Goal: Task Accomplishment & Management: Manage account settings

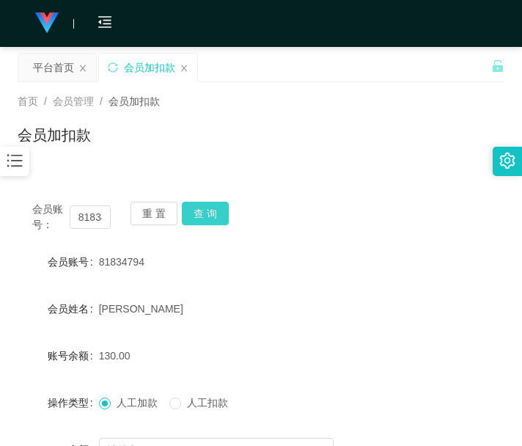
click at [202, 207] on button "查 询" at bounding box center [205, 213] width 47 height 23
click at [202, 207] on div "重 置 查 询" at bounding box center [169, 217] width 78 height 31
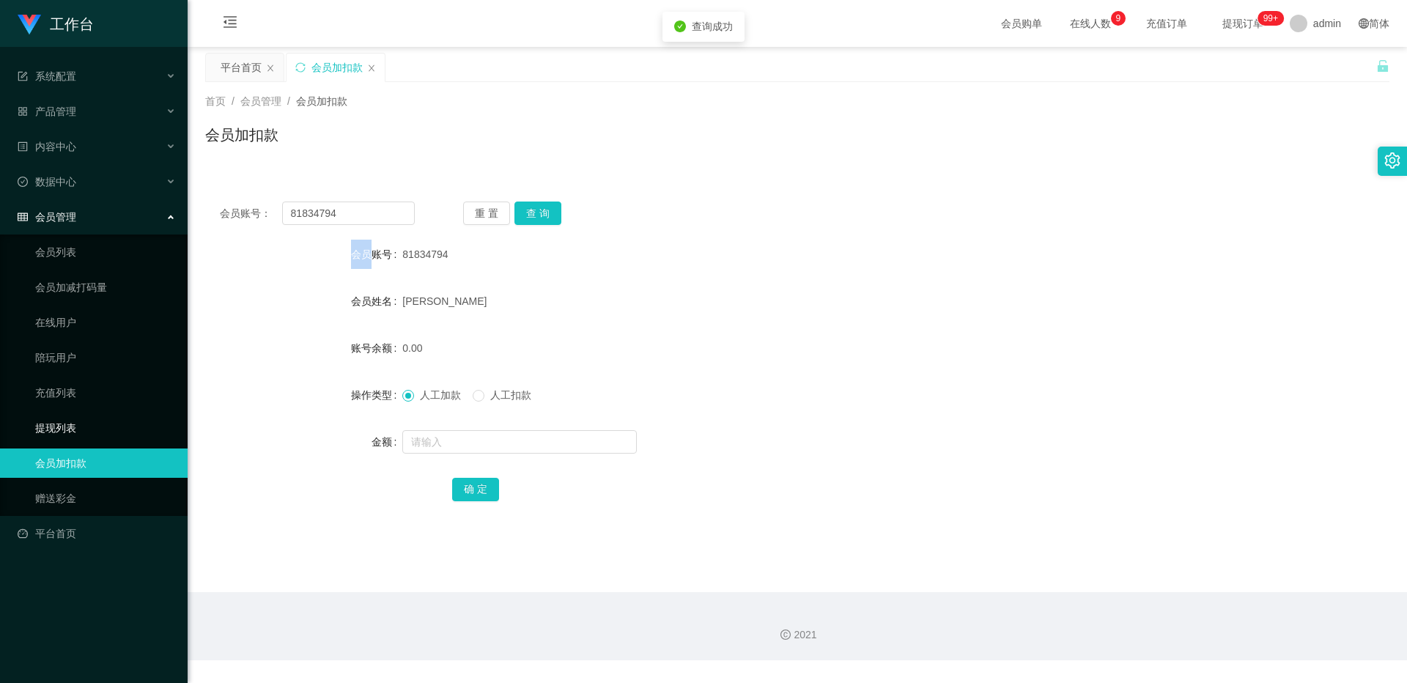
click at [73, 417] on link "提现列表" at bounding box center [105, 427] width 141 height 29
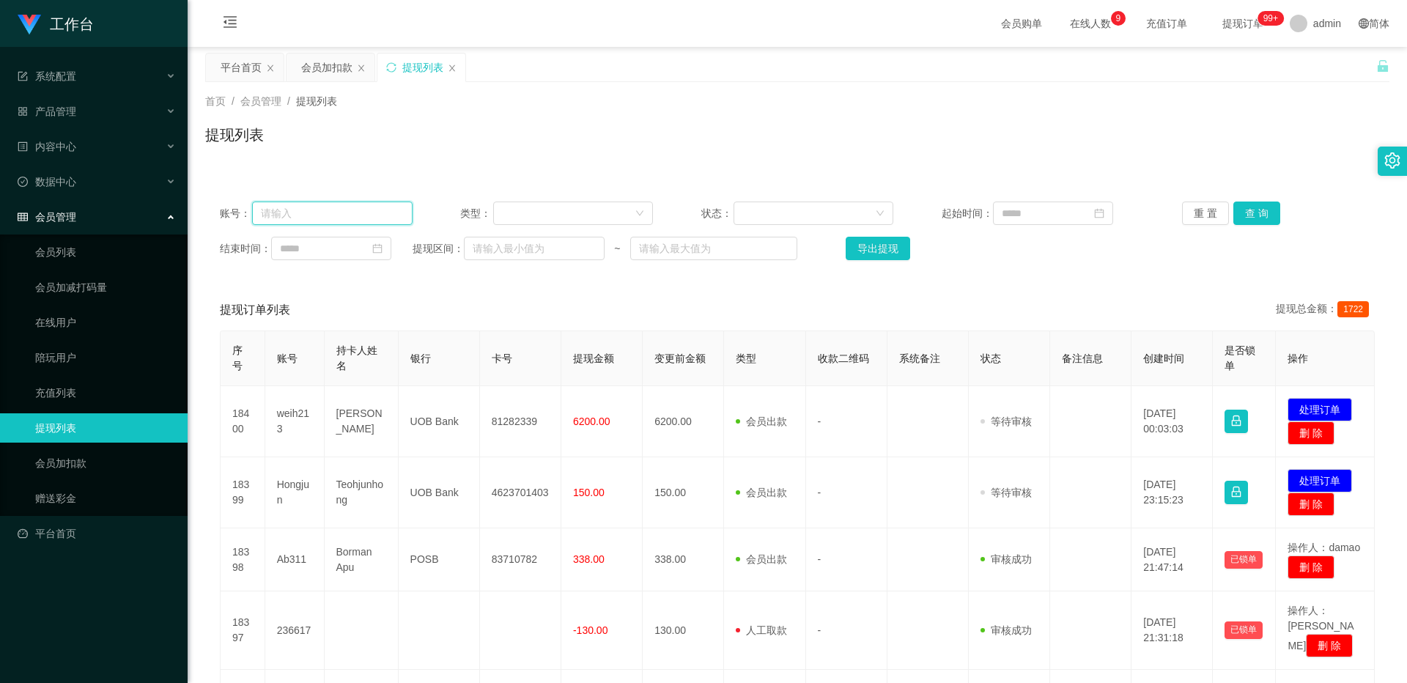
click at [338, 205] on input "text" at bounding box center [332, 213] width 161 height 23
paste input "81834794"
type input "81834794"
click at [521, 207] on button "查 询" at bounding box center [1256, 213] width 47 height 23
click at [521, 207] on div "重 置 查 询" at bounding box center [1278, 213] width 193 height 23
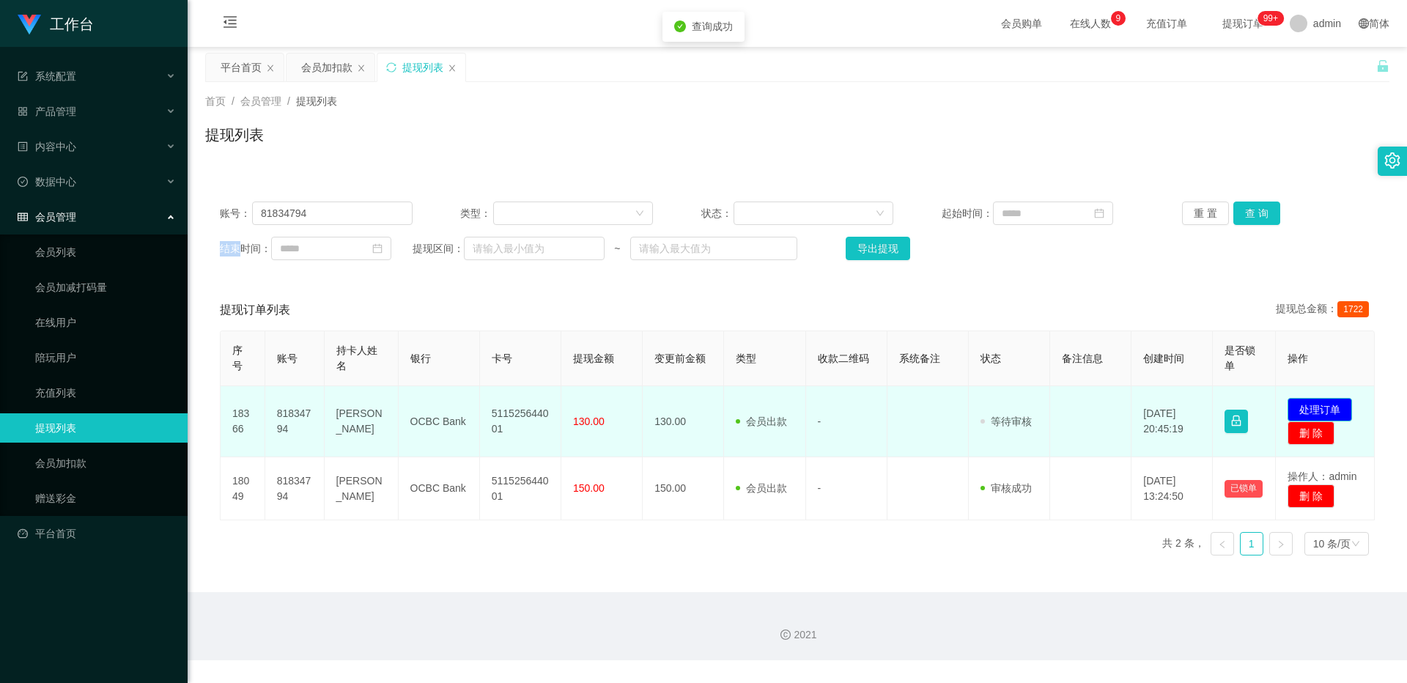
click at [521, 406] on button "处理订单" at bounding box center [1320, 409] width 64 height 23
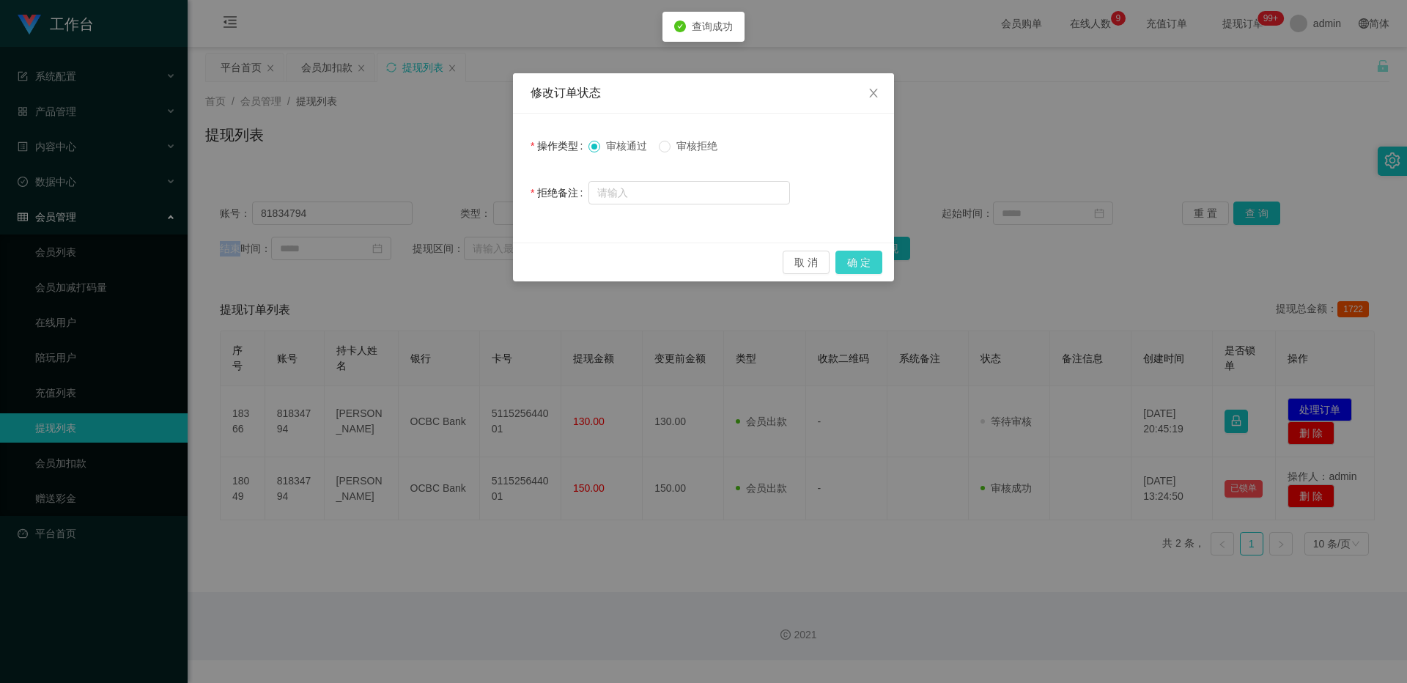
click at [521, 254] on button "确 定" at bounding box center [859, 262] width 47 height 23
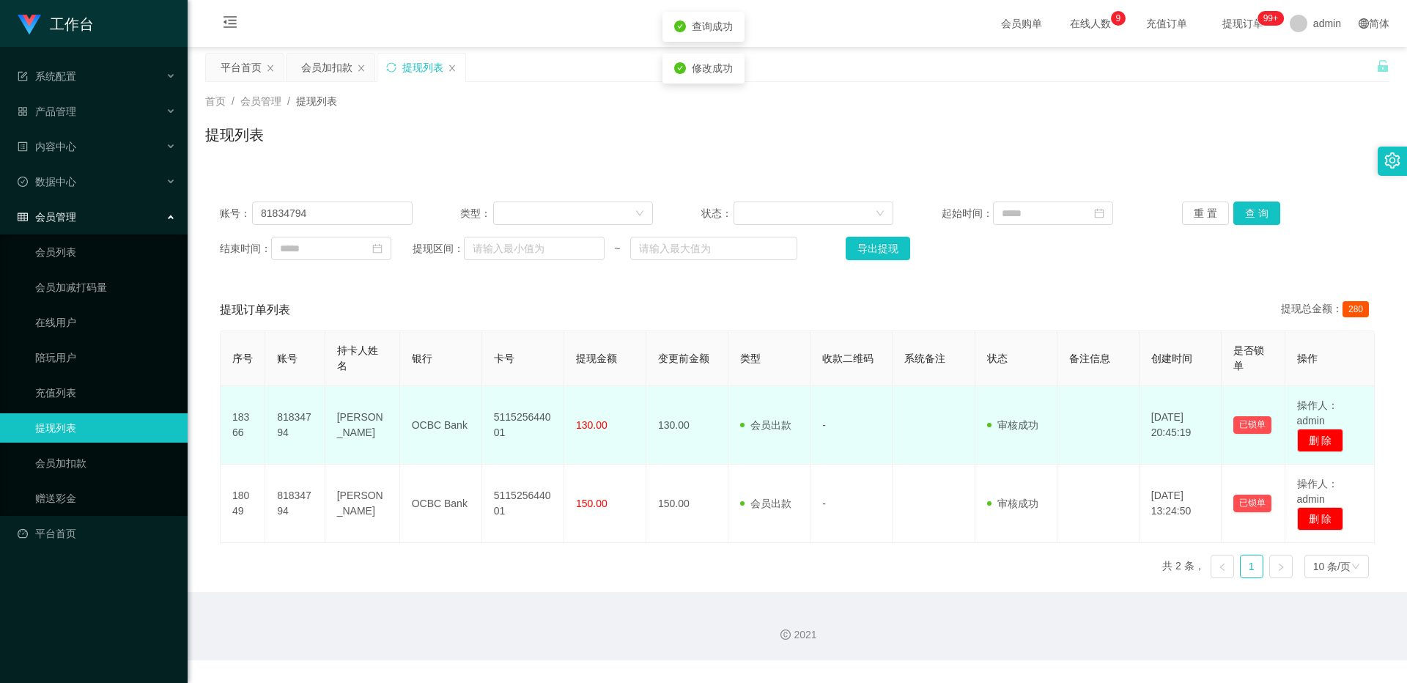
click at [514, 392] on td "511525644001" at bounding box center [523, 425] width 82 height 78
copy td "511525644001"
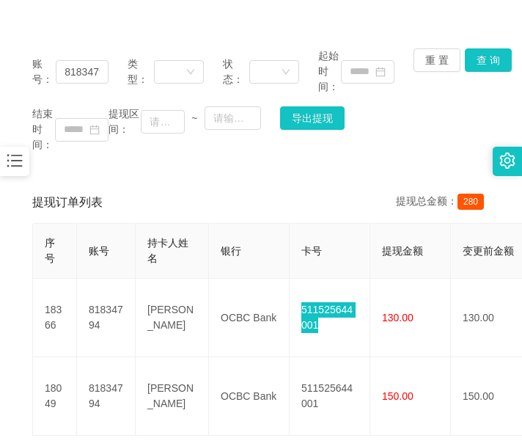
scroll to position [136, 0]
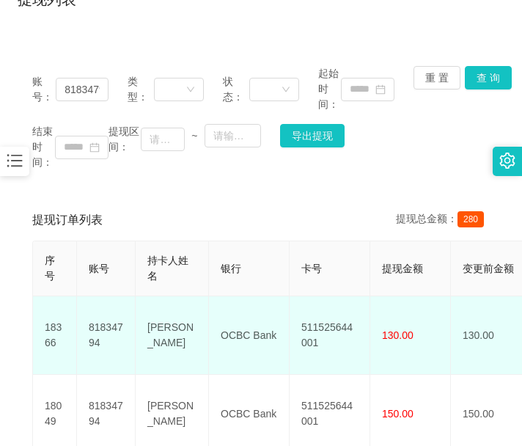
click at [147, 309] on td "[PERSON_NAME]" at bounding box center [172, 335] width 73 height 78
copy td "[PERSON_NAME]"
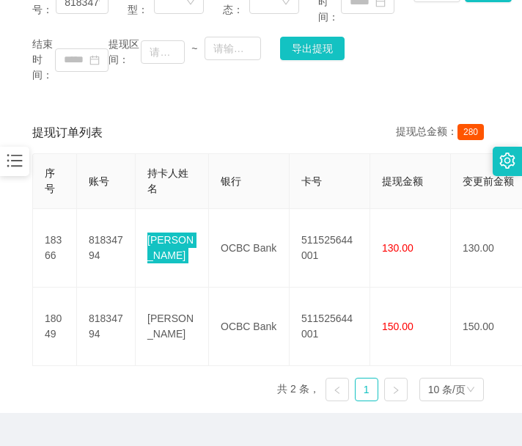
scroll to position [258, 0]
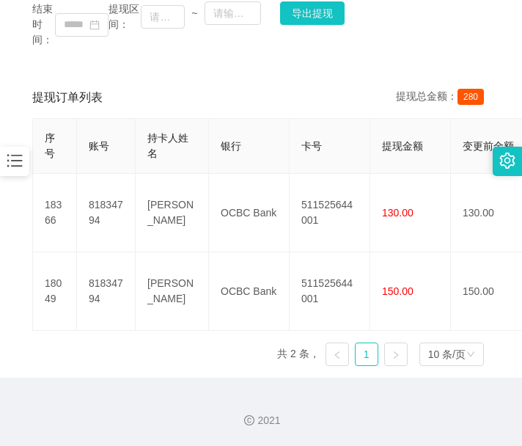
click at [125, 77] on div "提现订单列表 提现总金额： 280" at bounding box center [260, 97] width 457 height 41
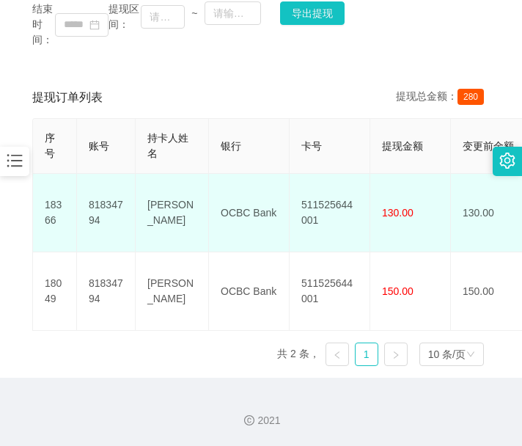
click at [234, 193] on td "OCBC Bank" at bounding box center [249, 213] width 81 height 78
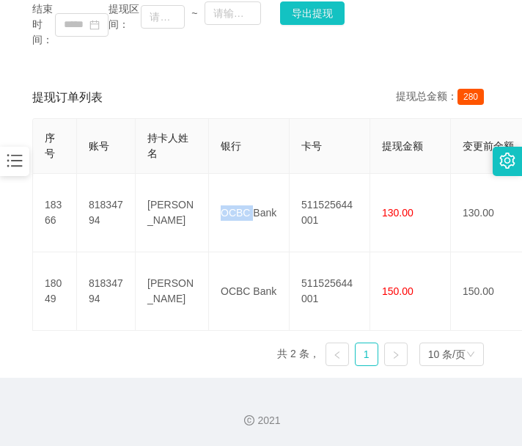
copy td "OCBC"
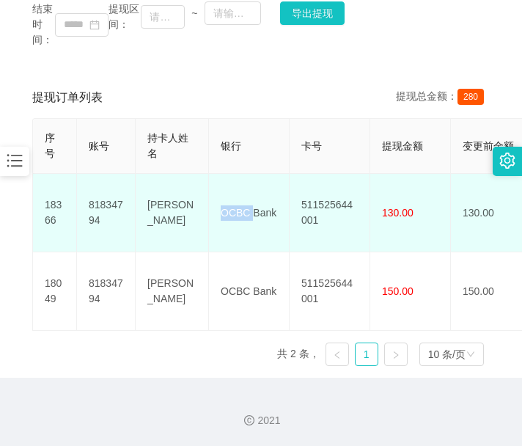
click at [251, 191] on td "OCBC Bank" at bounding box center [249, 213] width 81 height 78
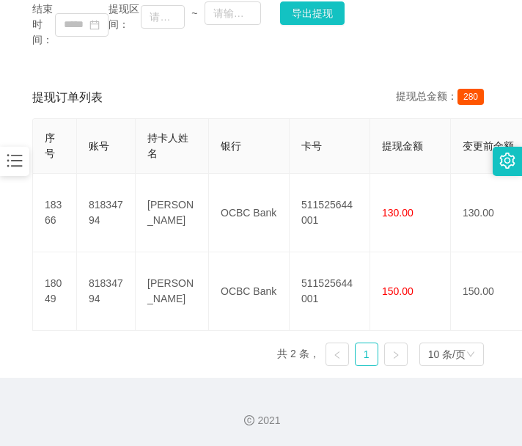
drag, startPoint x: 194, startPoint y: 394, endPoint x: 193, endPoint y: 156, distance: 237.5
click at [194, 391] on div "2021" at bounding box center [261, 411] width 522 height 68
drag, startPoint x: 139, startPoint y: 399, endPoint x: 139, endPoint y: 380, distance: 18.3
click at [139, 399] on div "2021" at bounding box center [261, 411] width 522 height 68
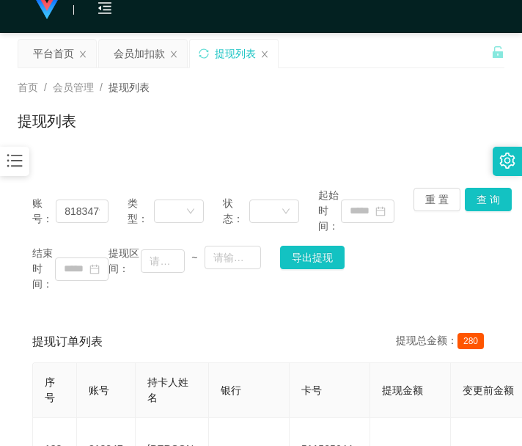
scroll to position [0, 0]
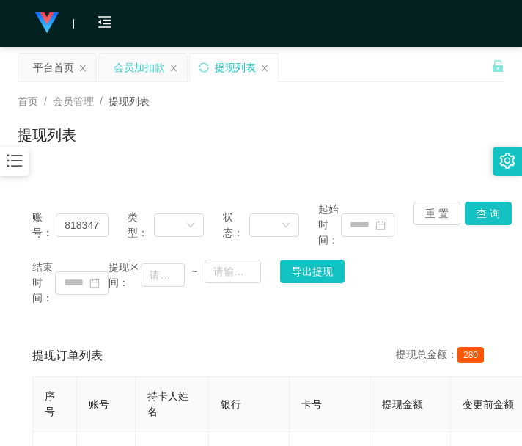
click at [149, 69] on div "会员加扣款" at bounding box center [139, 68] width 51 height 28
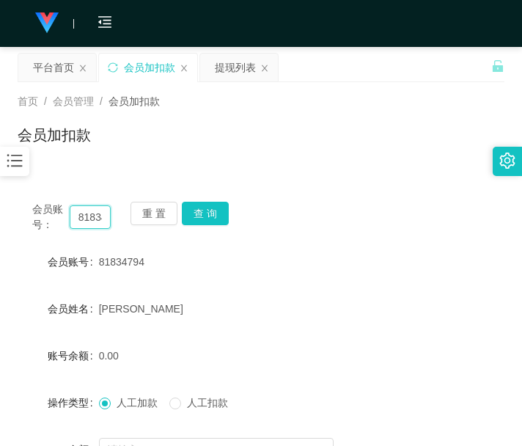
click at [84, 224] on input "81834794" at bounding box center [91, 216] width 42 height 23
paste input "Ssy6137"
type input "Ssy6137"
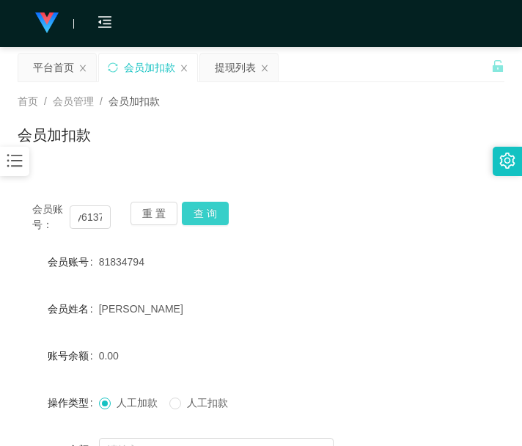
click at [211, 215] on button "查 询" at bounding box center [205, 213] width 47 height 23
click at [211, 215] on div "会员账号： Ssy6137 重 置 查 询" at bounding box center [261, 217] width 487 height 31
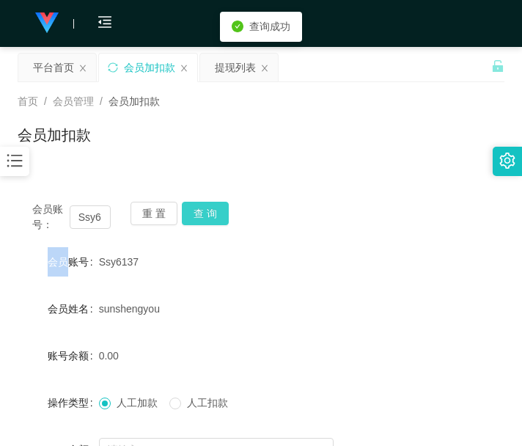
click at [211, 215] on button "查 询" at bounding box center [205, 213] width 47 height 23
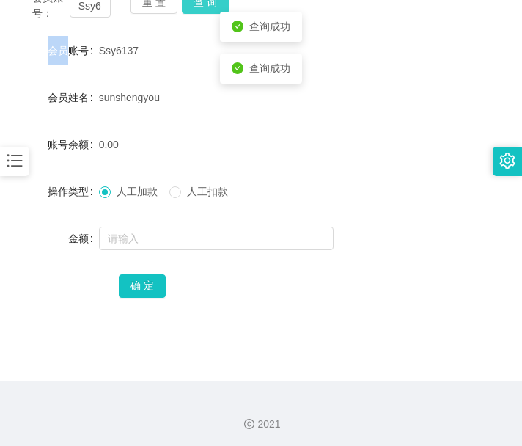
scroll to position [215, 0]
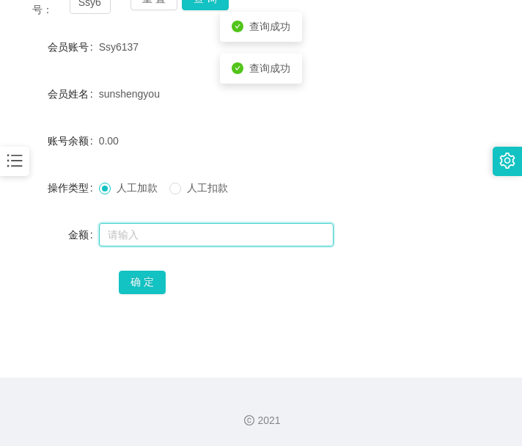
click at [171, 224] on input "text" at bounding box center [216, 234] width 235 height 23
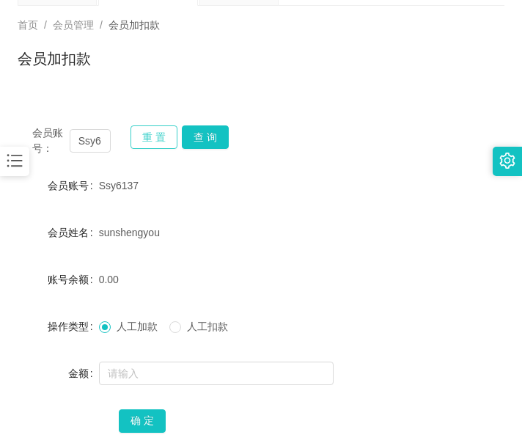
scroll to position [0, 0]
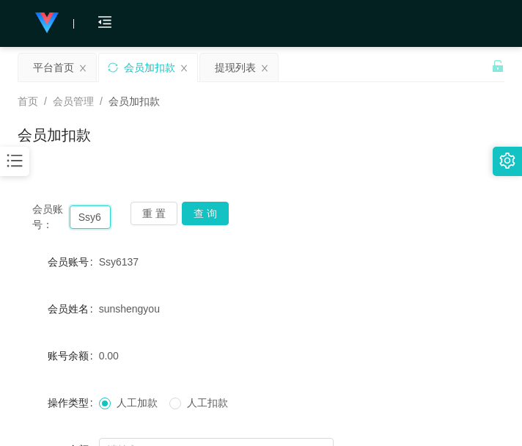
click at [92, 218] on input "Ssy6137" at bounding box center [91, 216] width 42 height 23
click at [200, 218] on button "查 询" at bounding box center [205, 213] width 47 height 23
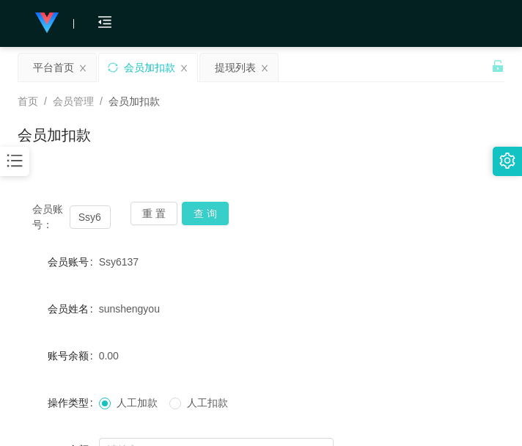
click at [199, 218] on button "查 询" at bounding box center [205, 213] width 47 height 23
click at [199, 216] on div "重 置 查 询" at bounding box center [169, 217] width 78 height 31
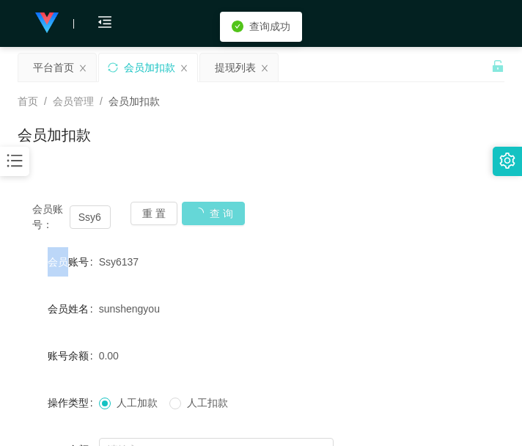
click at [199, 216] on div "重 置 查 询" at bounding box center [169, 217] width 78 height 31
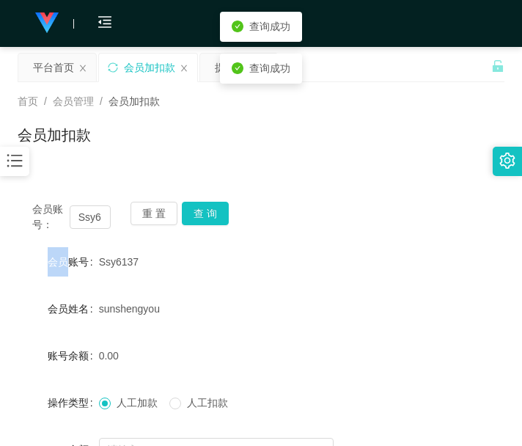
scroll to position [122, 0]
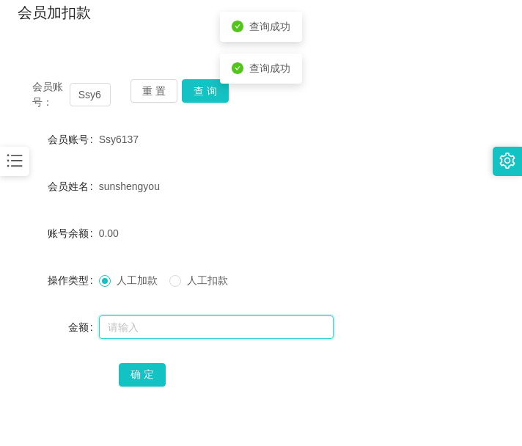
click at [172, 323] on input "text" at bounding box center [216, 326] width 235 height 23
type input "500"
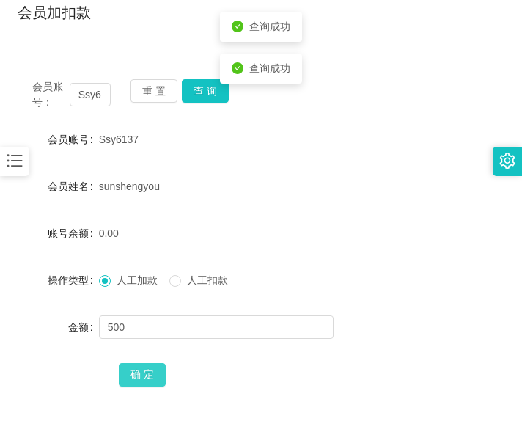
click at [152, 367] on button "确 定" at bounding box center [142, 374] width 47 height 23
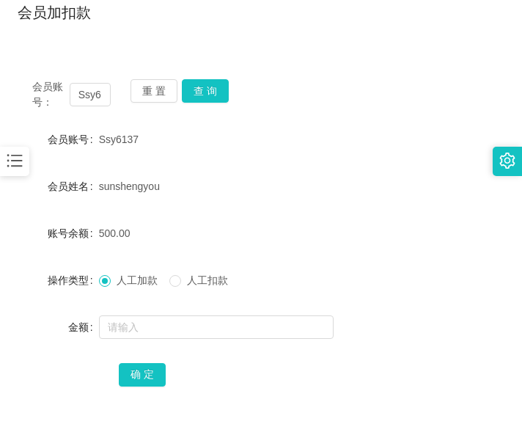
click at [248, 363] on div "确 定" at bounding box center [261, 373] width 284 height 29
click at [203, 96] on button "查 询" at bounding box center [205, 90] width 47 height 23
click at [203, 96] on button "查 询" at bounding box center [213, 90] width 63 height 23
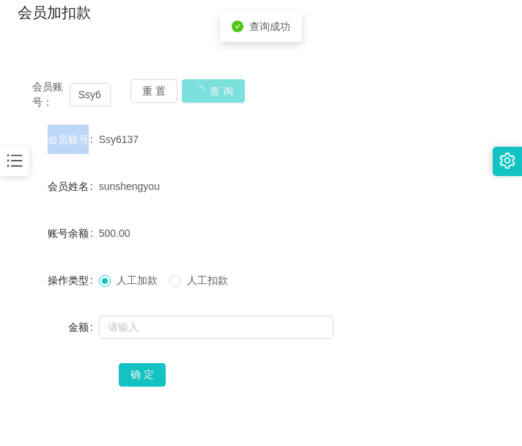
click at [203, 96] on div "重 置 查 询" at bounding box center [169, 94] width 78 height 31
drag, startPoint x: 284, startPoint y: 380, endPoint x: 177, endPoint y: 227, distance: 186.3
click at [284, 380] on div "确 定" at bounding box center [261, 373] width 284 height 29
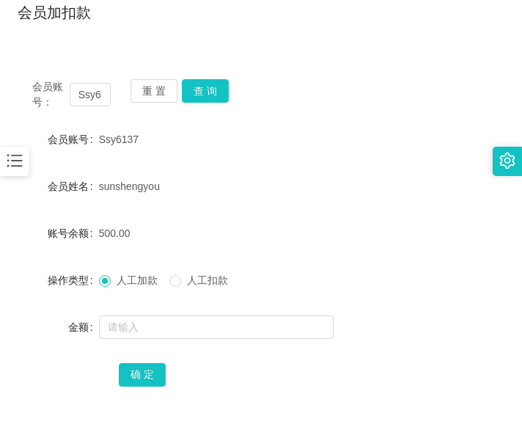
click at [86, 106] on div "会员账号： Ssy6137" at bounding box center [71, 94] width 78 height 31
click at [97, 86] on input "Ssy6137" at bounding box center [91, 94] width 42 height 23
paste input "C520520"
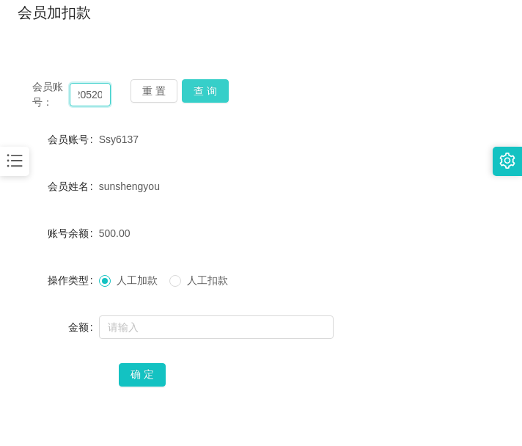
type input "C520520"
click at [218, 91] on button "查 询" at bounding box center [205, 90] width 47 height 23
click at [218, 91] on div "会员账号： C520520 重 置 查 询" at bounding box center [261, 94] width 487 height 31
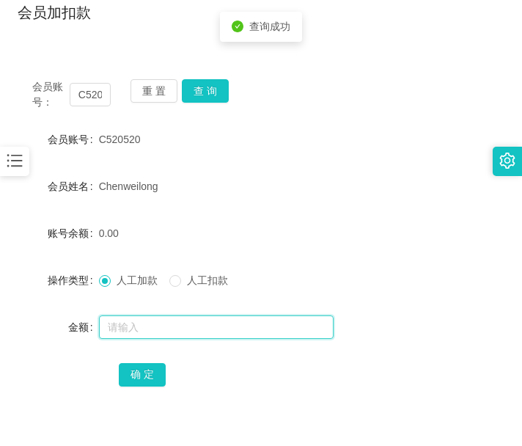
click at [140, 317] on input "text" at bounding box center [216, 326] width 235 height 23
type input "500"
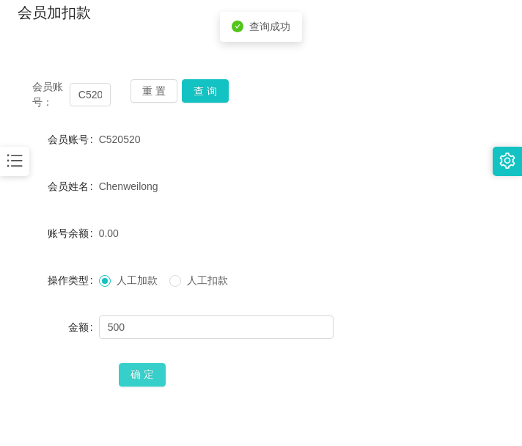
click at [132, 364] on button "确 定" at bounding box center [142, 374] width 47 height 23
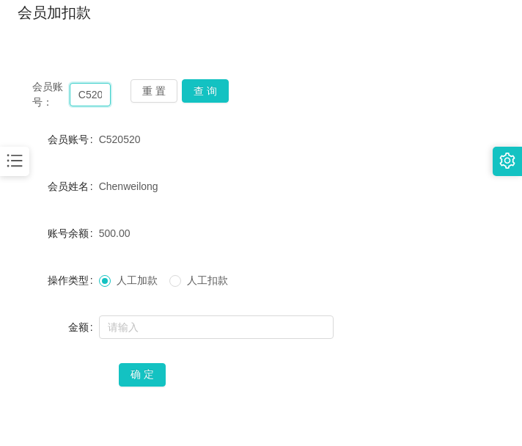
click at [95, 90] on input "C520520" at bounding box center [91, 94] width 42 height 23
click at [94, 91] on input "C520520" at bounding box center [91, 94] width 42 height 23
click at [224, 88] on button "查 询" at bounding box center [205, 90] width 47 height 23
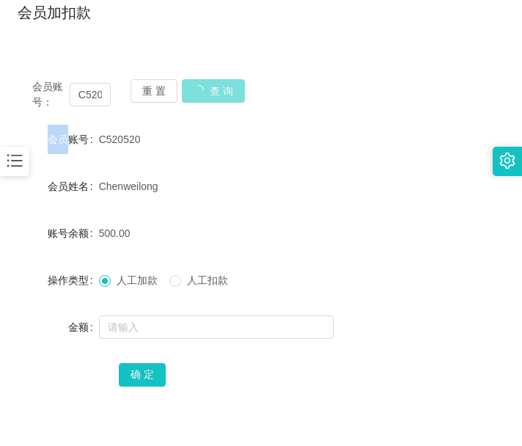
click at [224, 88] on div "会员账号： C520520 重 置 查 询" at bounding box center [261, 94] width 487 height 31
drag, startPoint x: 270, startPoint y: 397, endPoint x: 139, endPoint y: 254, distance: 193.5
click at [270, 394] on div "会员账号： C520520 重 置 查 询 会员账号 C520520 会员姓名 [PERSON_NAME] 账号余额 500.00 操作类型 人工加款 人工扣…" at bounding box center [261, 242] width 487 height 356
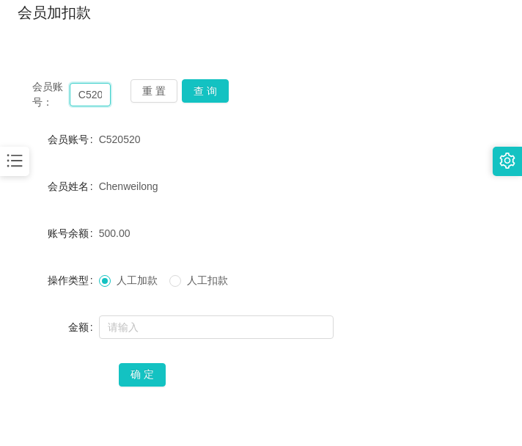
click at [90, 98] on input "C520520" at bounding box center [91, 94] width 42 height 23
click at [210, 96] on button "查 询" at bounding box center [205, 90] width 47 height 23
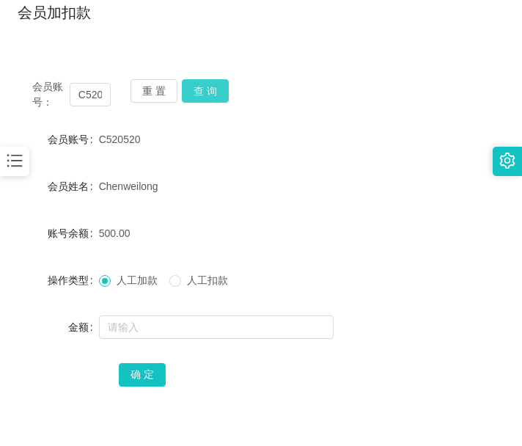
click at [210, 96] on button "查 询" at bounding box center [205, 90] width 47 height 23
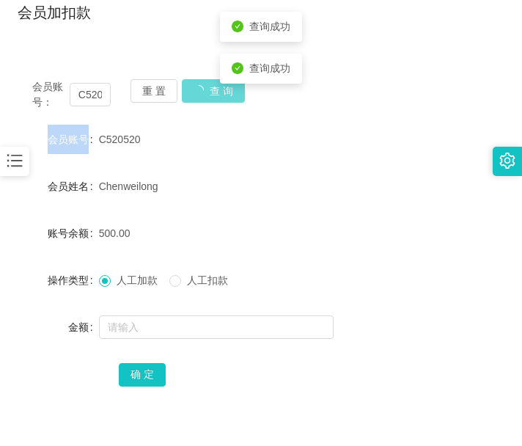
click at [210, 96] on div "会员账号： C520520 重 置 查 询" at bounding box center [261, 94] width 487 height 31
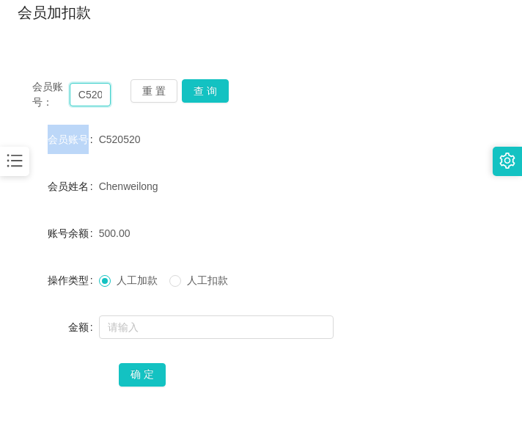
click at [89, 96] on input "C520520" at bounding box center [91, 94] width 42 height 23
paste input "Ssy6137"
type input "Ssy6137"
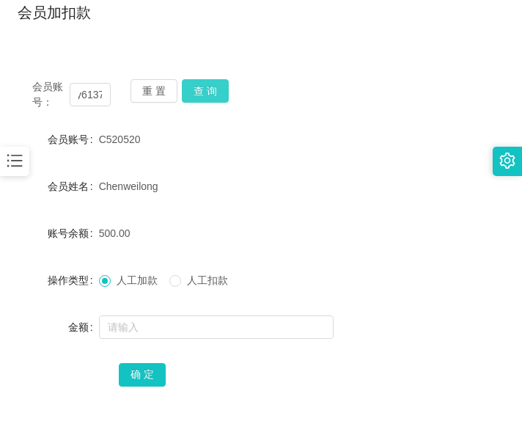
click at [211, 86] on button "查 询" at bounding box center [205, 90] width 47 height 23
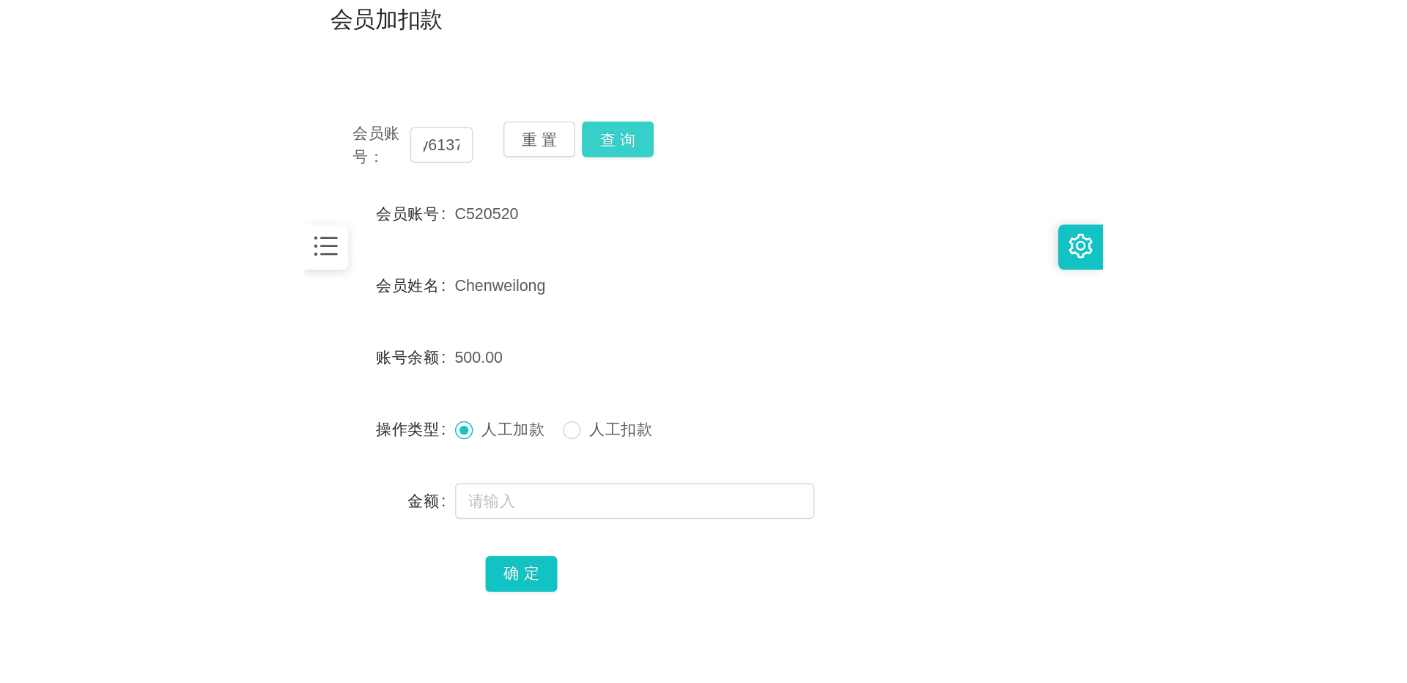
scroll to position [0, 0]
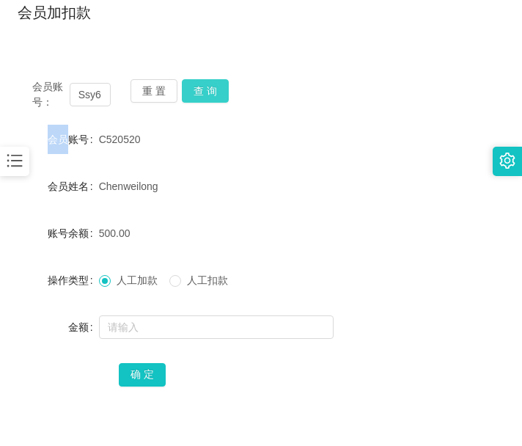
click at [211, 86] on div "会员账号： Ssy6137 重 置 查 询" at bounding box center [261, 94] width 487 height 31
click at [211, 86] on button "查 询" at bounding box center [205, 90] width 47 height 23
click at [211, 86] on div "会员账号： Ssy6137 重 置 查 询" at bounding box center [261, 94] width 487 height 31
drag, startPoint x: 383, startPoint y: 426, endPoint x: 388, endPoint y: 410, distance: 16.9
click at [383, 426] on main "关闭左侧 关闭右侧 关闭其它 刷新页面 平台首页 会员加扣款 提现列表 首页 / 会员管理 / 会员加扣款 / 会员加扣款 会员账号： Ssy6137 重 置…" at bounding box center [261, 197] width 522 height 545
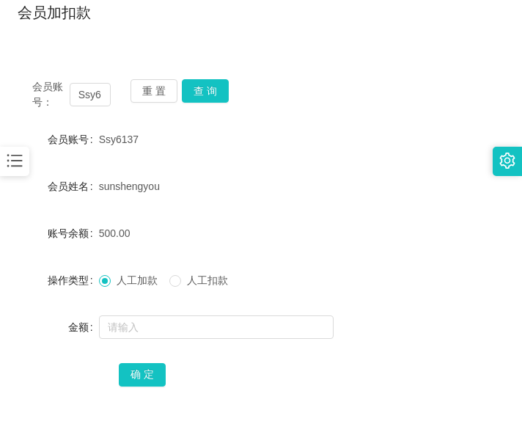
drag, startPoint x: 195, startPoint y: 197, endPoint x: 397, endPoint y: 31, distance: 261.3
click at [196, 196] on div "sunshengyou" at bounding box center [241, 186] width 284 height 29
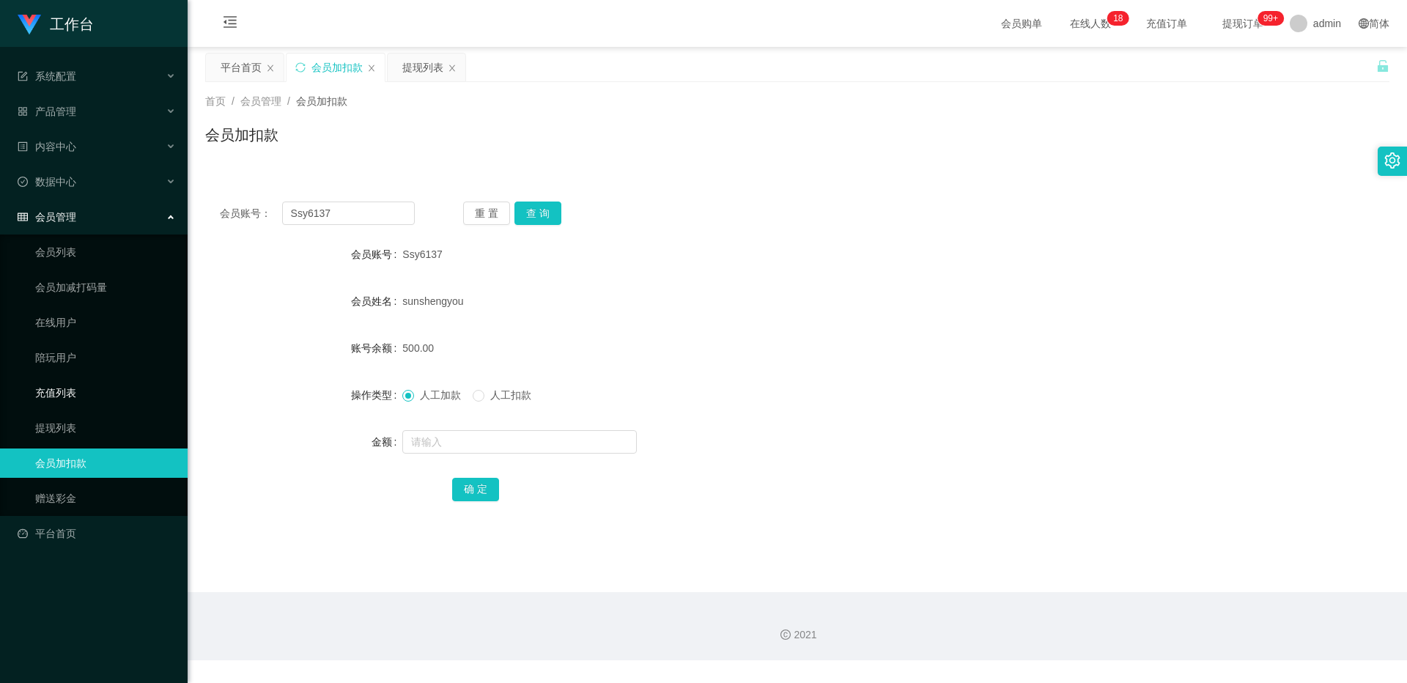
click at [72, 398] on link "充值列表" at bounding box center [105, 392] width 141 height 29
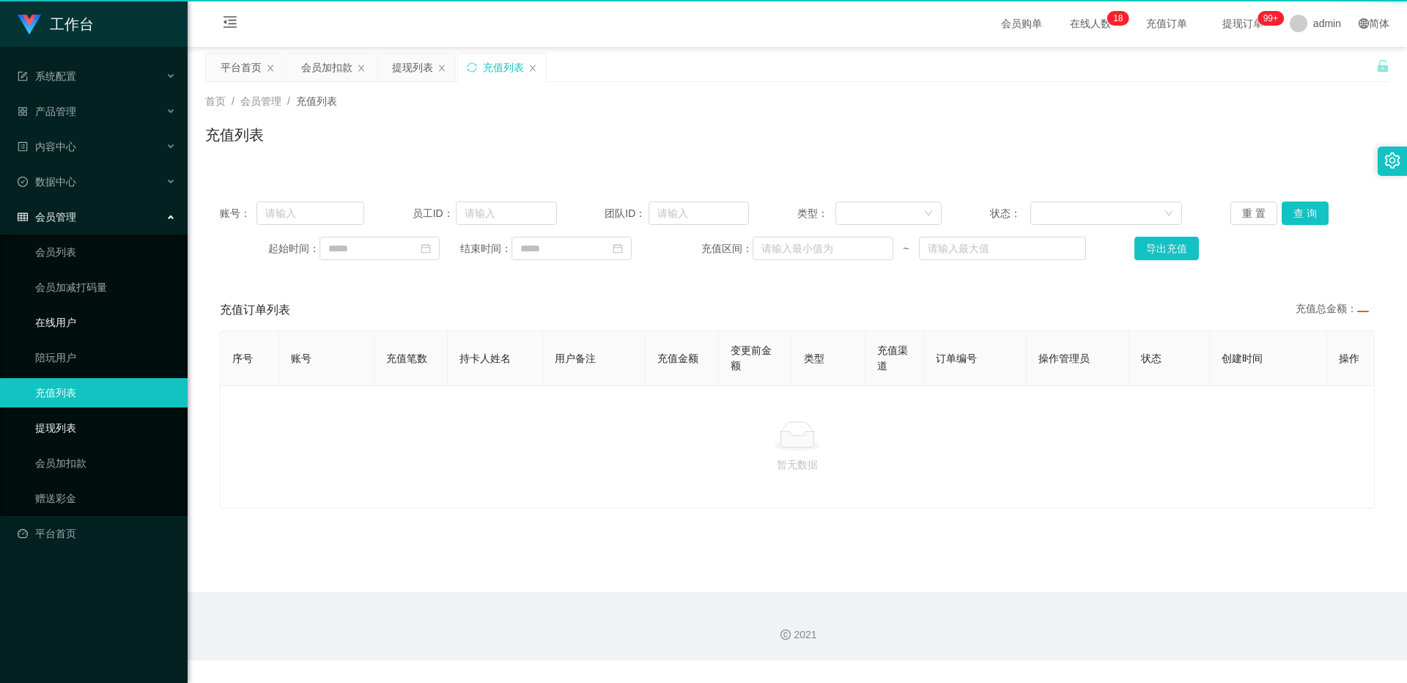
click at [66, 437] on link "提现列表" at bounding box center [105, 427] width 141 height 29
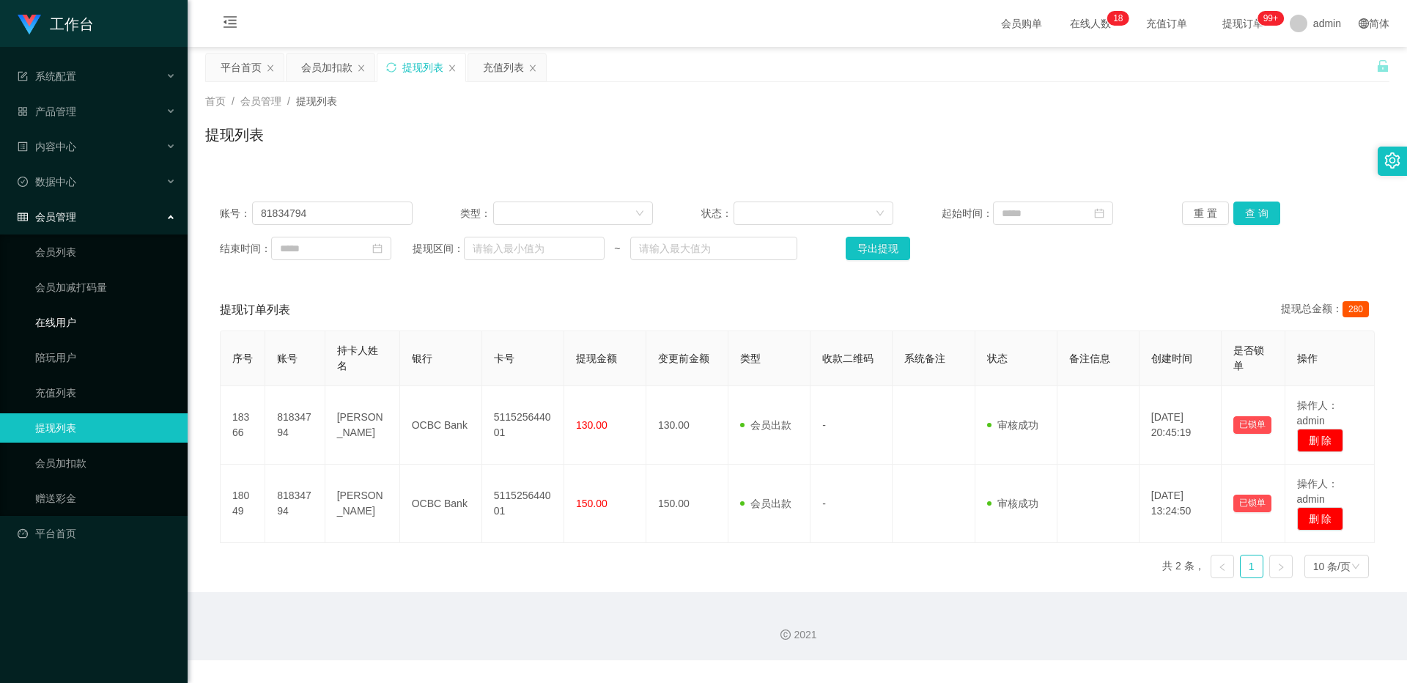
click at [77, 336] on link "在线用户" at bounding box center [105, 322] width 141 height 29
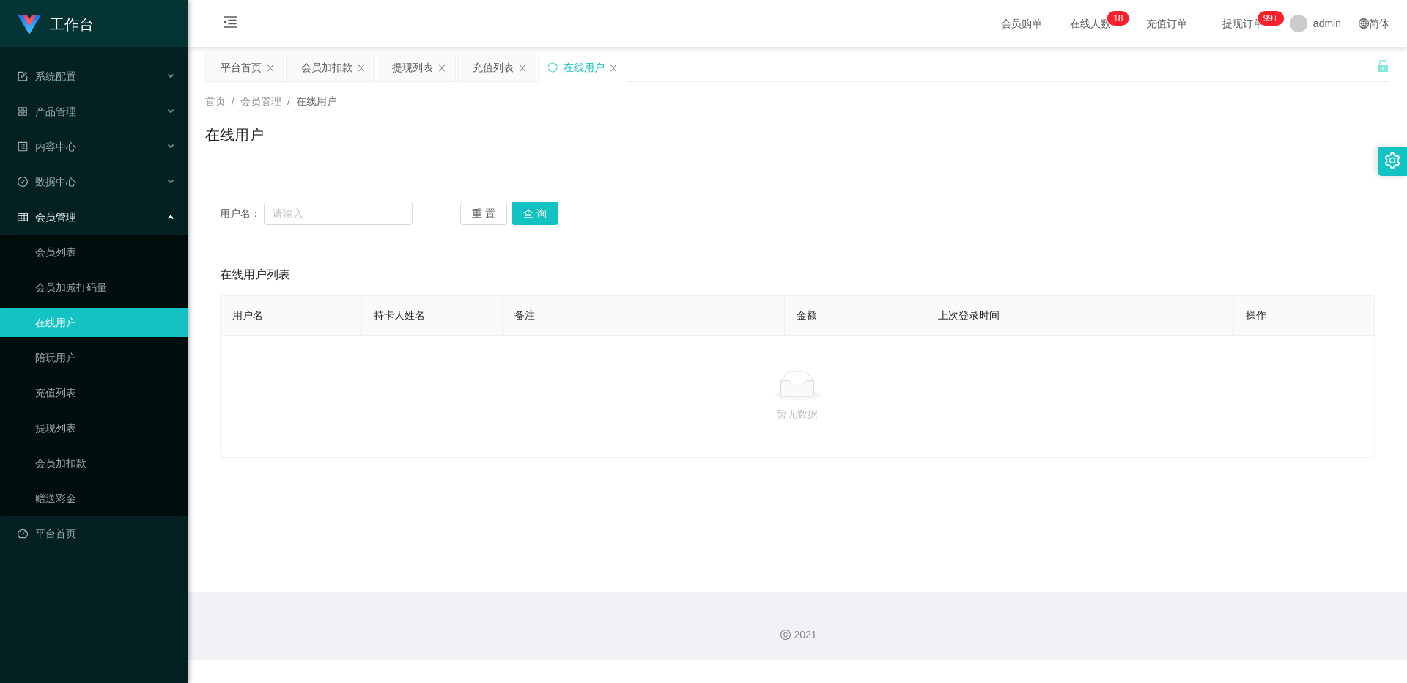
click at [76, 309] on link "在线用户" at bounding box center [105, 322] width 141 height 29
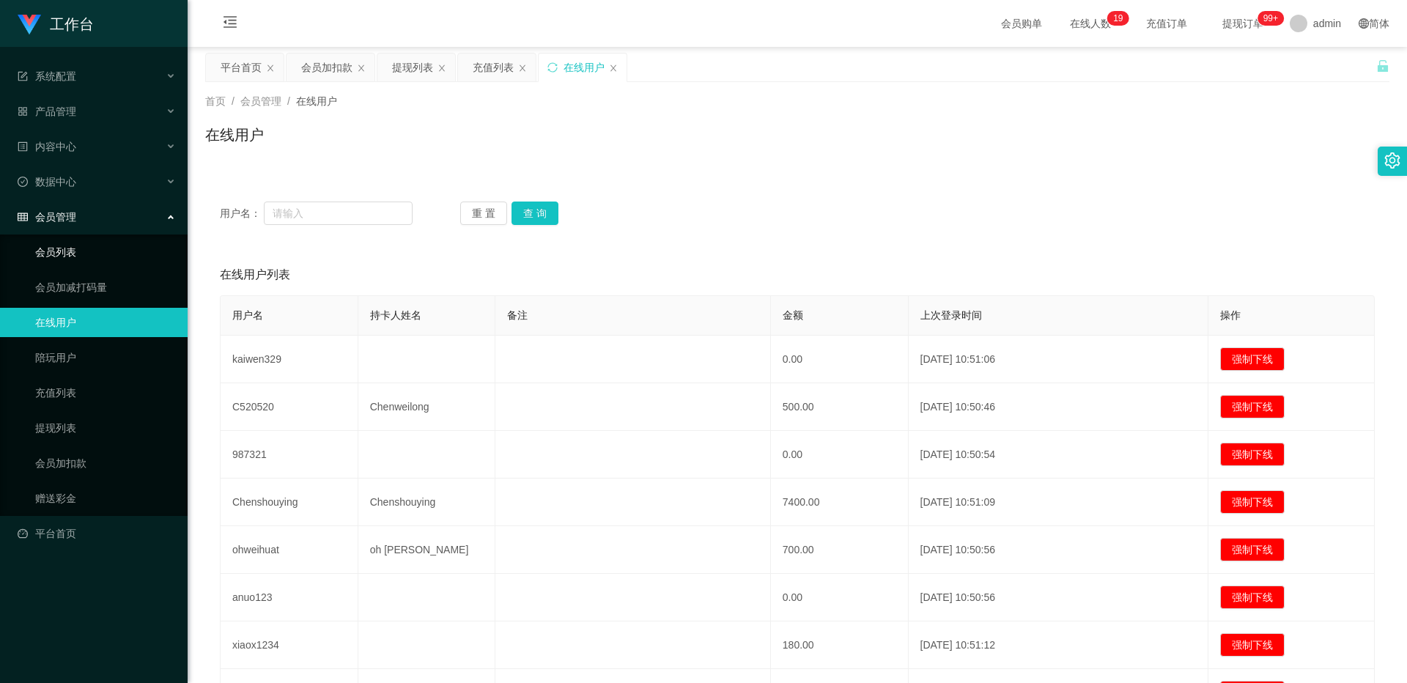
click at [56, 241] on link "会员列表" at bounding box center [105, 251] width 141 height 29
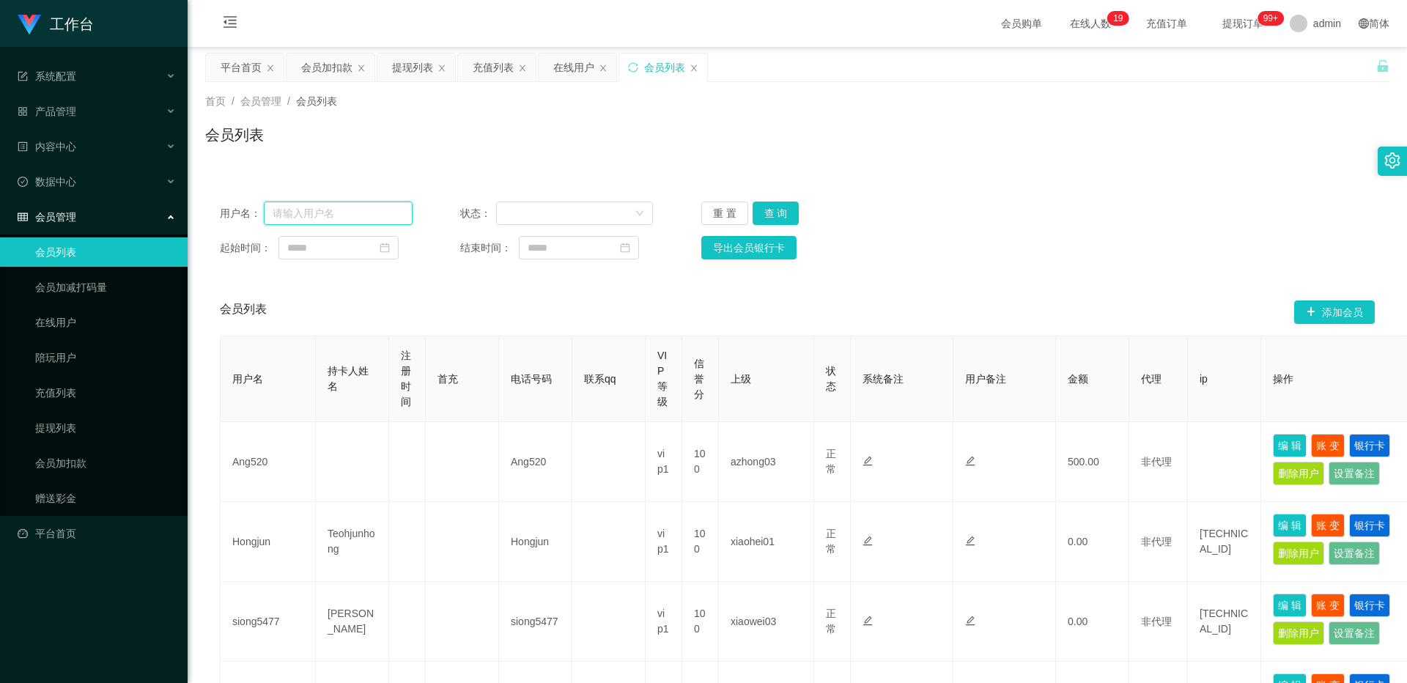
click at [377, 216] on input "text" at bounding box center [338, 213] width 149 height 23
paste input "Ssy6137"
click at [521, 211] on button "查 询" at bounding box center [776, 213] width 47 height 23
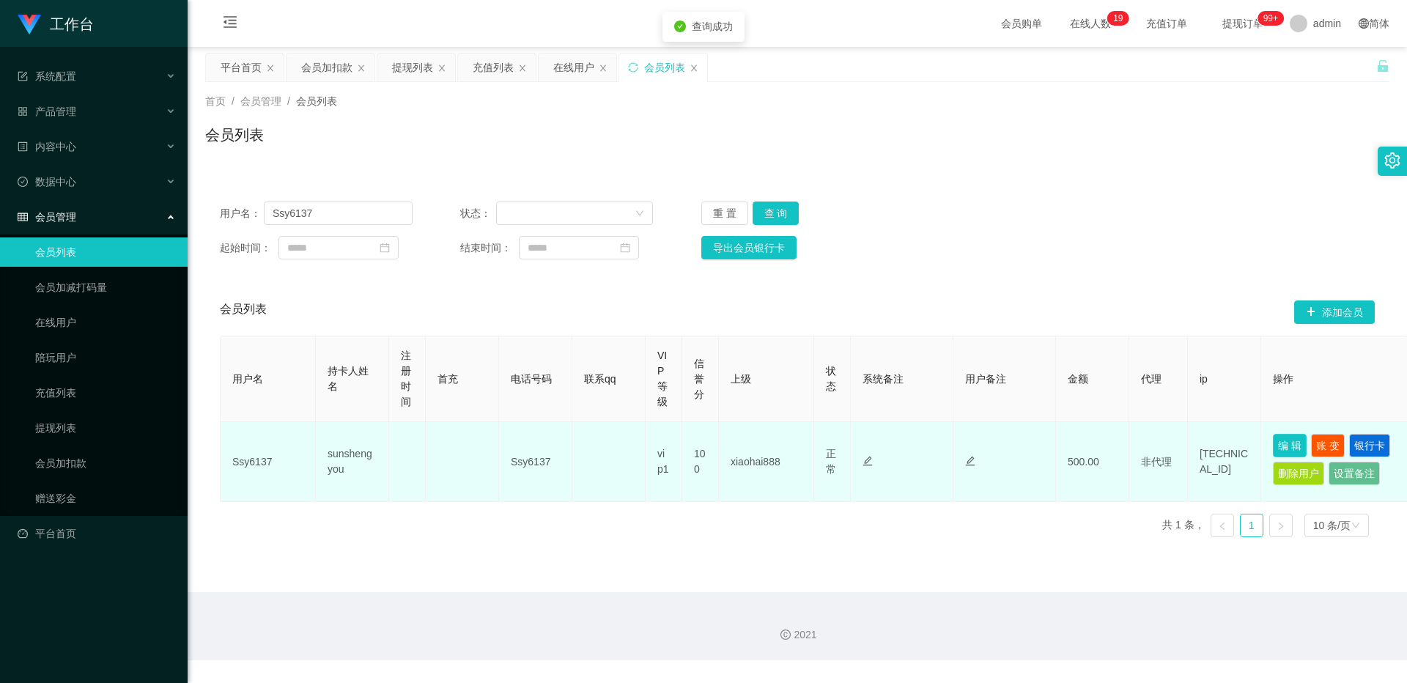
click at [521, 445] on button "编 辑" at bounding box center [1290, 445] width 34 height 23
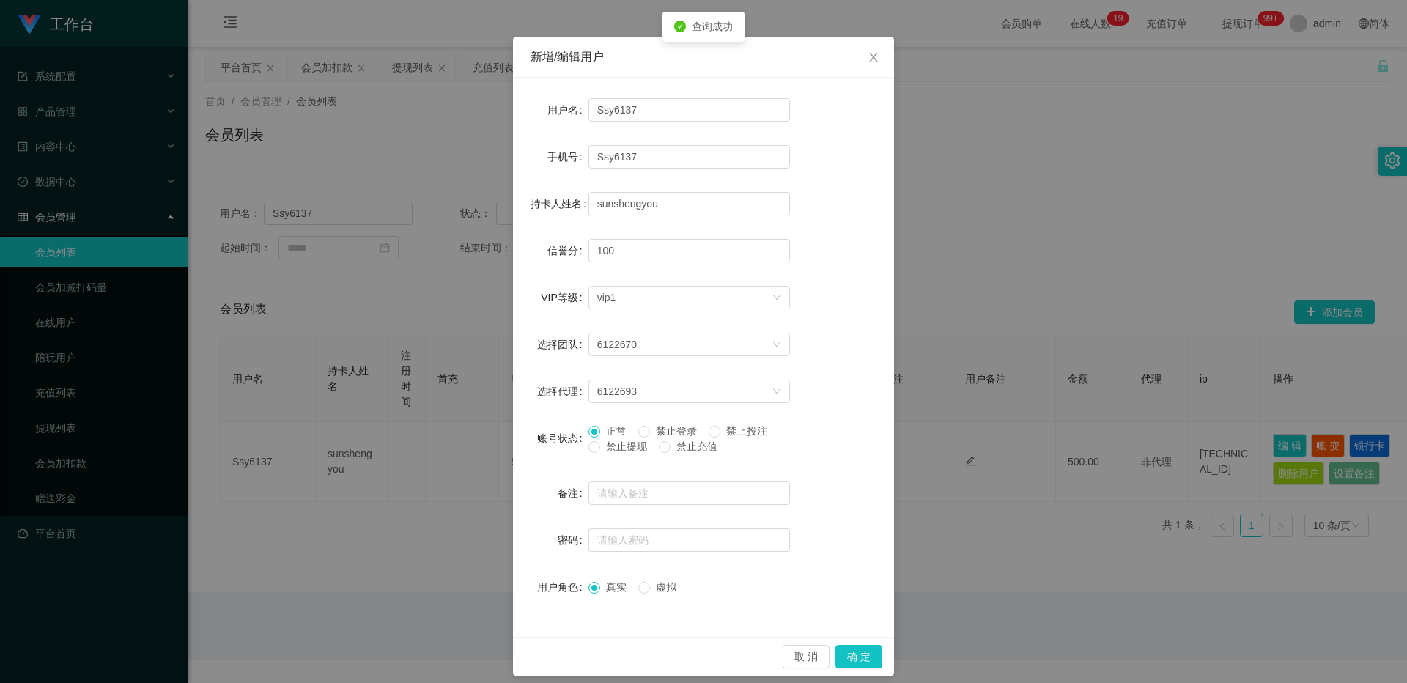
scroll to position [47, 0]
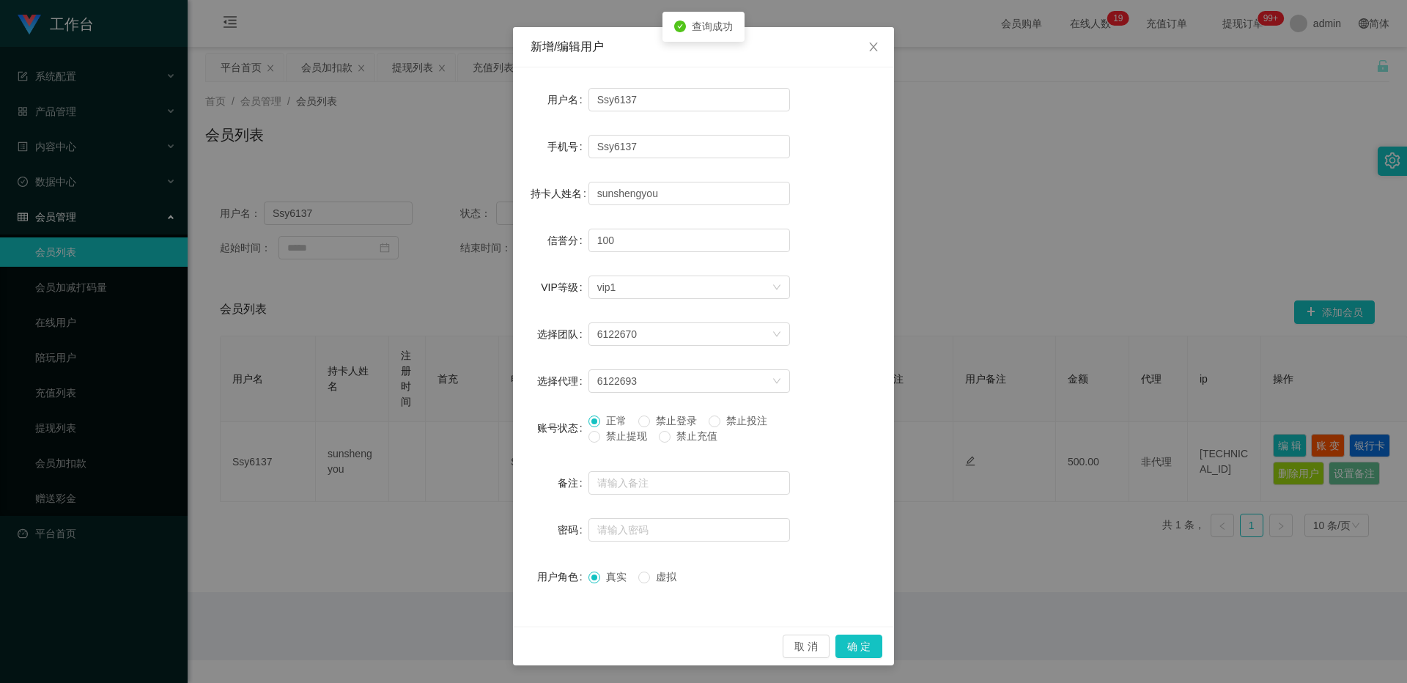
click at [521, 432] on span "禁止提现" at bounding box center [626, 436] width 53 height 12
click at [521, 445] on button "确 定" at bounding box center [859, 646] width 47 height 23
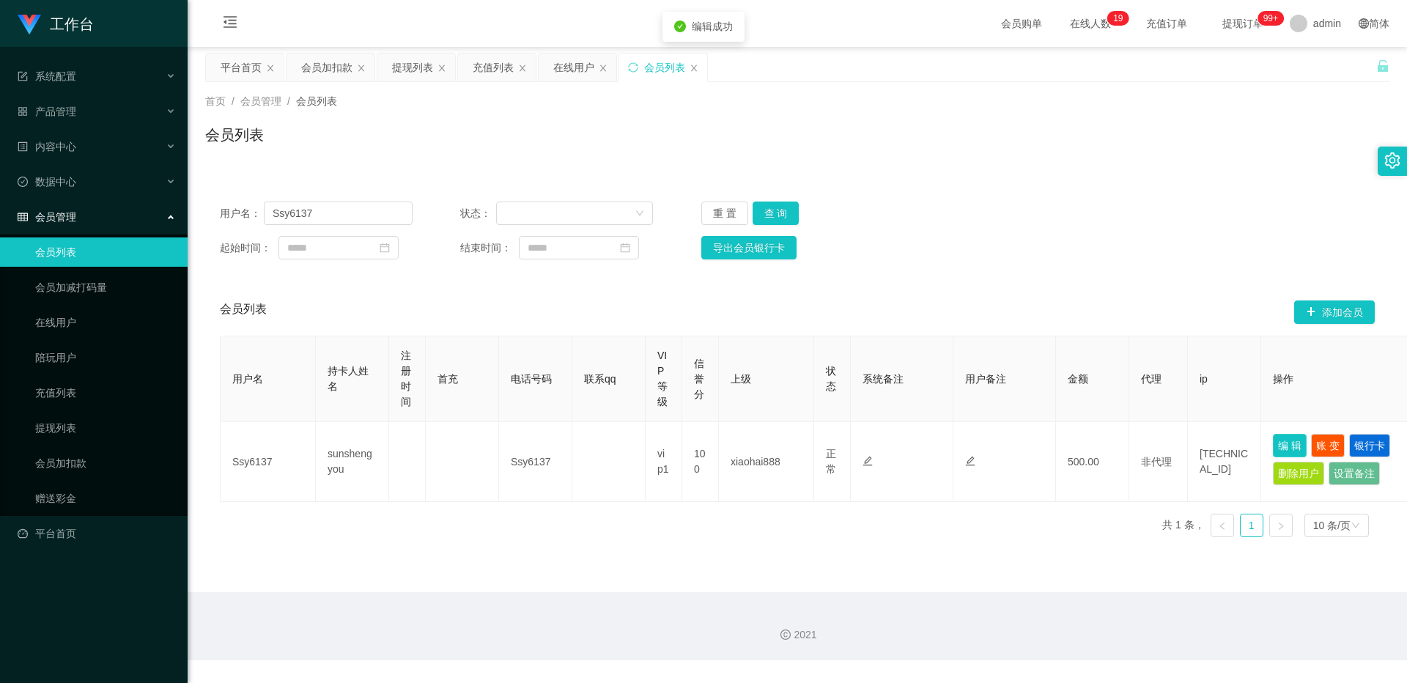
scroll to position [0, 0]
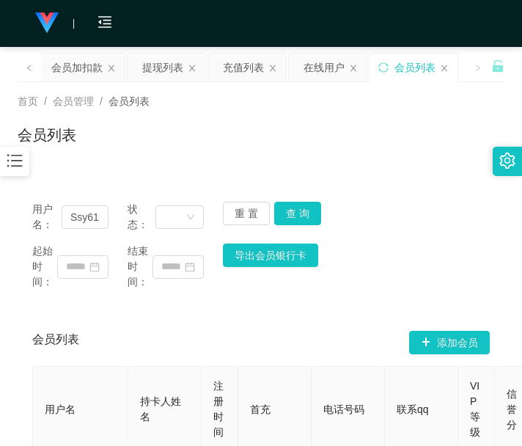
click at [348, 92] on div "首页 / 会员管理 / 会员列表 / 会员列表" at bounding box center [261, 125] width 522 height 87
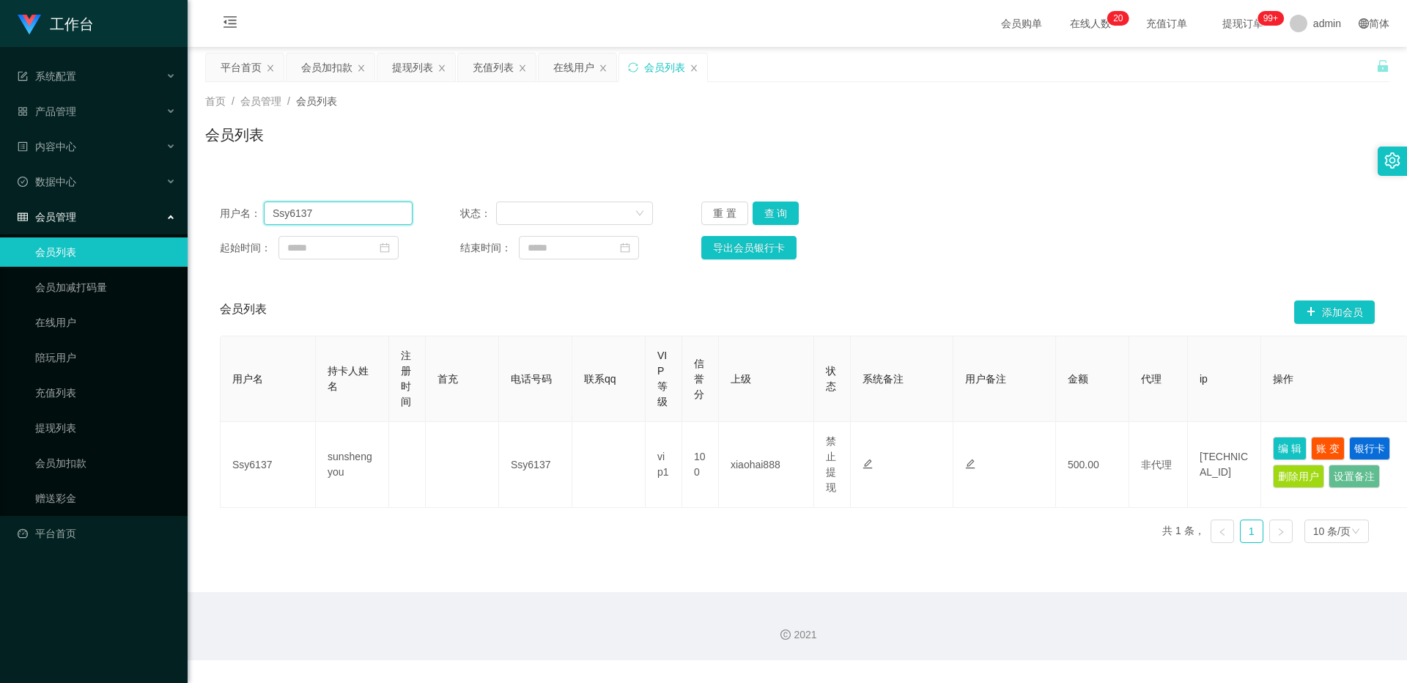
click at [355, 210] on input "Ssy6137" at bounding box center [338, 213] width 149 height 23
drag, startPoint x: 355, startPoint y: 210, endPoint x: 429, endPoint y: 210, distance: 74.0
click at [355, 210] on input "Ssy6137" at bounding box center [338, 213] width 149 height 23
paste input "C520520"
type input "C520520"
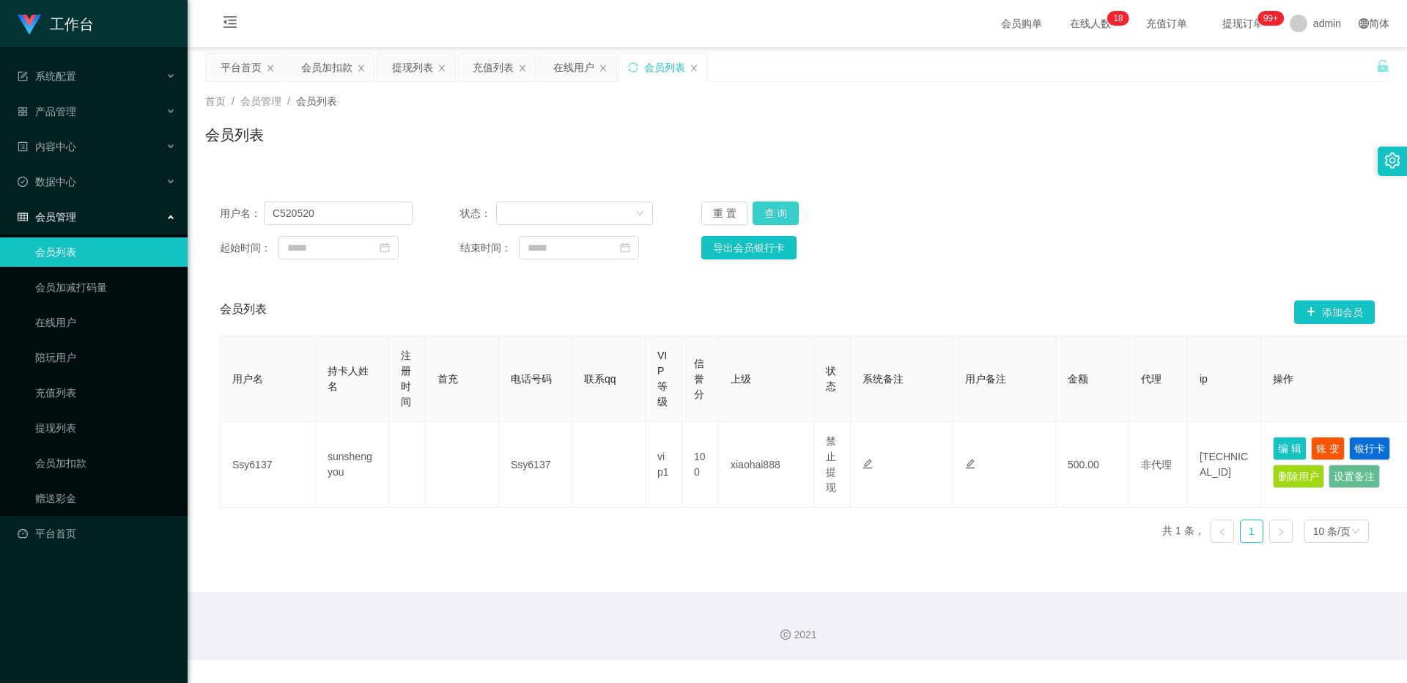
click at [521, 210] on button "查 询" at bounding box center [776, 213] width 47 height 23
click at [521, 210] on div "重 置 查 询" at bounding box center [797, 213] width 193 height 23
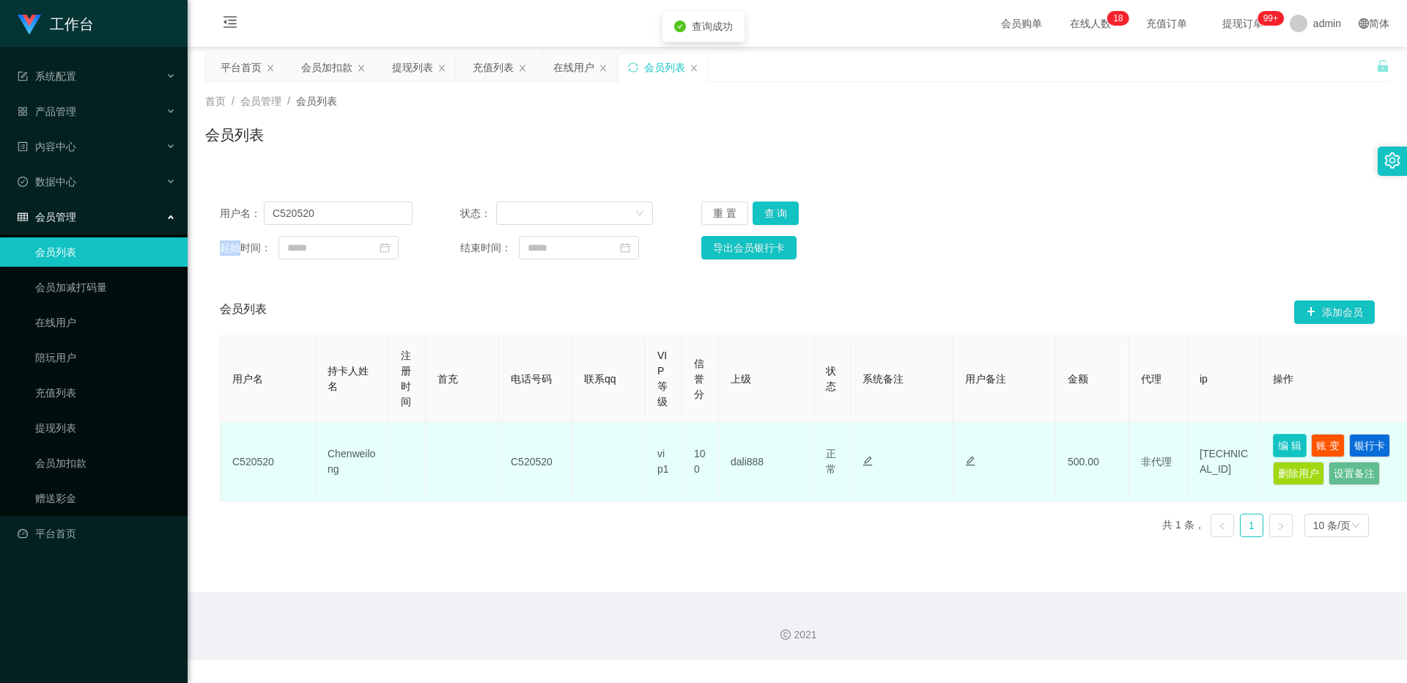
click at [521, 445] on button "编 辑" at bounding box center [1290, 445] width 34 height 23
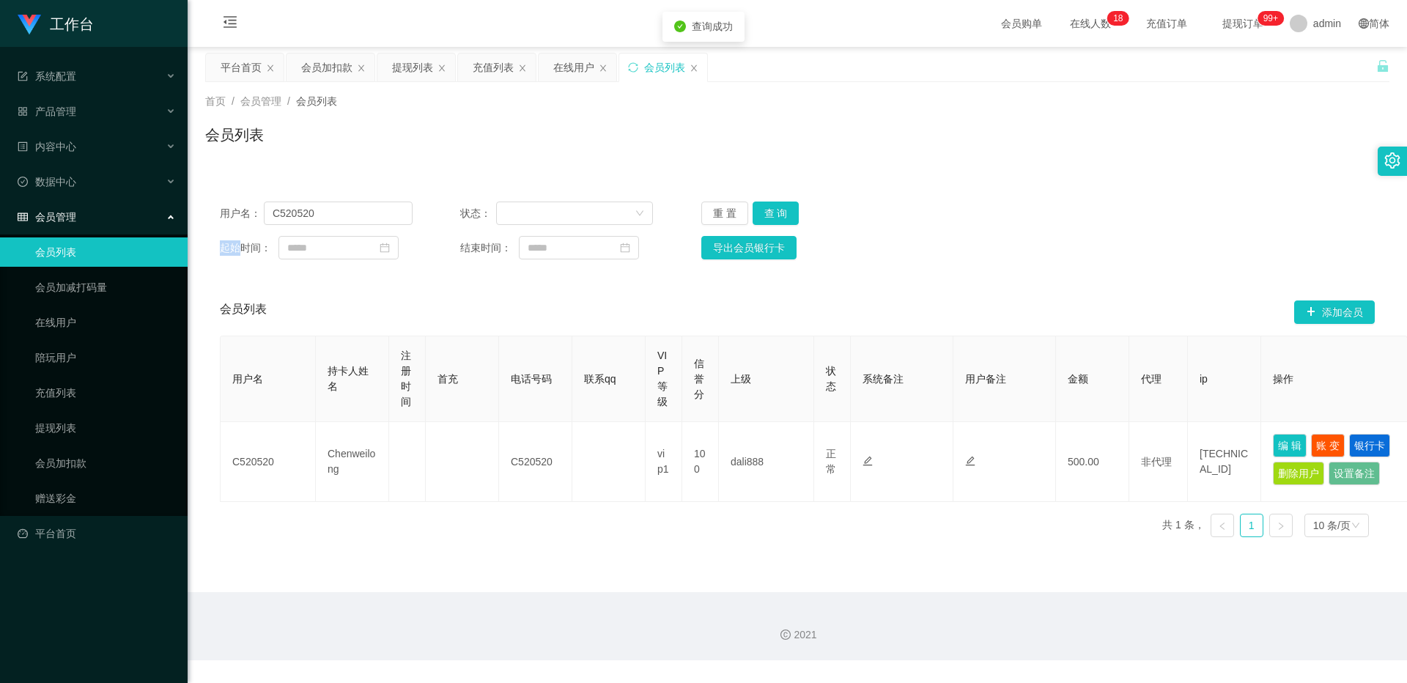
type input "C520520"
type input "Chenweilong"
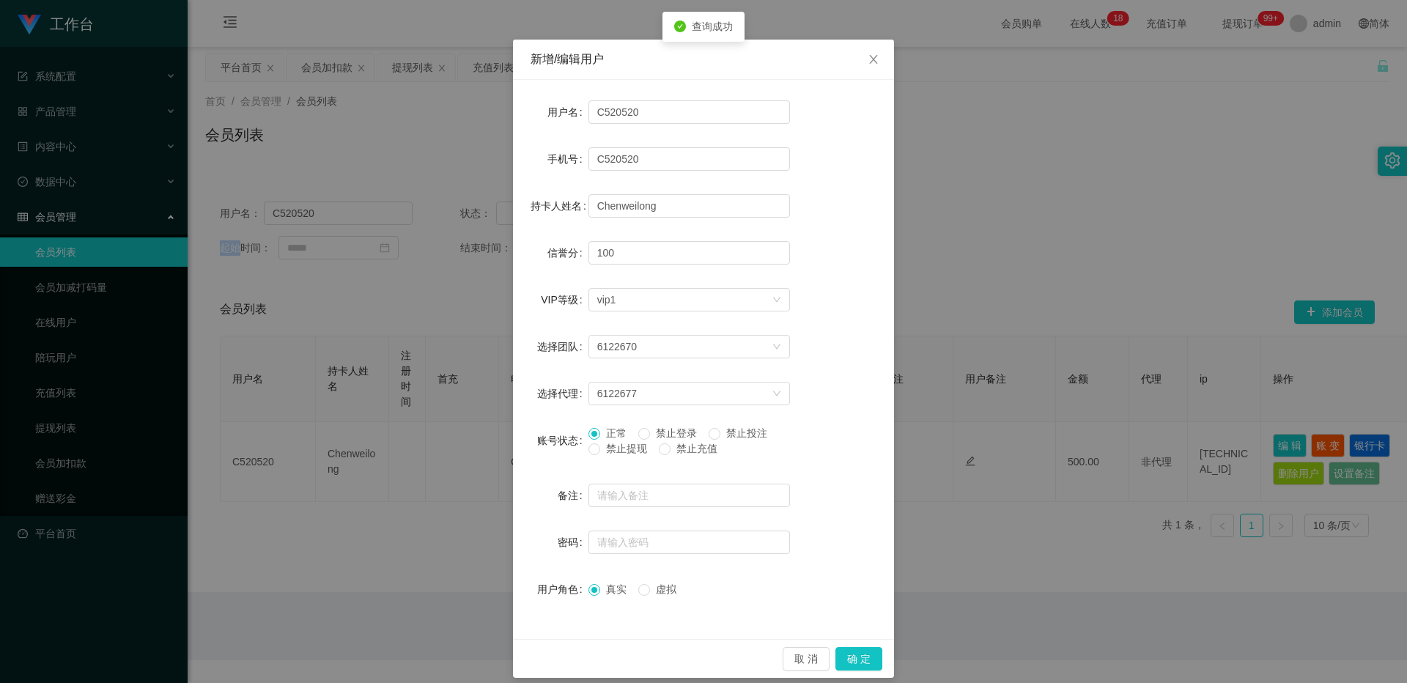
scroll to position [47, 0]
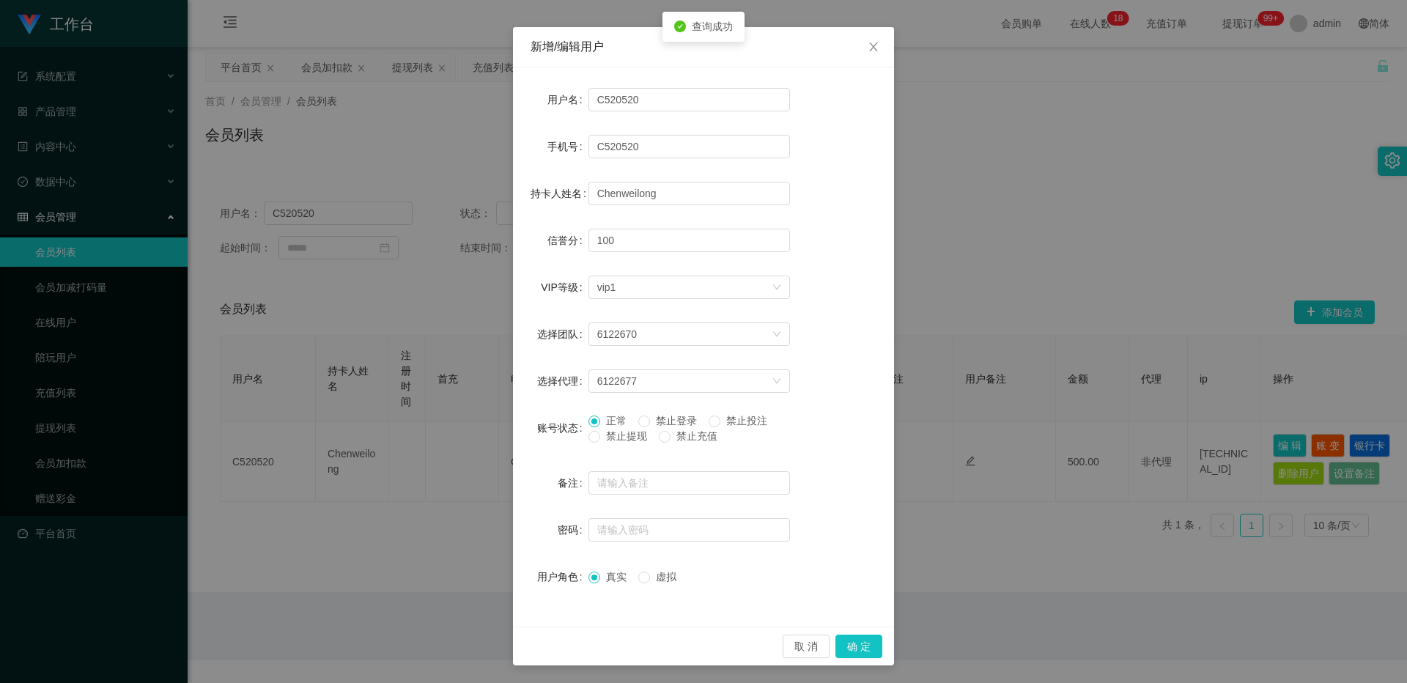
click at [521, 439] on span "禁止提现" at bounding box center [626, 436] width 53 height 12
click at [521, 445] on button "确 定" at bounding box center [859, 646] width 47 height 23
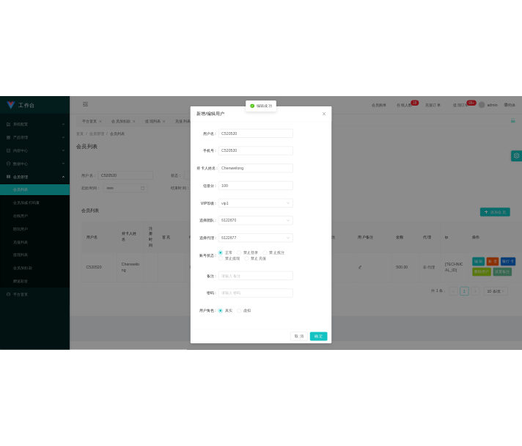
scroll to position [0, 0]
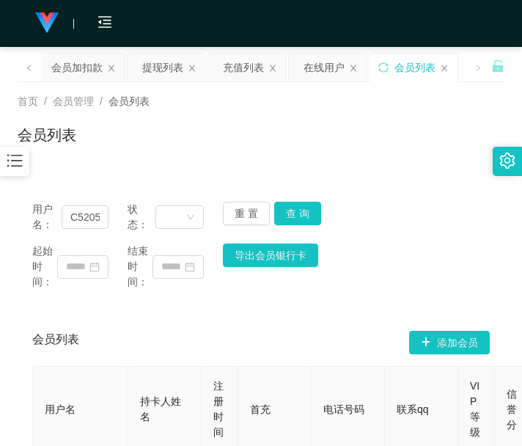
drag, startPoint x: 109, startPoint y: 374, endPoint x: 106, endPoint y: 364, distance: 10.0
click at [109, 374] on th "用户名" at bounding box center [80, 409] width 95 height 86
click at [80, 65] on div "会员加扣款" at bounding box center [76, 68] width 51 height 28
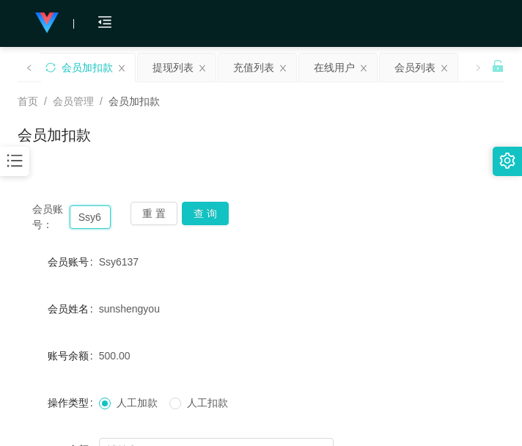
click at [98, 220] on input "Ssy6137" at bounding box center [91, 216] width 42 height 23
paste input "Wyc123456789"
type input "Wyc123456789"
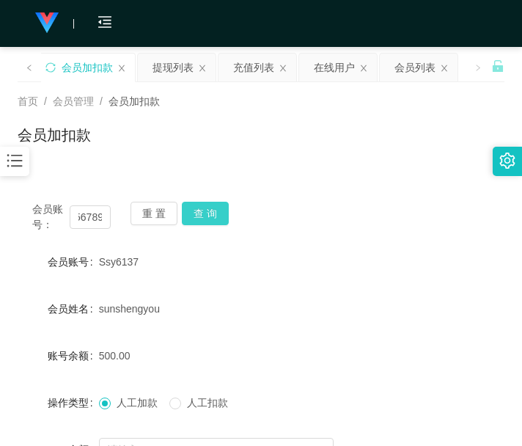
click at [200, 223] on button "查 询" at bounding box center [205, 213] width 47 height 23
click at [200, 223] on div "重 置 查 询" at bounding box center [169, 217] width 78 height 31
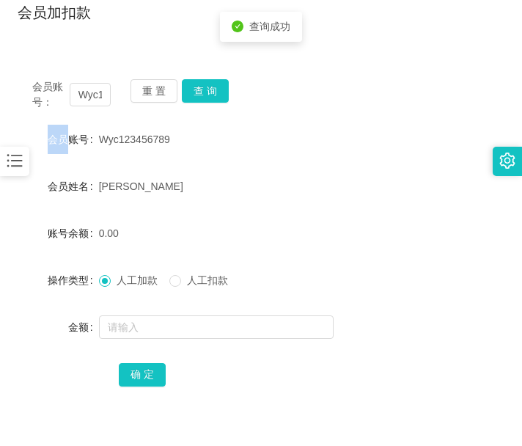
scroll to position [215, 0]
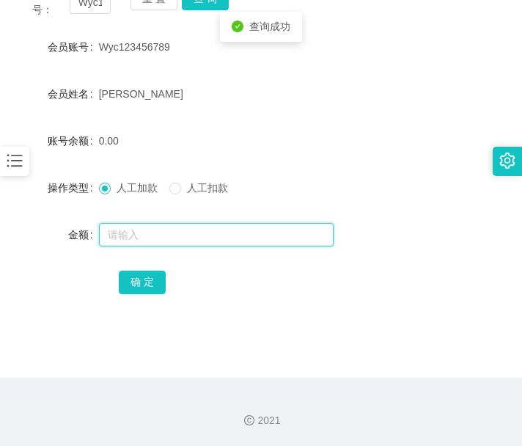
click at [199, 240] on input "text" at bounding box center [216, 234] width 235 height 23
type input "1000"
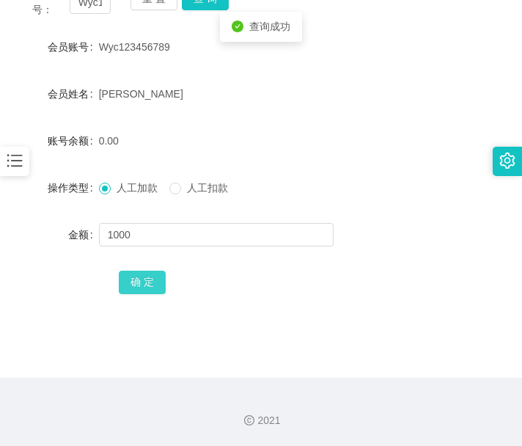
click at [135, 275] on button "确 定" at bounding box center [142, 281] width 47 height 23
click at [284, 360] on main "关闭左侧 关闭右侧 关闭其它 刷新页面 平台首页 会员加扣款 提现列表 充值列表 在线用户 会员列表 首页 / 会员管理 / 会员加扣款 / 会员加扣款 会员…" at bounding box center [261, 104] width 522 height 545
drag, startPoint x: 123, startPoint y: 424, endPoint x: 127, endPoint y: 350, distance: 74.1
click at [123, 424] on div "2021" at bounding box center [261, 420] width 498 height 15
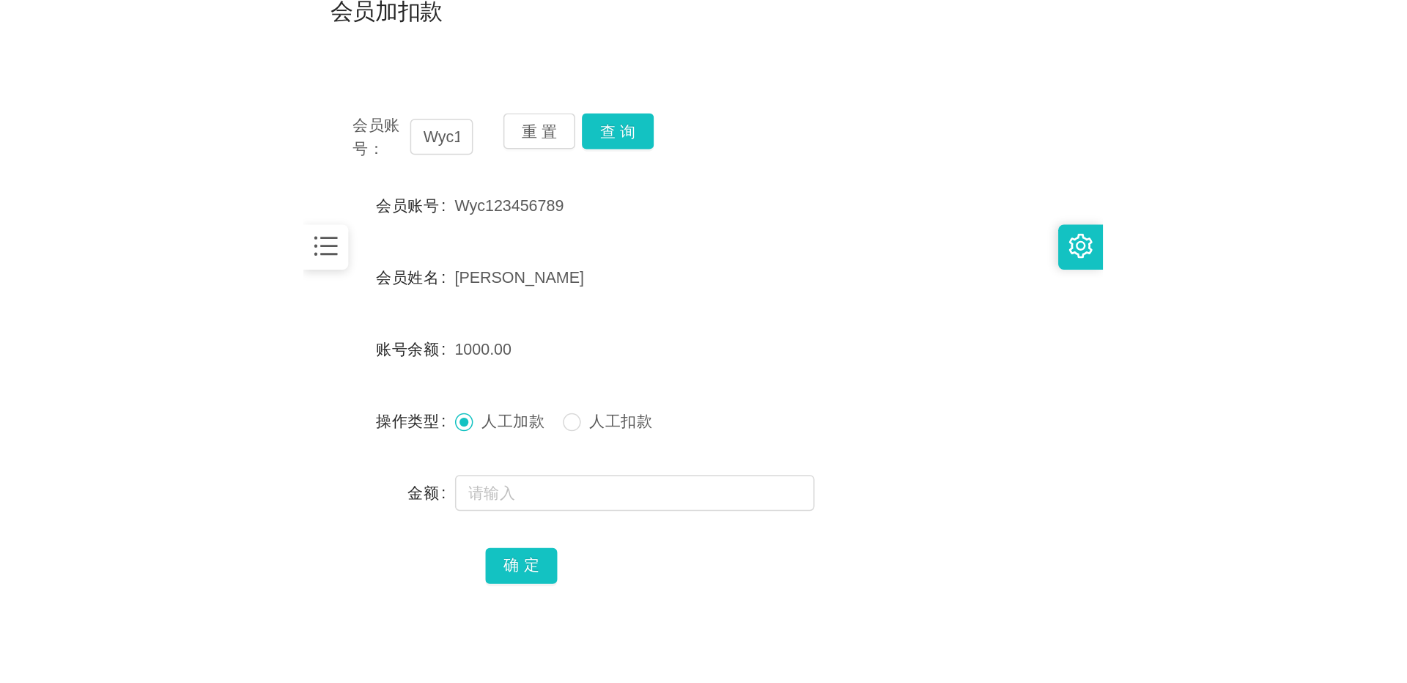
scroll to position [92, 0]
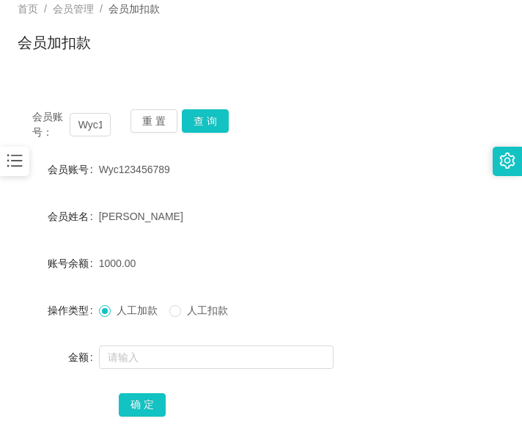
click at [222, 136] on div "会员账号： Wyc123456789 重 置 查 询" at bounding box center [261, 124] width 487 height 31
click at [221, 113] on button "查 询" at bounding box center [205, 120] width 47 height 23
click at [221, 113] on div "会员账号： Wyc123456789 重 置 查 询" at bounding box center [261, 124] width 487 height 31
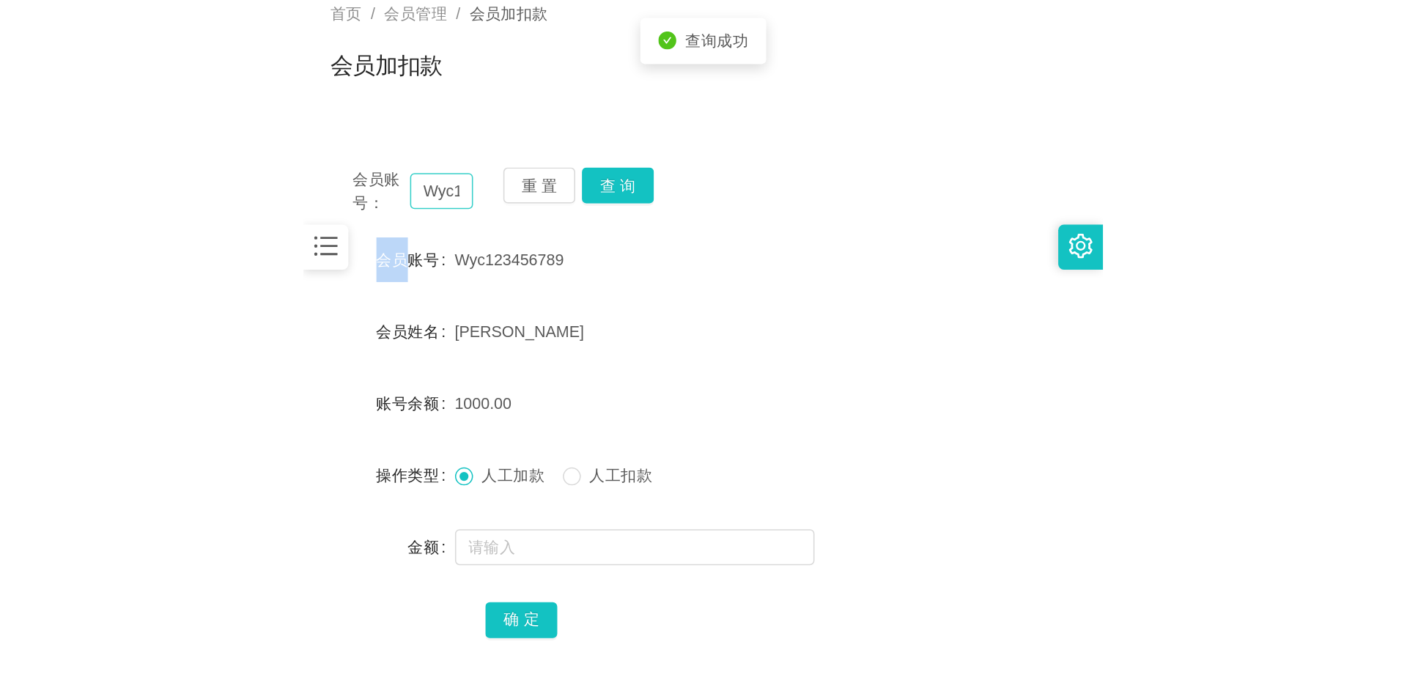
scroll to position [0, 0]
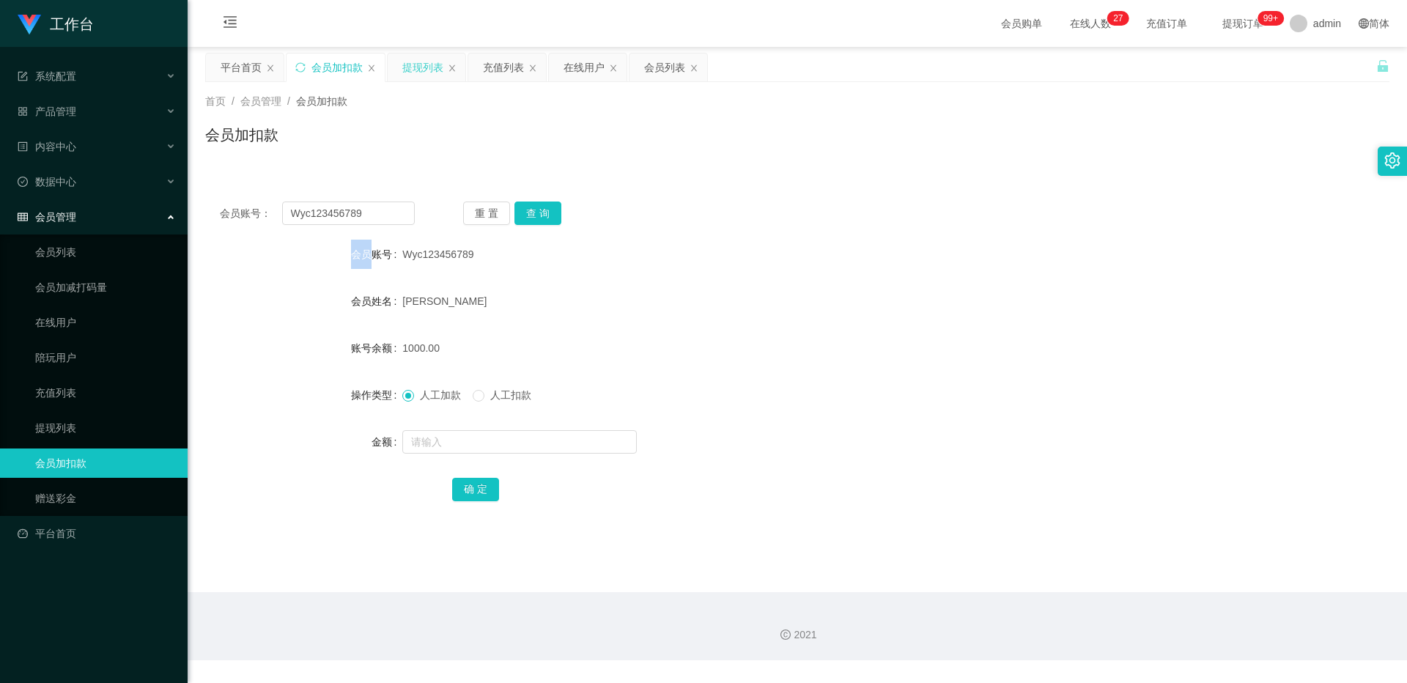
click at [410, 57] on div "提现列表" at bounding box center [422, 68] width 41 height 28
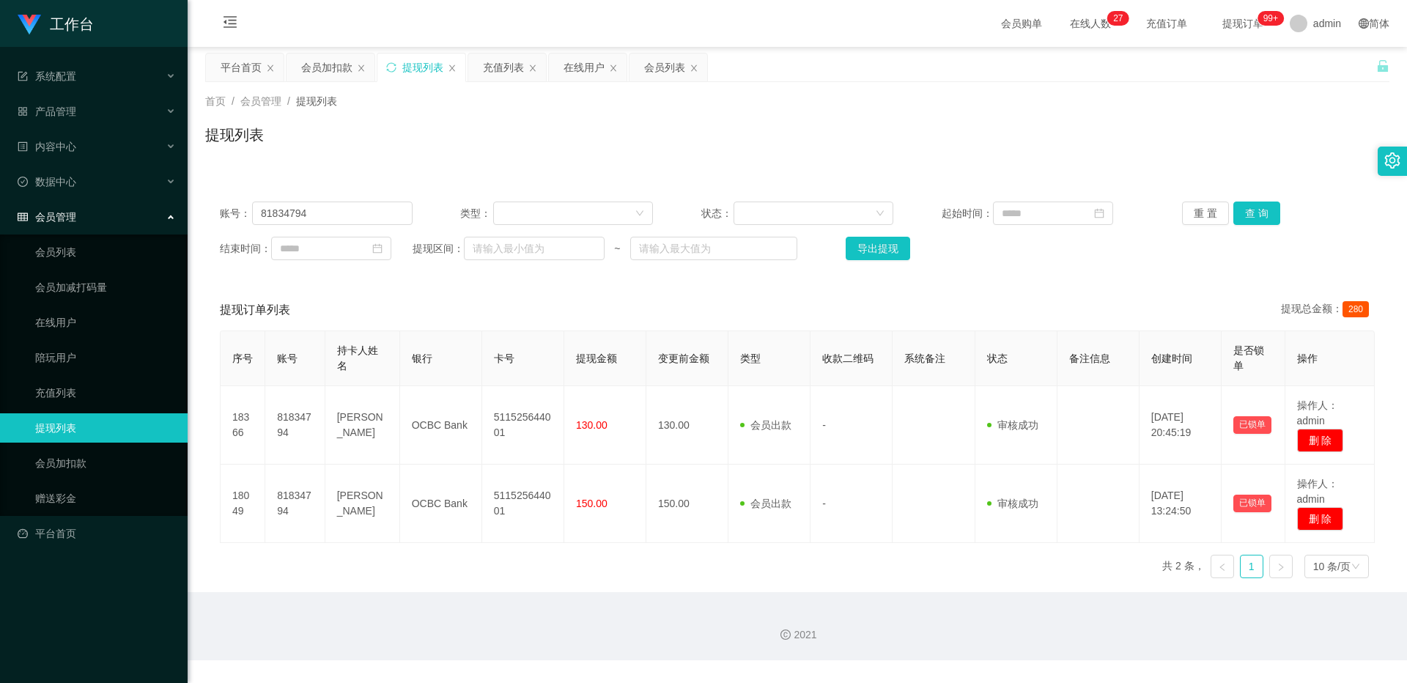
click at [358, 229] on div "账号： 81834794 类型： 状态： 起始时间： 重 置 查 询 结束时间： 提现区间： ~ 导出提现" at bounding box center [797, 231] width 1184 height 88
click at [368, 214] on input "81834794" at bounding box center [332, 213] width 161 height 23
click at [369, 214] on input "81834794" at bounding box center [332, 213] width 161 height 23
paste input "Wyc123456789"
type input "Wyc123456789"
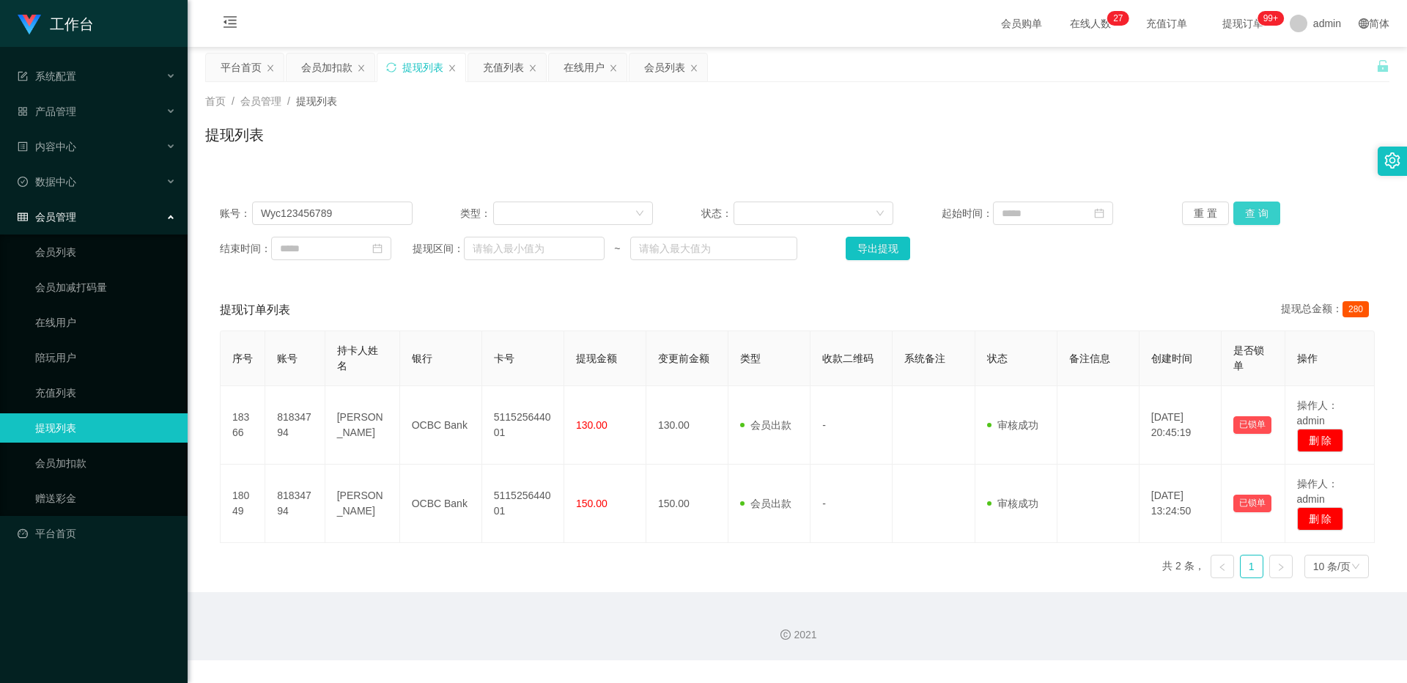
click at [521, 221] on button "查 询" at bounding box center [1256, 213] width 47 height 23
click at [521, 221] on div "重 置 查 询" at bounding box center [1278, 213] width 193 height 23
click at [479, 64] on div "充值列表" at bounding box center [507, 68] width 78 height 28
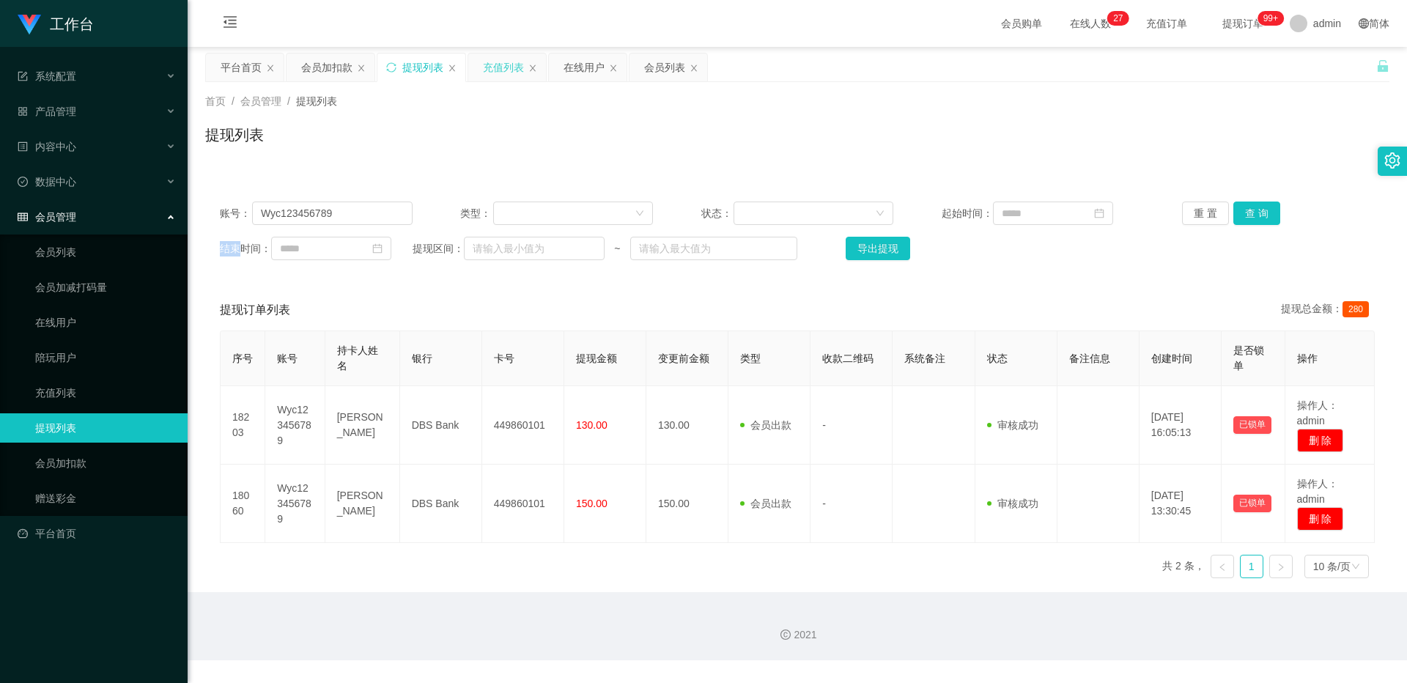
click at [486, 67] on div "充值列表" at bounding box center [503, 68] width 41 height 28
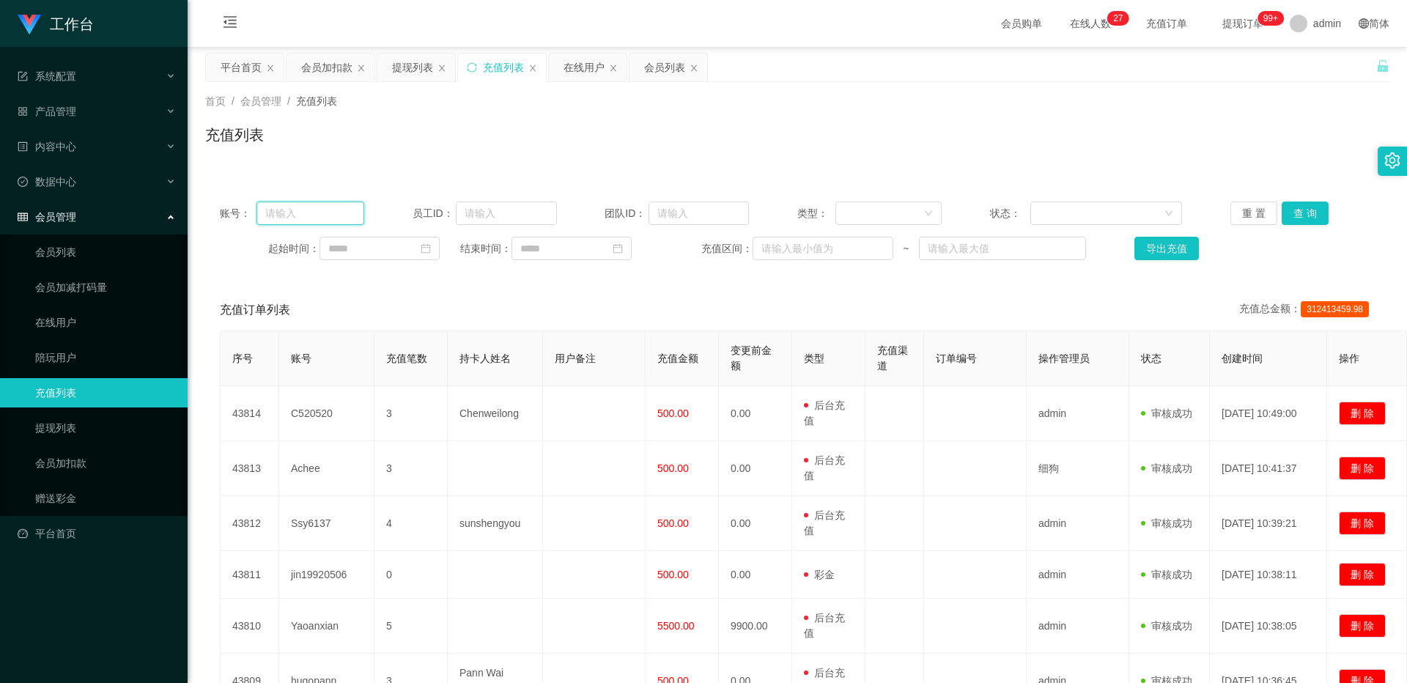
click at [309, 208] on input "text" at bounding box center [311, 213] width 108 height 23
click at [521, 67] on div "在线用户" at bounding box center [584, 68] width 41 height 28
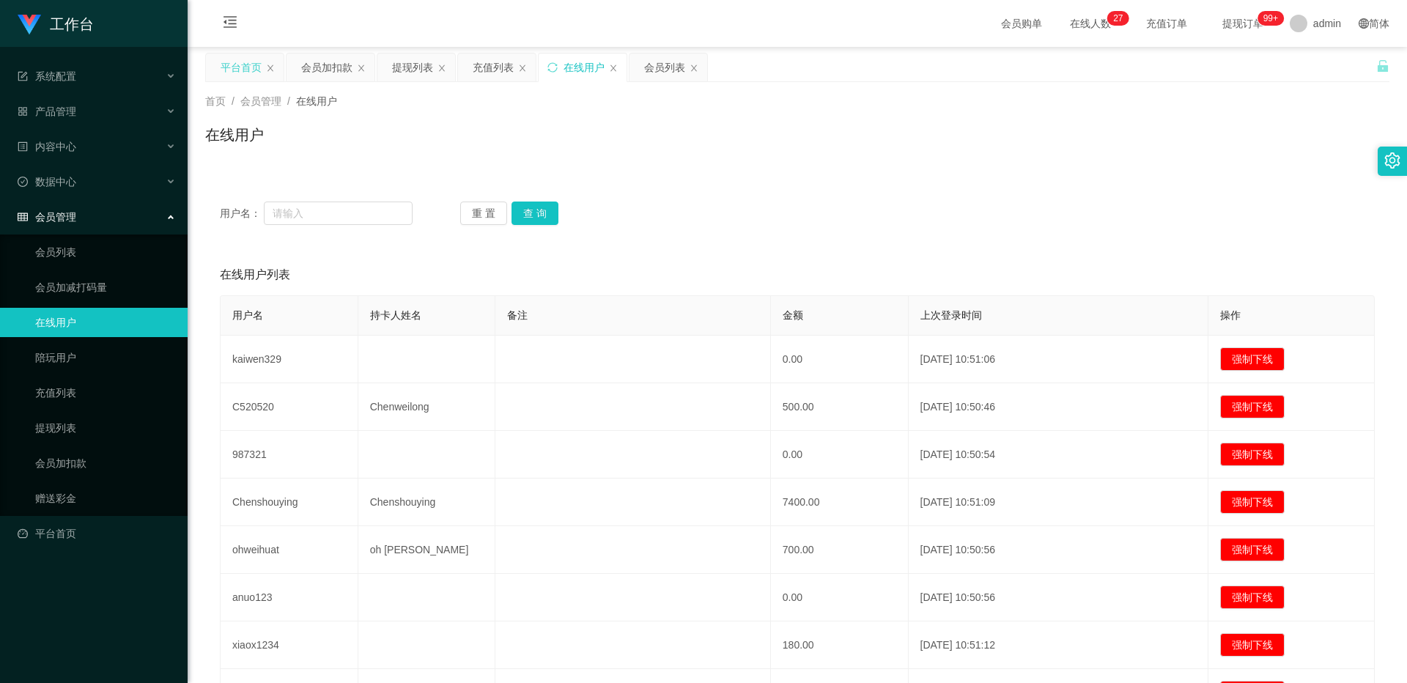
click at [235, 62] on div "平台首页" at bounding box center [241, 68] width 41 height 28
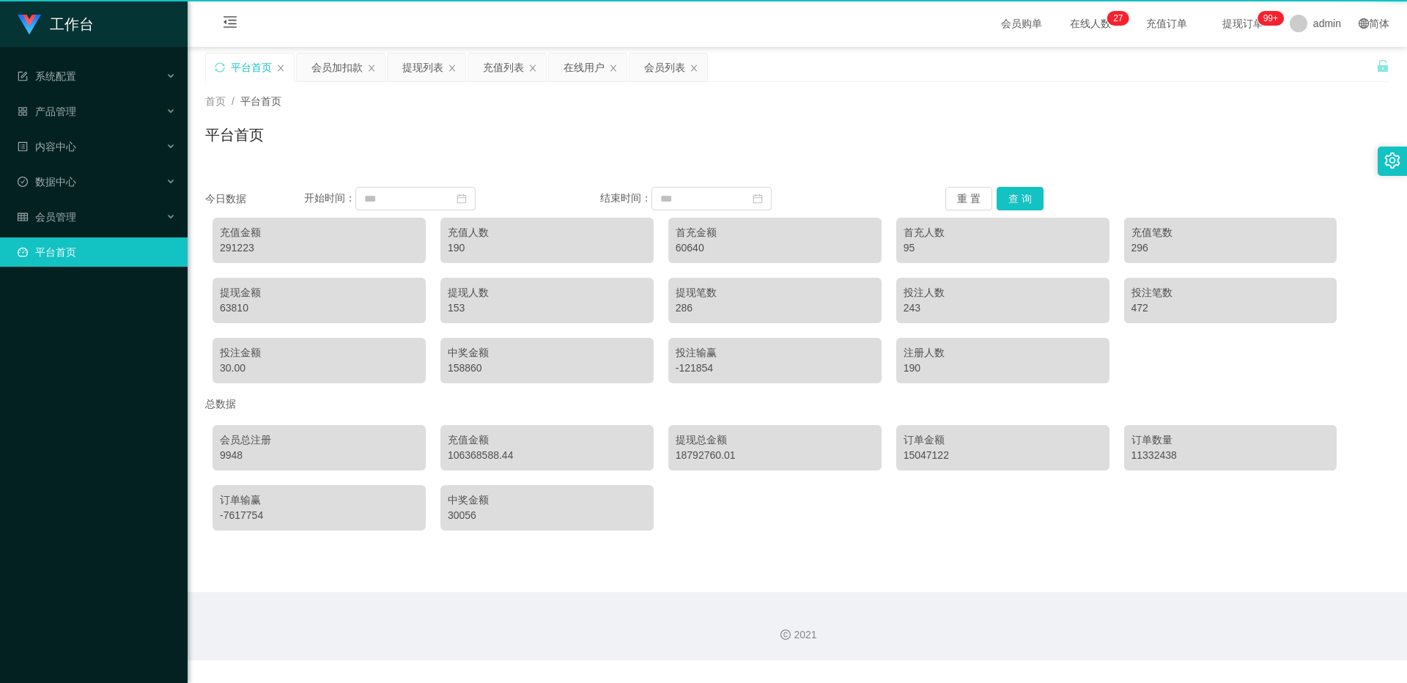
click at [235, 62] on div "平台首页" at bounding box center [251, 68] width 41 height 28
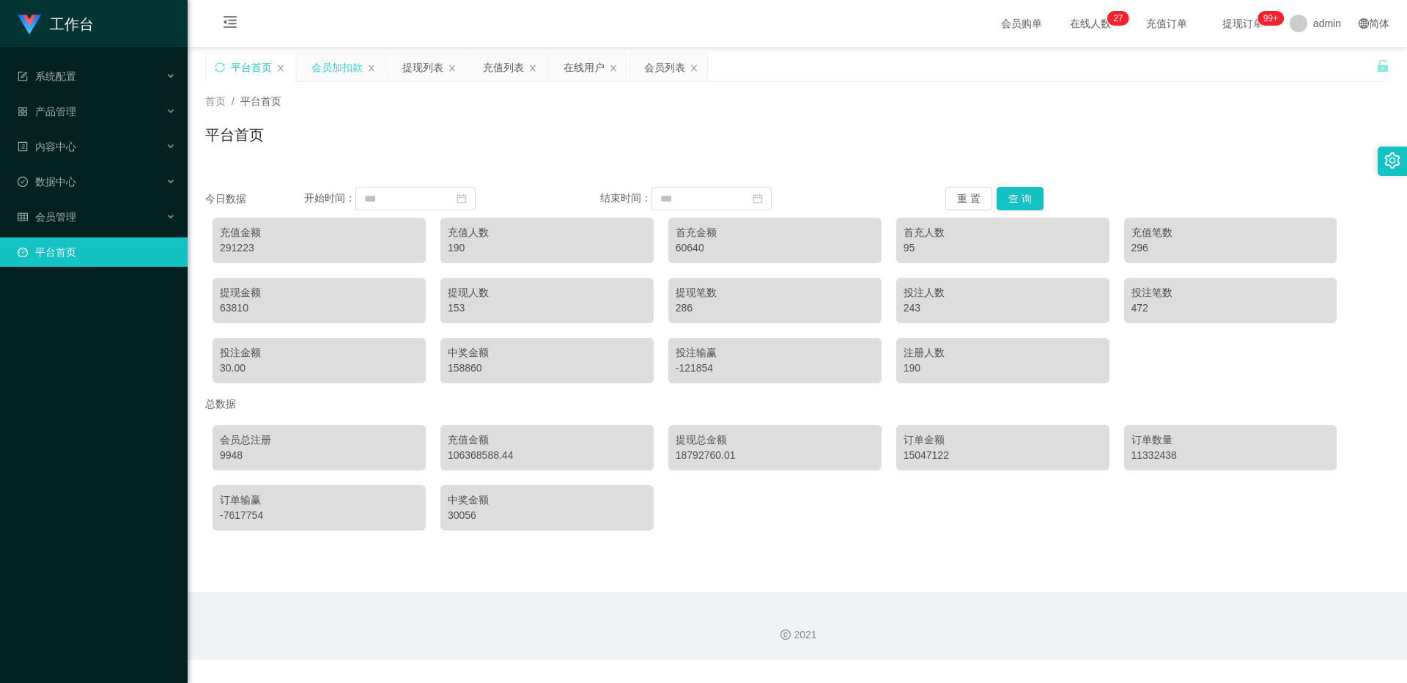
click at [333, 64] on div "会员加扣款" at bounding box center [336, 68] width 51 height 28
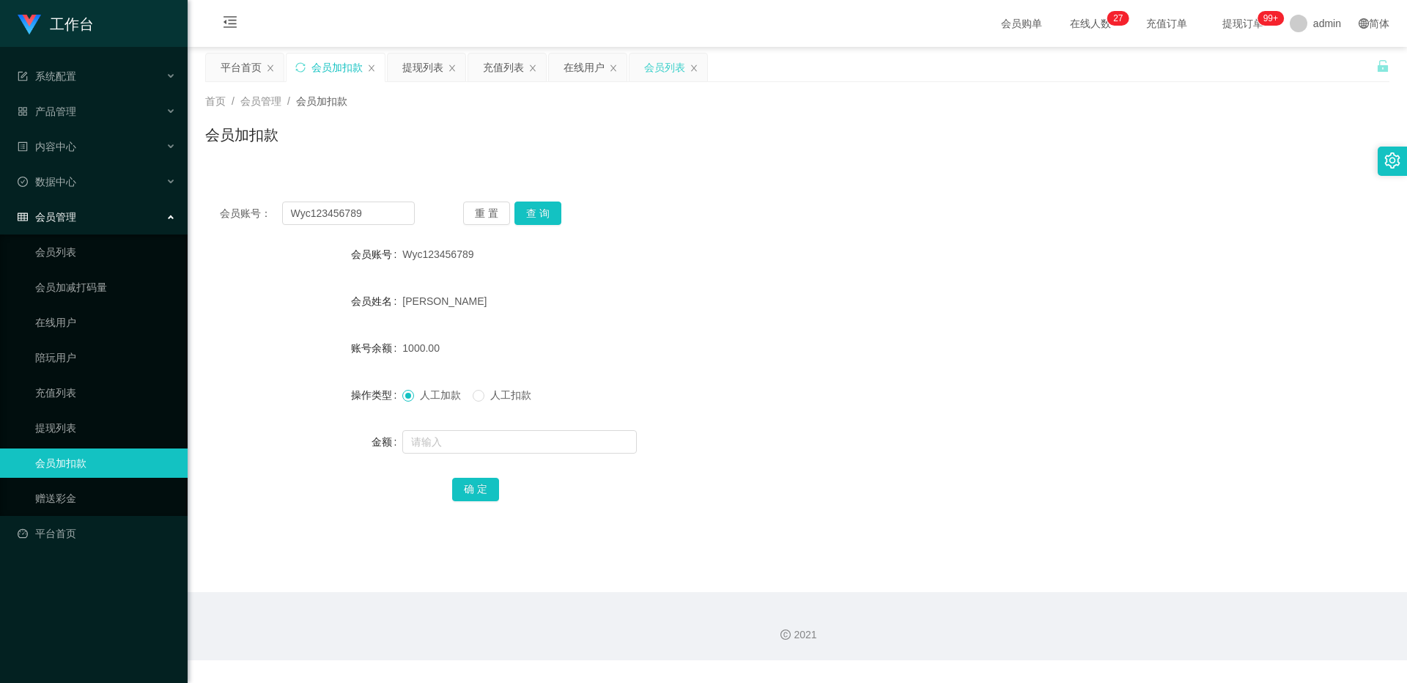
click at [521, 67] on div "会员列表" at bounding box center [664, 68] width 41 height 28
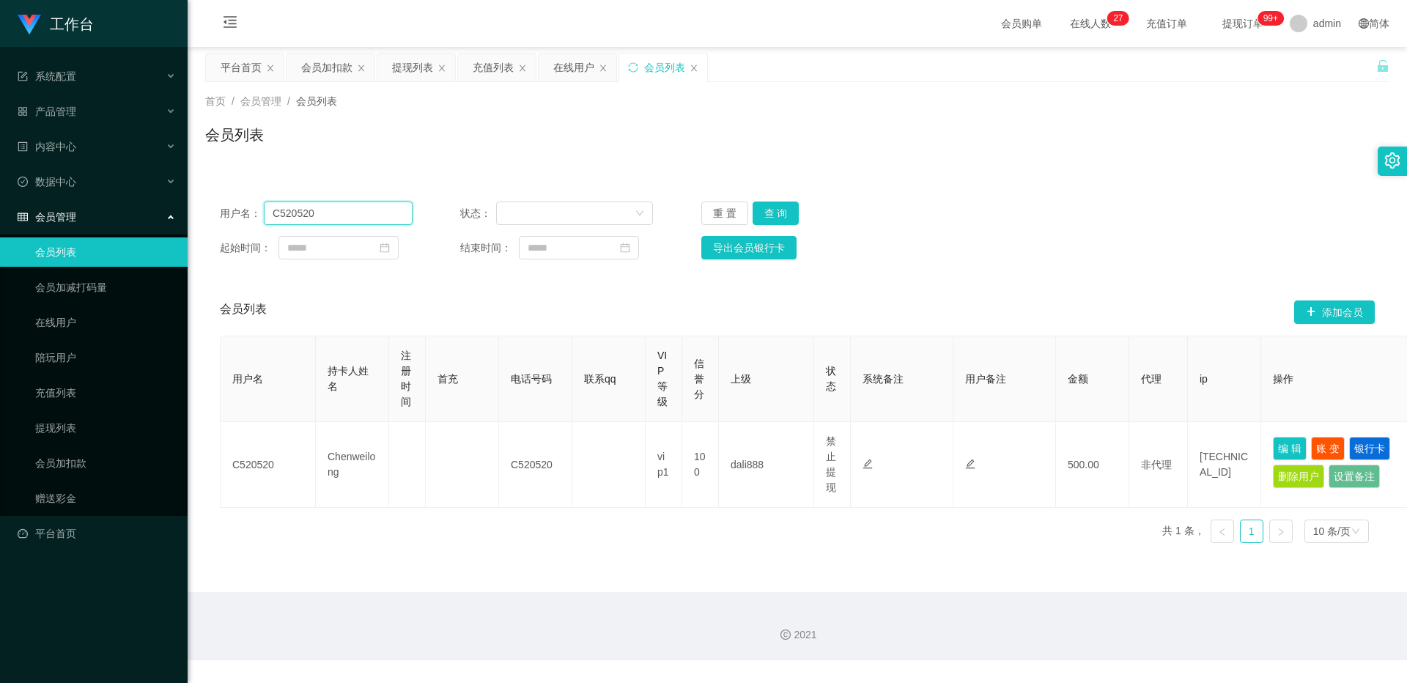
click at [337, 218] on input "C520520" at bounding box center [338, 213] width 149 height 23
paste input "Wyc123456789"
type input "Wyc123456789"
click at [521, 208] on button "查 询" at bounding box center [776, 213] width 47 height 23
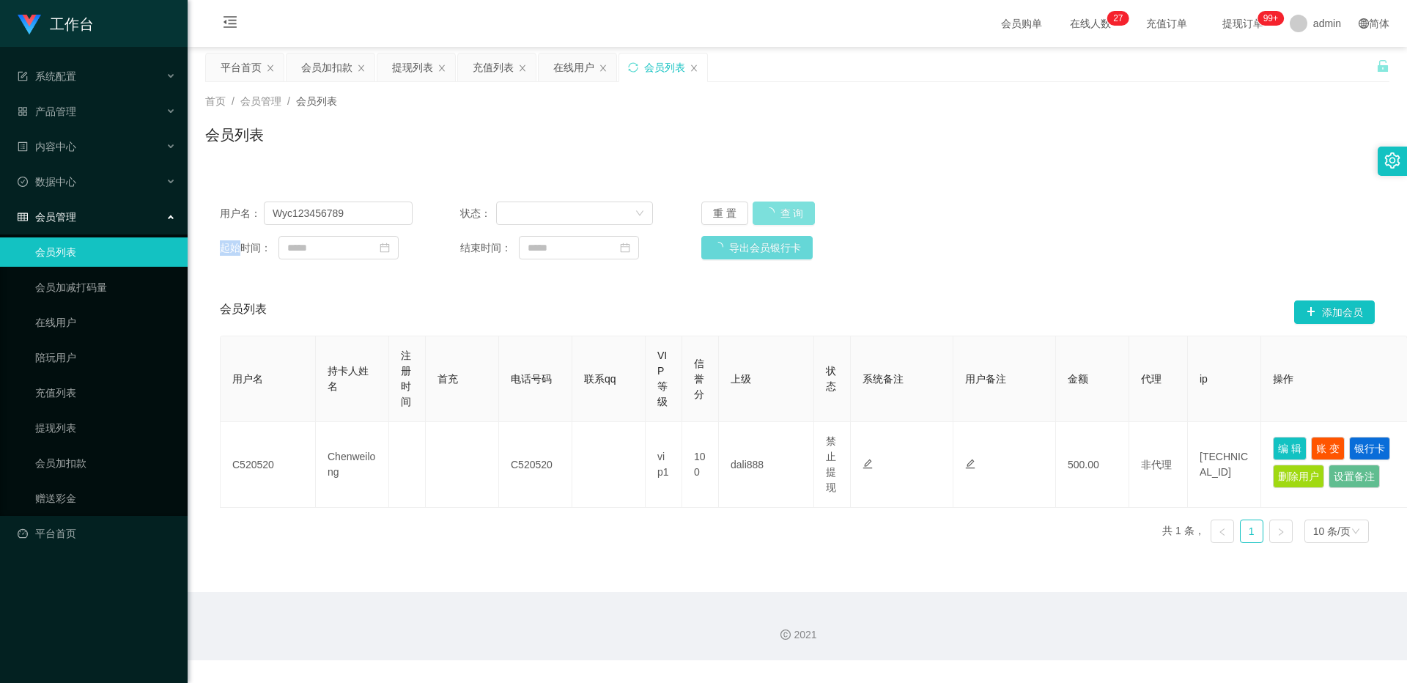
click at [521, 208] on div "重 置 查 询" at bounding box center [797, 213] width 193 height 23
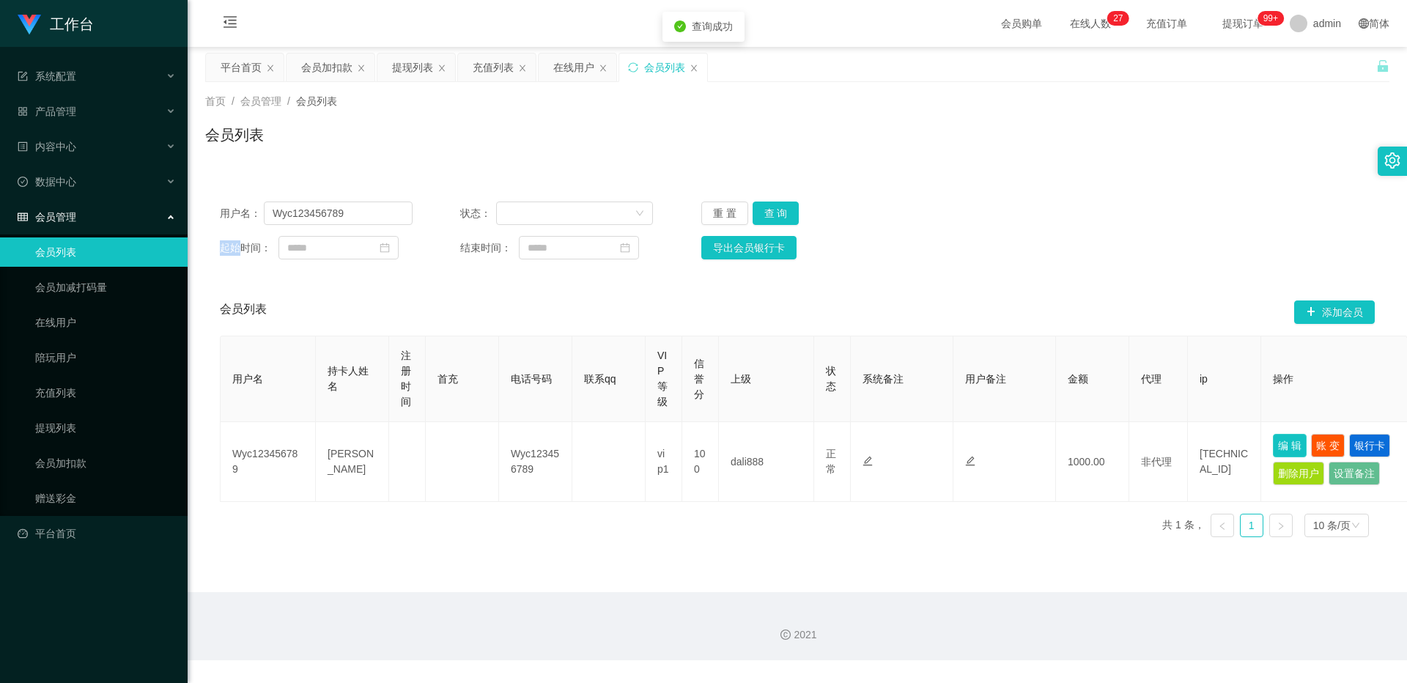
click at [521, 445] on button "编 辑" at bounding box center [1290, 445] width 34 height 23
type input "Wyc123456789"
type input "[PERSON_NAME]"
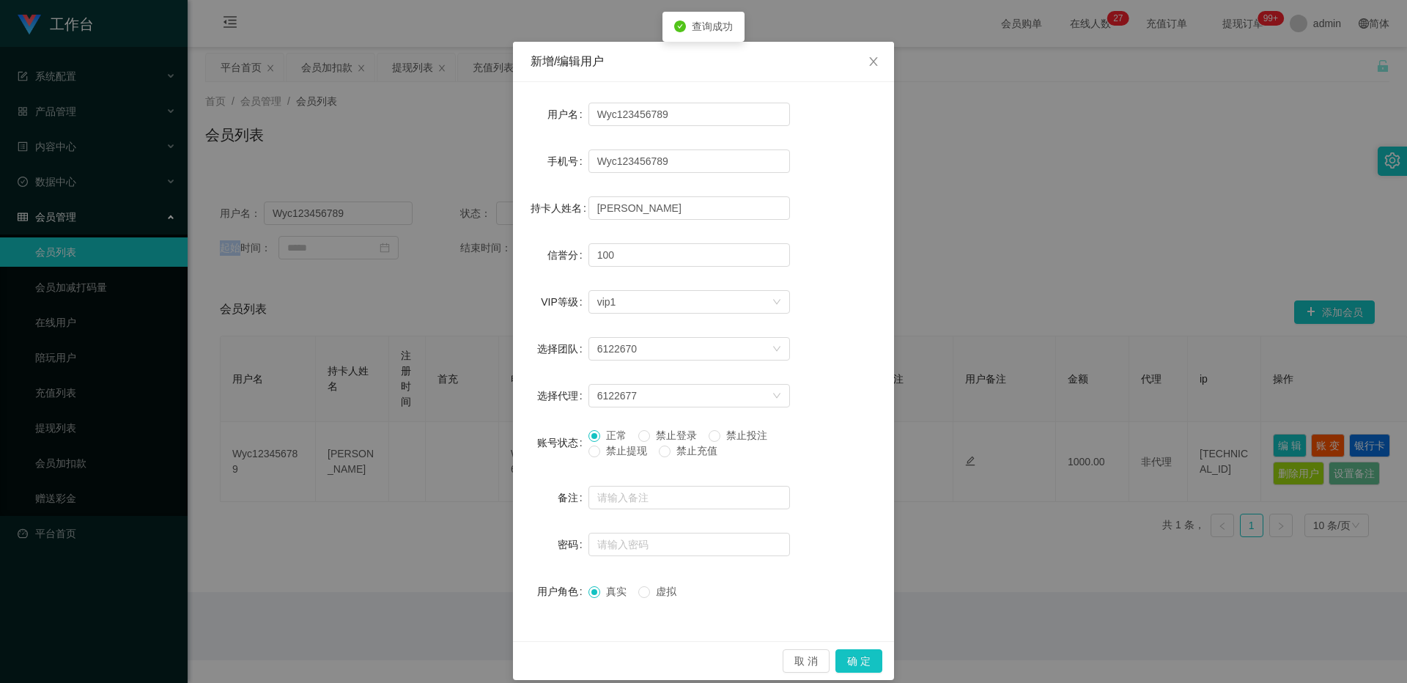
scroll to position [47, 0]
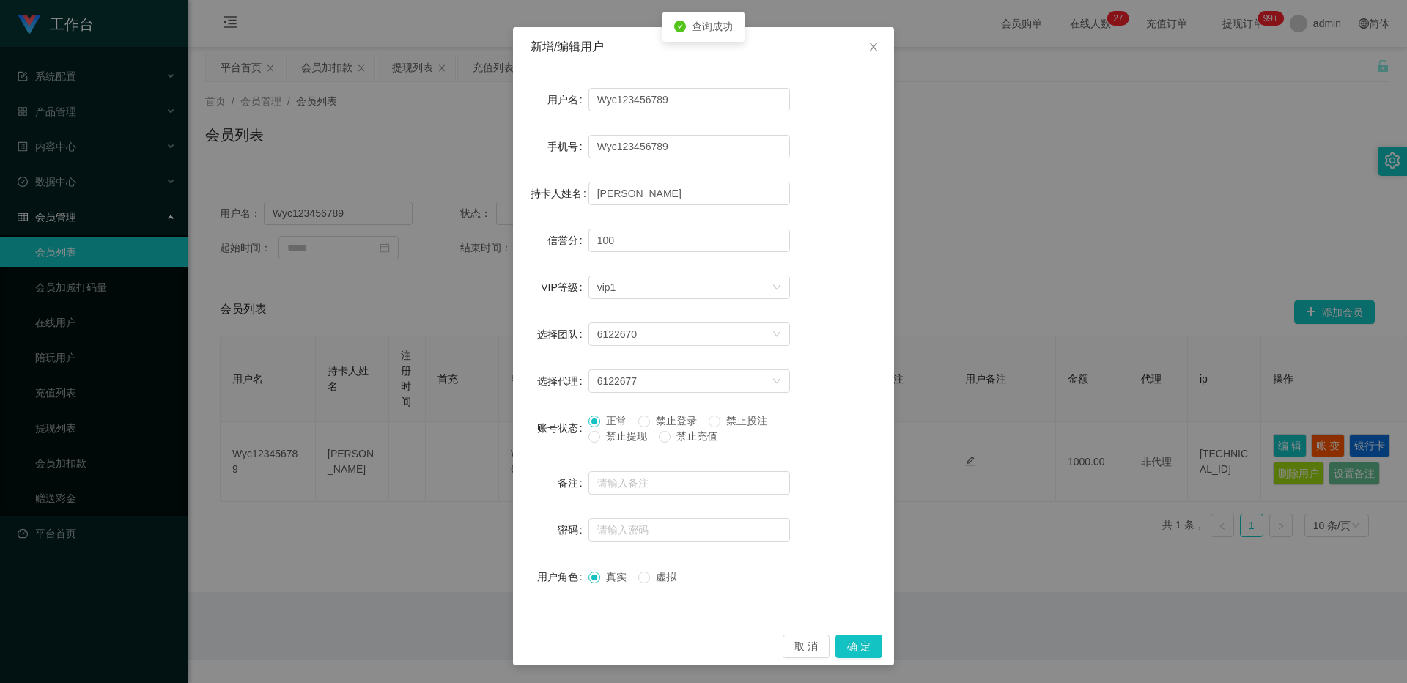
click at [521, 291] on div "新增/编辑用户 用户名 Wyc123456789 手机号 Wyc123456789 持卡人姓名 [PERSON_NAME] 信誉分 100 VIP等级 选择V…" at bounding box center [703, 341] width 1407 height 683
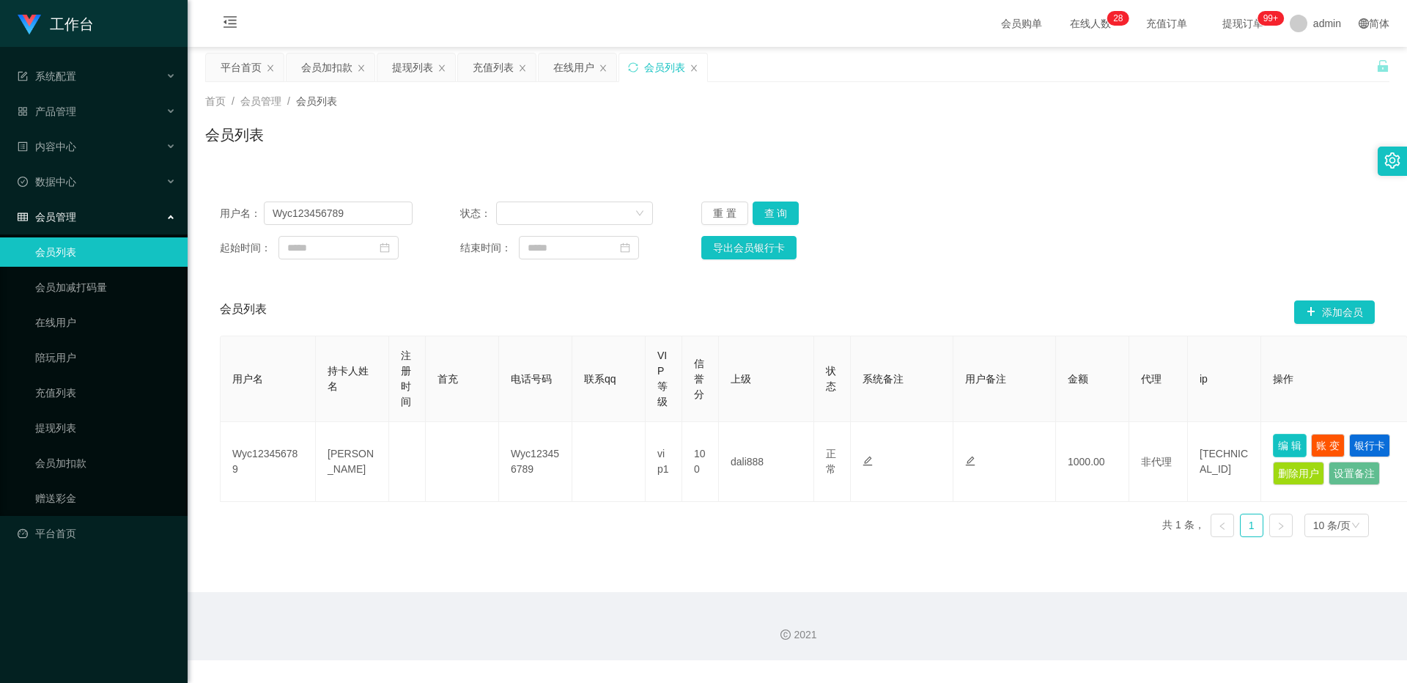
click at [521, 442] on button "编 辑" at bounding box center [1290, 445] width 34 height 23
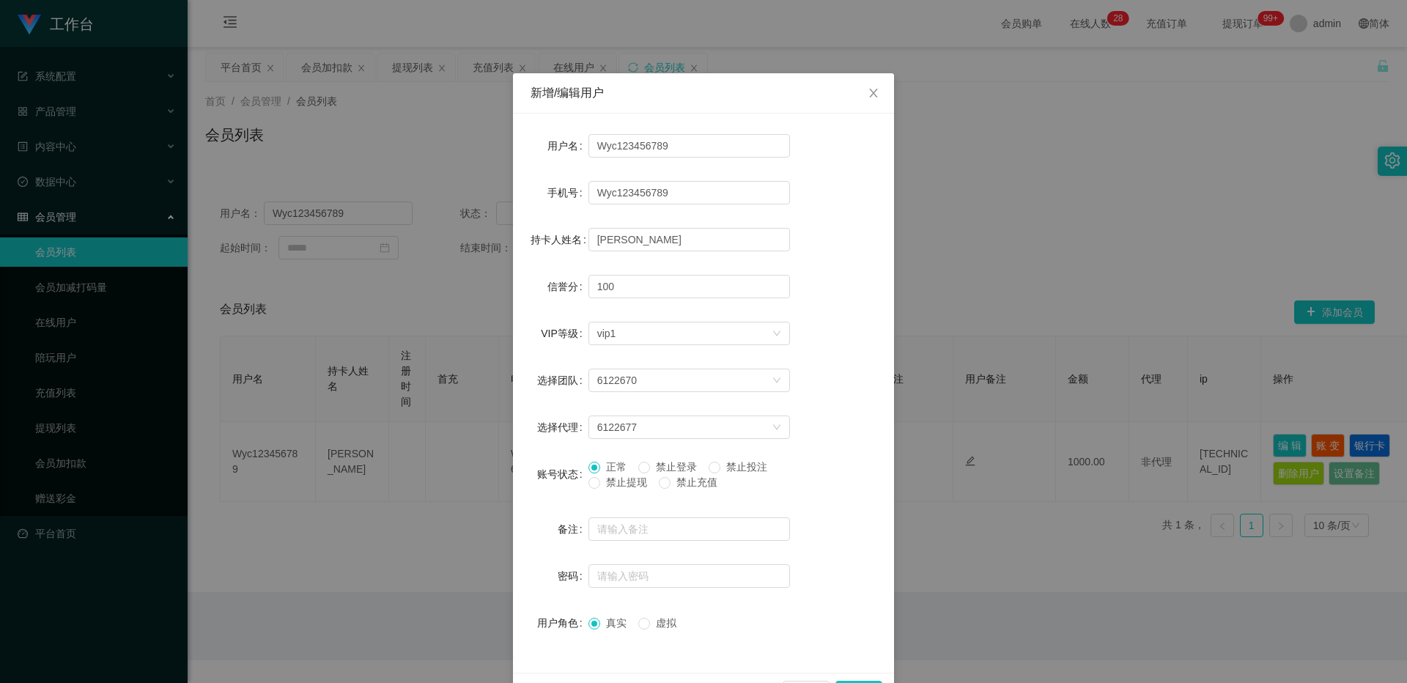
scroll to position [47, 0]
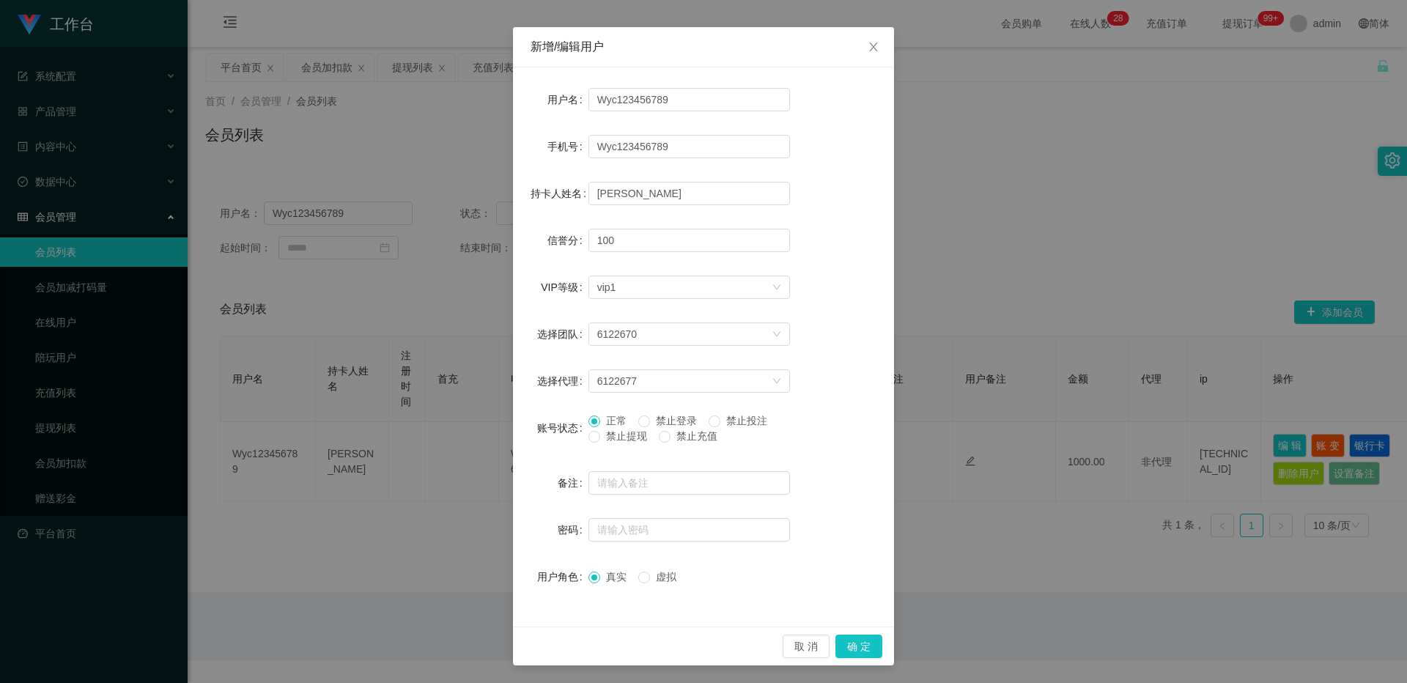
click at [521, 439] on span "禁止提现" at bounding box center [626, 436] width 53 height 12
click at [521, 445] on button "确 定" at bounding box center [859, 646] width 47 height 23
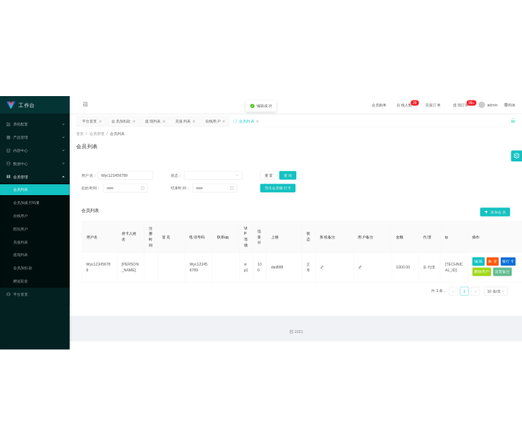
scroll to position [0, 0]
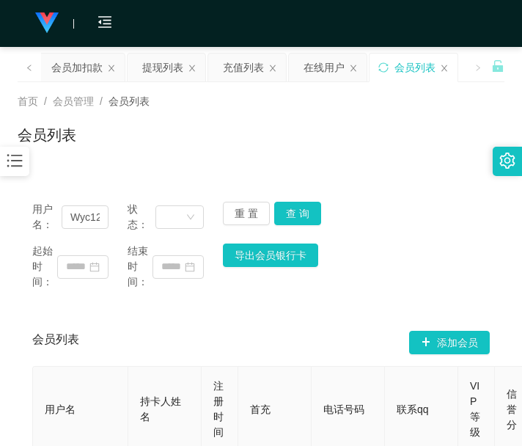
click at [199, 353] on div "会员列表 添加会员" at bounding box center [260, 342] width 457 height 47
click at [164, 368] on th "持卡人姓名" at bounding box center [164, 409] width 73 height 86
click at [89, 71] on div "会员加扣款" at bounding box center [76, 68] width 51 height 28
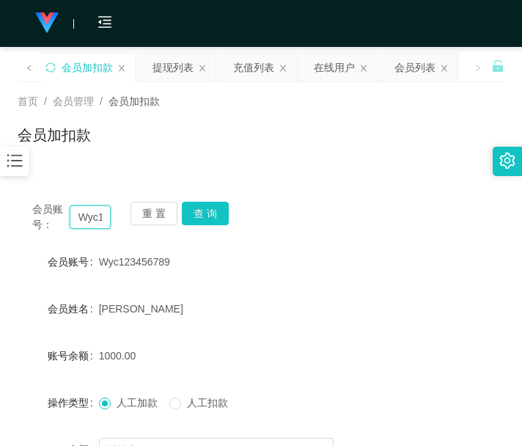
click at [92, 218] on input "Wyc123456789" at bounding box center [91, 216] width 42 height 23
drag, startPoint x: 92, startPoint y: 218, endPoint x: 130, endPoint y: 227, distance: 38.4
click at [92, 218] on input "Wyc123456789" at bounding box center [91, 216] width 42 height 23
paste input "sean7"
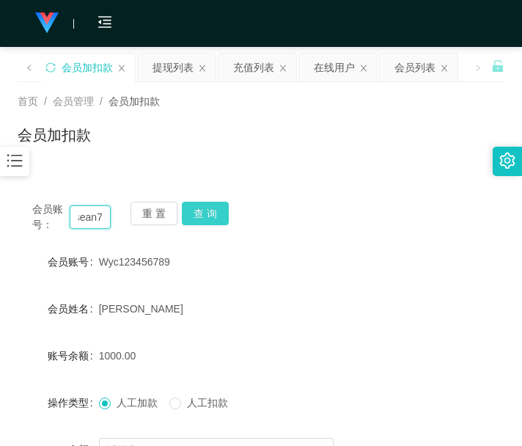
type input "sean7"
click at [210, 215] on button "查 询" at bounding box center [205, 213] width 47 height 23
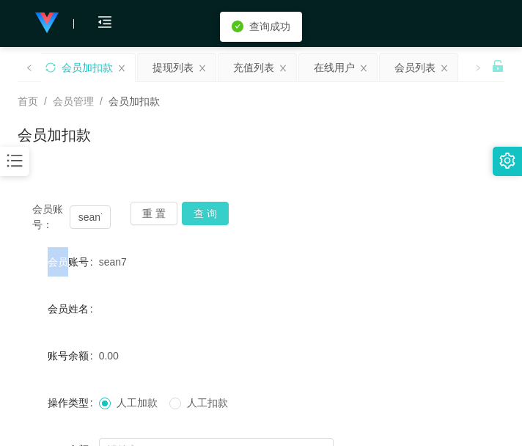
click at [210, 215] on div "会员账号： sean7 重 置 查 询" at bounding box center [261, 217] width 487 height 31
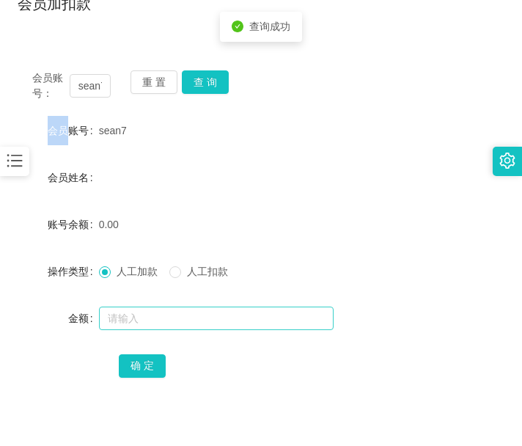
scroll to position [215, 0]
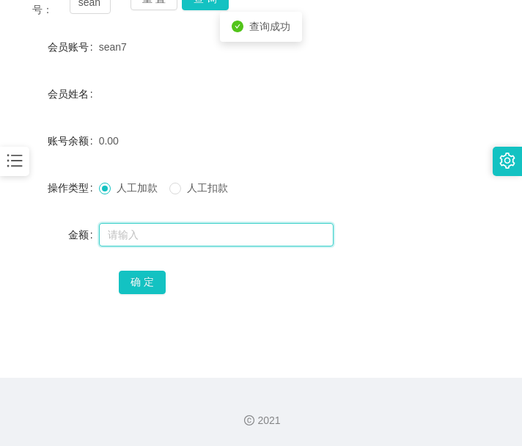
click at [199, 235] on input "text" at bounding box center [216, 234] width 235 height 23
type input "100"
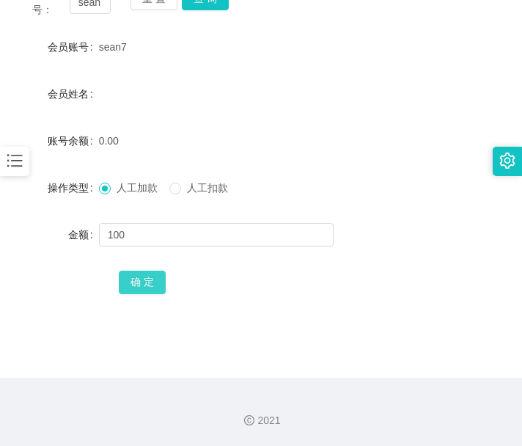
click at [152, 278] on button "确 定" at bounding box center [142, 281] width 47 height 23
drag, startPoint x: 207, startPoint y: 380, endPoint x: 169, endPoint y: 191, distance: 192.2
click at [207, 380] on div "2021" at bounding box center [261, 411] width 522 height 68
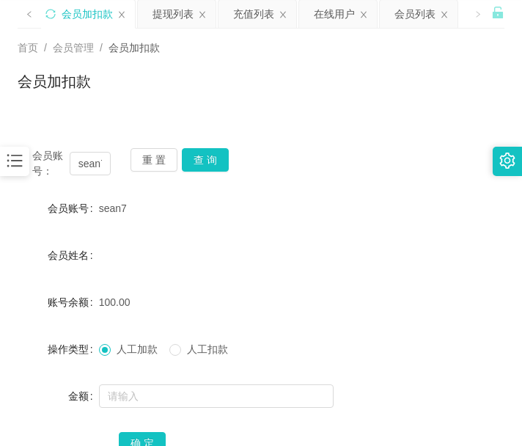
scroll to position [0, 0]
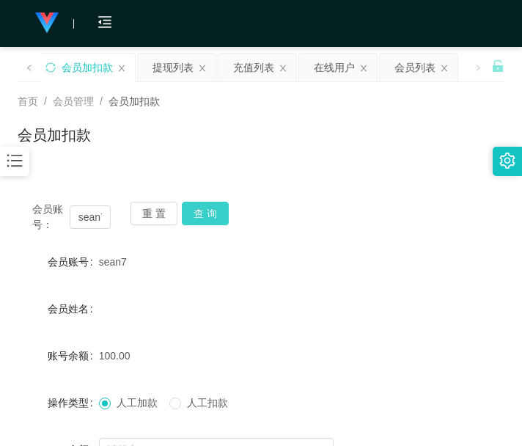
click at [196, 210] on button "查 询" at bounding box center [205, 213] width 47 height 23
click at [196, 210] on div "重 置 查 询" at bounding box center [169, 217] width 78 height 31
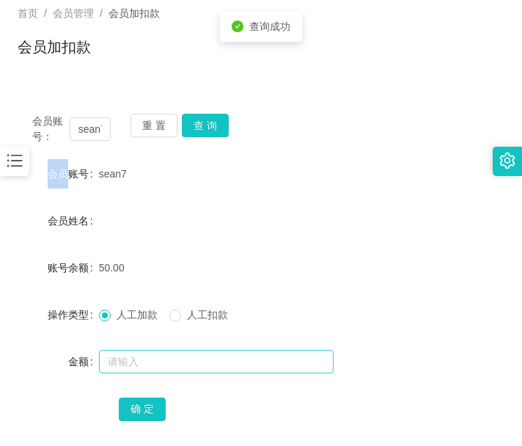
scroll to position [122, 0]
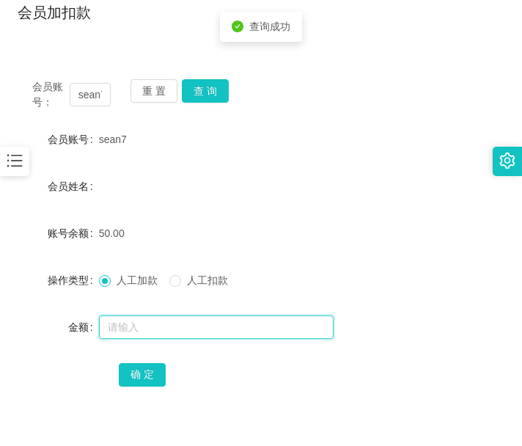
click at [218, 331] on input "text" at bounding box center [216, 326] width 235 height 23
type input "100"
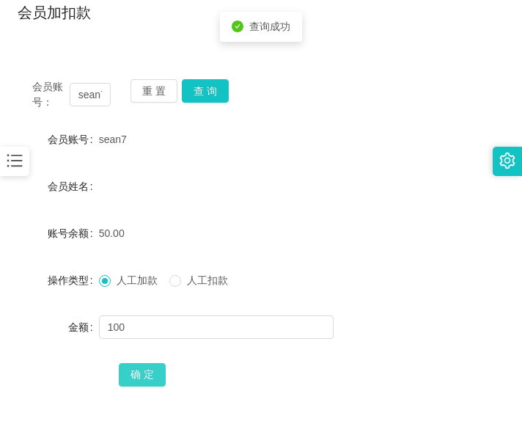
drag, startPoint x: 133, startPoint y: 373, endPoint x: 142, endPoint y: 371, distance: 9.8
click at [133, 373] on button "确 定" at bounding box center [142, 374] width 47 height 23
drag, startPoint x: 268, startPoint y: 369, endPoint x: 262, endPoint y: 361, distance: 9.6
click at [268, 369] on div "确 定" at bounding box center [261, 373] width 284 height 29
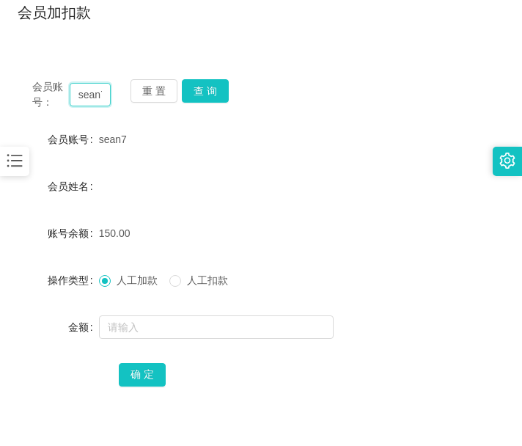
click at [95, 94] on input "sean7" at bounding box center [91, 94] width 42 height 23
paste input "Luffy8383zoro"
type input "Luffy8383zoro"
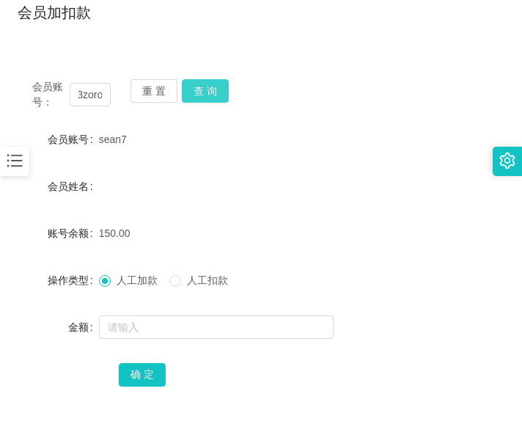
click at [203, 89] on button "查 询" at bounding box center [205, 90] width 47 height 23
click at [203, 89] on div "重 置 查 询" at bounding box center [169, 94] width 78 height 31
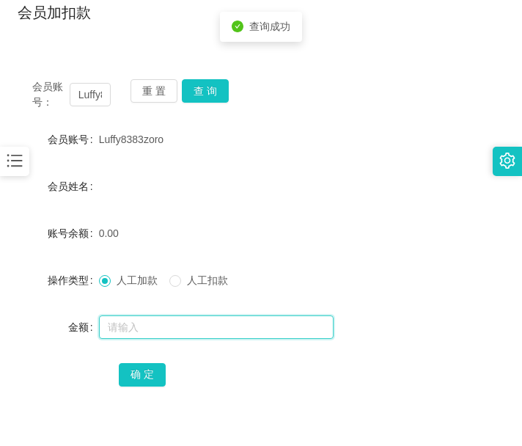
click at [151, 324] on input "text" at bounding box center [216, 326] width 235 height 23
type input "100"
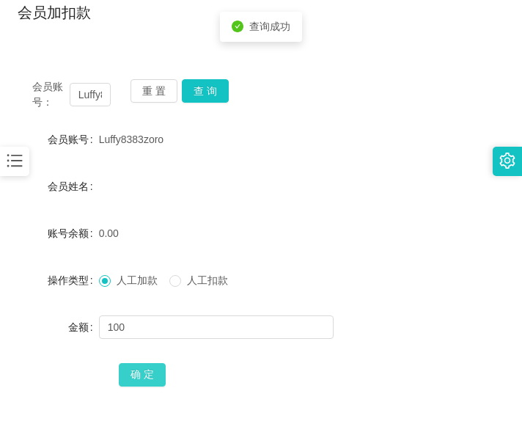
click at [144, 375] on button "确 定" at bounding box center [142, 374] width 47 height 23
click at [257, 390] on div "会员账号： Luffy8383zoro 重 置 查 询 会员账号 Luffy8383zoro 会员姓名 账号余额 100.00 操作类型 人工加款 人工扣款 …" at bounding box center [261, 242] width 487 height 356
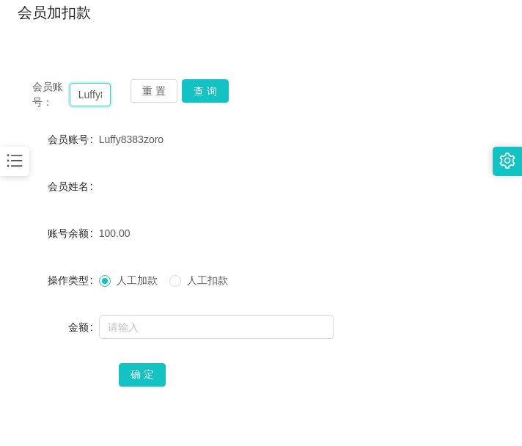
click at [97, 95] on input "Luffy8383zoro" at bounding box center [91, 94] width 42 height 23
click at [196, 91] on button "查 询" at bounding box center [205, 90] width 47 height 23
click at [196, 91] on div "重 置 查 询" at bounding box center [169, 94] width 78 height 31
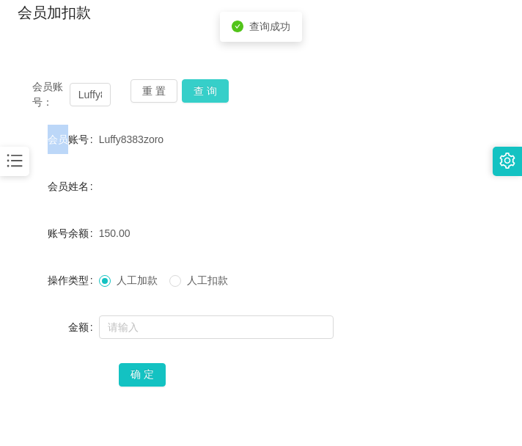
click at [196, 91] on button "查 询" at bounding box center [205, 90] width 47 height 23
drag, startPoint x: 237, startPoint y: 390, endPoint x: 231, endPoint y: 366, distance: 24.4
click at [237, 390] on div "会员账号： Luffy8383zoro 重 置 查 询 会员账号 Luffy8383zoro 会员姓名 账号余额 150.00 操作类型 人工加款 人工扣款 …" at bounding box center [261, 242] width 487 height 356
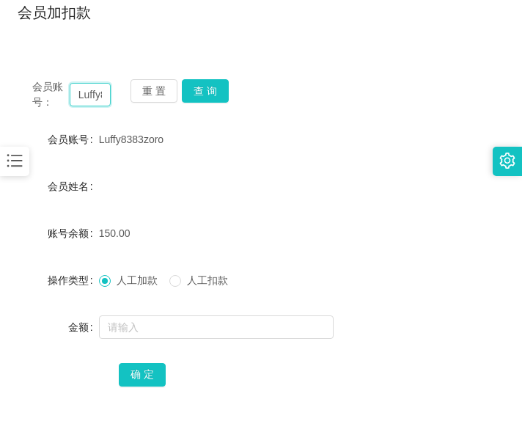
click at [74, 94] on input "Luffy8383zoro" at bounding box center [91, 94] width 42 height 23
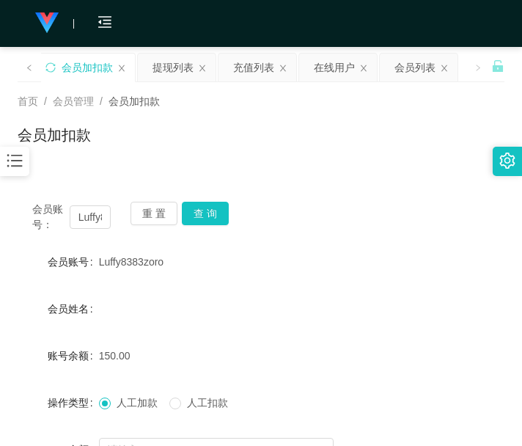
drag, startPoint x: 309, startPoint y: 23, endPoint x: 337, endPoint y: 0, distance: 36.4
click at [309, 23] on div "会员购单 在线人数 0 1 2 3 4 5 6 7 8 9 0 1 2 3 4 5 6 7 8 9 0 1 2 3 4 5 6 7 8 9 0 1 2 3 4…" at bounding box center [261, 24] width 522 height 48
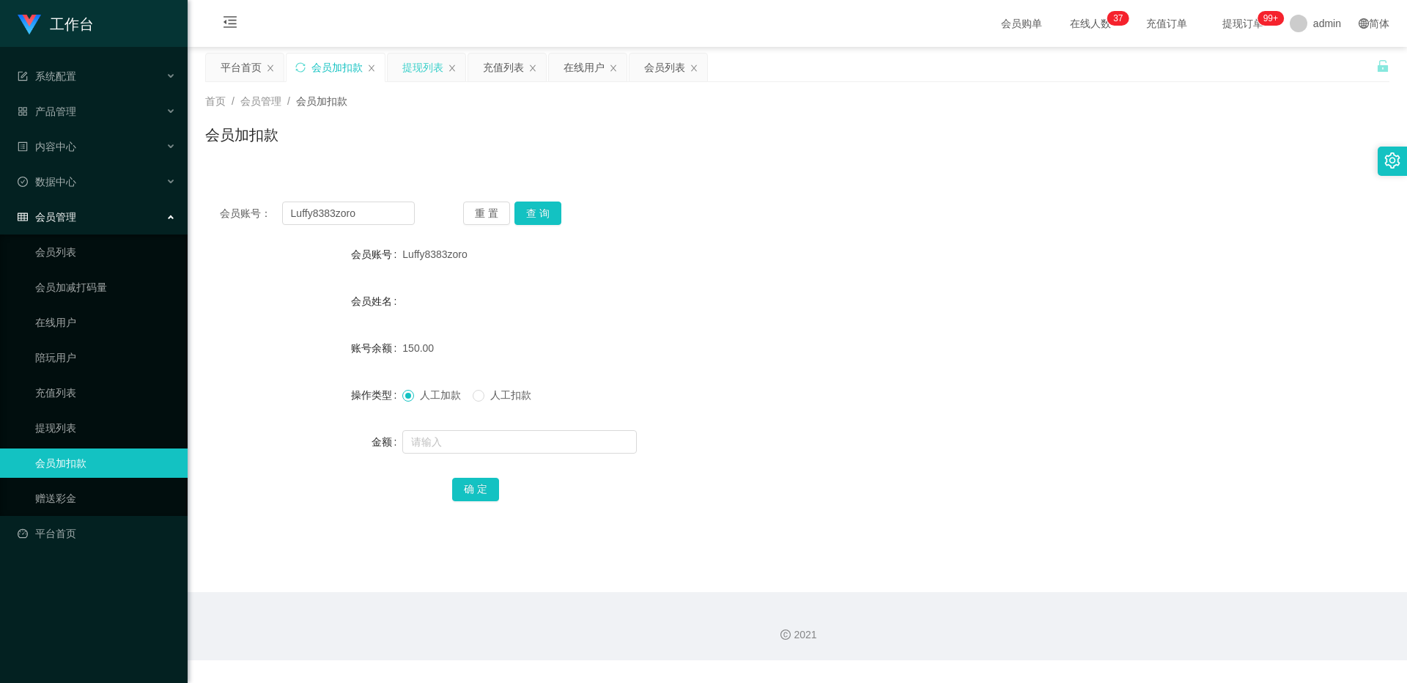
click at [418, 58] on div "提现列表" at bounding box center [422, 68] width 41 height 28
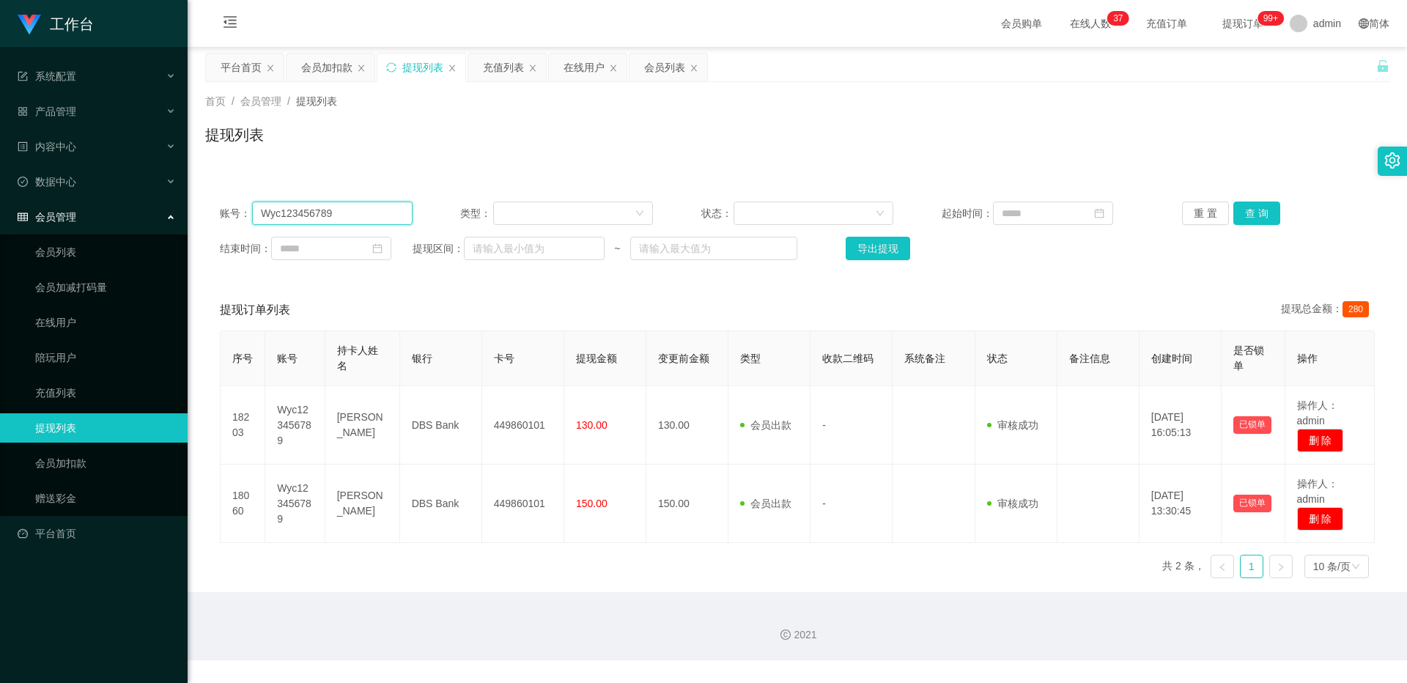
click at [364, 212] on input "Wyc123456789" at bounding box center [332, 213] width 161 height 23
paste input "sean7"
type input "sean7"
click at [521, 201] on div "账号： sean7 类型： 状态： 起始时间： 重 置 查 询 结束时间： 提现区间： ~ 导出提现" at bounding box center [797, 231] width 1184 height 88
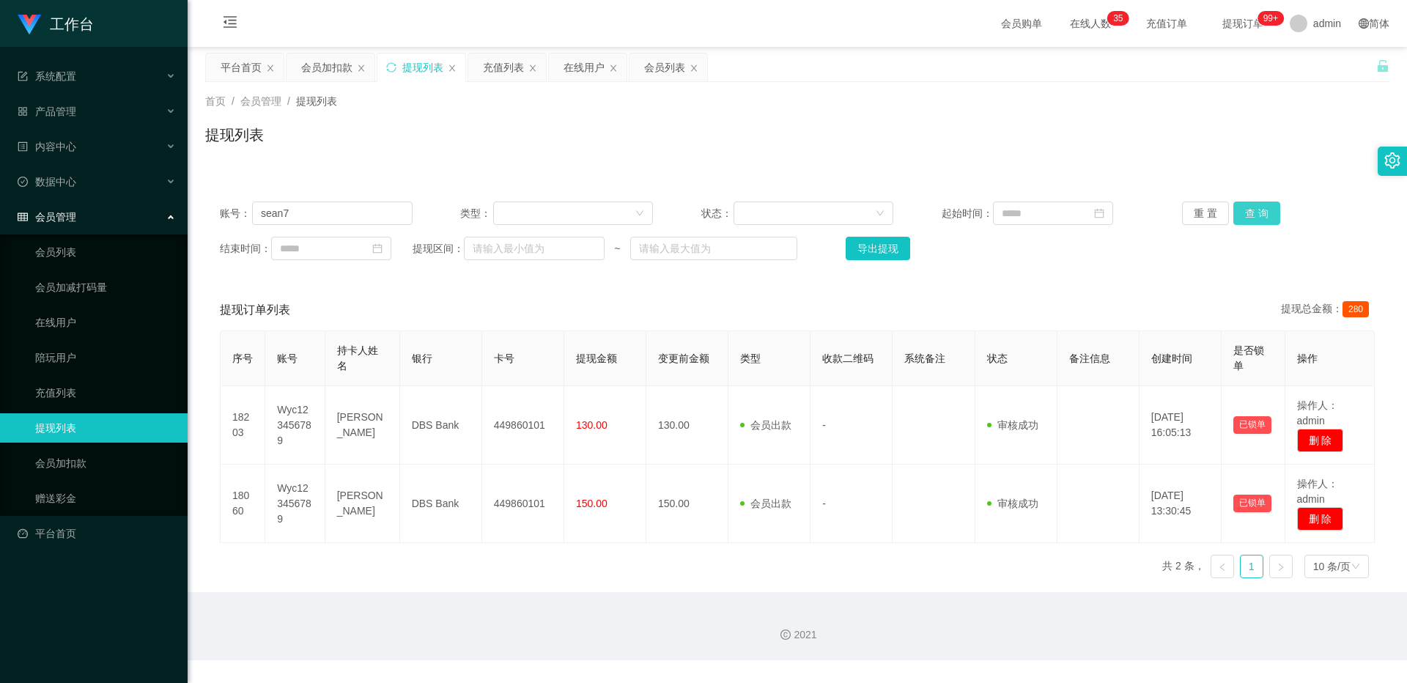
click at [521, 203] on button "查 询" at bounding box center [1256, 213] width 47 height 23
click at [521, 203] on div "重 置 查 询" at bounding box center [1278, 213] width 193 height 23
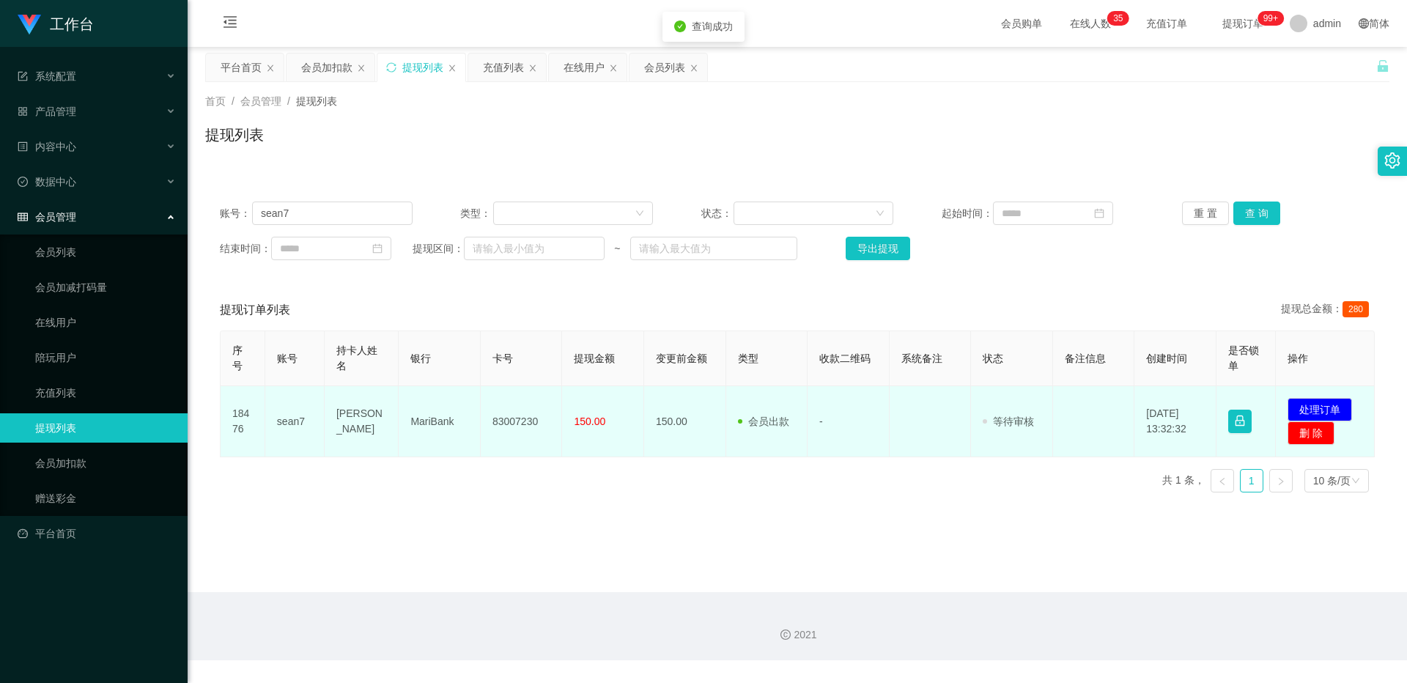
click at [521, 399] on td "83007230" at bounding box center [522, 421] width 82 height 71
copy td "83007230"
click at [521, 411] on button "处理订单" at bounding box center [1320, 409] width 64 height 23
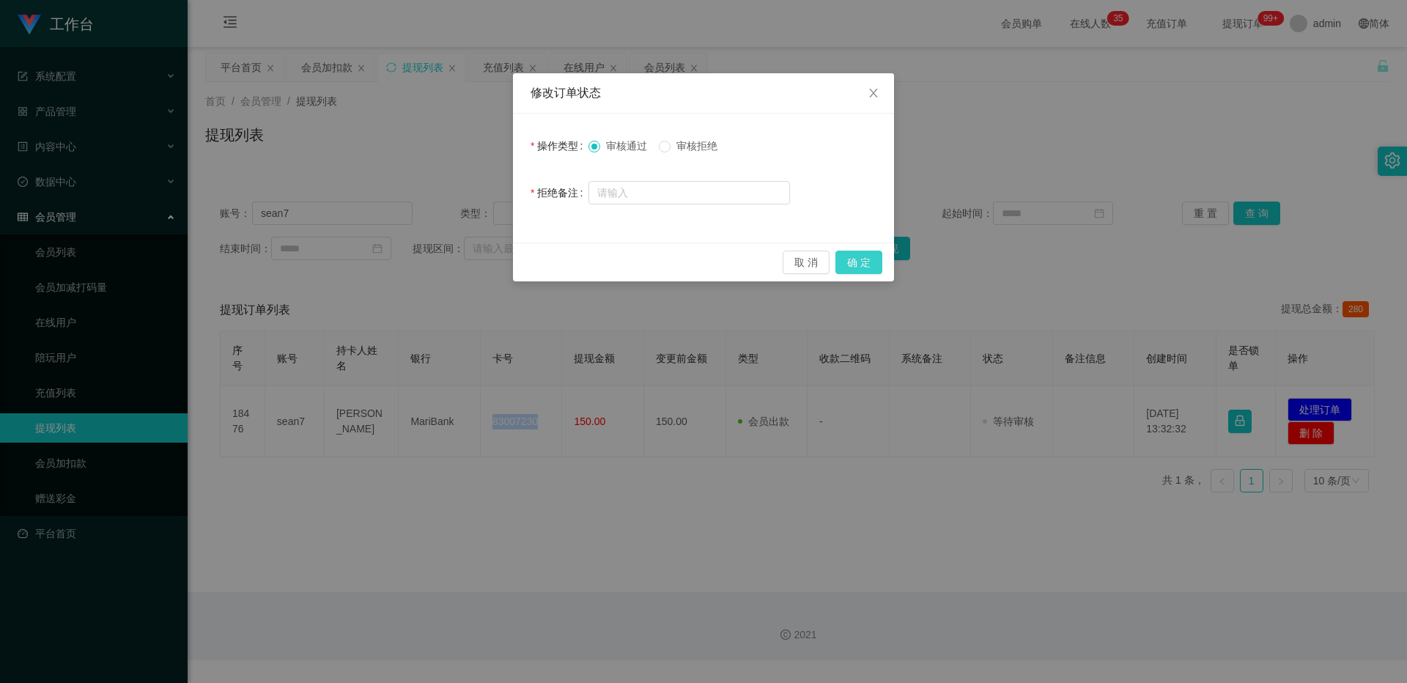
drag, startPoint x: 866, startPoint y: 270, endPoint x: 905, endPoint y: 216, distance: 66.1
click at [521, 269] on button "确 定" at bounding box center [859, 262] width 47 height 23
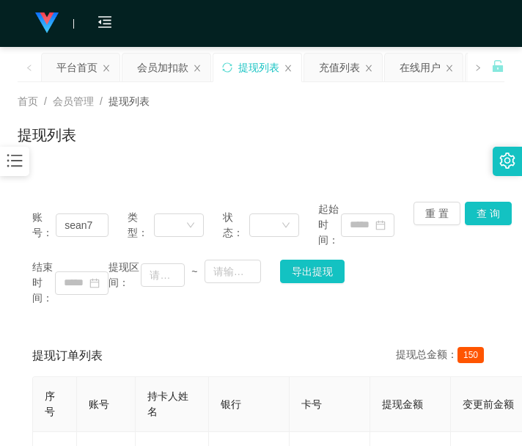
drag, startPoint x: 134, startPoint y: 378, endPoint x: 135, endPoint y: 369, distance: 9.6
click at [135, 377] on th "账号" at bounding box center [106, 404] width 59 height 55
click at [98, 228] on input "sean7" at bounding box center [82, 224] width 53 height 23
paste input "Luffy8383zoro"
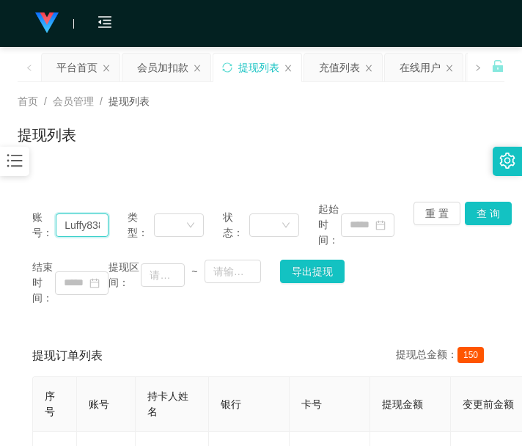
scroll to position [0, 30]
type input "Luffy8383zoro"
click at [487, 218] on button "查 询" at bounding box center [488, 213] width 47 height 23
click at [487, 218] on div "账号： Luffy8383zoro 类型： 状态： 起始时间： 重 置 查 询 结束时间： 提现区间： ~ 导出提现" at bounding box center [261, 253] width 487 height 133
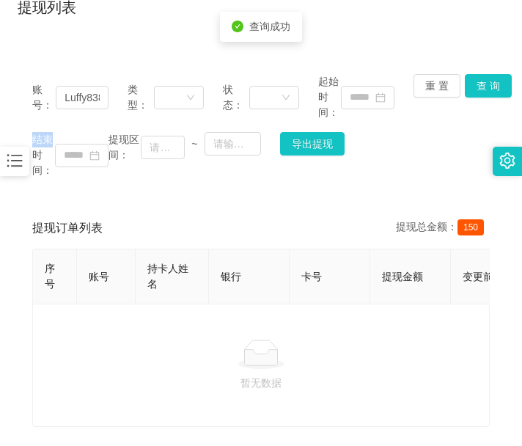
scroll to position [92, 0]
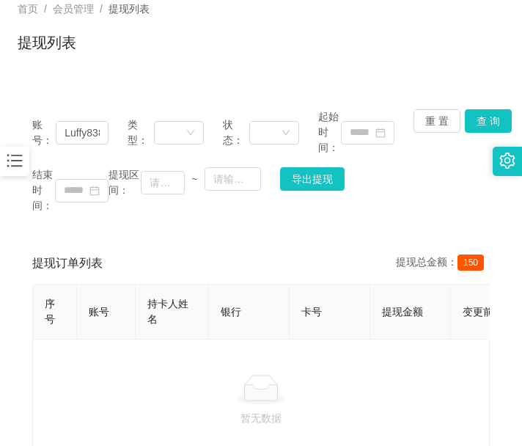
drag, startPoint x: 276, startPoint y: 400, endPoint x: 406, endPoint y: 250, distance: 199.0
click at [276, 400] on icon at bounding box center [260, 389] width 47 height 29
click at [485, 123] on button "查 询" at bounding box center [488, 120] width 47 height 23
click at [485, 123] on div "账号： Luffy8383zoro 类型： 状态： 起始时间： 重 置 查 询 结束时间： 提现区间： ~ 导出提现" at bounding box center [261, 161] width 487 height 133
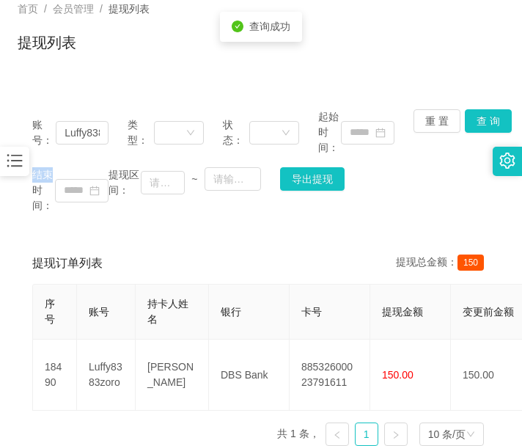
scroll to position [215, 0]
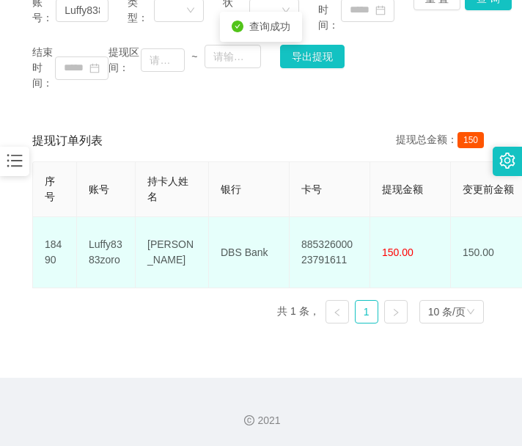
click at [336, 229] on td "88532600023791611" at bounding box center [330, 252] width 81 height 71
copy td "88532600023791611"
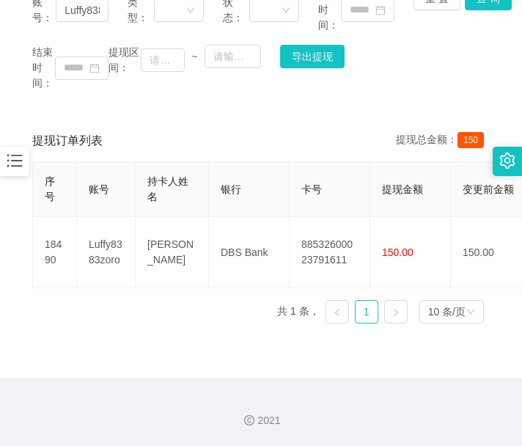
drag, startPoint x: 186, startPoint y: 418, endPoint x: 178, endPoint y: 408, distance: 13.0
click at [186, 418] on div "2021" at bounding box center [261, 420] width 498 height 15
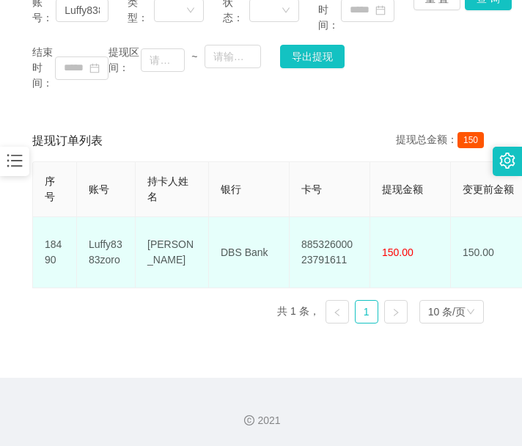
click at [239, 237] on td "DBS Bank" at bounding box center [249, 252] width 81 height 71
copy td "DBS Bank"
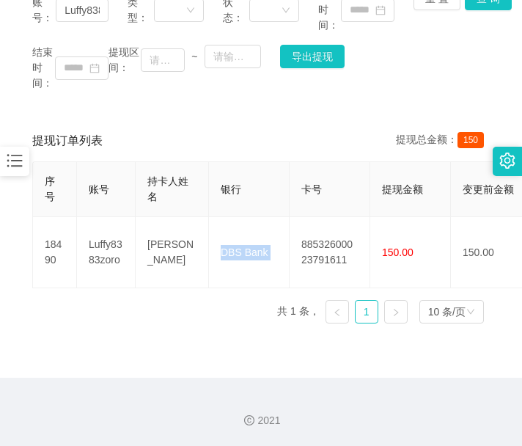
click at [270, 379] on div "2021" at bounding box center [261, 411] width 522 height 68
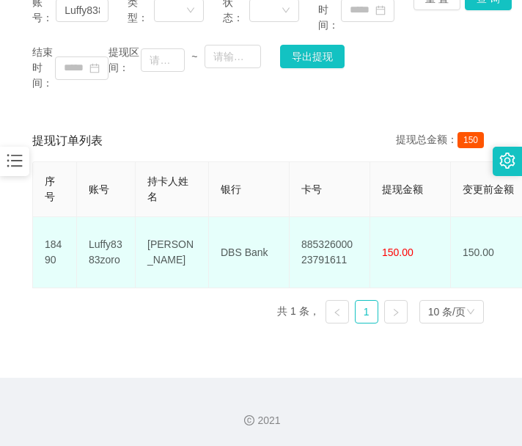
click at [147, 227] on td "[PERSON_NAME]" at bounding box center [172, 252] width 73 height 71
copy td "[PERSON_NAME]"
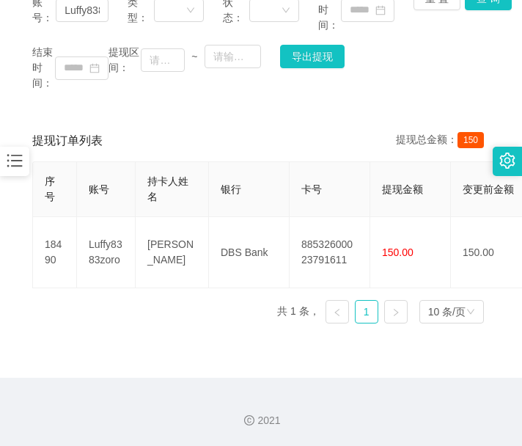
click at [141, 384] on div "2021" at bounding box center [261, 411] width 522 height 68
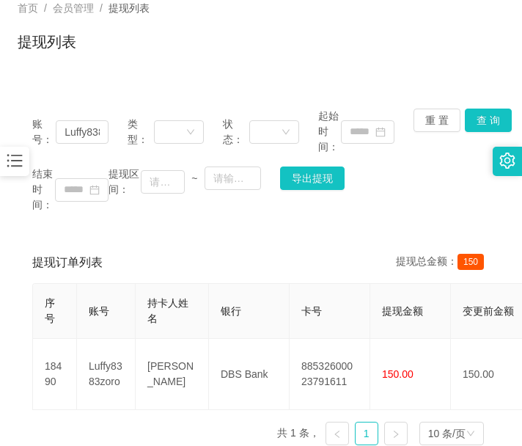
scroll to position [0, 0]
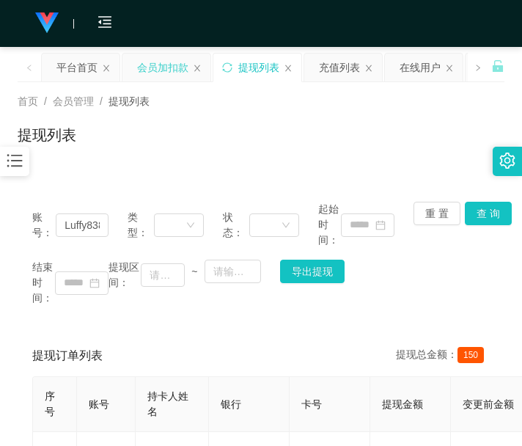
click at [155, 73] on div "会员加扣款" at bounding box center [162, 68] width 51 height 28
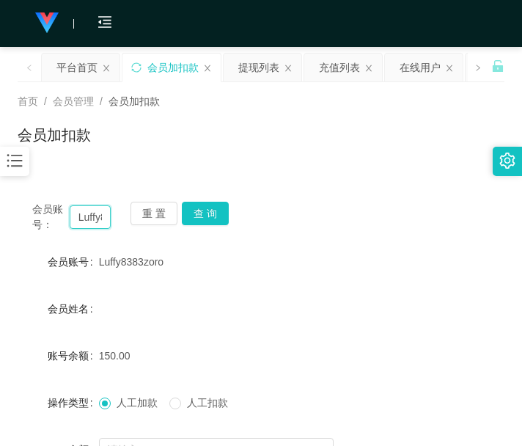
click at [87, 216] on input "Luffy8383zoro" at bounding box center [91, 216] width 42 height 23
paste input "22275"
type input "22275"
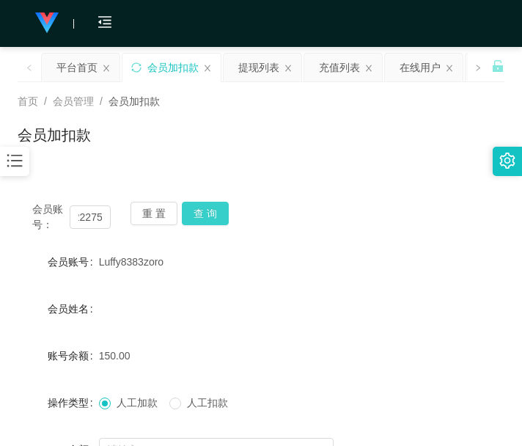
click at [201, 215] on button "查 询" at bounding box center [205, 213] width 47 height 23
click at [201, 215] on div "重 置 查 询" at bounding box center [169, 217] width 78 height 31
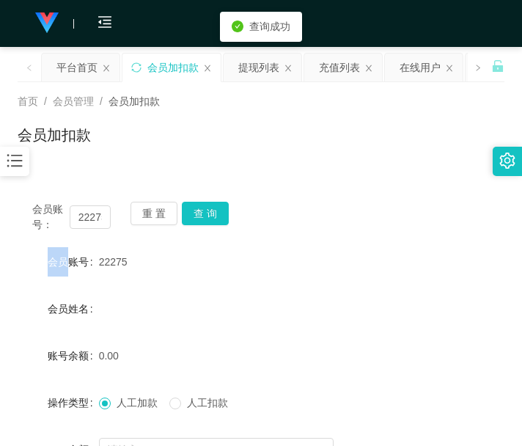
scroll to position [122, 0]
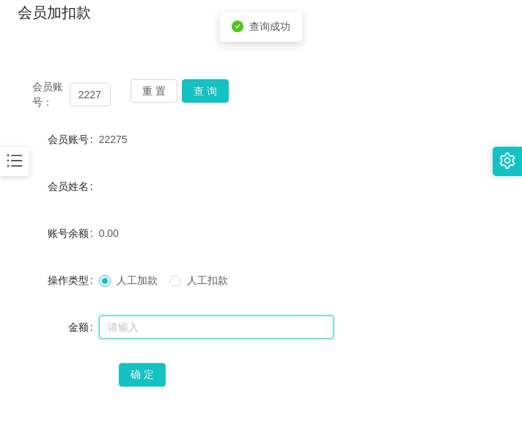
click at [156, 335] on input "text" at bounding box center [216, 326] width 235 height 23
type input "100"
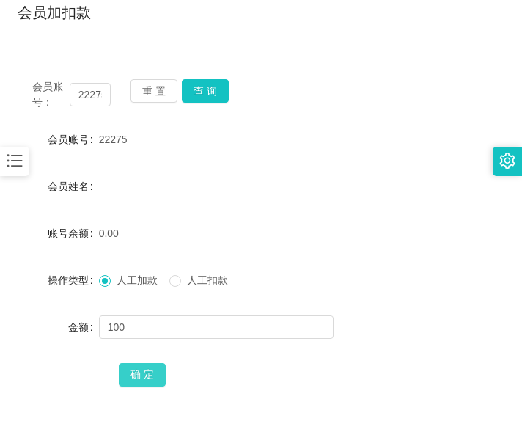
click at [151, 371] on button "确 定" at bounding box center [142, 374] width 47 height 23
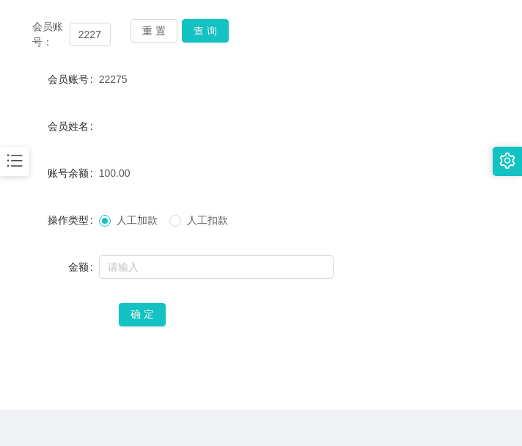
scroll to position [215, 0]
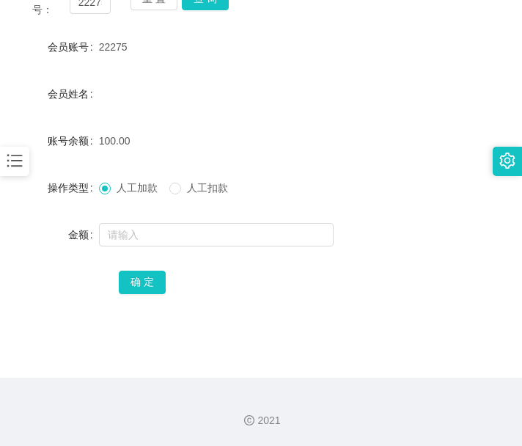
click at [287, 384] on div "2021" at bounding box center [261, 411] width 522 height 68
drag, startPoint x: 110, startPoint y: 394, endPoint x: 114, endPoint y: 375, distance: 20.3
click at [110, 394] on div "2021" at bounding box center [261, 411] width 522 height 68
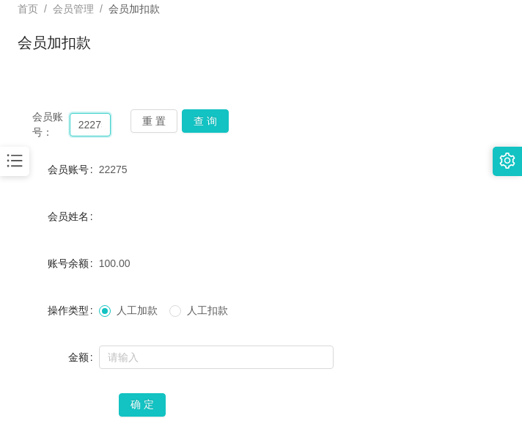
click at [89, 128] on input "22275" at bounding box center [91, 124] width 42 height 23
click at [194, 114] on button "查 询" at bounding box center [205, 120] width 47 height 23
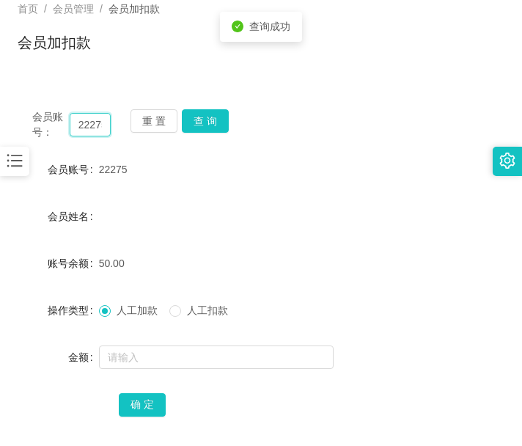
click at [89, 119] on input "22275" at bounding box center [91, 124] width 42 height 23
click at [214, 113] on button "查 询" at bounding box center [205, 120] width 47 height 23
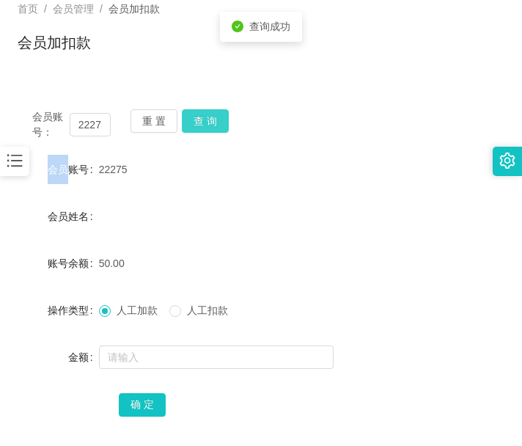
click at [214, 113] on div "会员账号： 22275 重 置 查 询" at bounding box center [261, 124] width 487 height 31
click at [214, 113] on button "查 询" at bounding box center [205, 120] width 47 height 23
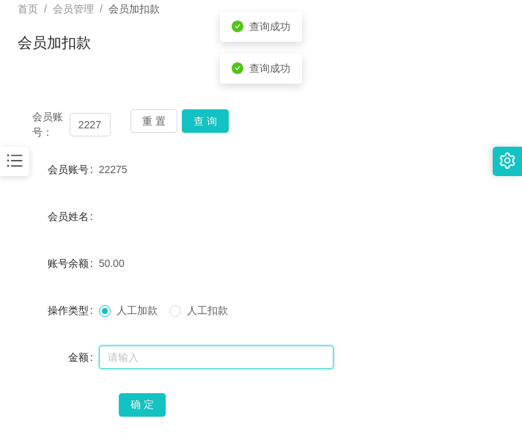
click at [183, 351] on input "text" at bounding box center [216, 356] width 235 height 23
type input "100"
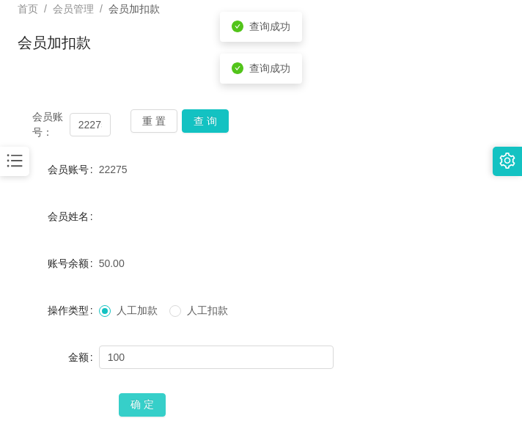
drag, startPoint x: 158, startPoint y: 397, endPoint x: 183, endPoint y: 290, distance: 110.0
click at [158, 397] on button "确 定" at bounding box center [142, 404] width 47 height 23
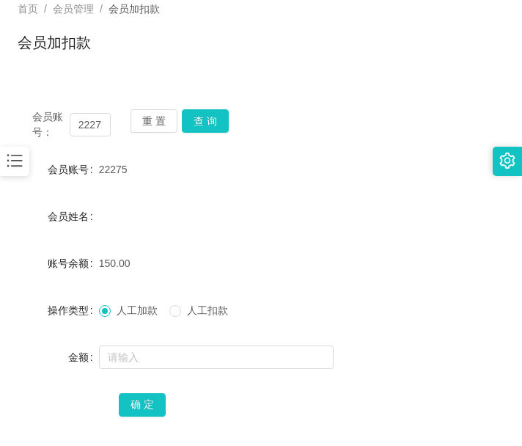
drag, startPoint x: 280, startPoint y: 388, endPoint x: 277, endPoint y: 375, distance: 14.2
click at [280, 389] on div "确 定" at bounding box center [261, 403] width 284 height 29
click at [191, 122] on button "查 询" at bounding box center [205, 120] width 47 height 23
click at [191, 122] on div "重 置 查 询" at bounding box center [169, 124] width 78 height 31
drag, startPoint x: 62, startPoint y: 350, endPoint x: 101, endPoint y: 284, distance: 77.6
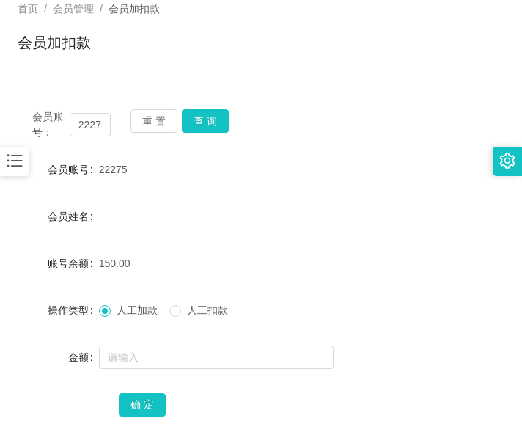
click at [62, 350] on div "金额" at bounding box center [58, 356] width 81 height 29
click at [89, 119] on input "22275" at bounding box center [91, 124] width 42 height 23
paste input "Wyc123456789"
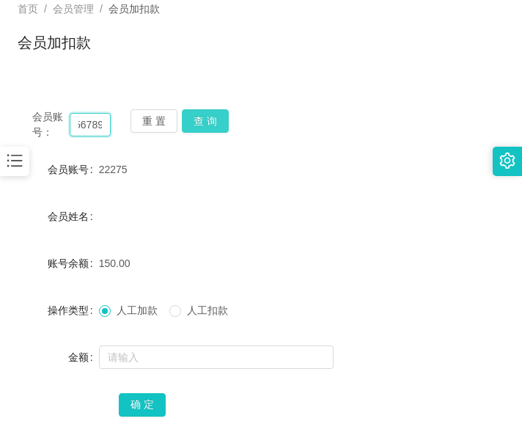
type input "Wyc123456789"
click at [215, 115] on button "查 询" at bounding box center [205, 120] width 47 height 23
click at [215, 115] on div "会员账号： Wyc123456789 重 置 查 询" at bounding box center [261, 124] width 487 height 31
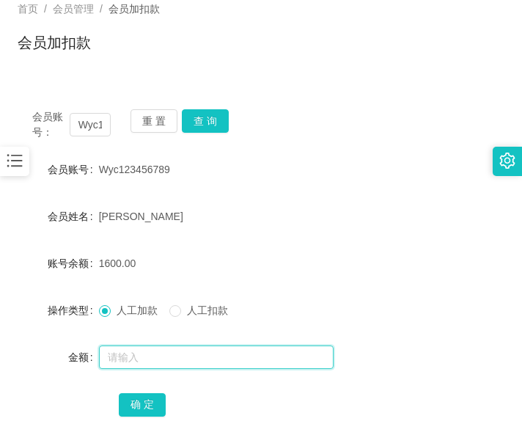
click at [129, 353] on input "text" at bounding box center [216, 356] width 235 height 23
type input "3000"
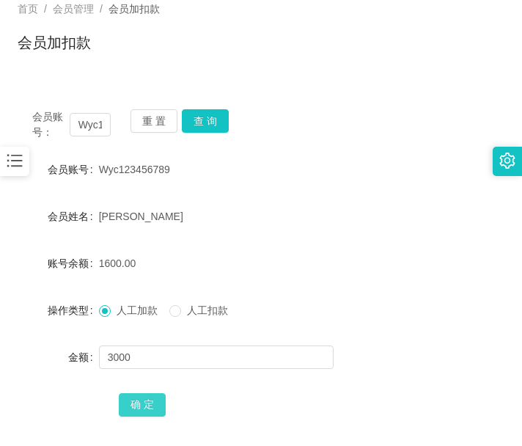
click at [138, 411] on button "确 定" at bounding box center [142, 404] width 47 height 23
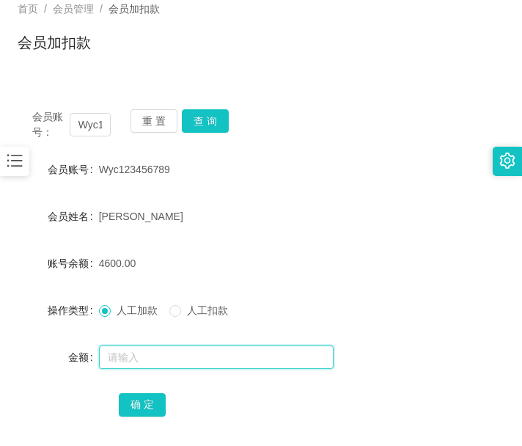
click at [306, 351] on input "text" at bounding box center [216, 356] width 235 height 23
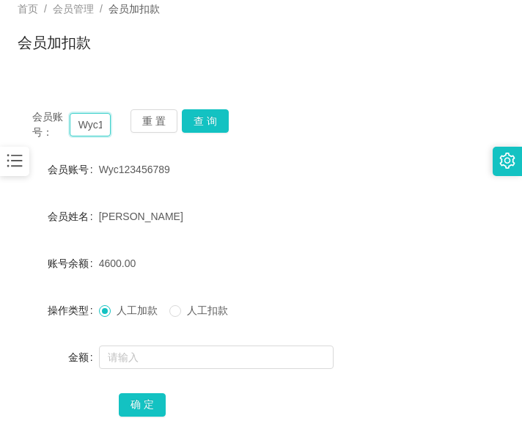
click at [74, 120] on input "Wyc123456789" at bounding box center [91, 124] width 42 height 23
click at [86, 128] on input "Wyc123456789" at bounding box center [91, 124] width 42 height 23
paste input "sean7"
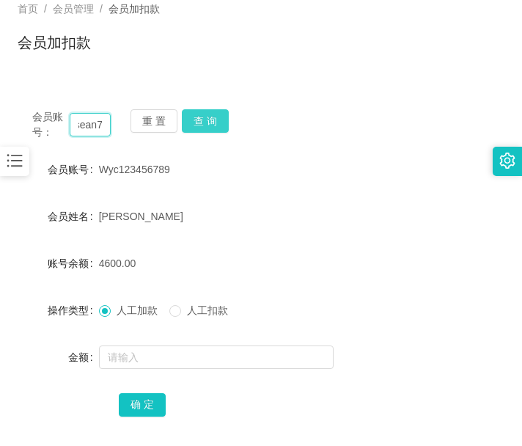
type input "sean7"
click at [202, 131] on button "查 询" at bounding box center [205, 120] width 47 height 23
click at [202, 131] on div "重 置 查 询" at bounding box center [169, 124] width 78 height 31
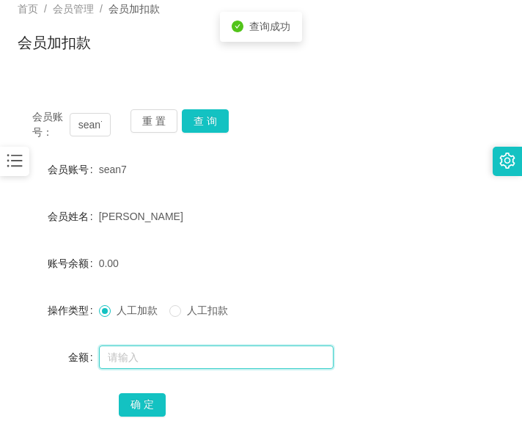
click at [210, 350] on input "text" at bounding box center [216, 356] width 235 height 23
type input "300"
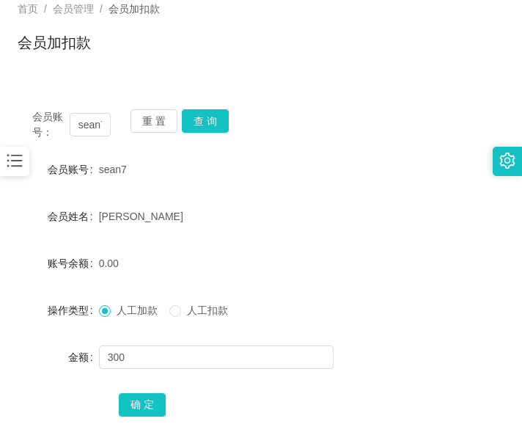
drag, startPoint x: 94, startPoint y: 407, endPoint x: 163, endPoint y: 434, distance: 73.8
click at [96, 407] on div "确 定" at bounding box center [261, 403] width 487 height 29
click at [178, 438] on div "会员账号： sean7 重 置 查 询 会员账号 sean7 会员姓名 [PERSON_NAME] 账号余额 0.00 操作类型 人工加款 人工扣款 金额 3…" at bounding box center [261, 273] width 487 height 356
click at [159, 406] on button "确 定" at bounding box center [142, 404] width 47 height 23
click at [198, 380] on form "会员账号 sean7 会员姓名 [PERSON_NAME] 账号余额 300.00 操作类型 人工加款 人工扣款 金额 确 定" at bounding box center [261, 287] width 487 height 264
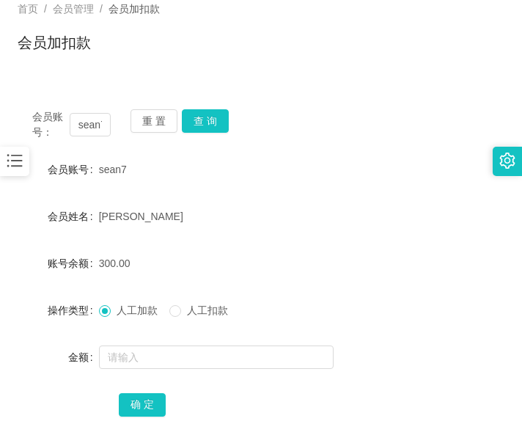
click at [234, 118] on div "会员账号： sean7 重 置 查 询" at bounding box center [261, 124] width 487 height 31
click at [226, 122] on button "查 询" at bounding box center [205, 120] width 47 height 23
click at [226, 122] on div "会员账号： sean7 重 置 查 询" at bounding box center [261, 124] width 487 height 31
click at [226, 122] on button "查 询" at bounding box center [205, 120] width 47 height 23
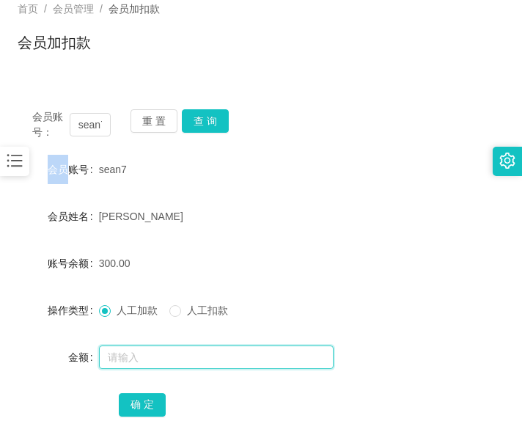
drag, startPoint x: 182, startPoint y: 344, endPoint x: 180, endPoint y: 323, distance: 21.5
click at [182, 345] on input "text" at bounding box center [216, 356] width 235 height 23
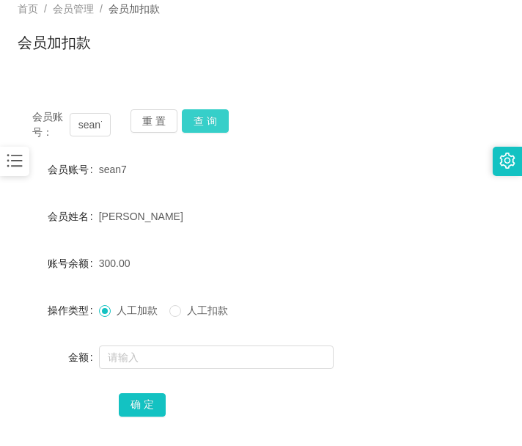
click at [208, 118] on button "查 询" at bounding box center [205, 120] width 47 height 23
drag, startPoint x: 354, startPoint y: 407, endPoint x: 344, endPoint y: 350, distance: 58.8
click at [354, 407] on div "确 定" at bounding box center [261, 403] width 284 height 29
drag, startPoint x: 229, startPoint y: 402, endPoint x: 263, endPoint y: 261, distance: 144.9
click at [229, 401] on div "确 定" at bounding box center [261, 403] width 284 height 29
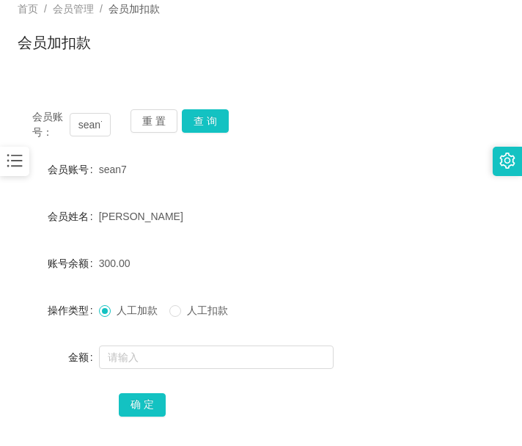
click at [214, 108] on div "会员账号： sean7 重 置 查 询 会员账号 sean7 会员姓名 [PERSON_NAME] 账号余额 300.00 操作类型 人工加款 人工扣款 金额…" at bounding box center [261, 273] width 487 height 356
click at [213, 117] on button "查 询" at bounding box center [205, 120] width 47 height 23
click at [213, 117] on div "会员账号： sean7 重 置 查 询" at bounding box center [261, 124] width 487 height 31
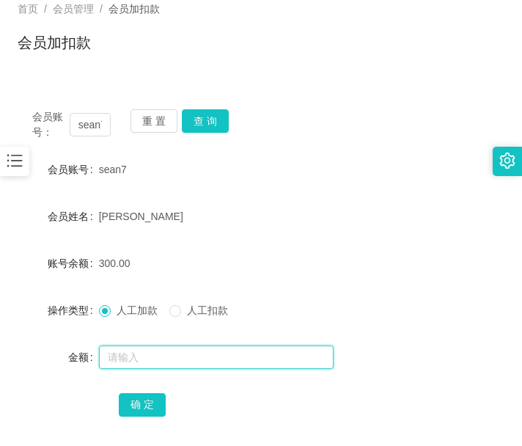
click at [161, 358] on input "text" at bounding box center [216, 356] width 235 height 23
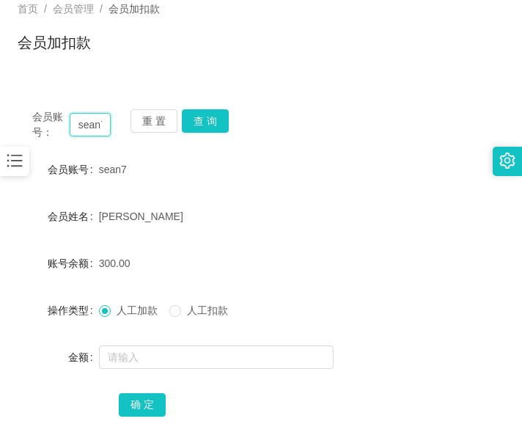
click at [102, 130] on input "sean7" at bounding box center [91, 124] width 42 height 23
paste input "22275"
type input "22275"
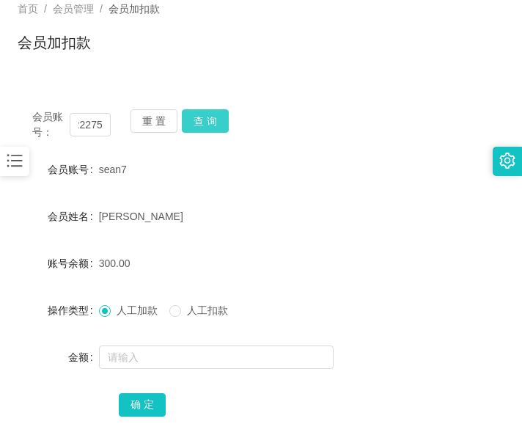
click at [214, 117] on button "查 询" at bounding box center [205, 120] width 47 height 23
click at [214, 117] on div "会员账号： 22275 重 置 查 询" at bounding box center [261, 124] width 487 height 31
click at [214, 117] on button "查 询" at bounding box center [205, 120] width 47 height 23
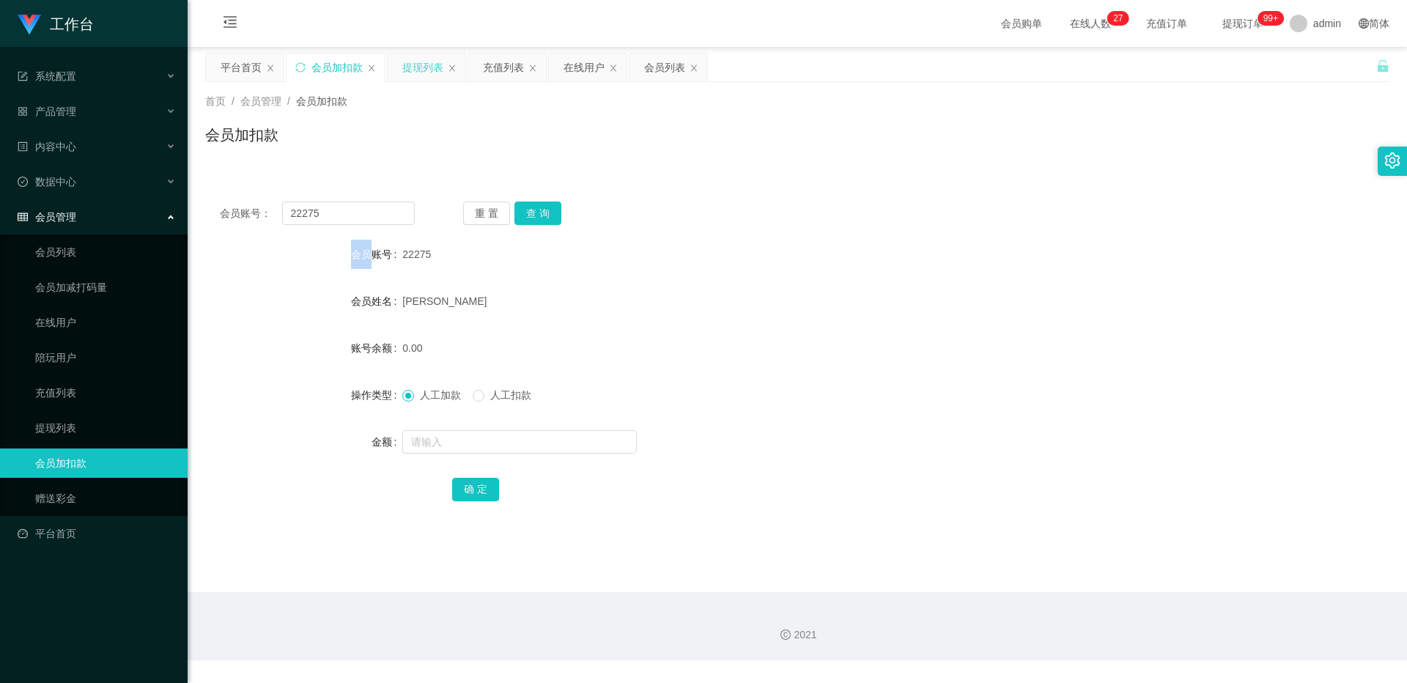
click at [432, 68] on div "提现列表" at bounding box center [422, 68] width 41 height 28
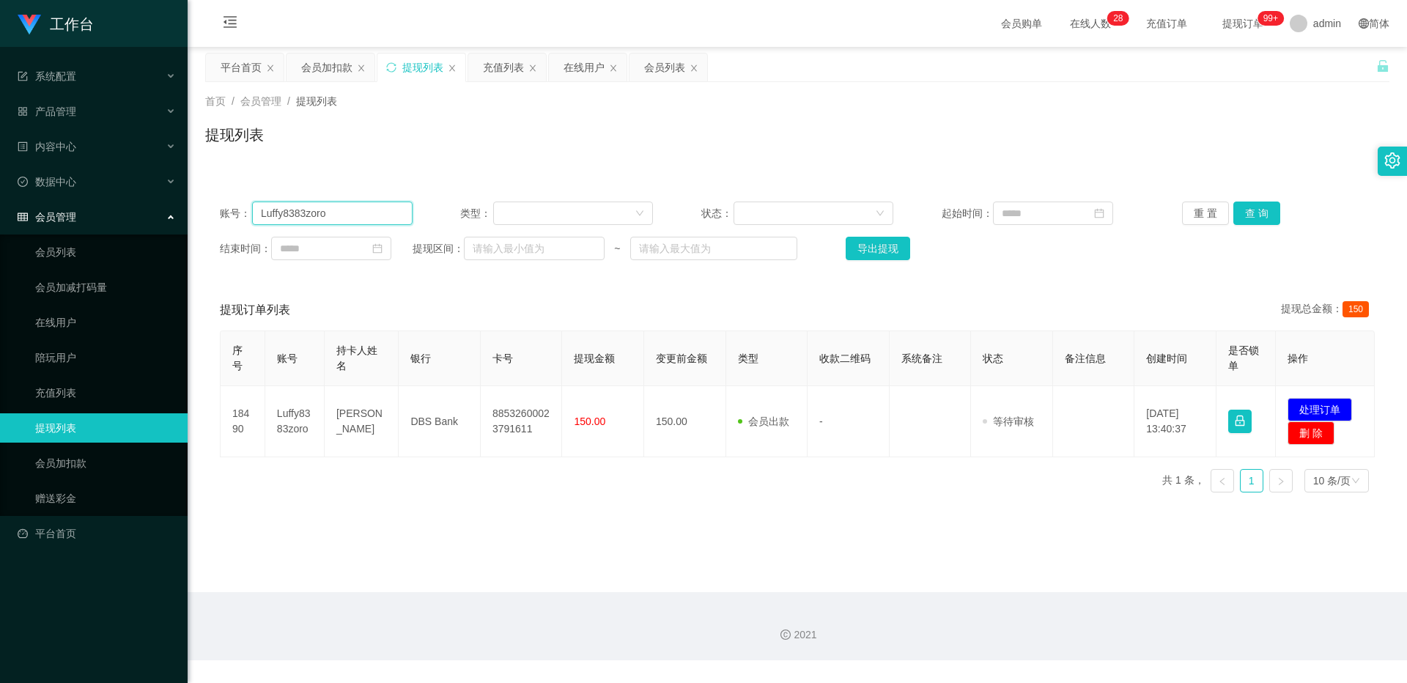
click at [357, 213] on input "Luffy8383zoro" at bounding box center [332, 213] width 161 height 23
paste input "22275"
type input "22275"
click at [521, 215] on button "查 询" at bounding box center [1256, 213] width 47 height 23
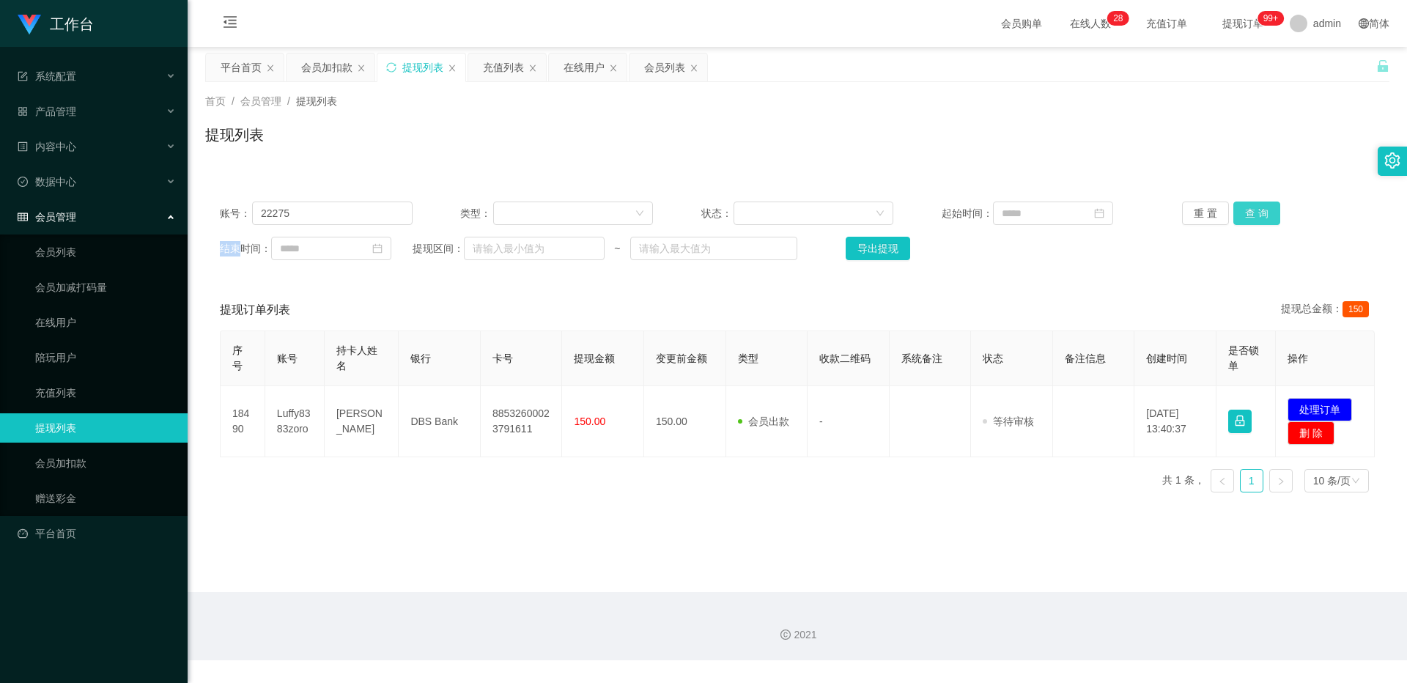
click at [521, 215] on div "重 置 查 询" at bounding box center [1278, 213] width 193 height 23
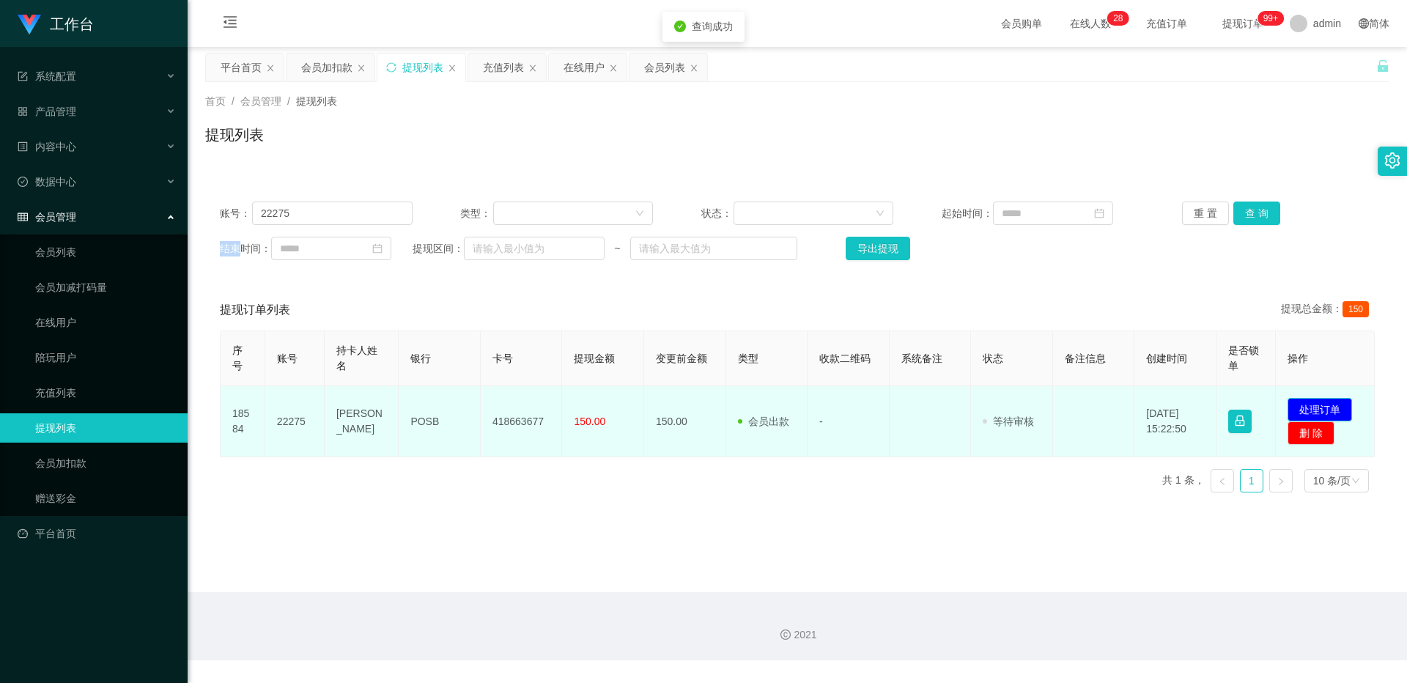
click at [521, 410] on button "处理订单" at bounding box center [1320, 409] width 64 height 23
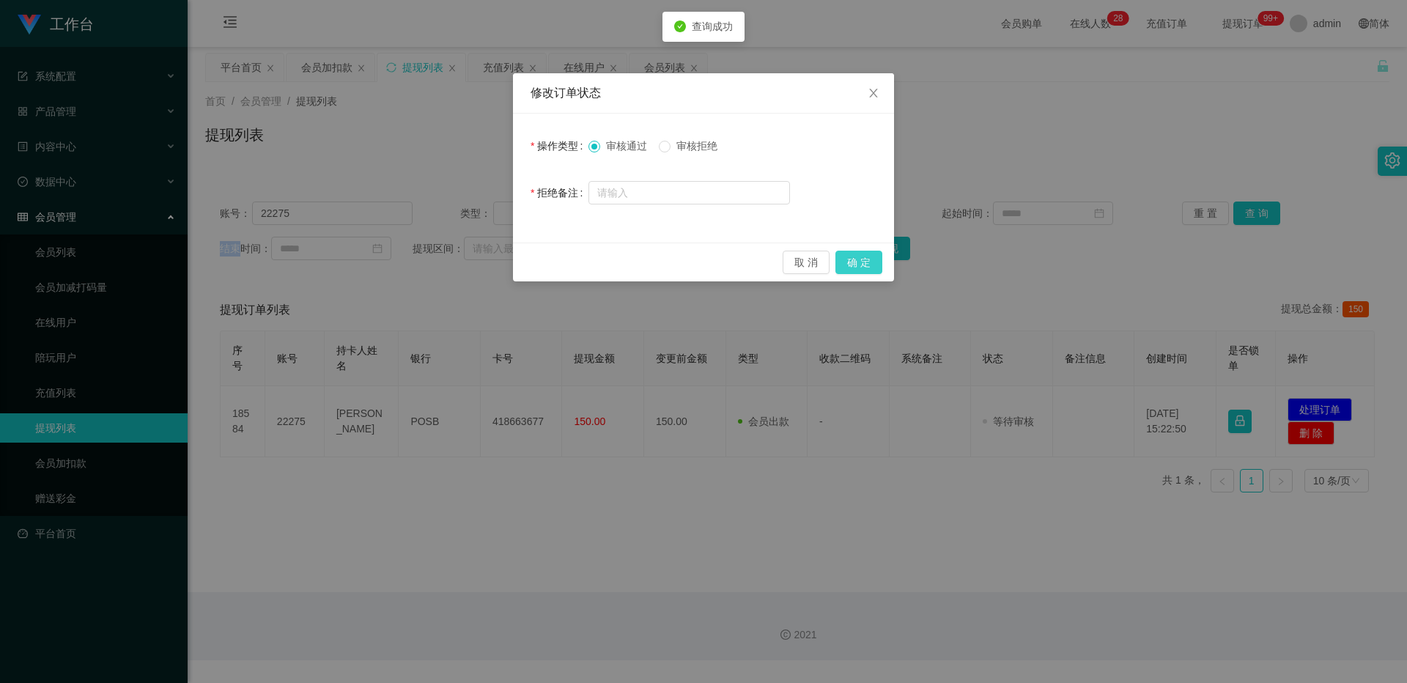
click at [521, 258] on button "确 定" at bounding box center [859, 262] width 47 height 23
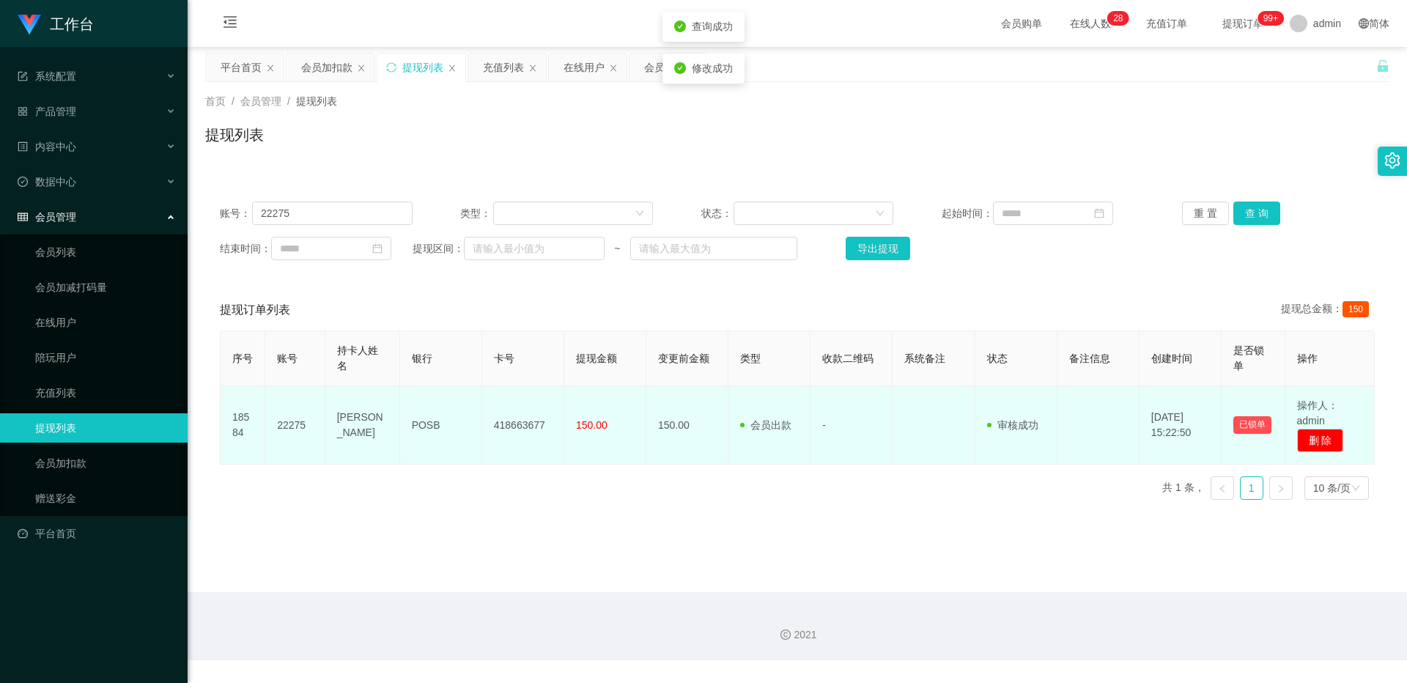
click at [521, 397] on td "418663677" at bounding box center [523, 425] width 82 height 78
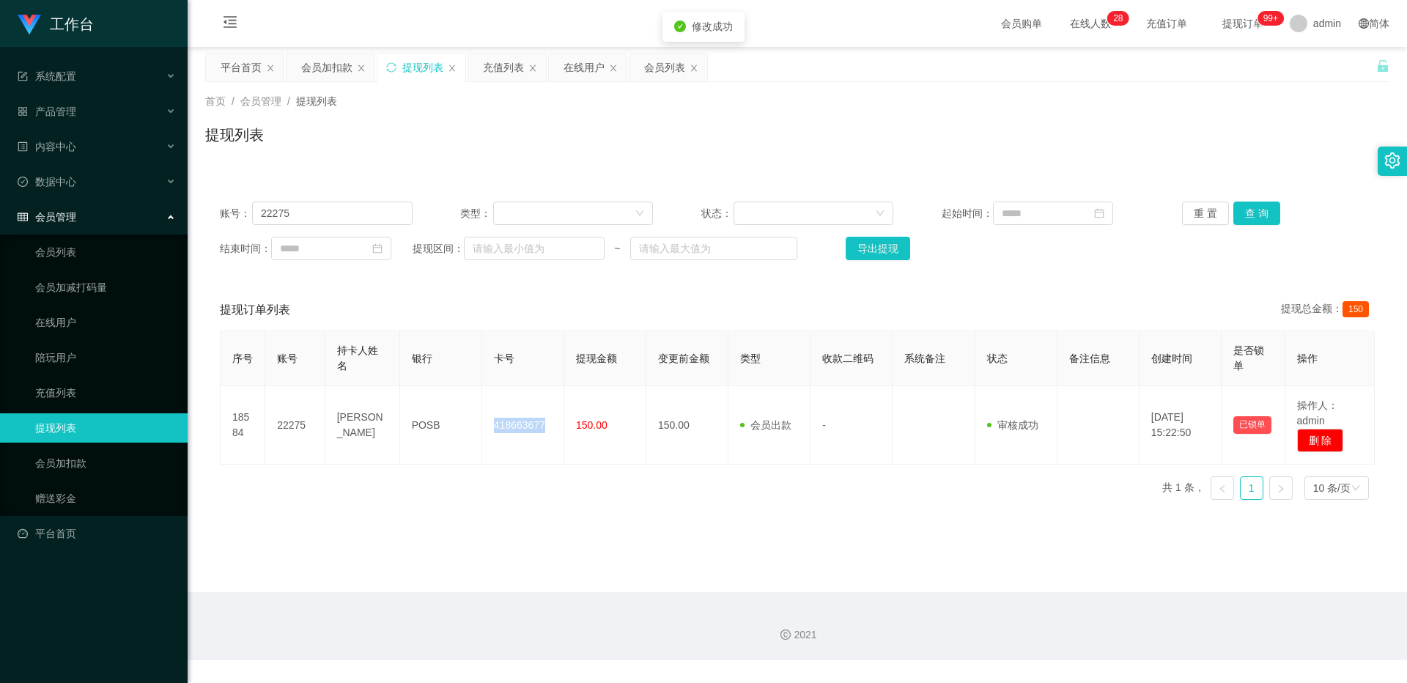
copy td "418663677"
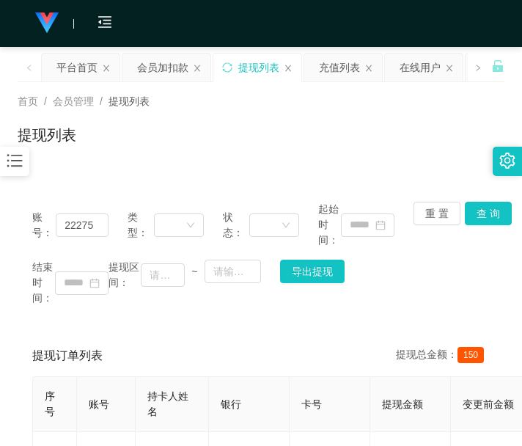
click at [261, 370] on div "提现订单列表 提现总金额： 150" at bounding box center [260, 355] width 457 height 41
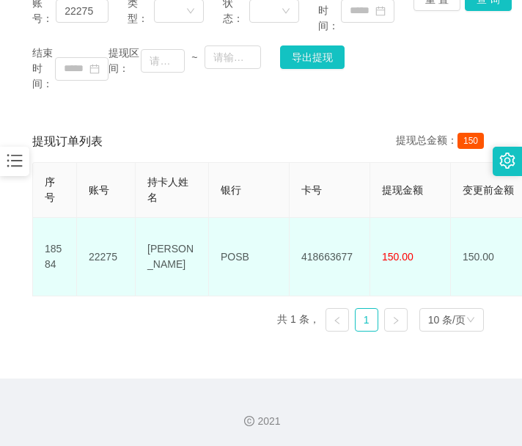
scroll to position [215, 0]
click at [240, 228] on td "POSB" at bounding box center [249, 256] width 81 height 78
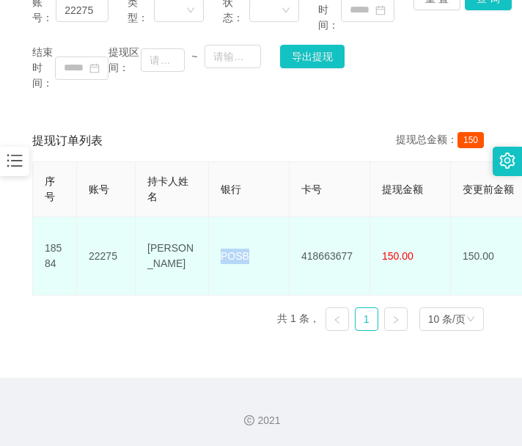
click at [240, 228] on td "POSB" at bounding box center [249, 256] width 81 height 78
copy td "POSB"
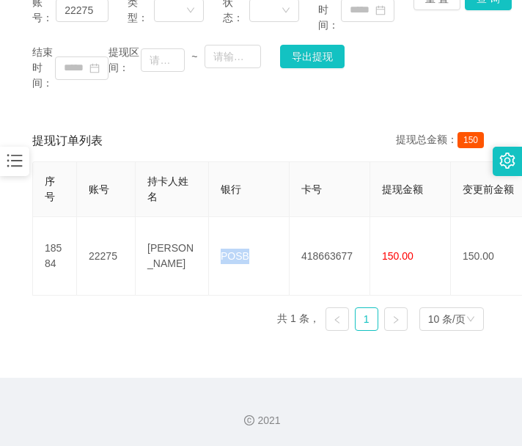
click at [238, 381] on div "2021" at bounding box center [261, 411] width 522 height 68
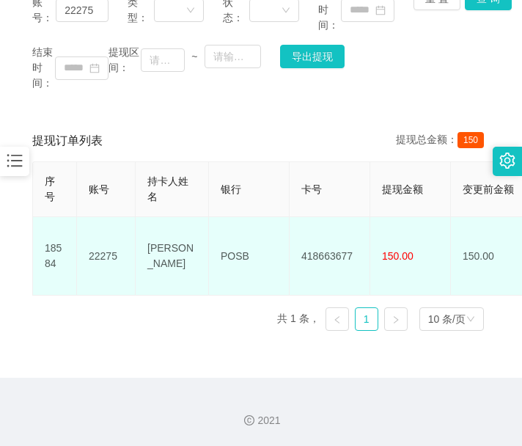
click at [155, 227] on td "[PERSON_NAME]" at bounding box center [172, 256] width 73 height 78
copy td "[PERSON_NAME]"
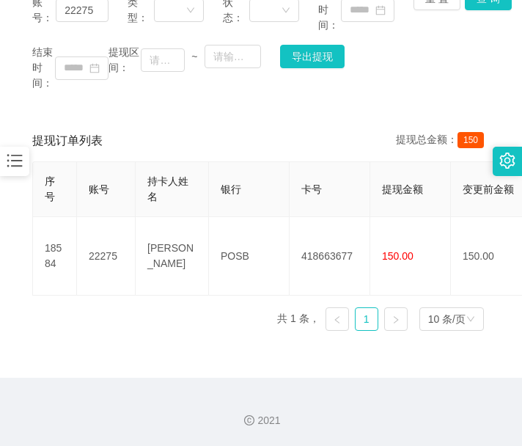
click at [180, 381] on div "2021" at bounding box center [261, 411] width 522 height 68
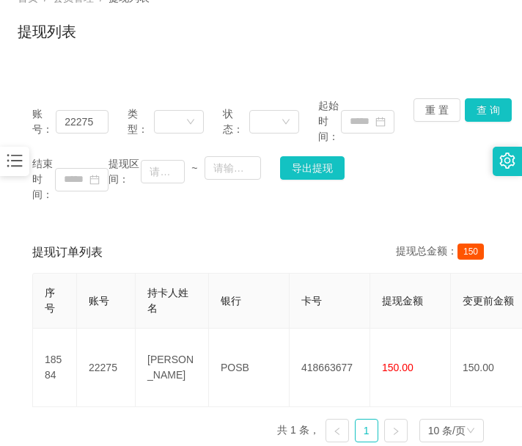
scroll to position [0, 0]
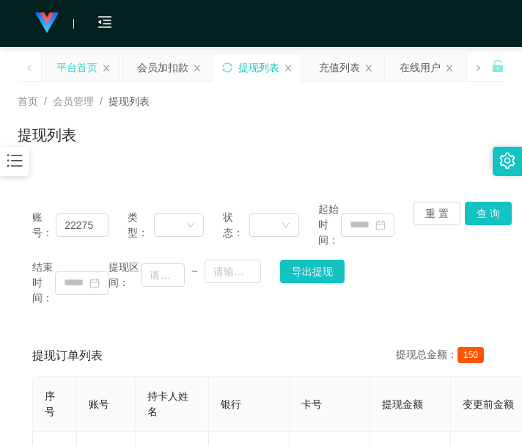
click at [75, 68] on div "平台首页" at bounding box center [76, 68] width 41 height 28
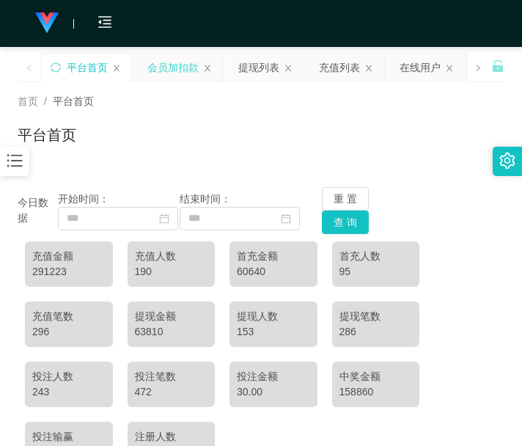
click at [149, 62] on div "会员加扣款" at bounding box center [172, 68] width 51 height 28
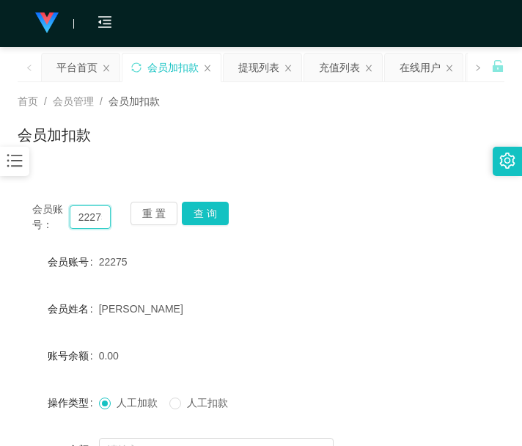
click at [98, 210] on input "22275" at bounding box center [91, 216] width 42 height 23
click at [95, 224] on input "22275" at bounding box center [91, 216] width 42 height 23
click at [101, 214] on input "22275" at bounding box center [91, 216] width 42 height 23
paste input "sean7"
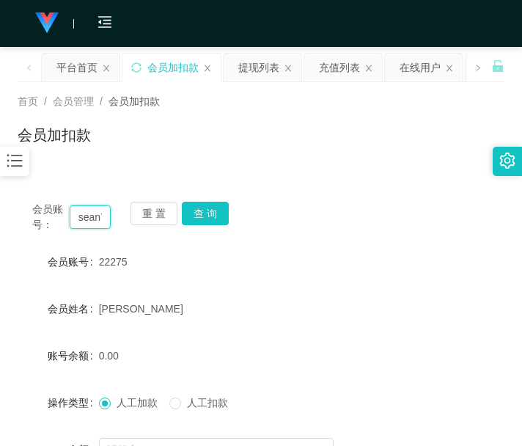
scroll to position [0, 4]
type input "sean7"
click at [210, 209] on button "查 询" at bounding box center [205, 213] width 47 height 23
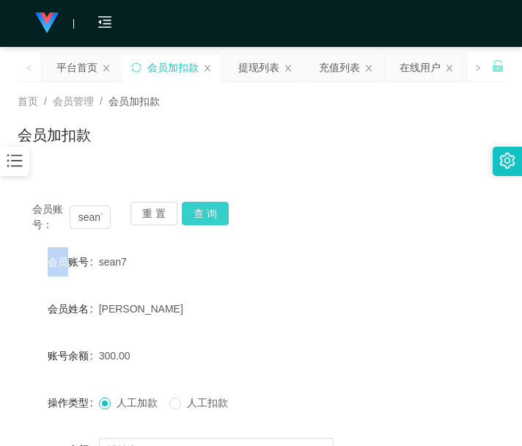
click at [210, 209] on div "会员账号： sean7 重 置 查 询" at bounding box center [261, 217] width 487 height 31
drag, startPoint x: 361, startPoint y: 420, endPoint x: 352, endPoint y: 397, distance: 25.0
click at [361, 420] on form "会员账号 sean7 会员姓名 [PERSON_NAME] 账号余额 300.00 操作类型 人工加款 人工扣款 金额 确 定" at bounding box center [261, 379] width 487 height 264
click at [223, 207] on button "查 询" at bounding box center [205, 213] width 47 height 23
click at [223, 207] on div "会员账号： sean7 重 置 查 询" at bounding box center [261, 217] width 487 height 31
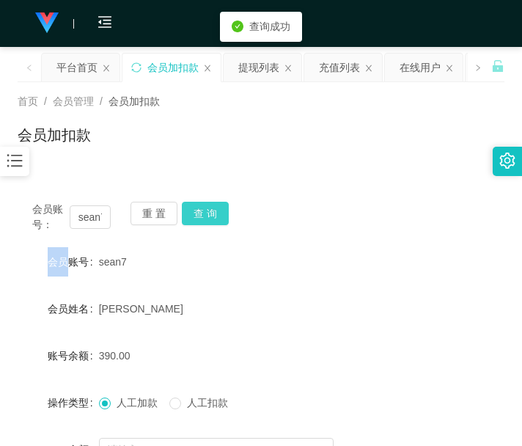
click at [223, 207] on button "查 询" at bounding box center [205, 213] width 47 height 23
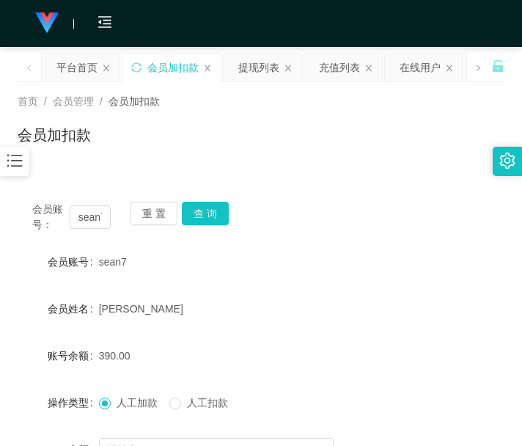
click at [294, 359] on div "390.00" at bounding box center [241, 355] width 284 height 29
click at [193, 224] on button "查 询" at bounding box center [205, 213] width 47 height 23
click at [193, 224] on div "重 置 查 询" at bounding box center [169, 217] width 78 height 31
click at [235, 366] on div "390.00" at bounding box center [241, 355] width 284 height 29
click at [192, 213] on button "查 询" at bounding box center [205, 213] width 47 height 23
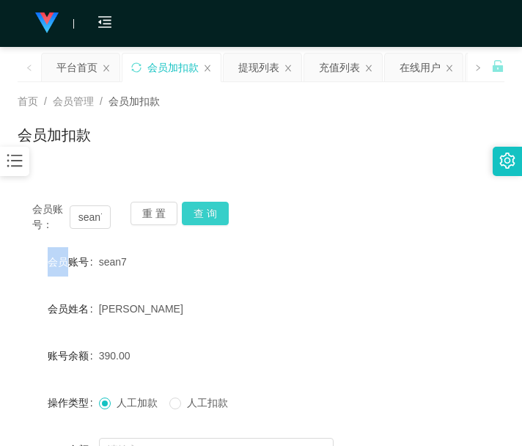
click at [192, 213] on div "重 置 查 询" at bounding box center [169, 217] width 78 height 31
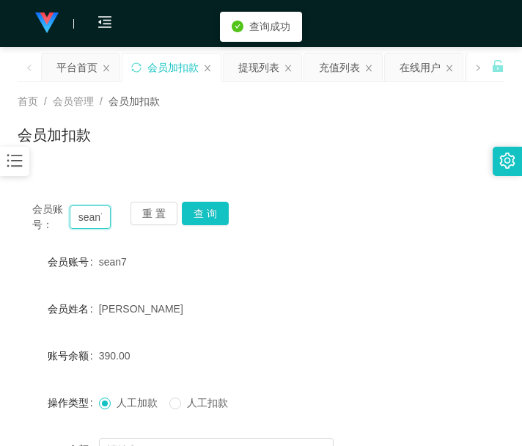
click at [89, 226] on input "sean7" at bounding box center [91, 216] width 42 height 23
paste input "Luffy8383zoro"
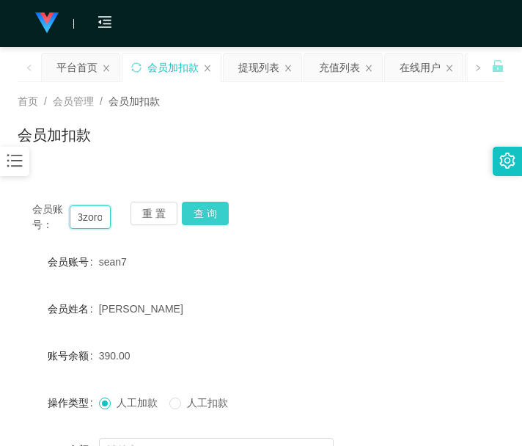
type input "Luffy8383zoro"
click at [213, 215] on button "查 询" at bounding box center [205, 213] width 47 height 23
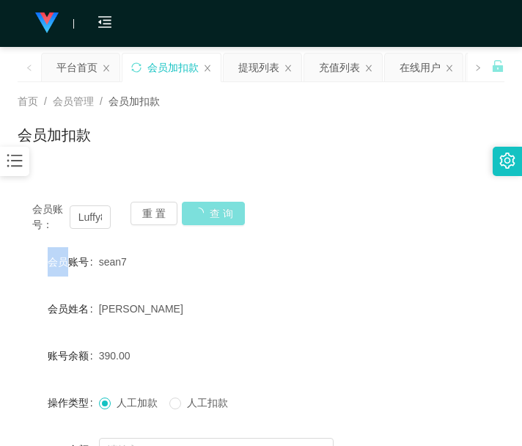
click at [213, 215] on div "会员账号： Luffy8383zoro 重 置 查 询" at bounding box center [261, 217] width 487 height 31
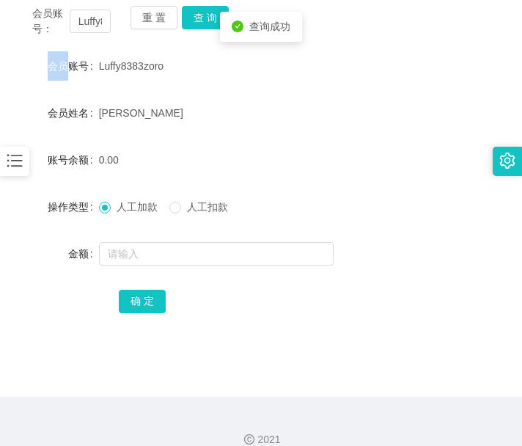
scroll to position [215, 0]
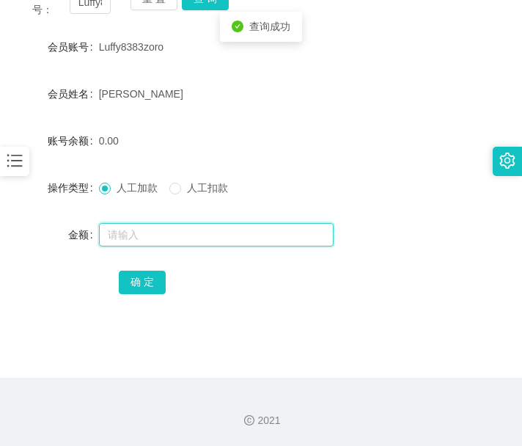
click at [213, 237] on input "text" at bounding box center [216, 234] width 235 height 23
type input "100"
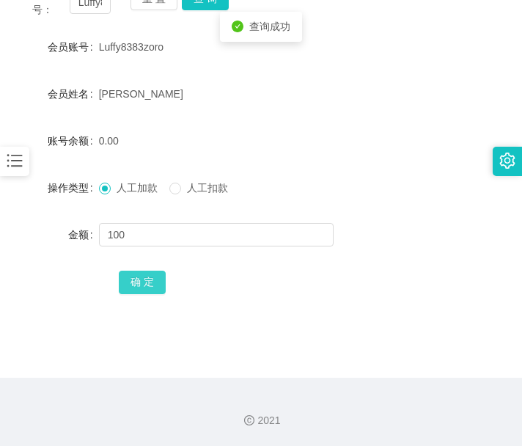
click at [146, 279] on button "确 定" at bounding box center [142, 281] width 47 height 23
drag, startPoint x: 237, startPoint y: 210, endPoint x: 261, endPoint y: 166, distance: 50.2
click at [237, 210] on form "会员账号 Luffy8383zoro 会员姓名 [PERSON_NAME] 账号余额 100.00 操作类型 人工加款 人工扣款 金额 确 定" at bounding box center [261, 164] width 487 height 264
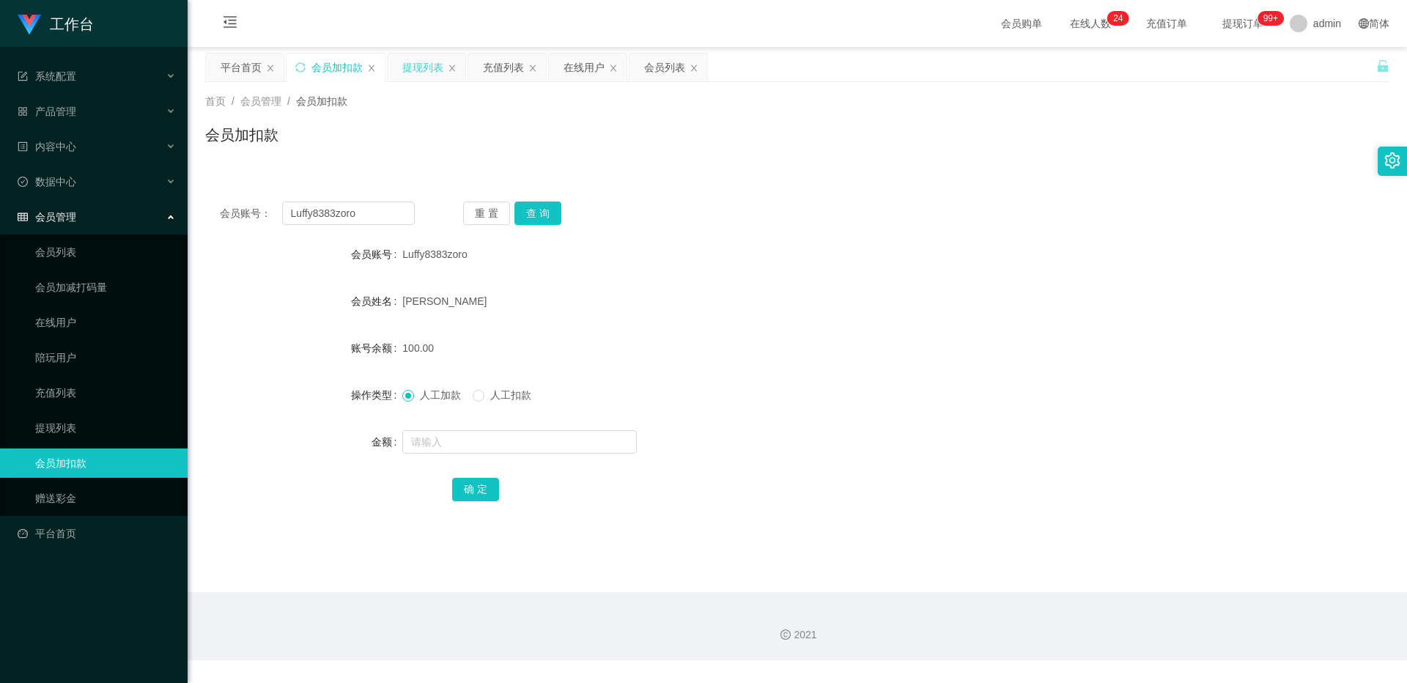
click at [396, 62] on div "提现列表" at bounding box center [427, 68] width 78 height 28
click at [410, 62] on div "提现列表" at bounding box center [422, 68] width 41 height 28
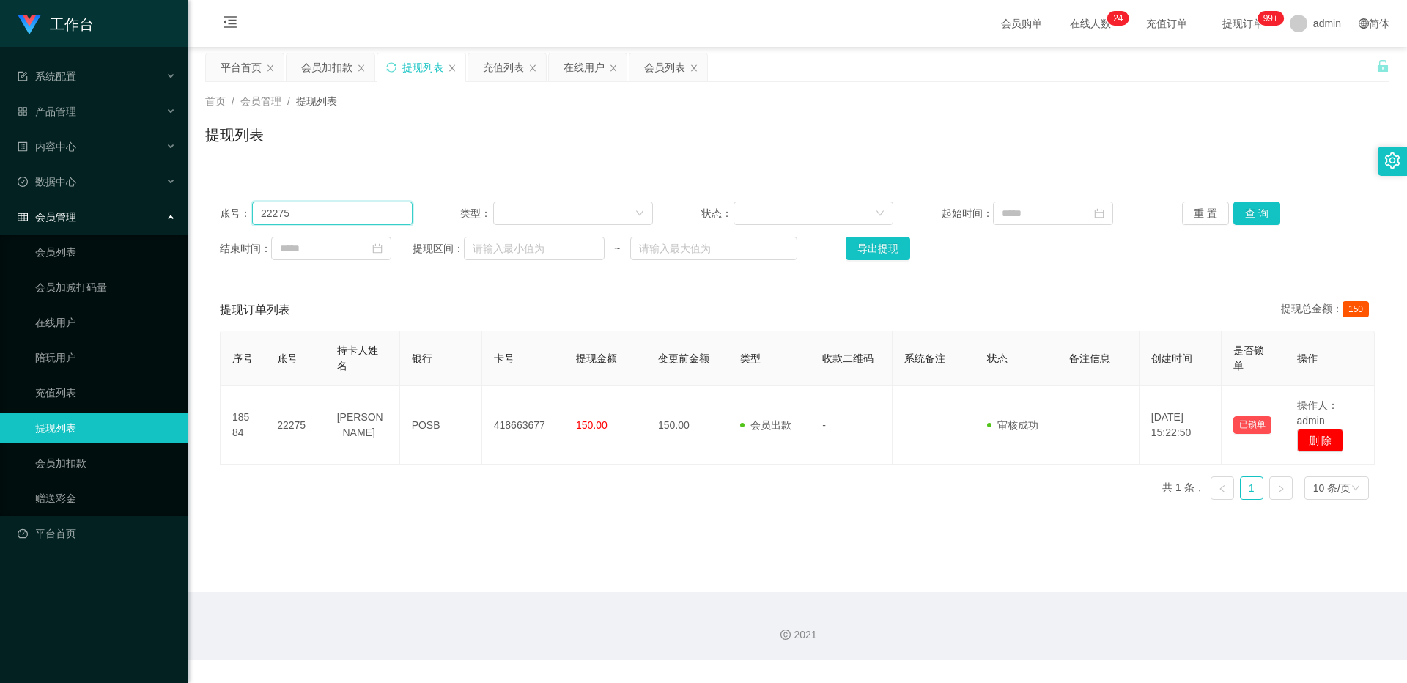
click at [353, 219] on input "22275" at bounding box center [332, 213] width 161 height 23
click at [521, 211] on button "查 询" at bounding box center [1256, 213] width 47 height 23
click at [521, 211] on div "重 置 查 询" at bounding box center [1278, 213] width 193 height 23
click at [521, 211] on button "查 询" at bounding box center [1256, 213] width 47 height 23
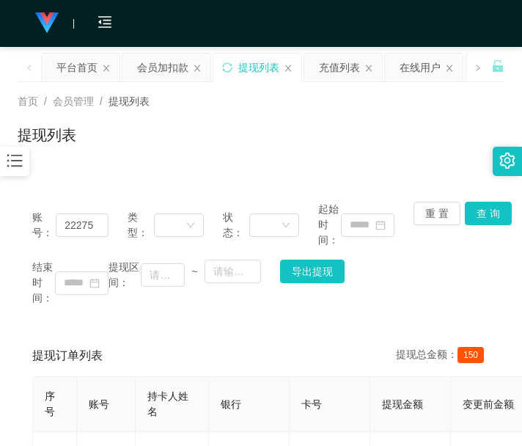
click at [151, 371] on div "提现订单列表 提现总金额： 150" at bounding box center [260, 355] width 457 height 41
click at [174, 71] on div "会员加扣款" at bounding box center [162, 68] width 51 height 28
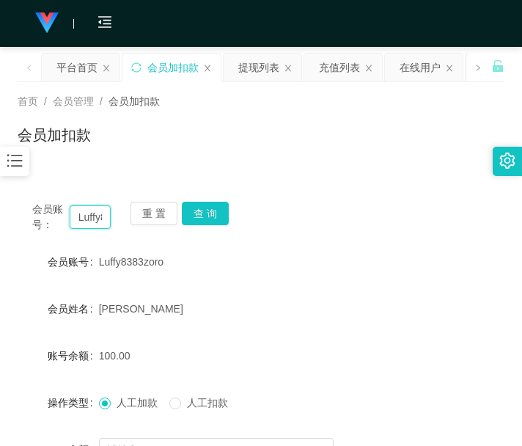
click at [97, 224] on input "Luffy8383zoro" at bounding box center [91, 216] width 42 height 23
paste input "tarosad"
type input "tarosad"
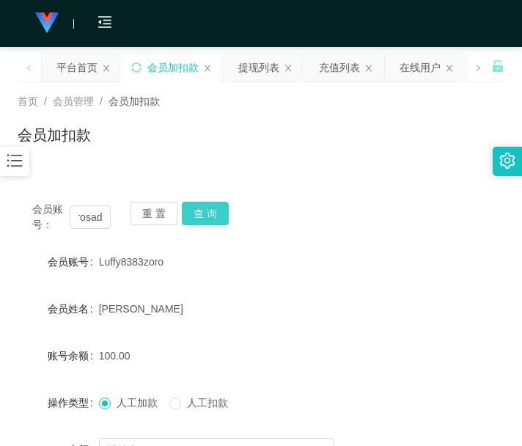
click at [202, 207] on button "查 询" at bounding box center [205, 213] width 47 height 23
click at [202, 207] on div "重 置 查 询" at bounding box center [169, 217] width 78 height 31
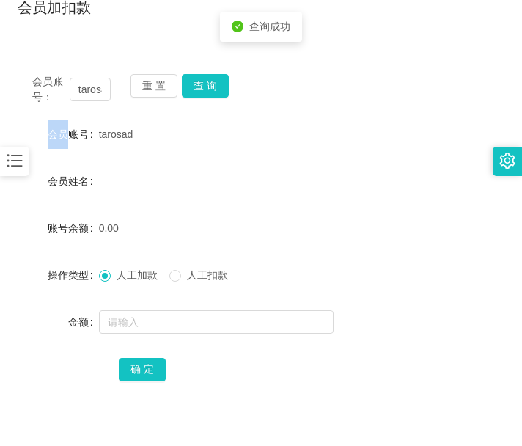
scroll to position [215, 0]
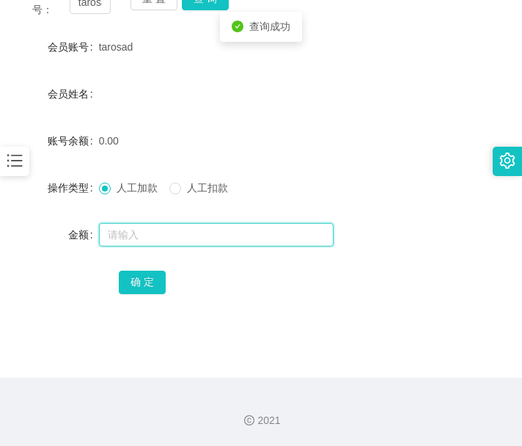
click at [204, 233] on input "text" at bounding box center [216, 234] width 235 height 23
type input "100"
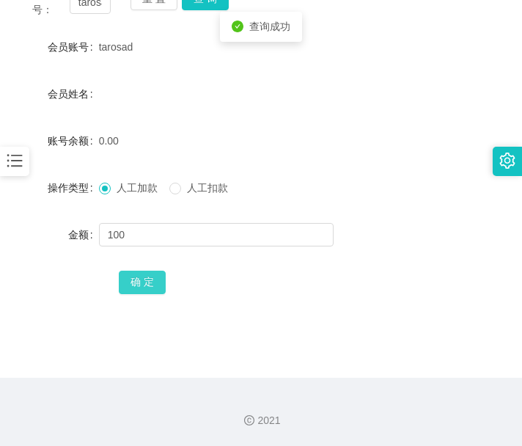
click at [153, 286] on button "确 定" at bounding box center [142, 281] width 47 height 23
click at [314, 354] on main "关闭左侧 关闭右侧 关闭其它 刷新页面 平台首页 会员加扣款 提现列表 充值列表 在线用户 会员列表 首页 / 会员管理 / 会员加扣款 / 会员加扣款 会员…" at bounding box center [261, 104] width 522 height 545
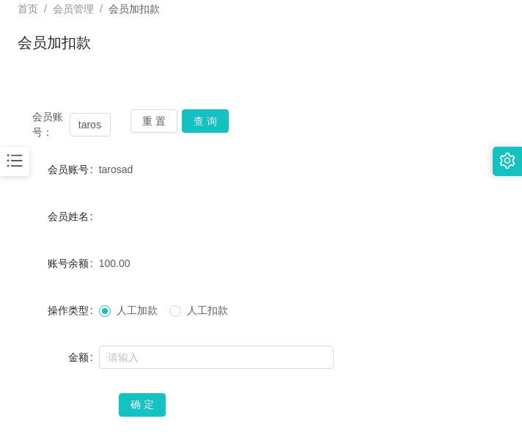
scroll to position [0, 0]
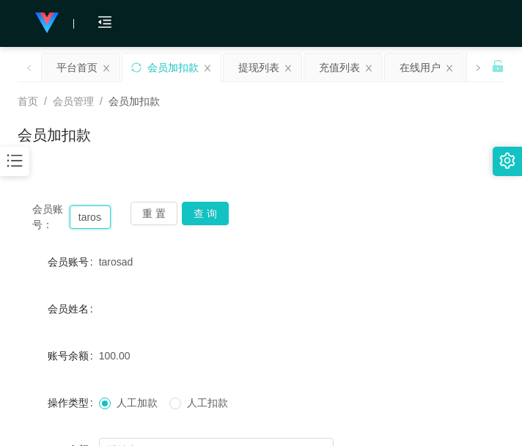
click at [105, 216] on input "tarosad" at bounding box center [91, 216] width 42 height 23
click at [80, 210] on input "tarosad" at bounding box center [91, 216] width 42 height 23
type input "84831236"
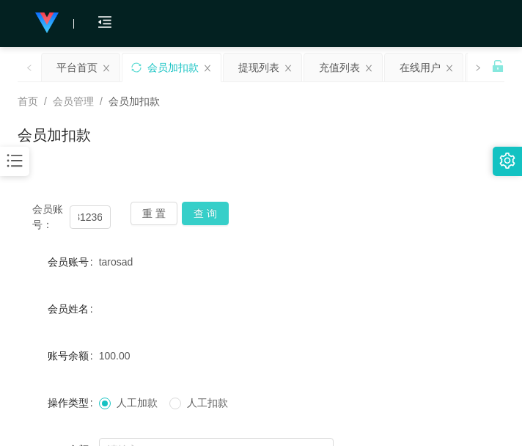
scroll to position [0, 0]
click at [204, 208] on button "查 询" at bounding box center [205, 213] width 47 height 23
click at [204, 208] on div "重 置 查 询" at bounding box center [169, 217] width 78 height 31
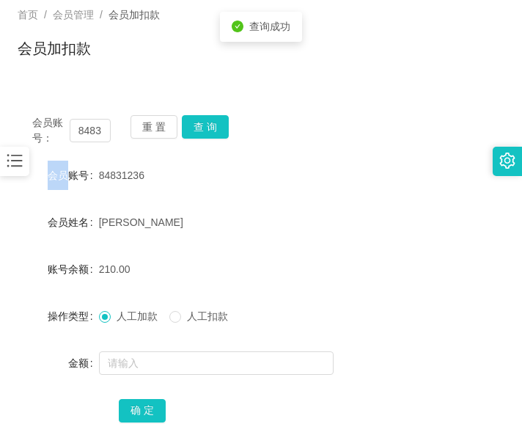
scroll to position [122, 0]
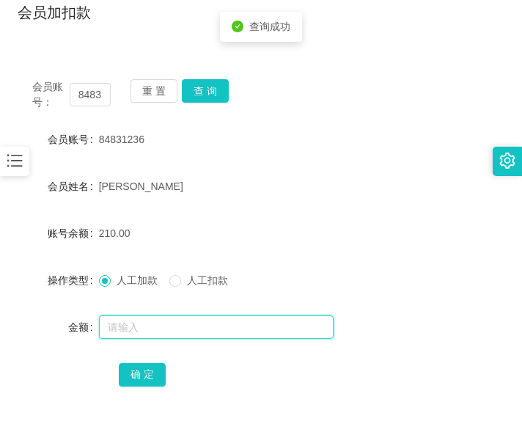
click at [199, 333] on input "text" at bounding box center [216, 326] width 235 height 23
type input "180"
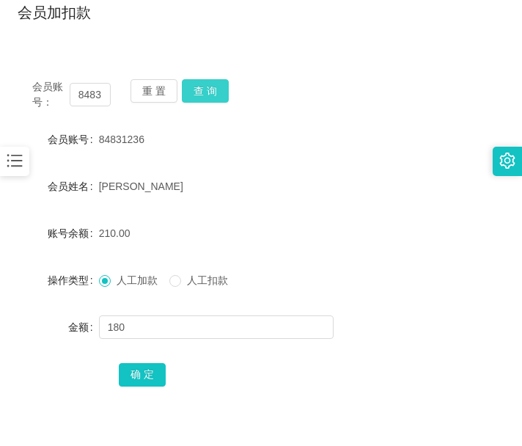
click at [206, 95] on button "查 询" at bounding box center [205, 90] width 47 height 23
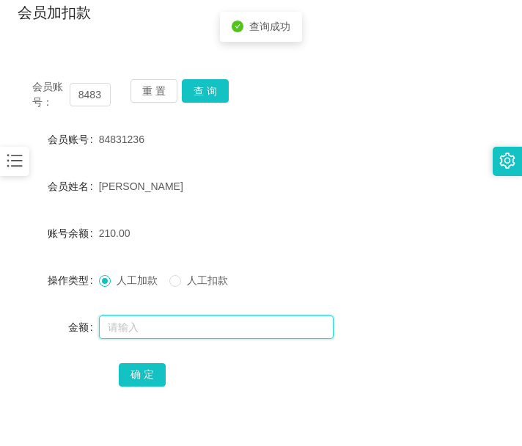
click at [165, 332] on input "text" at bounding box center [216, 326] width 235 height 23
type input "180"
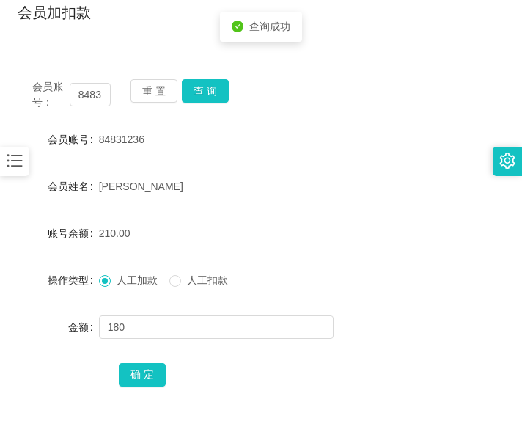
click at [155, 390] on div "会员账号： 84831236 重 置 查 询 会员账号 84831236 会员姓名 Sun Bo 账号余额 210.00 操作类型 人工加款 人工扣款 金额 …" at bounding box center [261, 242] width 487 height 356
click at [154, 366] on button "确 定" at bounding box center [142, 374] width 47 height 23
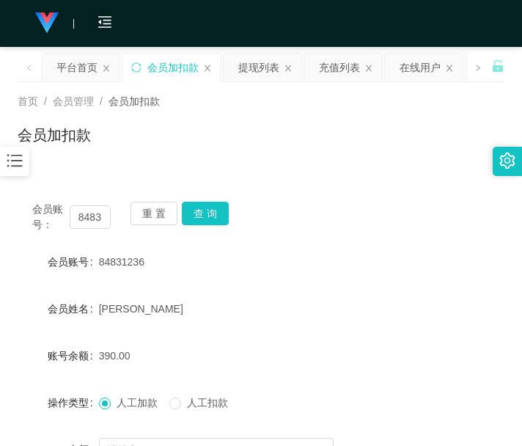
scroll to position [122, 0]
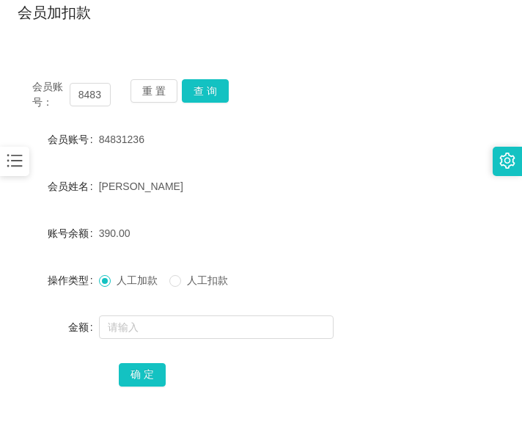
click at [247, 370] on div "确 定" at bounding box center [261, 373] width 284 height 29
click at [91, 99] on input "84831236" at bounding box center [91, 94] width 42 height 23
paste input "tarosad"
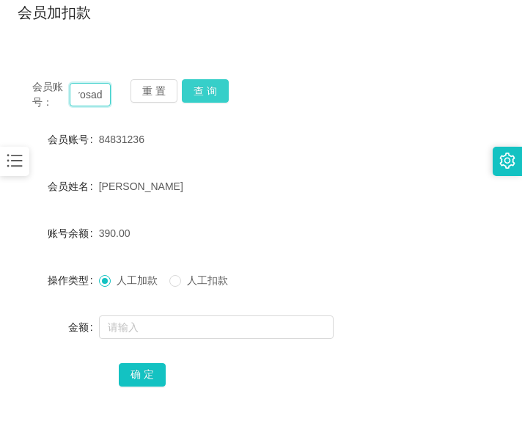
type input "tarosad"
click at [209, 86] on button "查 询" at bounding box center [205, 90] width 47 height 23
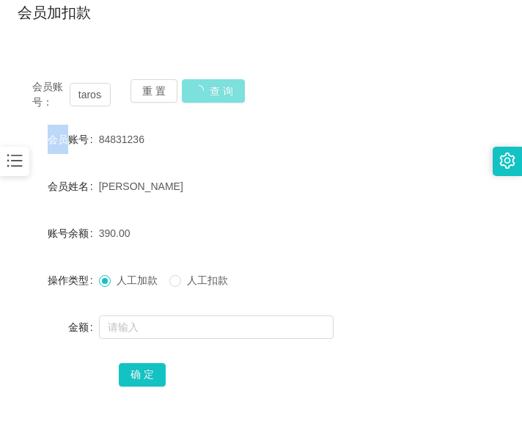
click at [209, 86] on div "会员账号： tarosad 重 置 查 询" at bounding box center [261, 94] width 487 height 31
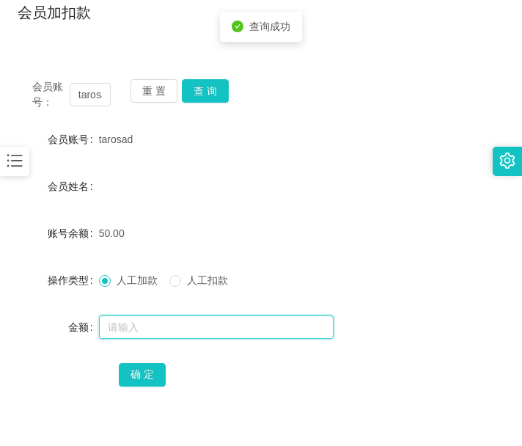
click at [193, 323] on input "text" at bounding box center [216, 326] width 235 height 23
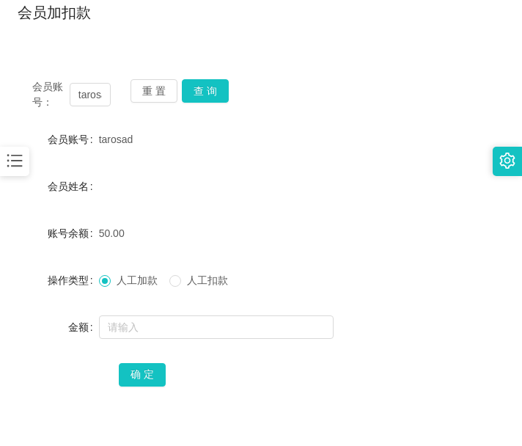
click at [235, 80] on div "会员账号： tarosad 重 置 查 询" at bounding box center [261, 94] width 487 height 31
click at [223, 87] on button "查 询" at bounding box center [205, 90] width 47 height 23
click at [223, 87] on div "会员账号： tarosad 重 置 查 询" at bounding box center [261, 94] width 487 height 31
click at [223, 87] on button "查 询" at bounding box center [205, 90] width 47 height 23
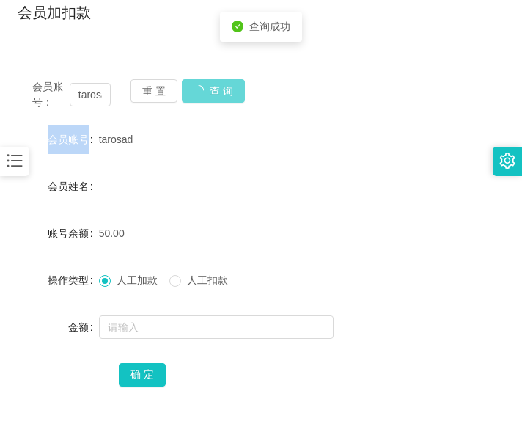
drag, startPoint x: 223, startPoint y: 87, endPoint x: 147, endPoint y: 260, distance: 189.0
click at [215, 104] on div "会员账号： tarosad 重 置 查 询" at bounding box center [261, 94] width 487 height 31
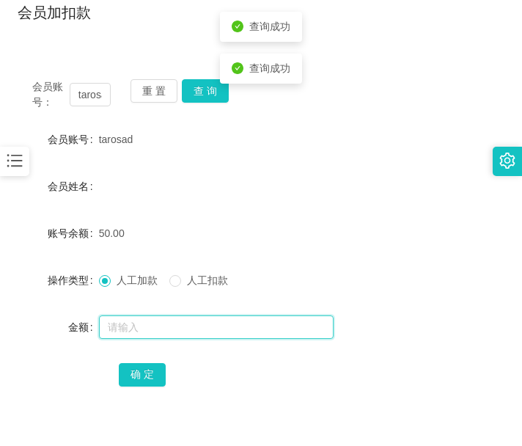
click at [127, 335] on input "text" at bounding box center [216, 326] width 235 height 23
type input "100"
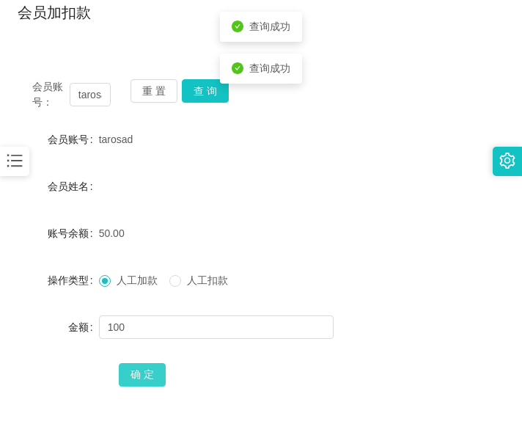
drag, startPoint x: 125, startPoint y: 358, endPoint x: 126, endPoint y: 366, distance: 8.8
click at [125, 359] on form "会员账号 tarosad 会员姓名 账号余额 50.00 操作类型 人工加款 人工扣款 金额 100 确 定" at bounding box center [261, 257] width 487 height 264
click at [128, 368] on button "确 定" at bounding box center [142, 374] width 47 height 23
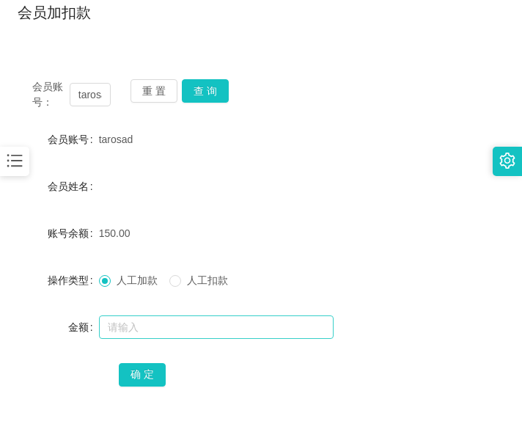
drag, startPoint x: 297, startPoint y: 394, endPoint x: 272, endPoint y: 325, distance: 74.0
click at [298, 394] on div "会员账号： tarosad 重 置 查 询 会员账号 tarosad 会员姓名 账号余额 150.00 操作类型 人工加款 人工扣款 金额 确 定" at bounding box center [261, 242] width 487 height 356
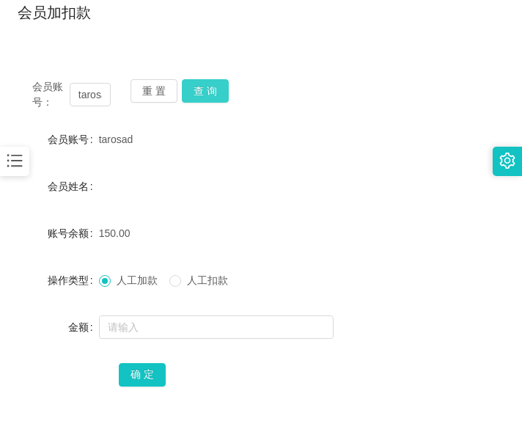
click at [223, 97] on button "查 询" at bounding box center [205, 90] width 47 height 23
click at [223, 97] on button "查 询" at bounding box center [213, 90] width 63 height 23
click at [223, 97] on div "会员账号： tarosad 重 置 查 询" at bounding box center [261, 94] width 487 height 31
click at [223, 97] on button "查 询" at bounding box center [205, 90] width 47 height 23
click at [281, 388] on div "确 定" at bounding box center [261, 373] width 284 height 29
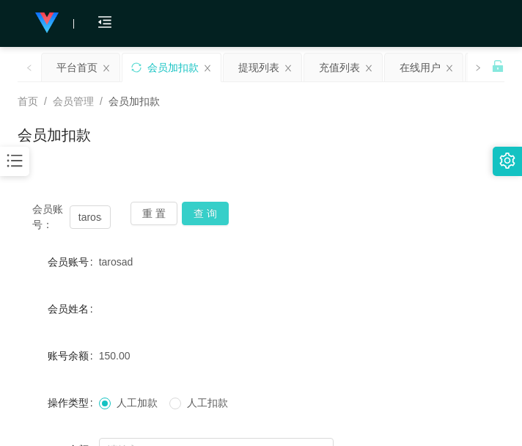
click at [213, 213] on button "查 询" at bounding box center [205, 213] width 47 height 23
click at [213, 213] on div "会员账号： tarosad 重 置 查 询" at bounding box center [261, 217] width 487 height 31
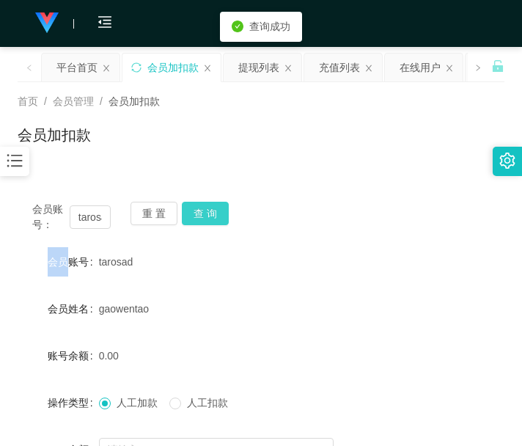
click at [213, 213] on button "查 询" at bounding box center [205, 213] width 47 height 23
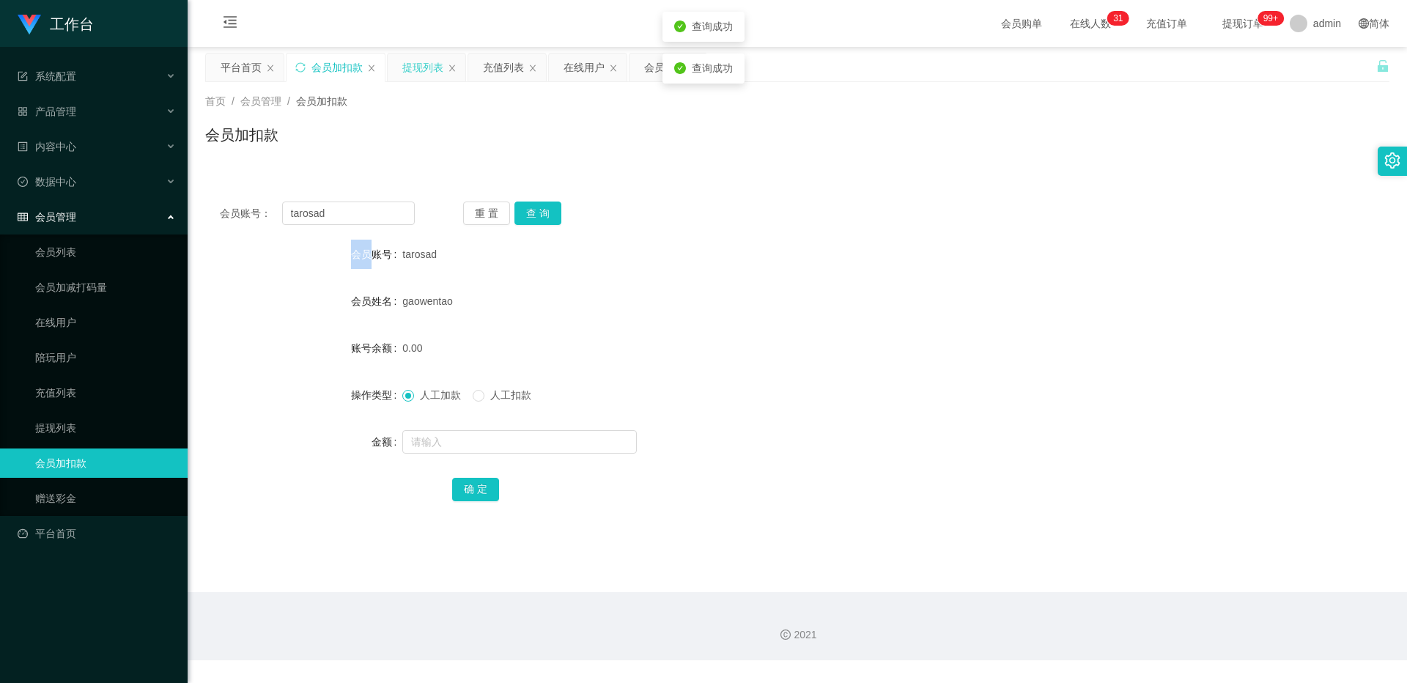
click at [405, 65] on div "提现列表" at bounding box center [422, 68] width 41 height 28
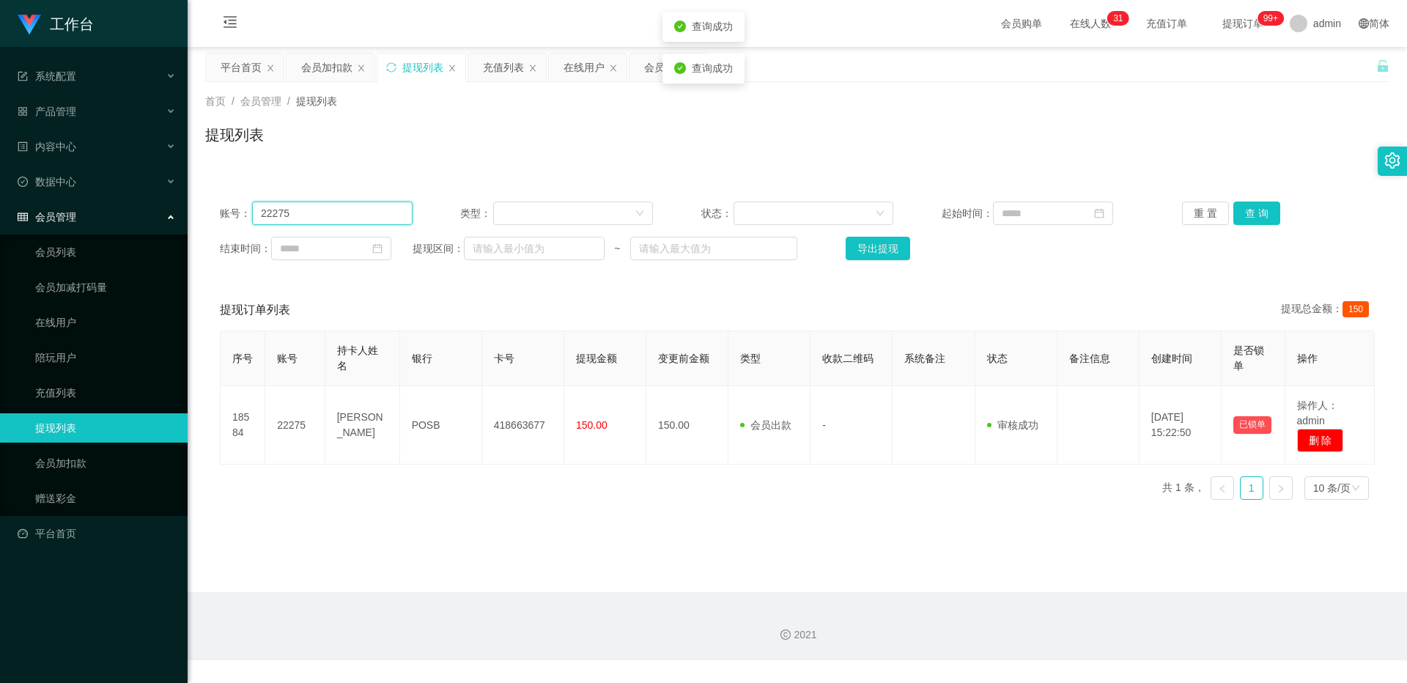
click at [319, 210] on input "22275" at bounding box center [332, 213] width 161 height 23
paste input "tarosad"
type input "tarosad"
click at [521, 207] on button "查 询" at bounding box center [1256, 213] width 47 height 23
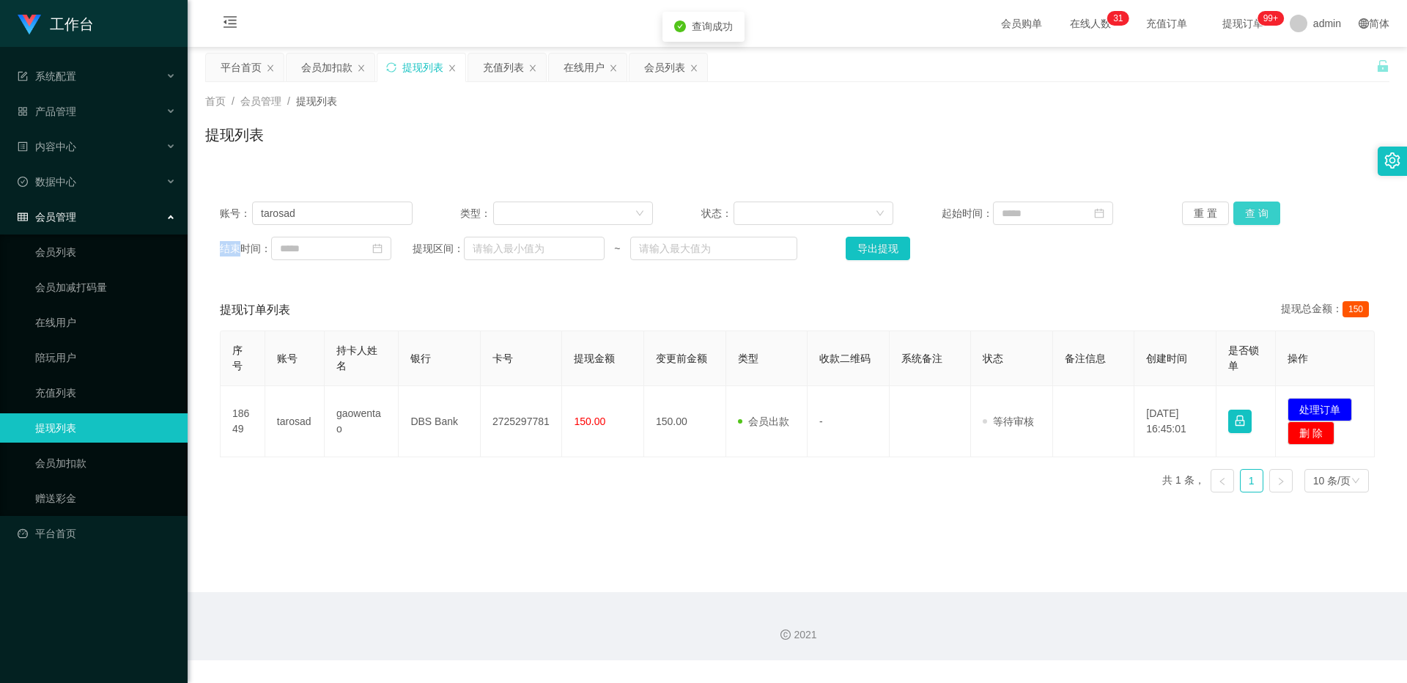
click at [521, 207] on div "重 置 查 询" at bounding box center [1278, 213] width 193 height 23
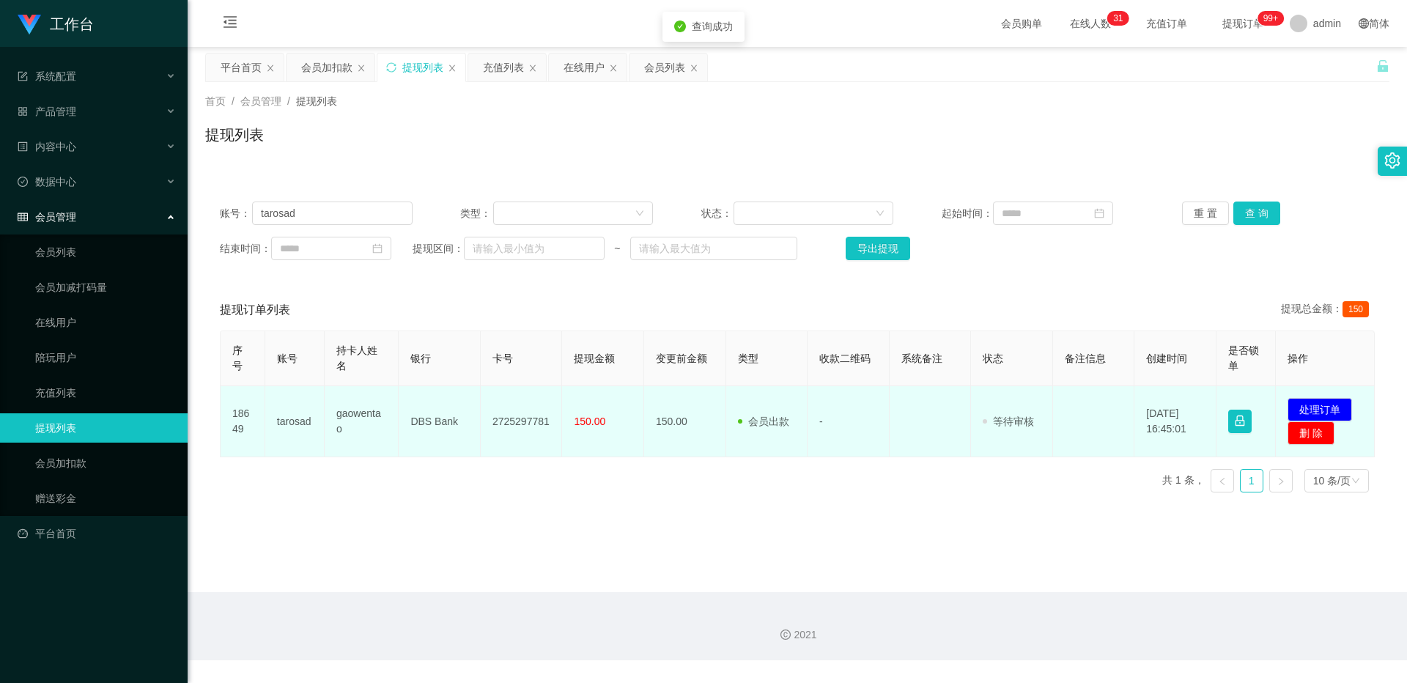
click at [516, 402] on td "2725297781" at bounding box center [522, 421] width 82 height 71
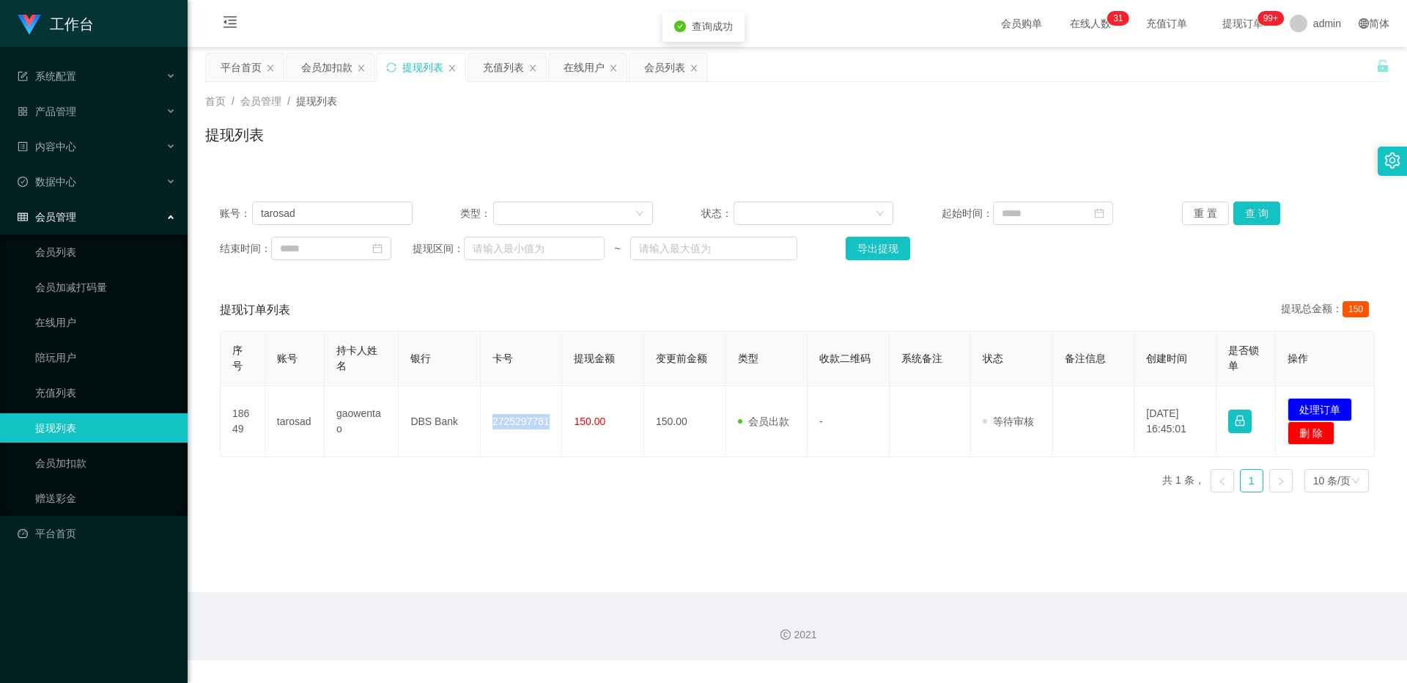
drag, startPoint x: 516, startPoint y: 402, endPoint x: 686, endPoint y: 383, distance: 171.0
click at [516, 401] on td "2725297781" at bounding box center [522, 421] width 82 height 71
copy td "2725297781"
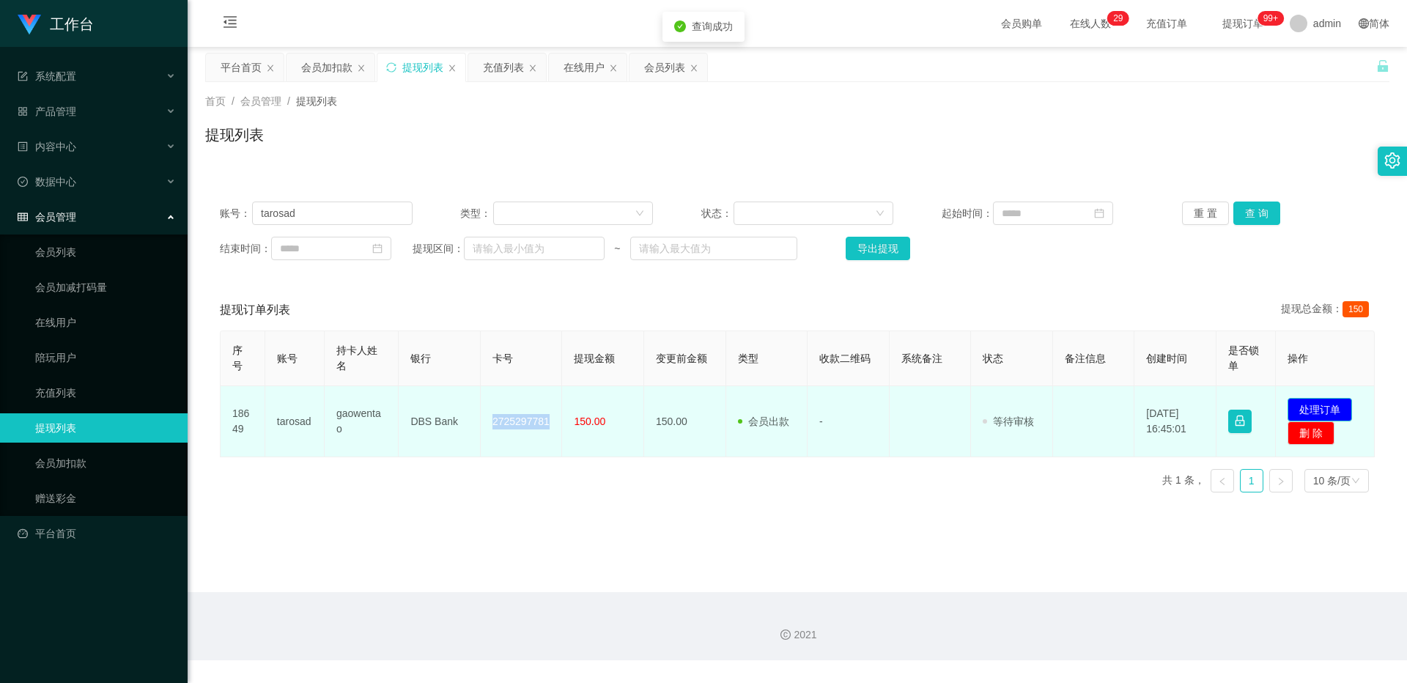
click at [521, 404] on button "处理订单" at bounding box center [1320, 409] width 64 height 23
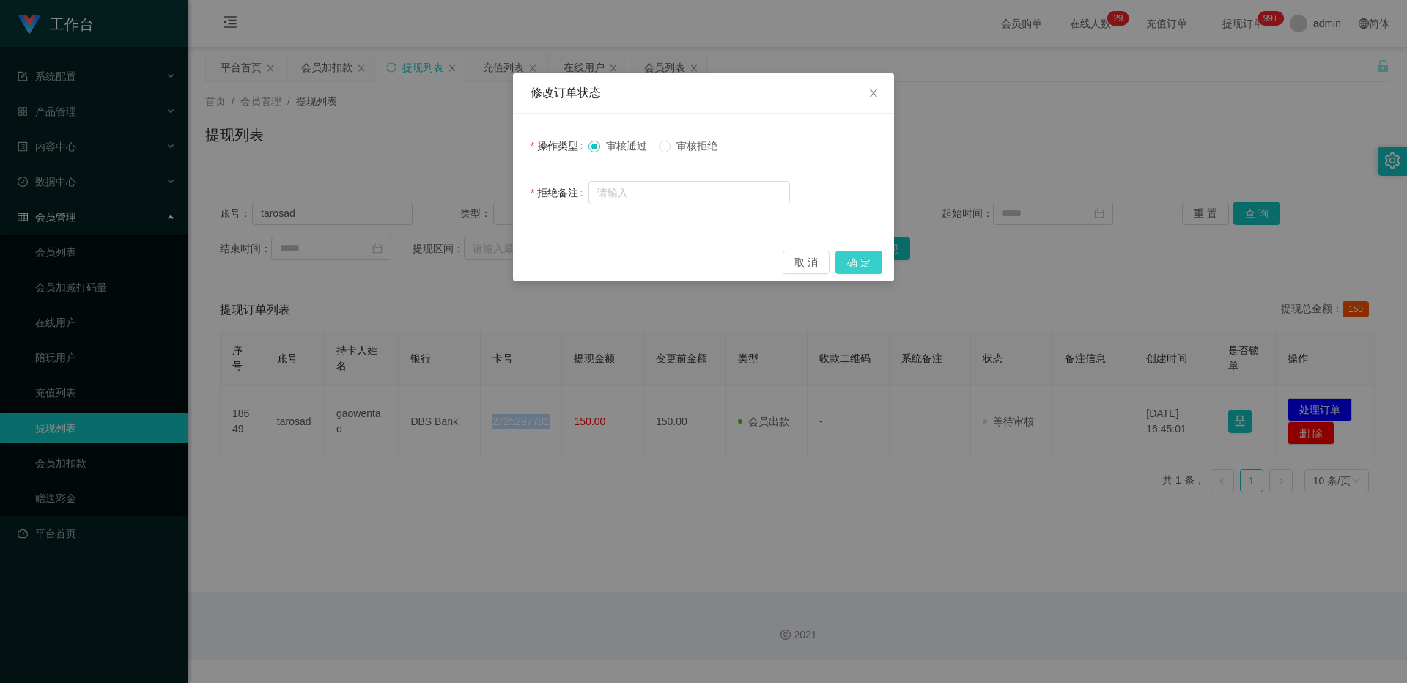
click at [521, 266] on button "确 定" at bounding box center [859, 262] width 47 height 23
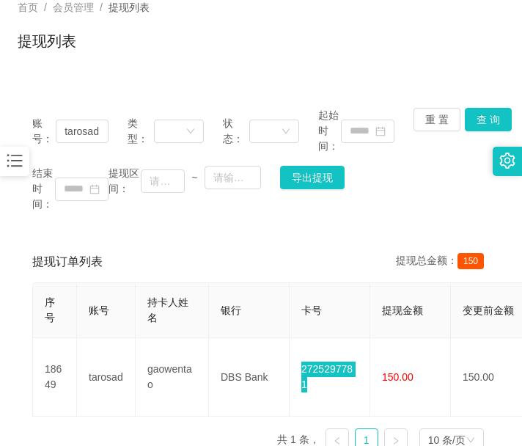
scroll to position [122, 0]
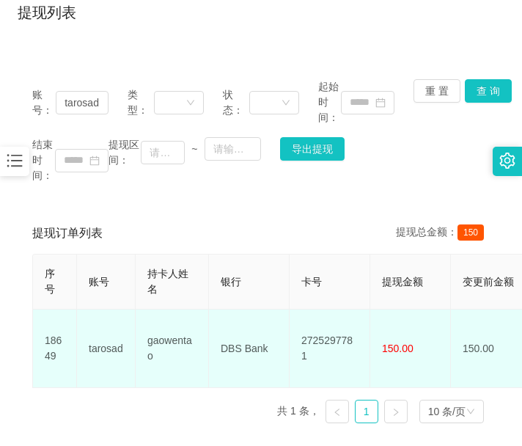
click at [241, 372] on td "DBS Bank" at bounding box center [249, 348] width 81 height 78
click at [247, 333] on td "DBS Bank" at bounding box center [249, 348] width 81 height 78
copy td "DBS Bank"
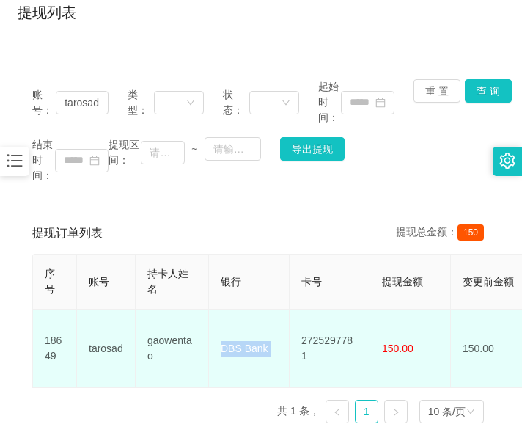
drag, startPoint x: 214, startPoint y: 402, endPoint x: 203, endPoint y: 382, distance: 22.6
click at [214, 402] on div "序号 账号 持卡人姓名 银行 卡号 提现金额 变更前金额 类型 收款二维码 系统备注 状态 备注信息 创建时间 是否锁单 操作 18649 tarosad g…" at bounding box center [260, 344] width 457 height 181
click at [177, 325] on td "gaowentao" at bounding box center [172, 348] width 73 height 78
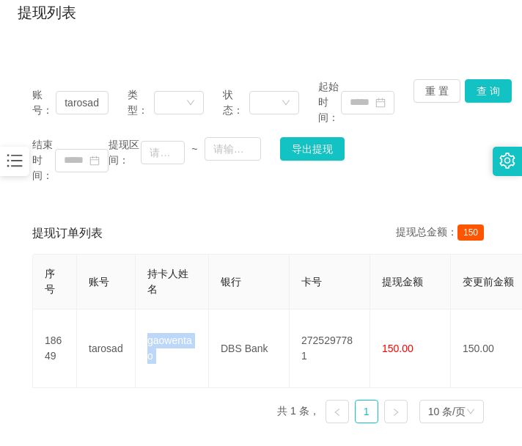
copy td "gaowentao"
drag, startPoint x: 141, startPoint y: 373, endPoint x: 97, endPoint y: 261, distance: 120.2
click at [140, 372] on td "gaowentao" at bounding box center [172, 348] width 73 height 78
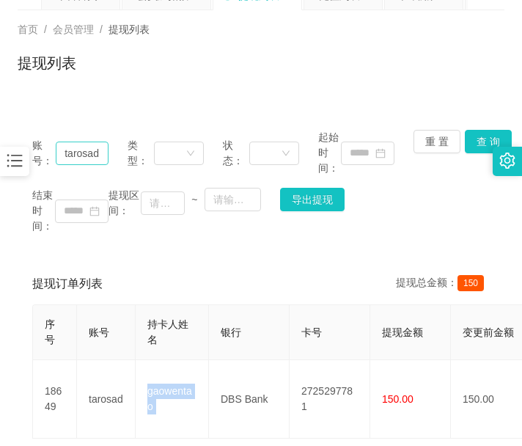
scroll to position [0, 0]
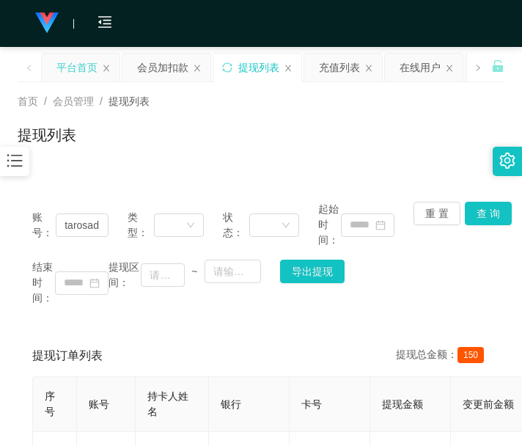
click at [74, 75] on div "平台首页" at bounding box center [76, 68] width 41 height 28
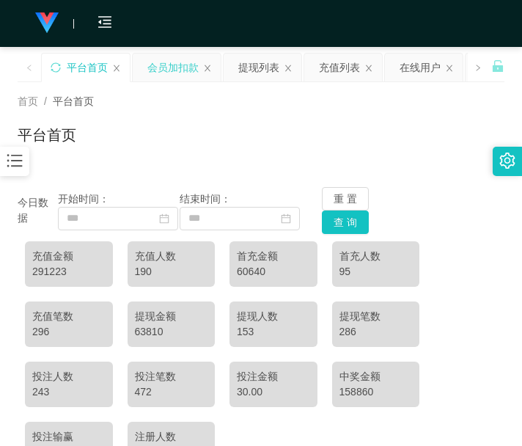
click at [176, 70] on div "会员加扣款" at bounding box center [172, 68] width 51 height 28
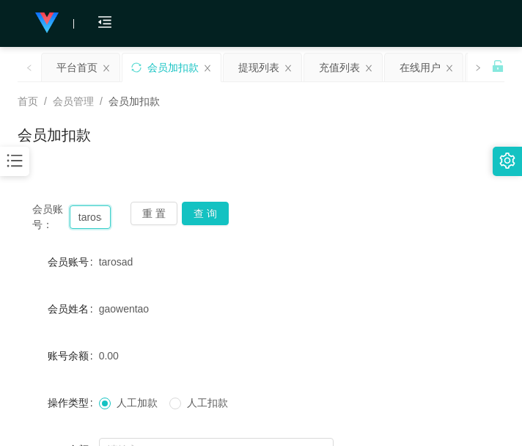
click at [105, 219] on input "tarosad" at bounding box center [91, 216] width 42 height 23
paste input "Luffy8383zoro"
type input "Luffy8383zoro"
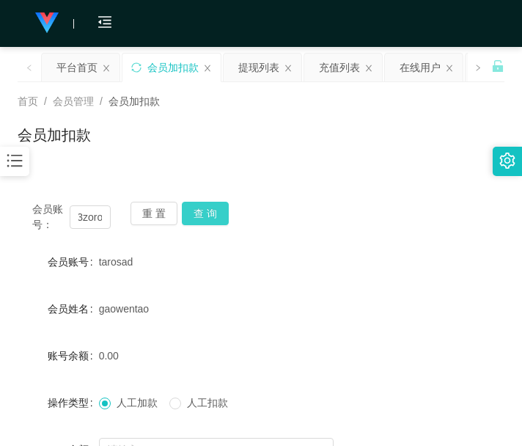
click at [197, 213] on button "查 询" at bounding box center [205, 213] width 47 height 23
click at [197, 213] on div "重 置 查 询" at bounding box center [169, 217] width 78 height 31
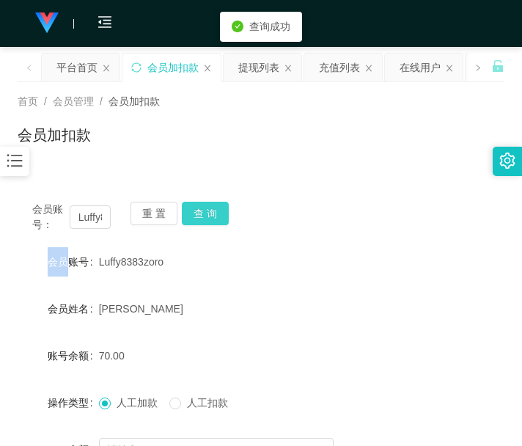
click at [197, 213] on button "查 询" at bounding box center [205, 213] width 47 height 23
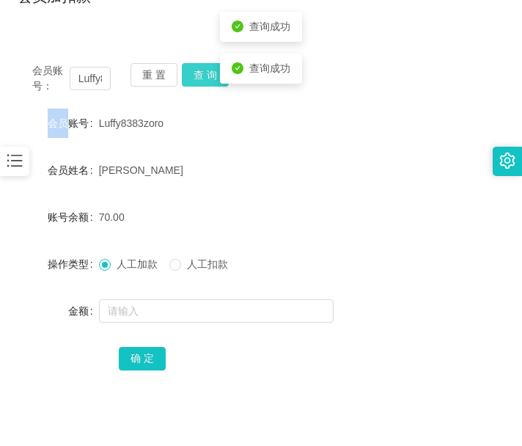
scroll to position [215, 0]
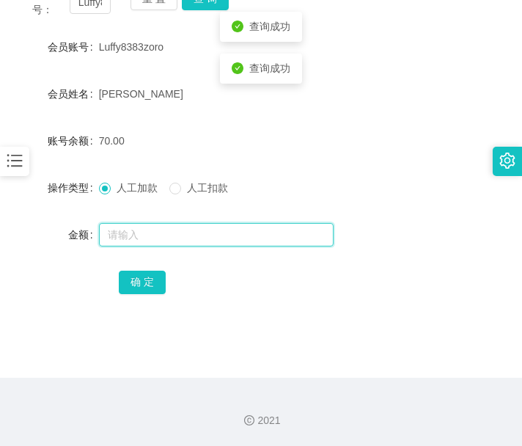
click at [208, 235] on input "text" at bounding box center [216, 234] width 235 height 23
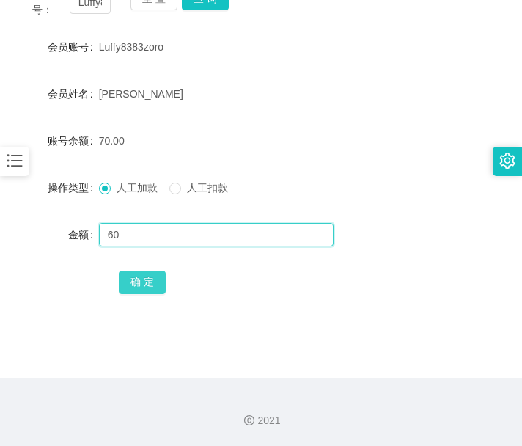
type input "60"
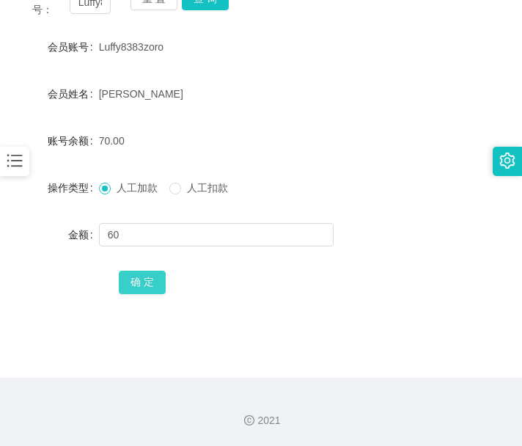
click at [161, 276] on button "确 定" at bounding box center [142, 281] width 47 height 23
click at [161, 276] on span "确 定" at bounding box center [150, 282] width 63 height 12
drag, startPoint x: 172, startPoint y: 381, endPoint x: 172, endPoint y: 361, distance: 19.8
click at [172, 373] on section "会员购单 在线人数 0 1 2 3 4 5 6 7 8 9 0 1 2 3 4 5 6 7 8 9 0 1 2 3 4 5 6 7 8 9 0 1 2 3 4…" at bounding box center [261, 115] width 522 height 660
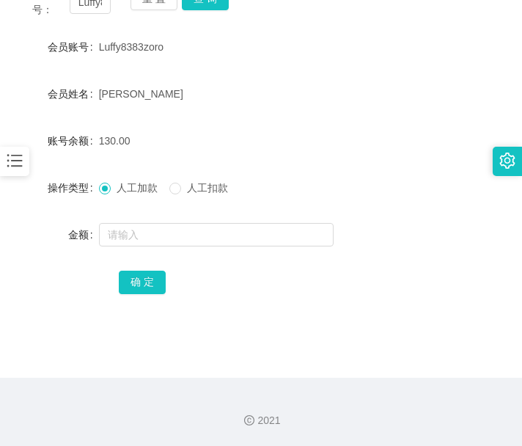
click at [225, 169] on form "会员账号 Luffy8383zoro 会员姓名 Jimmy 账号余额 130.00 操作类型 人工加款 人工扣款 金额 确 定" at bounding box center [261, 164] width 487 height 264
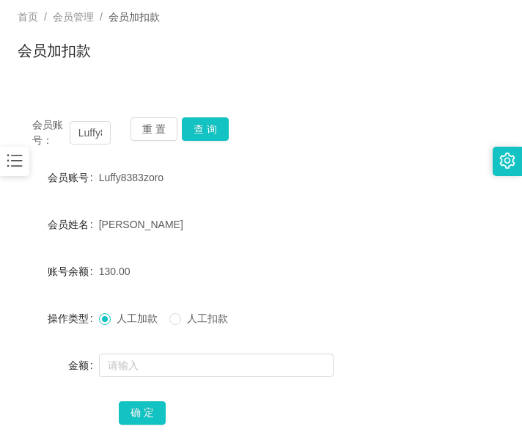
scroll to position [0, 0]
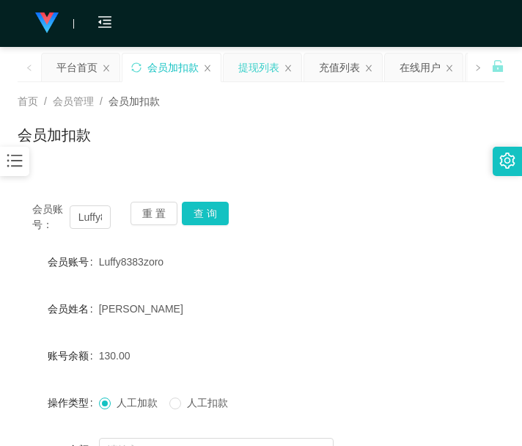
click at [274, 73] on div "提现列表" at bounding box center [258, 68] width 41 height 28
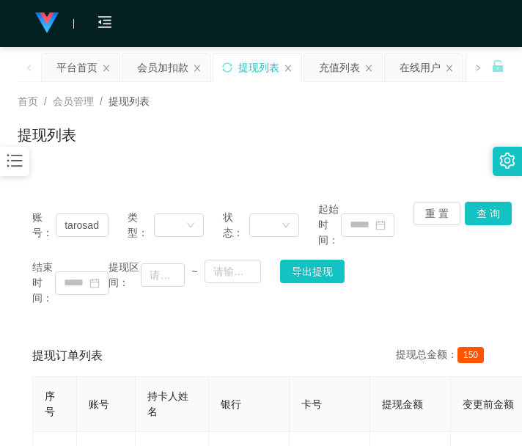
drag, startPoint x: 290, startPoint y: 310, endPoint x: 286, endPoint y: 287, distance: 23.7
click at [290, 310] on div "账号： tarosad 类型： 状态： 起始时间： 重 置 查 询 结束时间： 提现区间： ~ 导出提现" at bounding box center [261, 253] width 487 height 133
click at [86, 226] on input "tarosad" at bounding box center [82, 224] width 53 height 23
paste input "Luffy8383zoro"
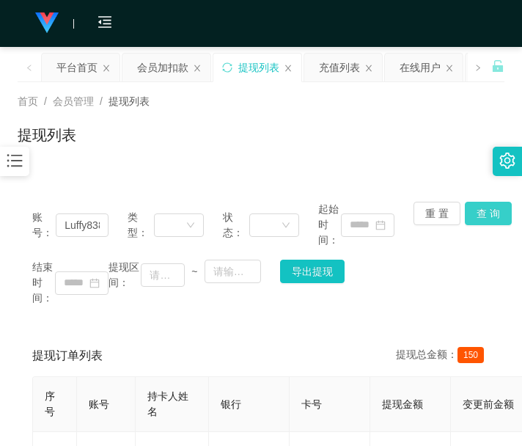
click at [482, 203] on button "查 询" at bounding box center [488, 213] width 47 height 23
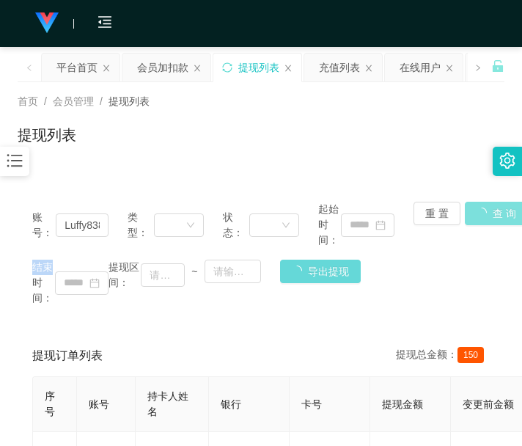
click at [482, 203] on div "账号： Luffy8383zoro 类型： 状态： 起始时间： 重 置 查 询 结束时间： 提现区间： ~ 导出提现" at bounding box center [261, 253] width 487 height 133
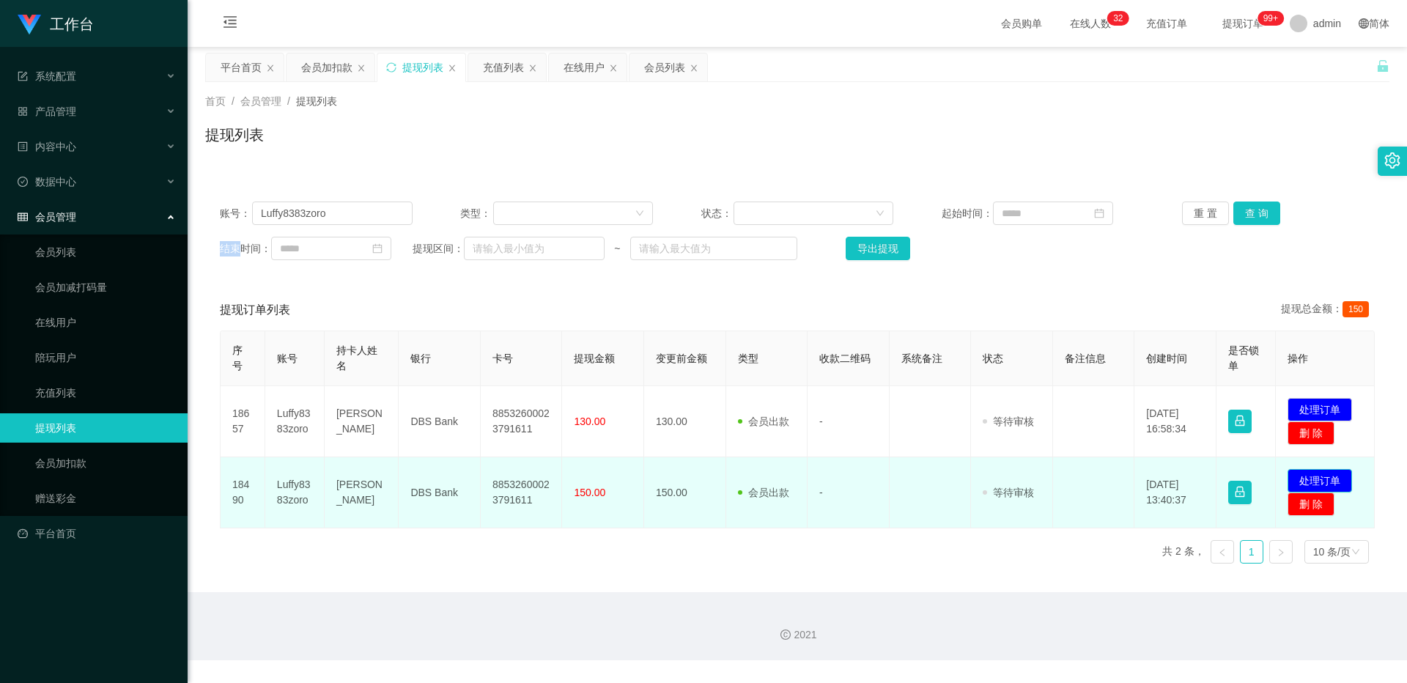
click at [521, 445] on button "处理订单" at bounding box center [1320, 480] width 64 height 23
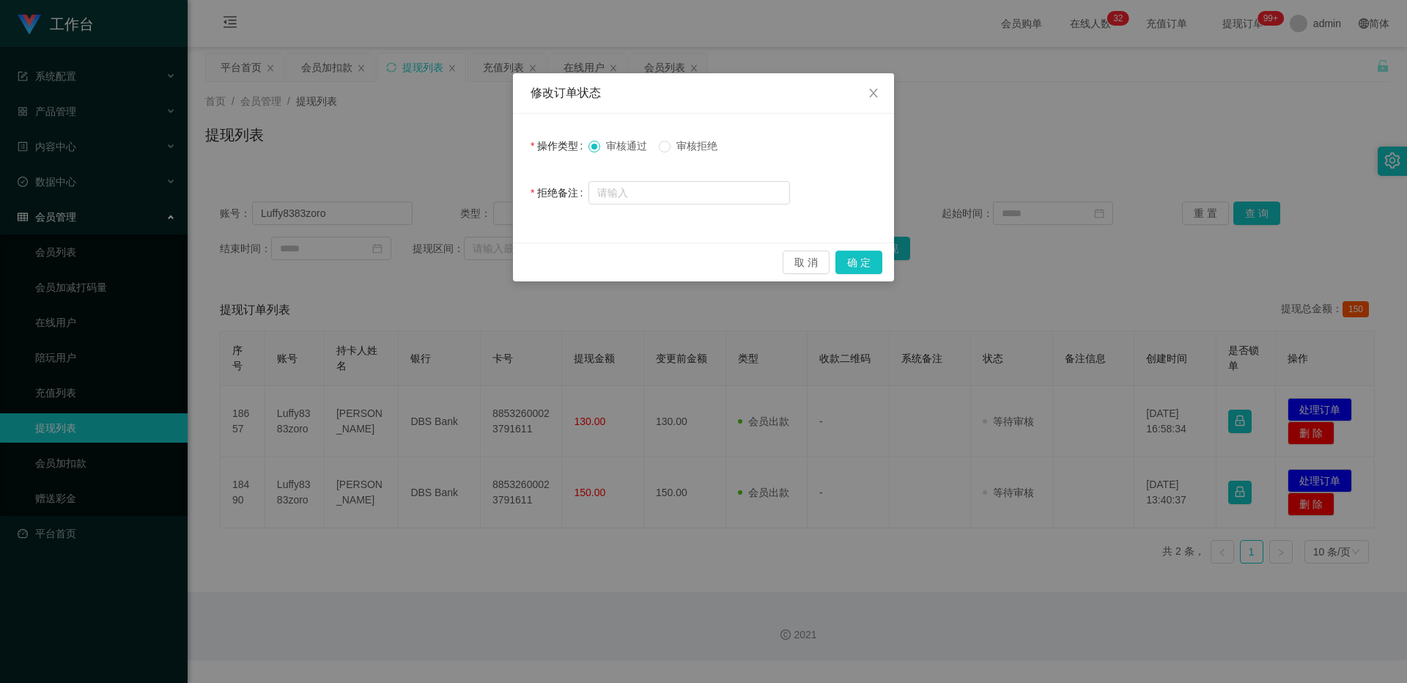
click at [521, 247] on div "取 消 确 定" at bounding box center [703, 262] width 381 height 39
drag, startPoint x: 866, startPoint y: 263, endPoint x: 866, endPoint y: 272, distance: 8.8
click at [521, 264] on button "确 定" at bounding box center [859, 262] width 47 height 23
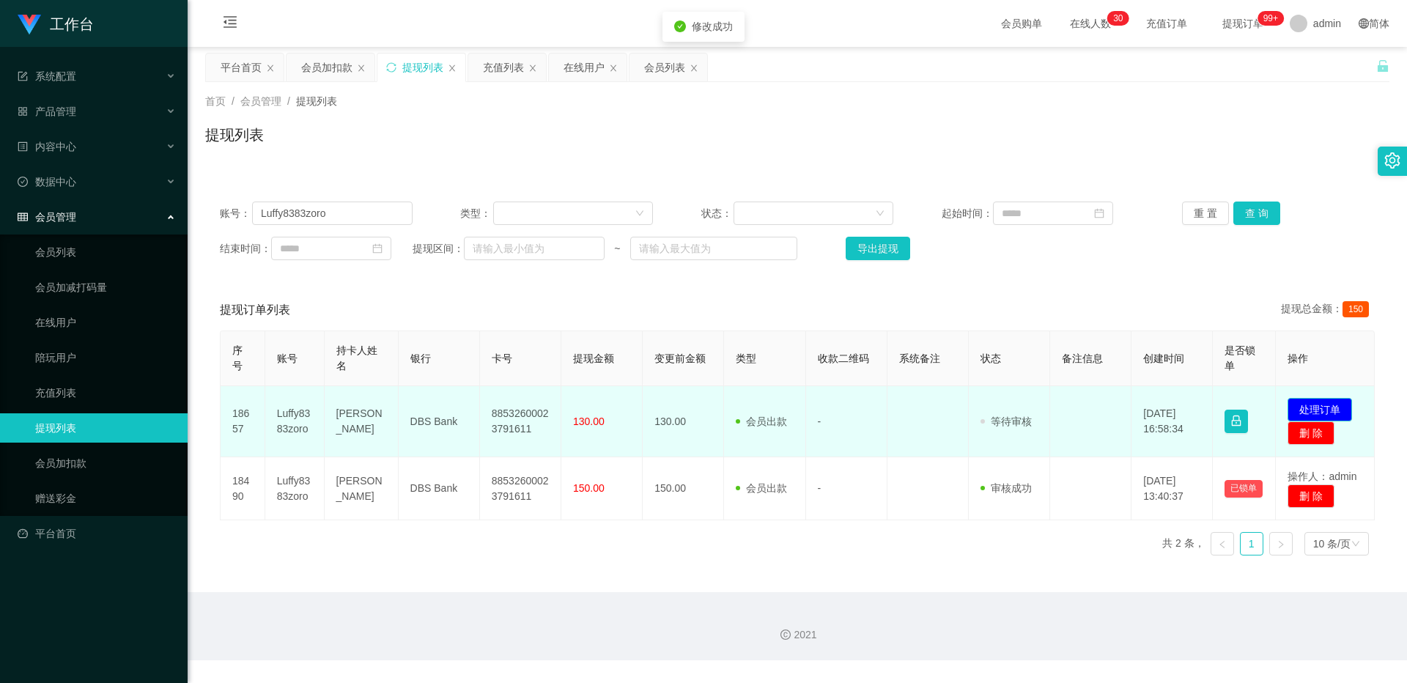
click at [521, 409] on button "处理订单" at bounding box center [1320, 409] width 64 height 23
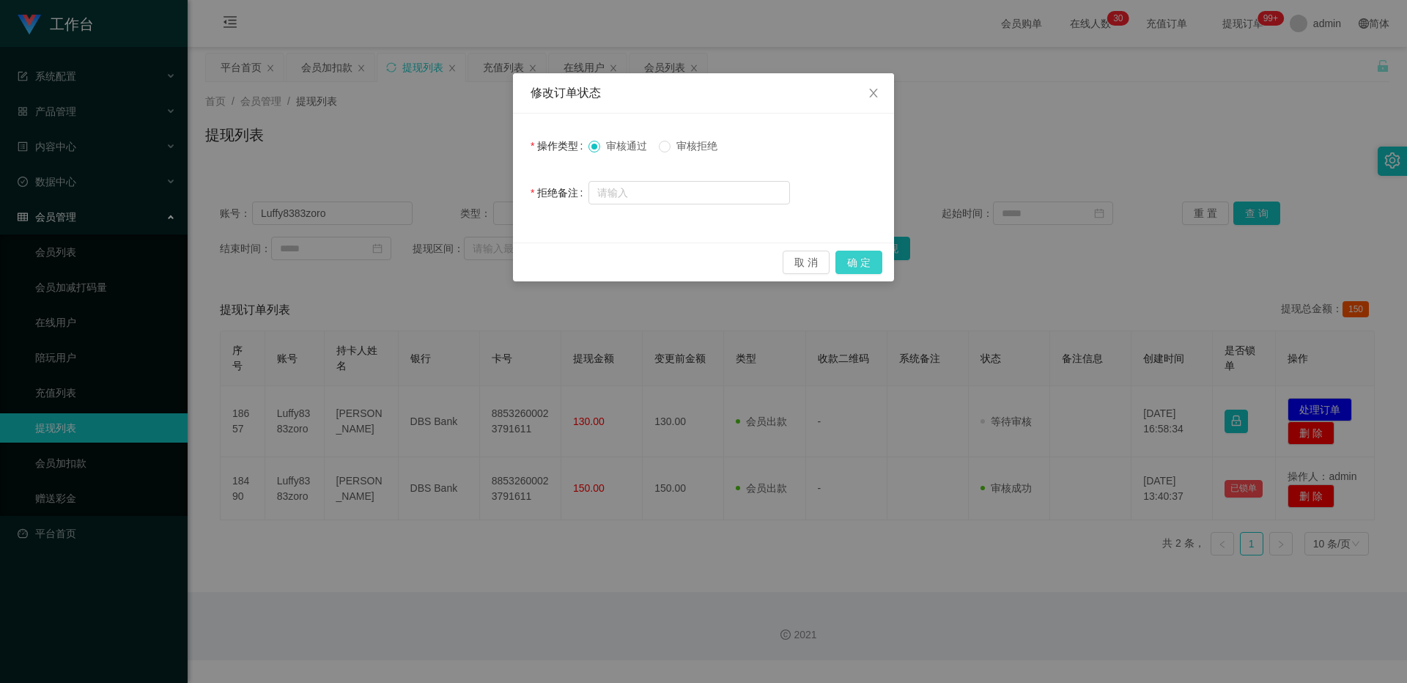
click at [521, 262] on button "确 定" at bounding box center [859, 262] width 47 height 23
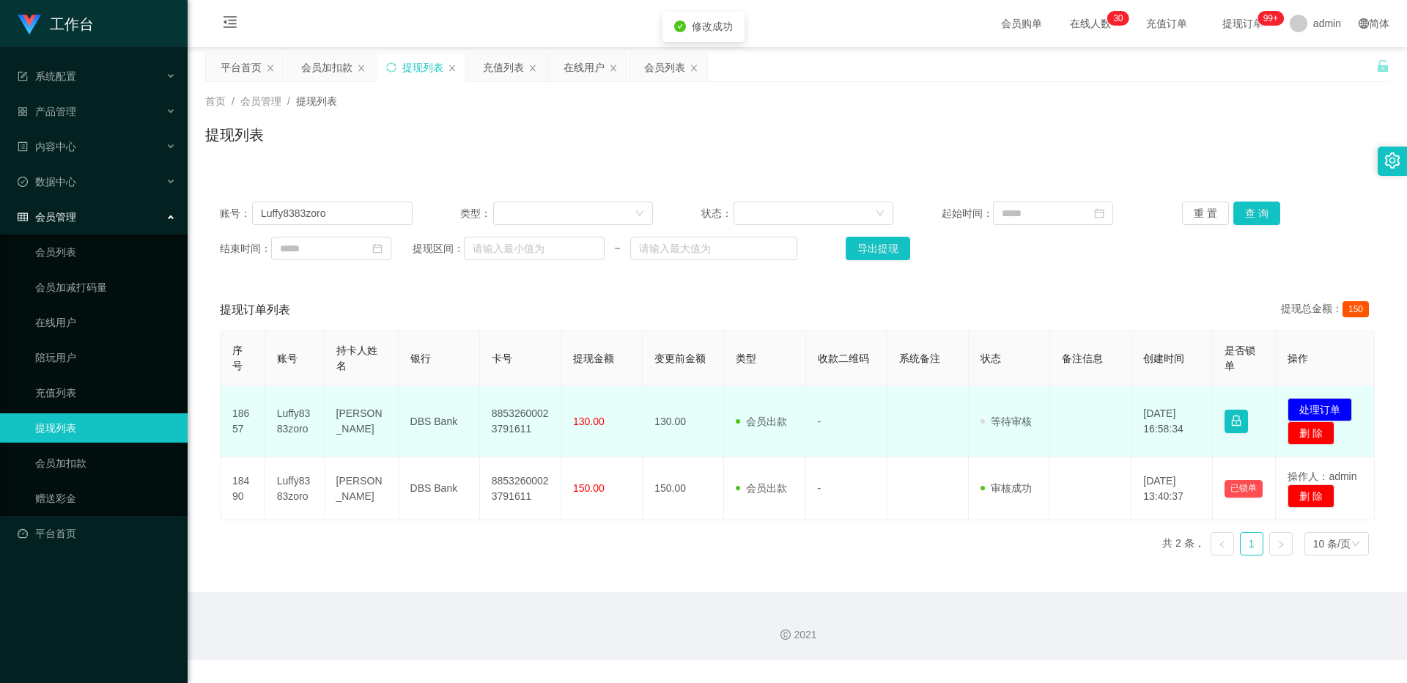
click at [519, 401] on td "88532600023791611" at bounding box center [520, 421] width 81 height 71
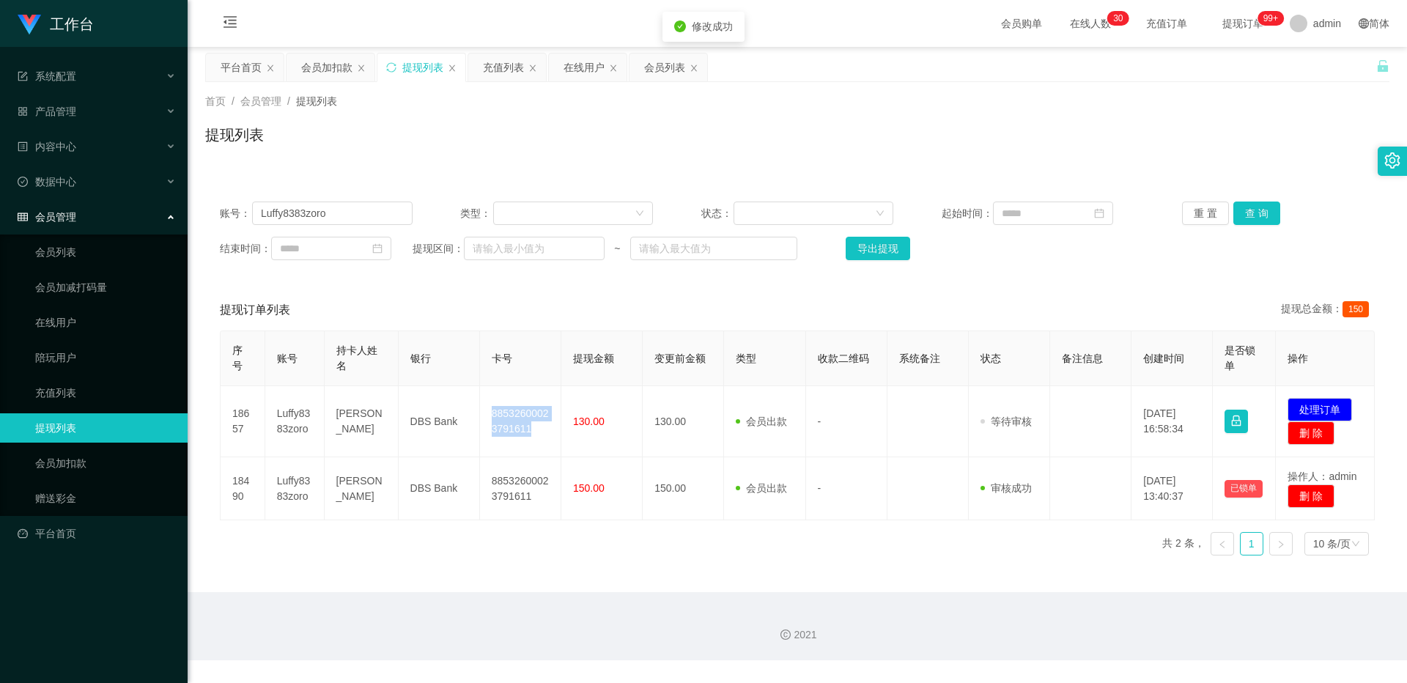
copy td "88532600023791611"
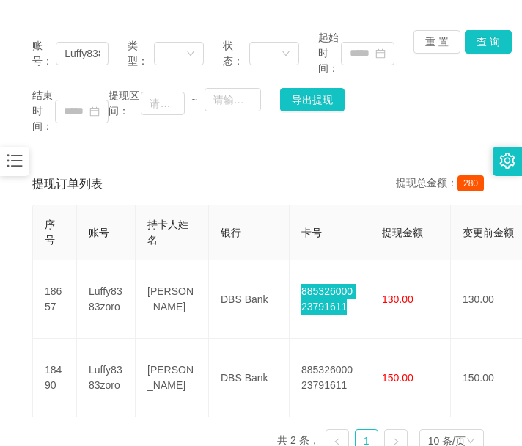
scroll to position [258, 0]
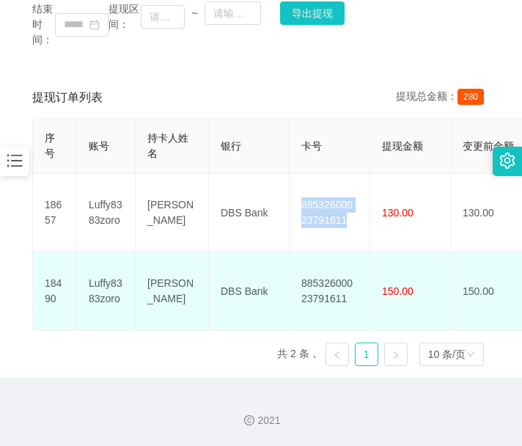
drag, startPoint x: 218, startPoint y: 361, endPoint x: 193, endPoint y: 302, distance: 64.0
click at [221, 358] on div "序号 账号 持卡人姓名 银行 卡号 提现金额 变更前金额 类型 收款二维码 系统备注 状态 备注信息 创建时间 是否锁单 操作 18657 Luffy8383…" at bounding box center [260, 247] width 457 height 259
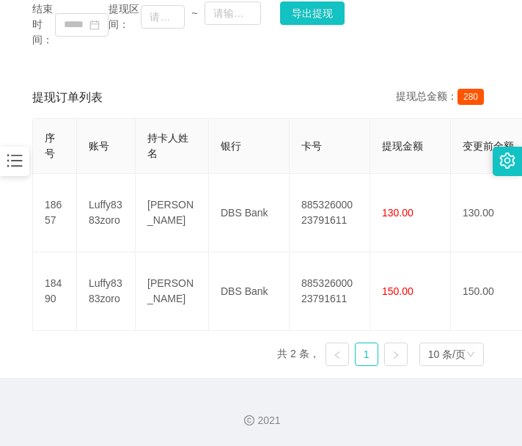
scroll to position [136, 0]
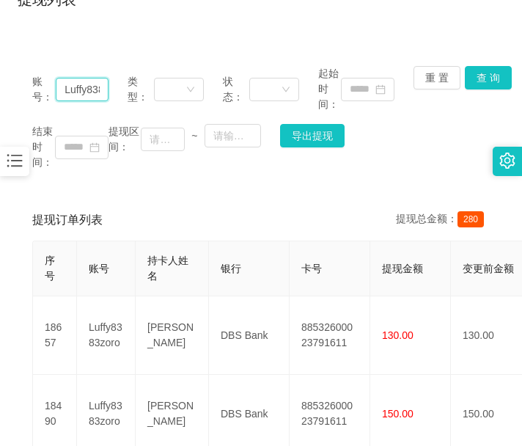
click at [89, 90] on input "Luffy8383zoro" at bounding box center [82, 89] width 53 height 23
paste input "sean7"
click at [484, 74] on button "查 询" at bounding box center [488, 77] width 47 height 23
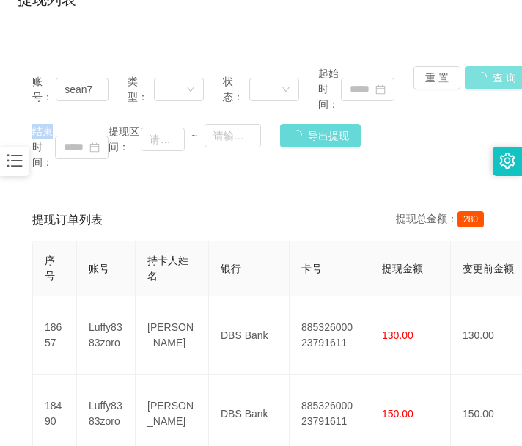
click at [484, 74] on div "账号： sean7 类型： 状态： 起始时间： 重 置 查 询 结束时间： 提现区间： ~ 导出提现" at bounding box center [261, 117] width 487 height 133
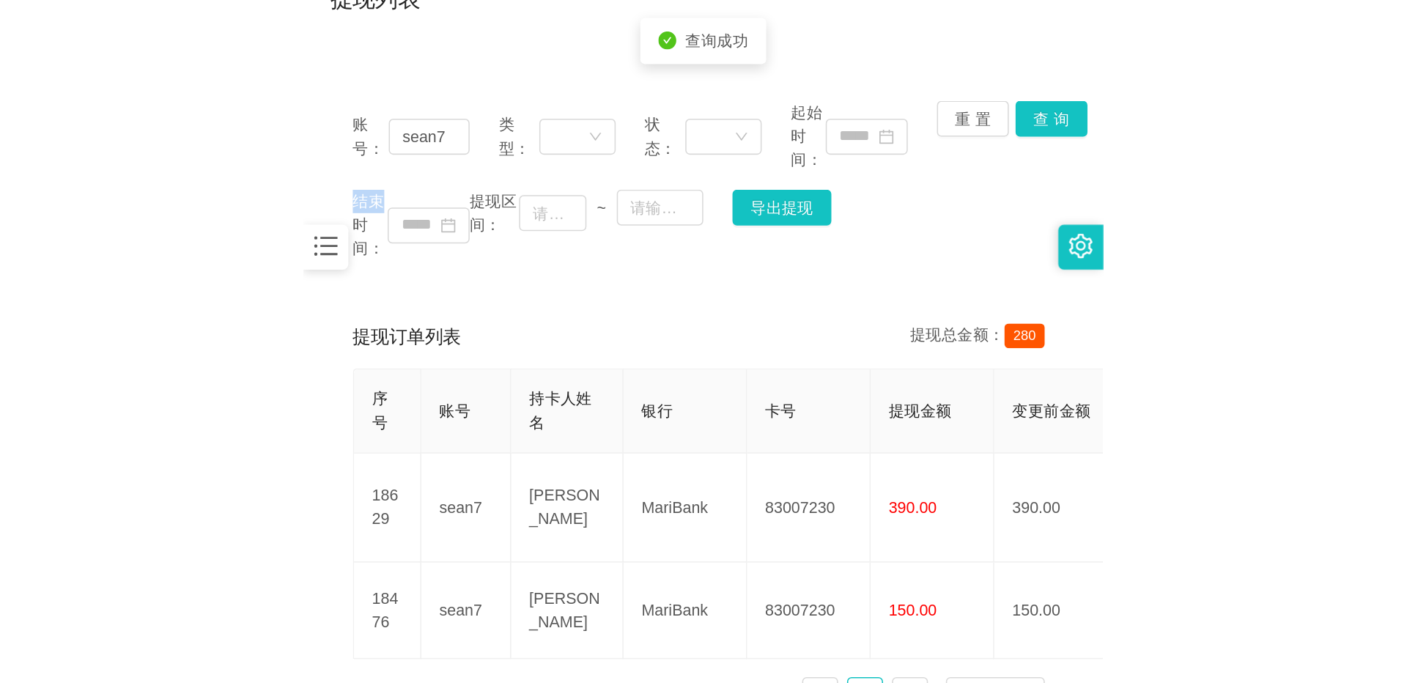
scroll to position [235, 0]
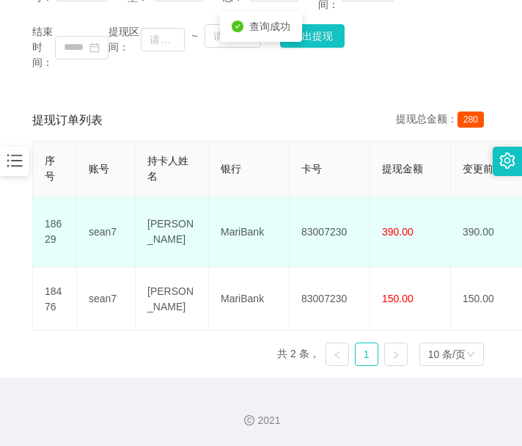
click at [320, 204] on td "83007230" at bounding box center [330, 231] width 81 height 71
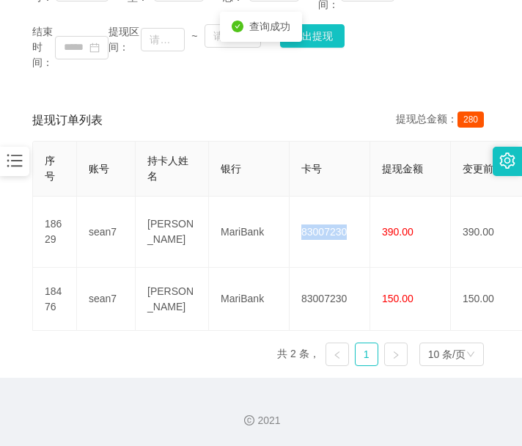
copy td "83007230"
click at [248, 417] on icon "图标: copyright" at bounding box center [249, 420] width 10 height 10
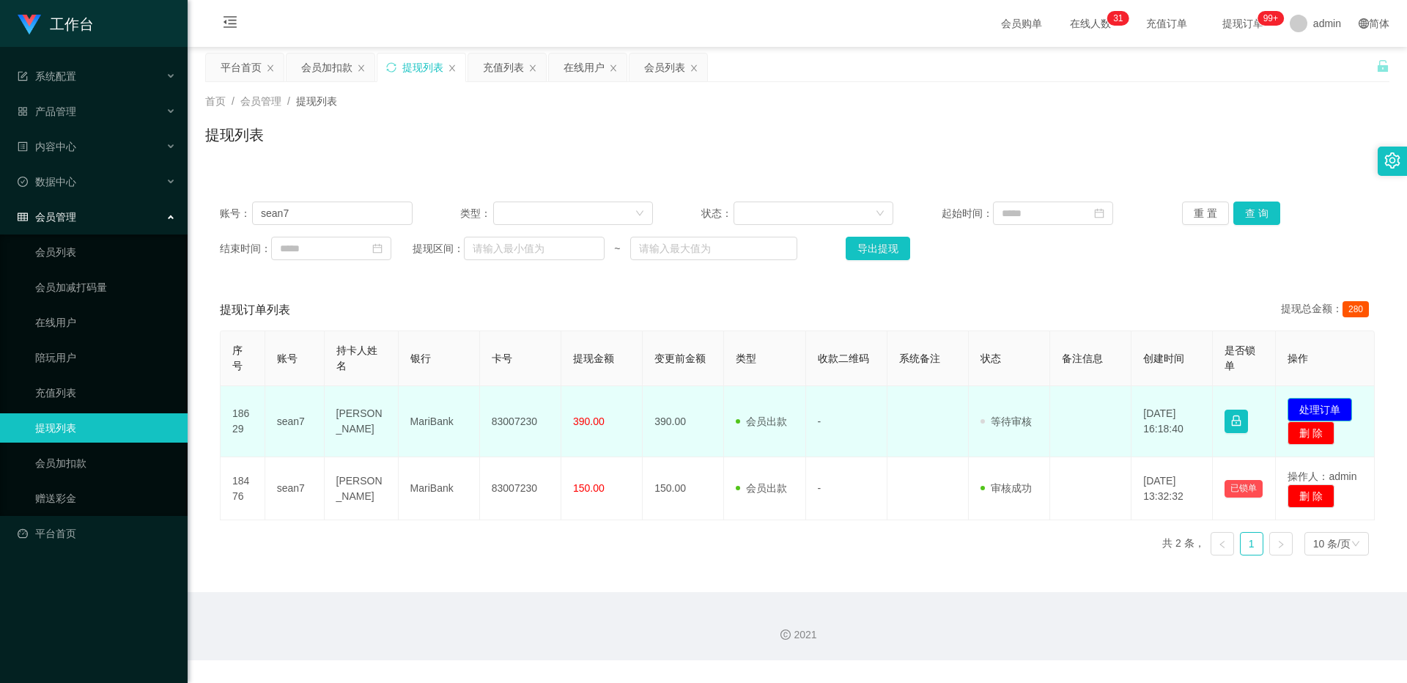
click at [521, 410] on button "处理订单" at bounding box center [1320, 409] width 64 height 23
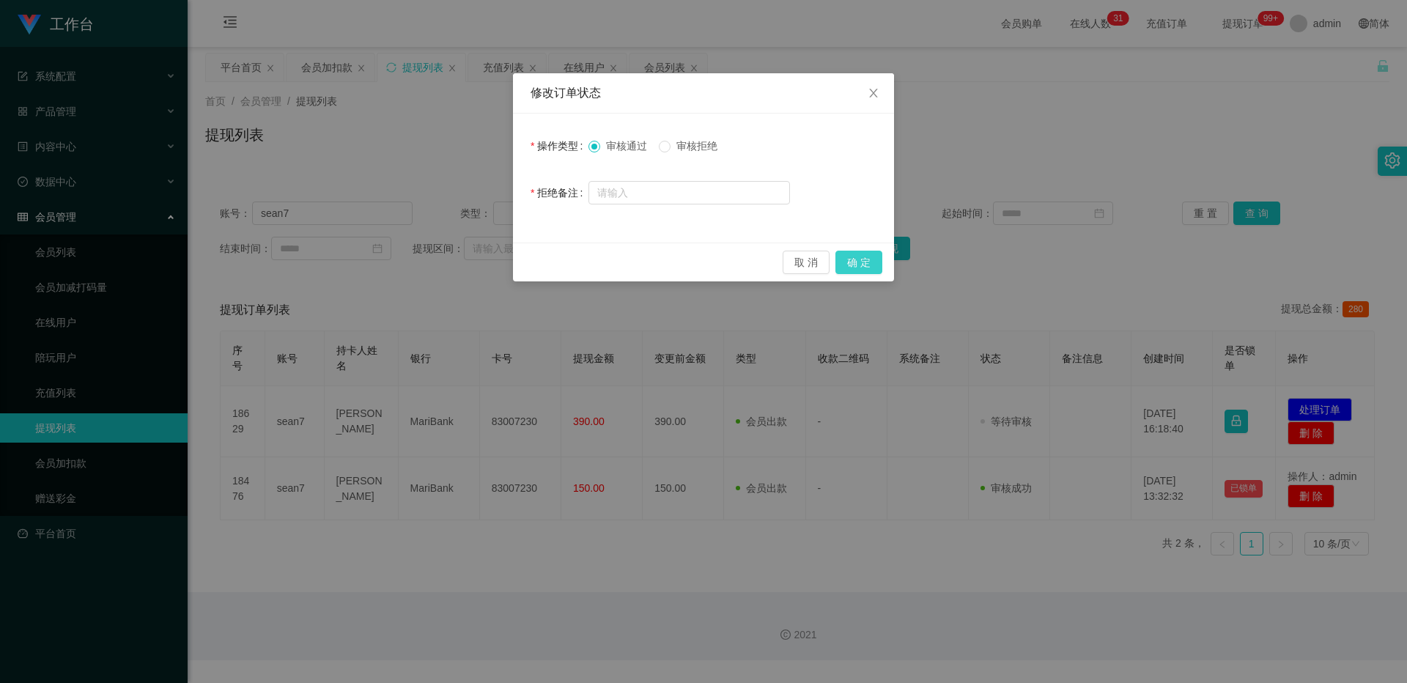
click at [521, 262] on button "确 定" at bounding box center [859, 262] width 47 height 23
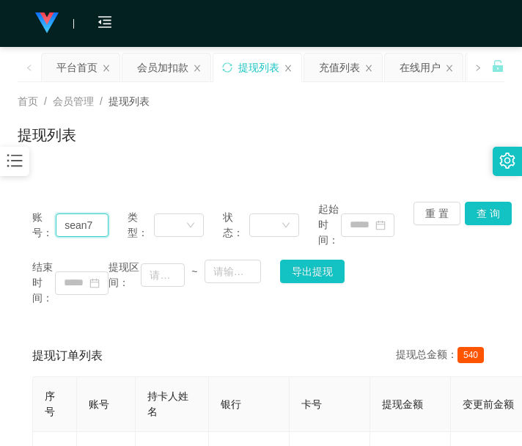
click at [87, 218] on input "sean7" at bounding box center [82, 224] width 53 height 23
paste input "Luffy8383zoro"
click at [479, 217] on button "查 询" at bounding box center [488, 213] width 47 height 23
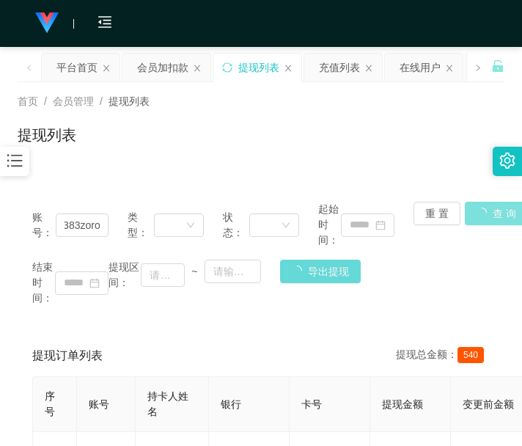
scroll to position [0, 0]
click at [479, 215] on div "重 置 查 询" at bounding box center [451, 225] width 76 height 46
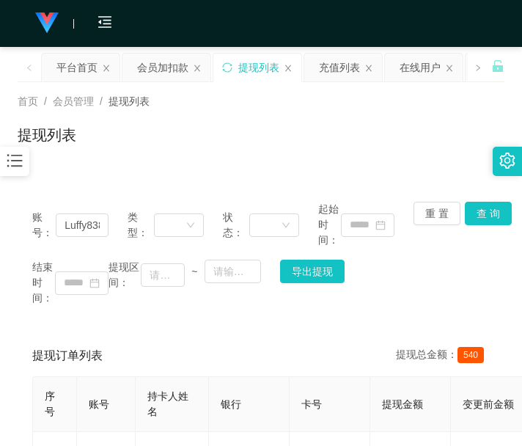
drag, startPoint x: 265, startPoint y: 340, endPoint x: 257, endPoint y: 300, distance: 40.3
click at [265, 340] on div "提现订单列表 提现总金额： 540" at bounding box center [260, 355] width 457 height 41
click at [325, 336] on div "提现订单列表 提现总金额： 540" at bounding box center [260, 355] width 457 height 41
click at [304, 319] on div "账号： Luffy8383zoro 类型： 状态： 起始时间： 重 置 查 询 结束时间： 提现区间： ~ 导出提现" at bounding box center [261, 253] width 487 height 133
drag, startPoint x: 252, startPoint y: 314, endPoint x: 262, endPoint y: 298, distance: 19.1
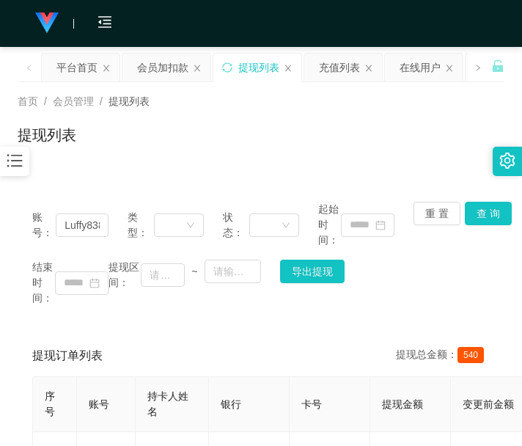
click at [252, 314] on div "账号： Luffy8383zoro 类型： 状态： 起始时间： 重 置 查 询 结束时间： 提现区间： ~ 导出提现" at bounding box center [261, 253] width 487 height 133
drag, startPoint x: 108, startPoint y: 341, endPoint x: 107, endPoint y: 316, distance: 25.0
click at [111, 341] on div "提现订单列表 提现总金额： 540" at bounding box center [260, 355] width 457 height 41
click at [84, 221] on input "Luffy8383zoro" at bounding box center [82, 224] width 53 height 23
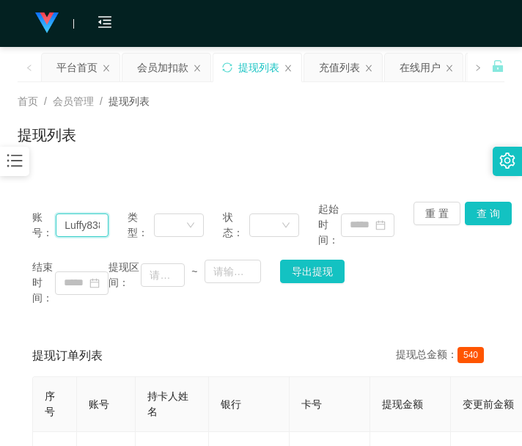
paste input "iew98"
type input "Liew98"
click at [487, 222] on button "查 询" at bounding box center [488, 213] width 47 height 23
click at [487, 222] on div "账号： Liew98 类型： 状态： 起始时间： 重 置 查 询 结束时间： 提现区间： ~ 导出提现" at bounding box center [261, 253] width 487 height 133
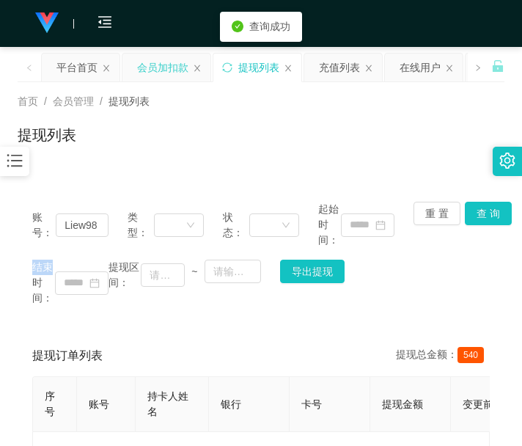
click at [158, 65] on div "会员加扣款" at bounding box center [162, 68] width 51 height 28
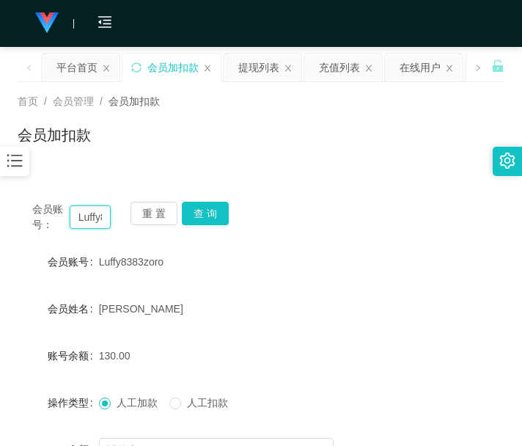
click at [91, 221] on input "Luffy8383zoro" at bounding box center [91, 216] width 42 height 23
paste input "iew98"
type input "Liew98"
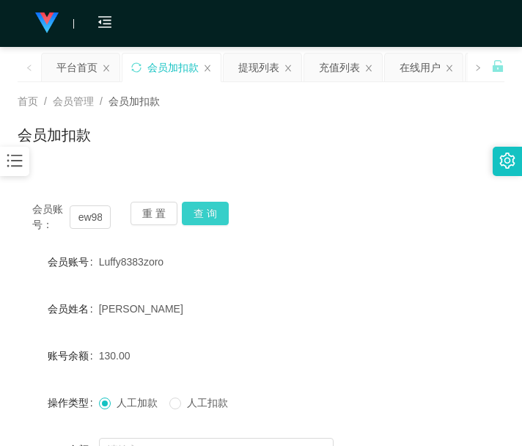
click at [221, 221] on button "查 询" at bounding box center [205, 213] width 47 height 23
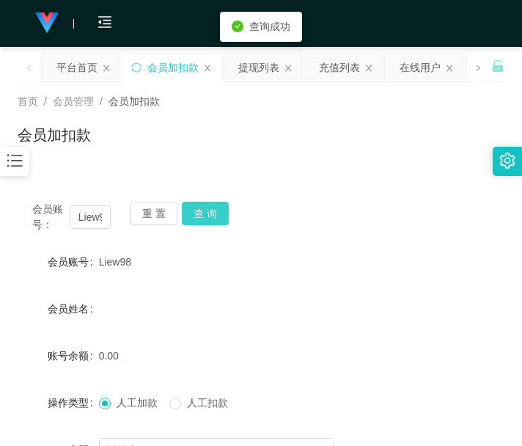
click at [221, 221] on button "查 询" at bounding box center [205, 213] width 47 height 23
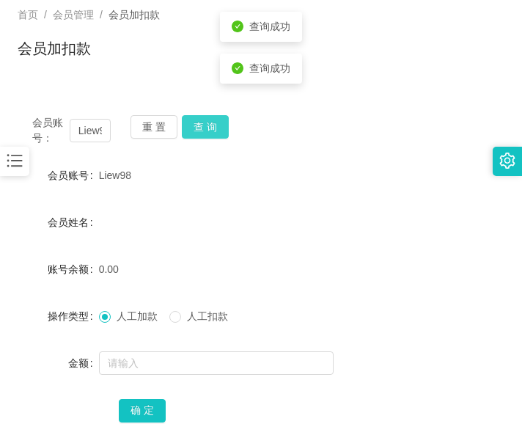
scroll to position [122, 0]
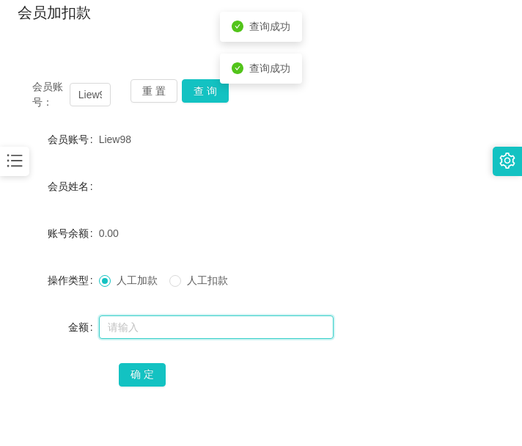
drag, startPoint x: 146, startPoint y: 334, endPoint x: 141, endPoint y: 323, distance: 12.1
click at [146, 334] on input "text" at bounding box center [216, 326] width 235 height 23
type input "100"
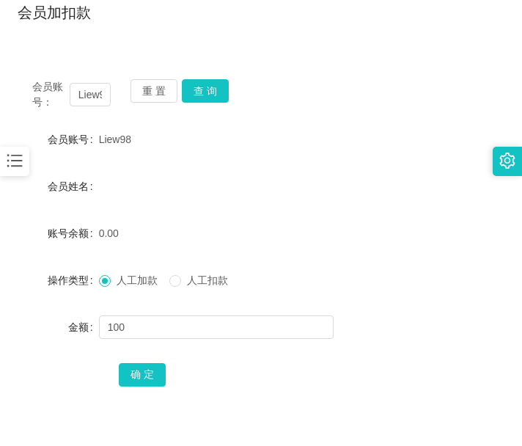
click at [135, 386] on div "确 定" at bounding box center [261, 373] width 284 height 29
click at [139, 361] on div "确 定" at bounding box center [261, 373] width 284 height 29
click at [129, 359] on div "确 定" at bounding box center [261, 373] width 284 height 29
click at [129, 366] on button "确 定" at bounding box center [142, 374] width 47 height 23
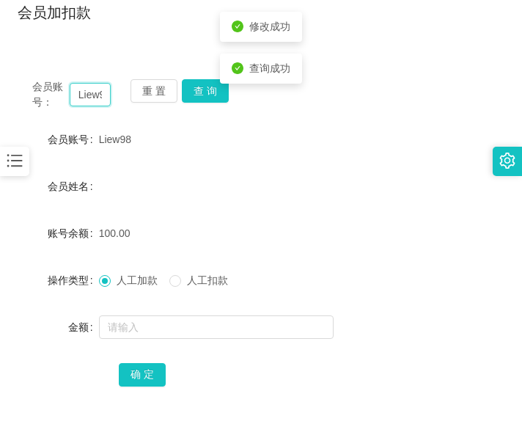
click at [90, 96] on input "Liew98" at bounding box center [91, 94] width 42 height 23
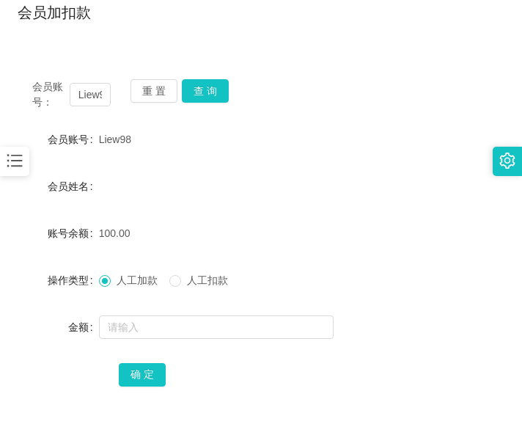
drag, startPoint x: 205, startPoint y: 376, endPoint x: 149, endPoint y: 299, distance: 95.4
click at [205, 376] on div "确 定" at bounding box center [261, 373] width 284 height 29
click at [218, 95] on button "查 询" at bounding box center [205, 90] width 47 height 23
click at [218, 95] on div "会员账号： Liew98 重 置 查 询" at bounding box center [261, 94] width 487 height 31
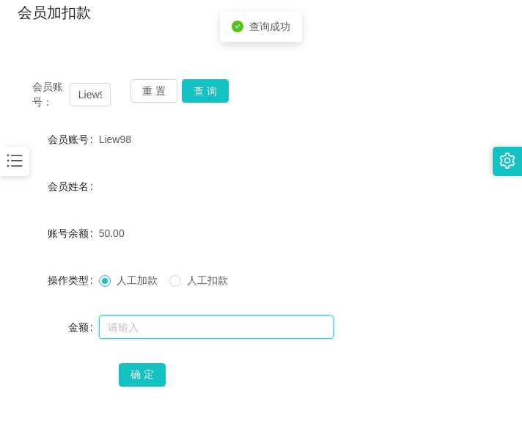
click at [185, 324] on input "text" at bounding box center [216, 326] width 235 height 23
type input "100"
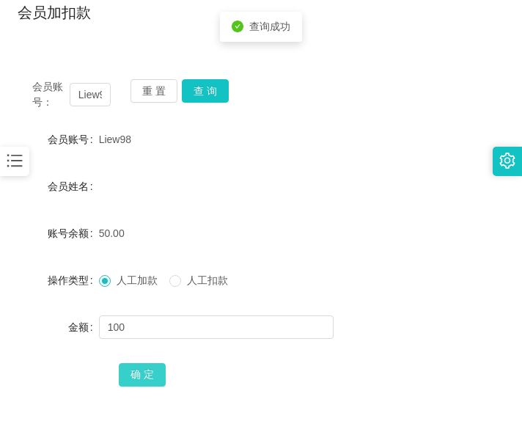
click at [163, 378] on button "确 定" at bounding box center [142, 374] width 47 height 23
click at [234, 352] on form "会员账号 Liew98 会员姓名 账号余额 150.00 操作类型 人工加款 人工扣款 金额 确 定" at bounding box center [261, 257] width 487 height 264
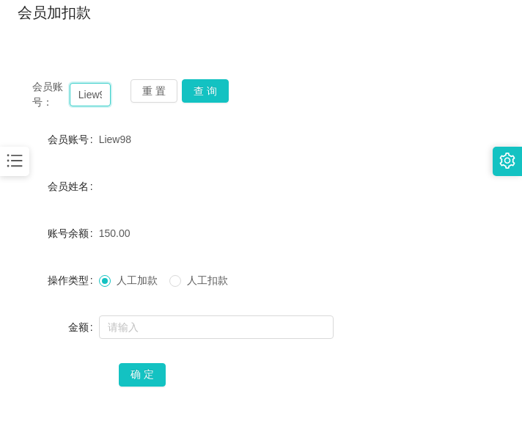
click at [97, 95] on input "Liew98" at bounding box center [91, 94] width 42 height 23
click at [220, 83] on button "查 询" at bounding box center [205, 90] width 47 height 23
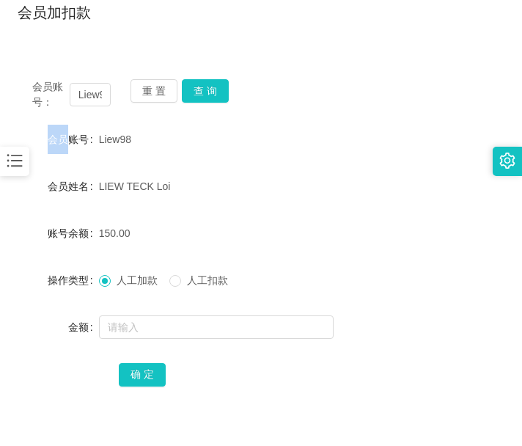
click at [220, 82] on div "会员账号： Liew98 重 置 查 询" at bounding box center [261, 94] width 487 height 31
click at [220, 82] on button "查 询" at bounding box center [205, 90] width 47 height 23
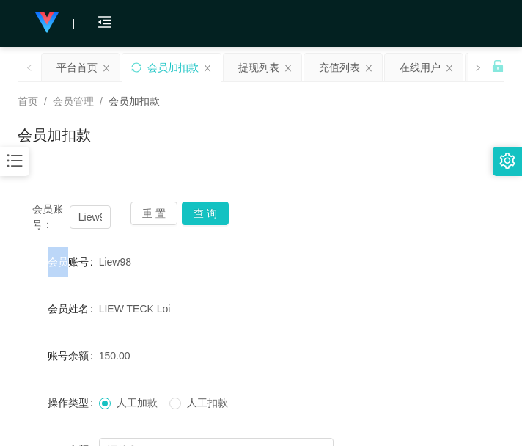
click at [292, 347] on div "150.00" at bounding box center [241, 355] width 284 height 29
click at [201, 208] on button "查 询" at bounding box center [205, 213] width 47 height 23
click at [201, 208] on div "重 置 查 询" at bounding box center [169, 217] width 78 height 31
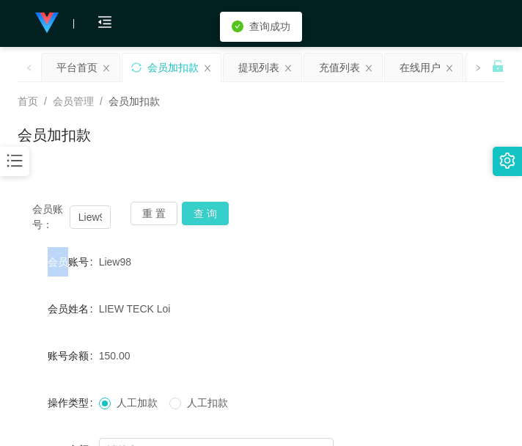
click at [201, 208] on button "查 询" at bounding box center [205, 213] width 47 height 23
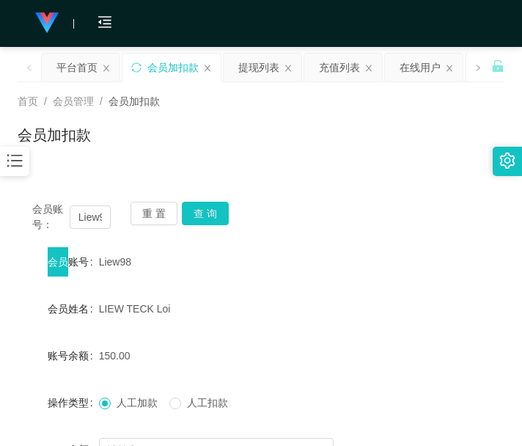
scroll to position [122, 0]
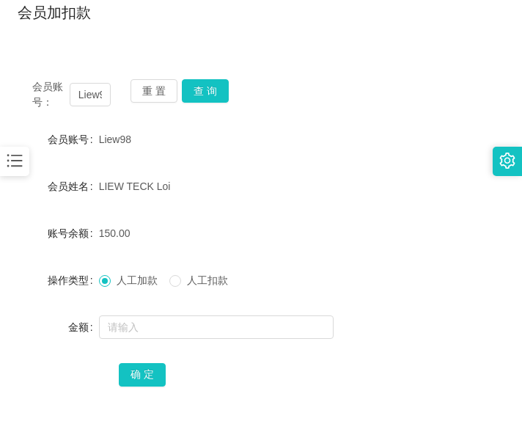
click at [389, 321] on div "金额" at bounding box center [261, 326] width 487 height 29
drag, startPoint x: 317, startPoint y: 392, endPoint x: 302, endPoint y: 369, distance: 28.1
click at [317, 392] on div "会员账号： Liew98 重 置 查 询 会员账号 Liew98 会员姓名 LIEW TECK Loi 账号余额 150.00 操作类型 人工加款 人工扣款 …" at bounding box center [261, 242] width 487 height 356
click at [219, 86] on button "查 询" at bounding box center [205, 90] width 47 height 23
click at [219, 86] on div "会员账号： Liew98 重 置 查 询" at bounding box center [261, 94] width 487 height 31
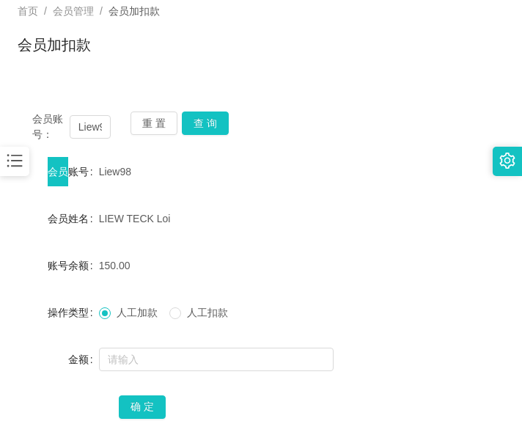
scroll to position [0, 0]
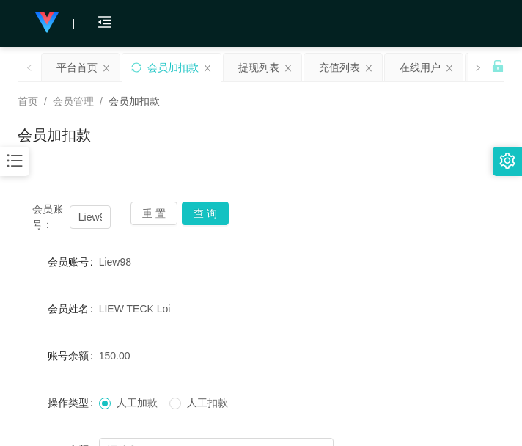
click at [183, 326] on form "会员账号 Liew98 会员姓名 LIEW TECK Loi 账号余额 150.00 操作类型 人工加款 人工扣款 金额 确 定" at bounding box center [261, 379] width 487 height 264
click at [245, 64] on div "提现列表" at bounding box center [258, 68] width 41 height 28
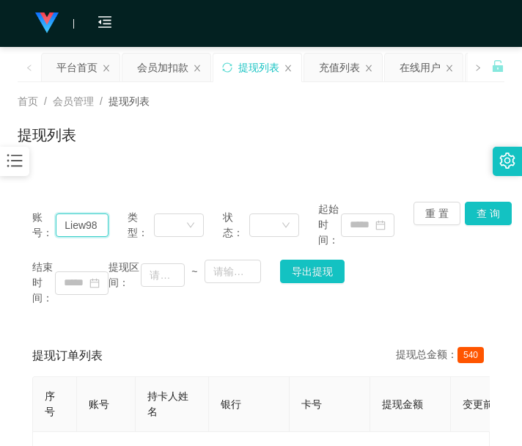
click at [95, 228] on input "Liew98" at bounding box center [82, 224] width 53 height 23
click at [472, 216] on button "查 询" at bounding box center [488, 213] width 47 height 23
click at [473, 216] on div "重 置 查 询" at bounding box center [451, 225] width 76 height 46
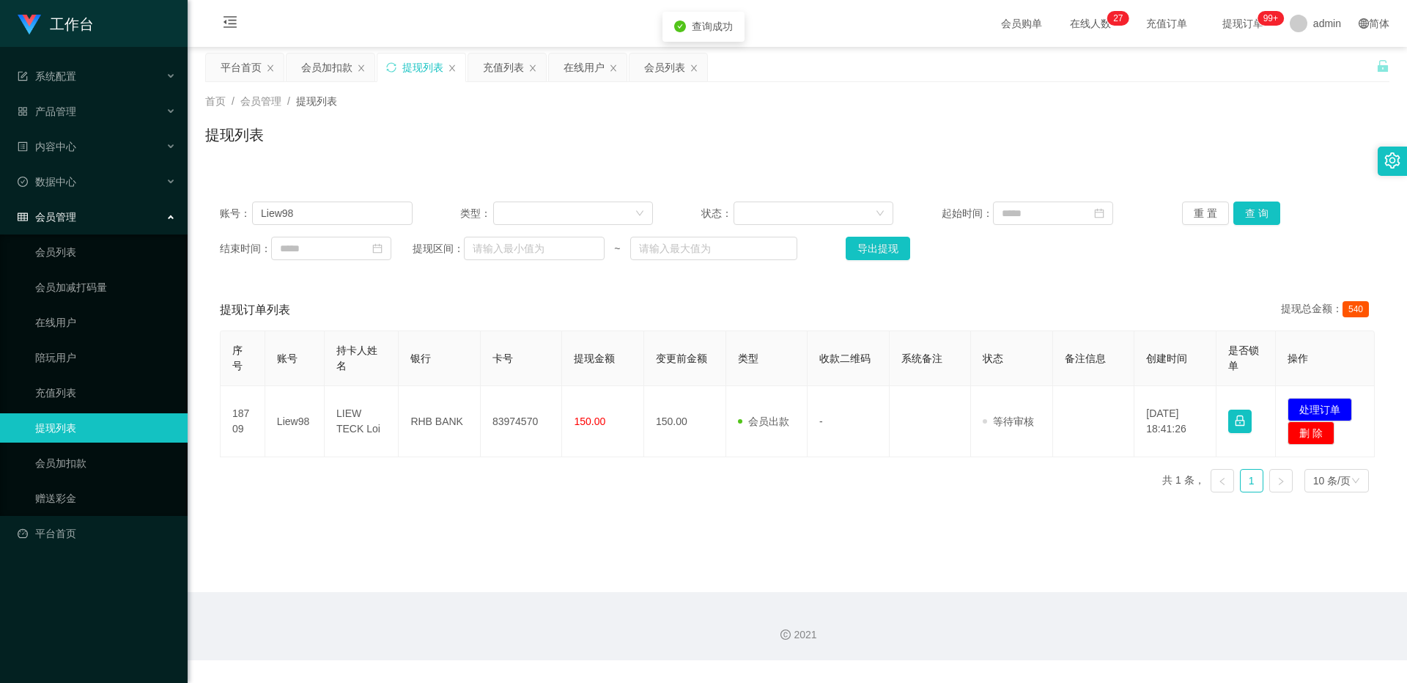
drag, startPoint x: 520, startPoint y: 398, endPoint x: 609, endPoint y: 384, distance: 90.5
click at [521, 384] on table "序号 账号 持卡人姓名 银行 卡号 提现金额 变更前金额 类型 收款二维码 系统备注 状态 备注信息 创建时间 是否锁单 操作 18709 Liew98 LI…" at bounding box center [797, 394] width 1155 height 127
copy table "提现金额 变更前金额 类型 收款二维码 系统备注 状态 备注信息 创建时间 是否锁单 操作 18709 Liew98 LIEW TECK Loi RHB BA…"
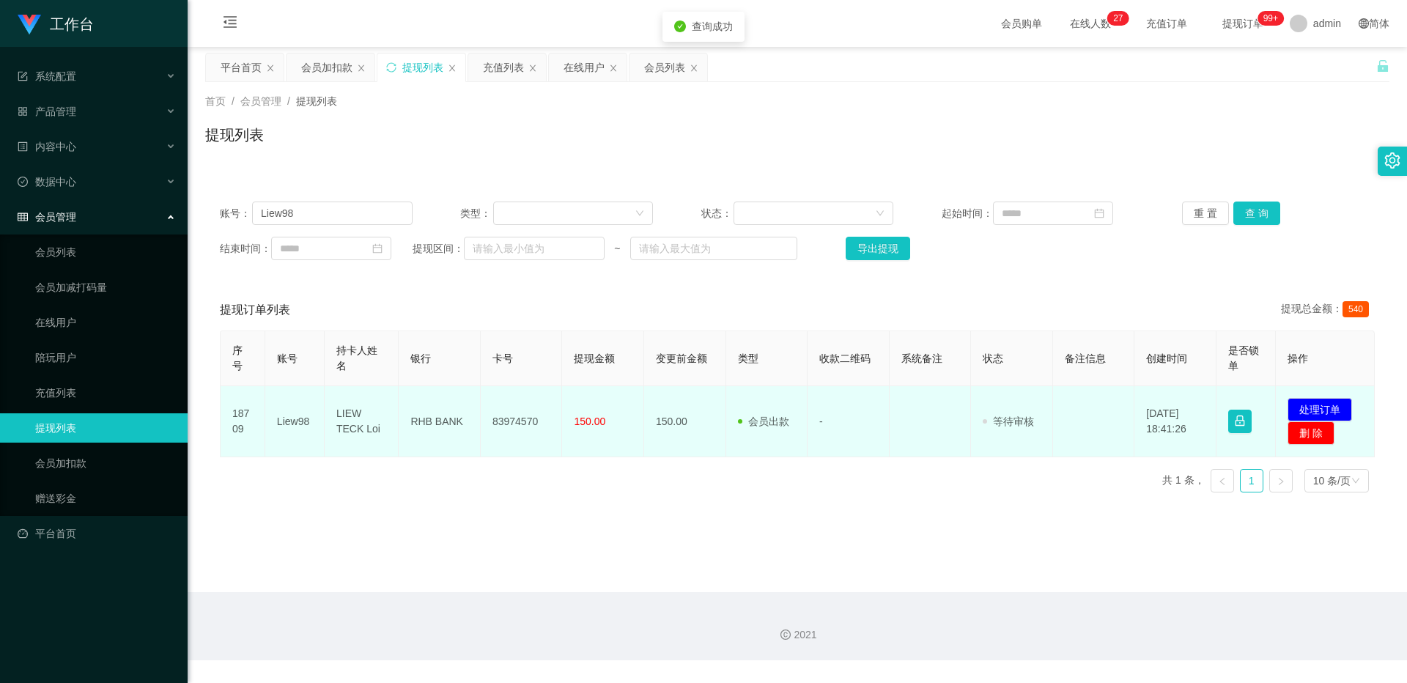
click at [521, 445] on td "83974570" at bounding box center [522, 421] width 82 height 71
click at [521, 411] on td "83974570" at bounding box center [522, 421] width 82 height 71
copy td "83974570"
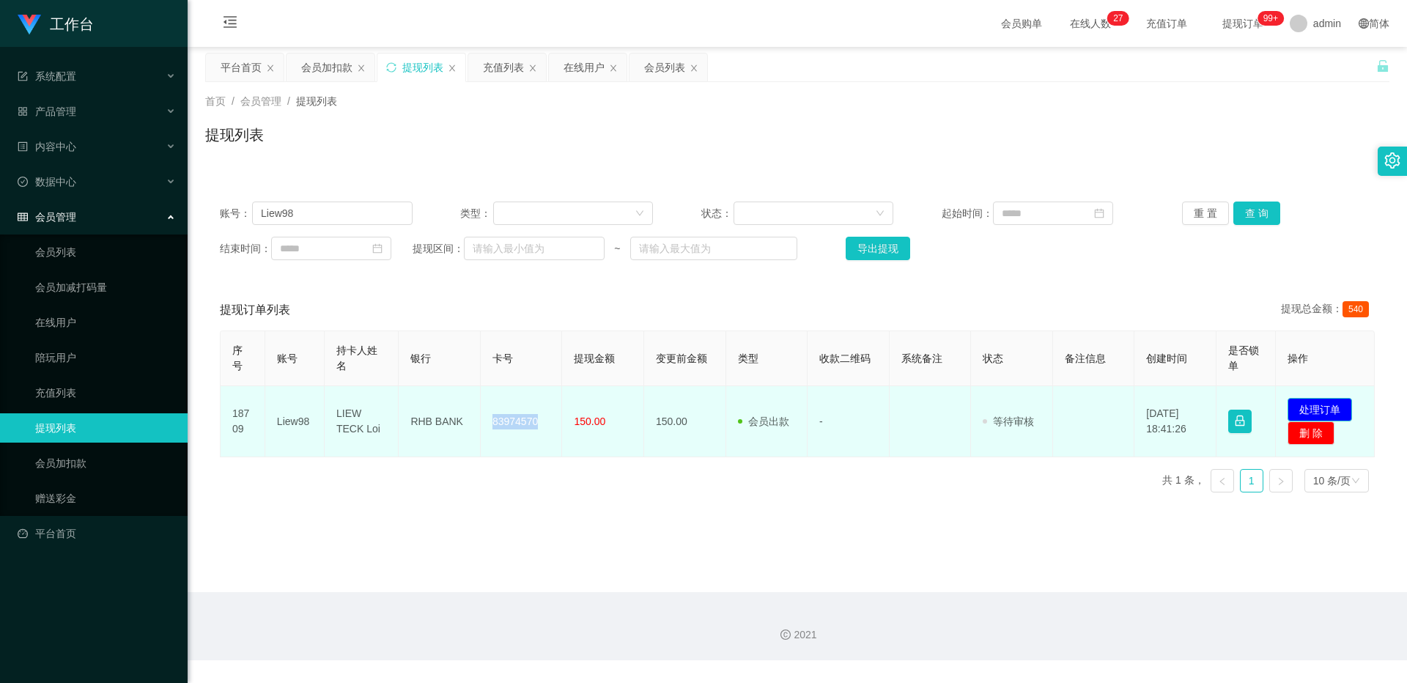
click at [521, 413] on button "处理订单" at bounding box center [1320, 409] width 64 height 23
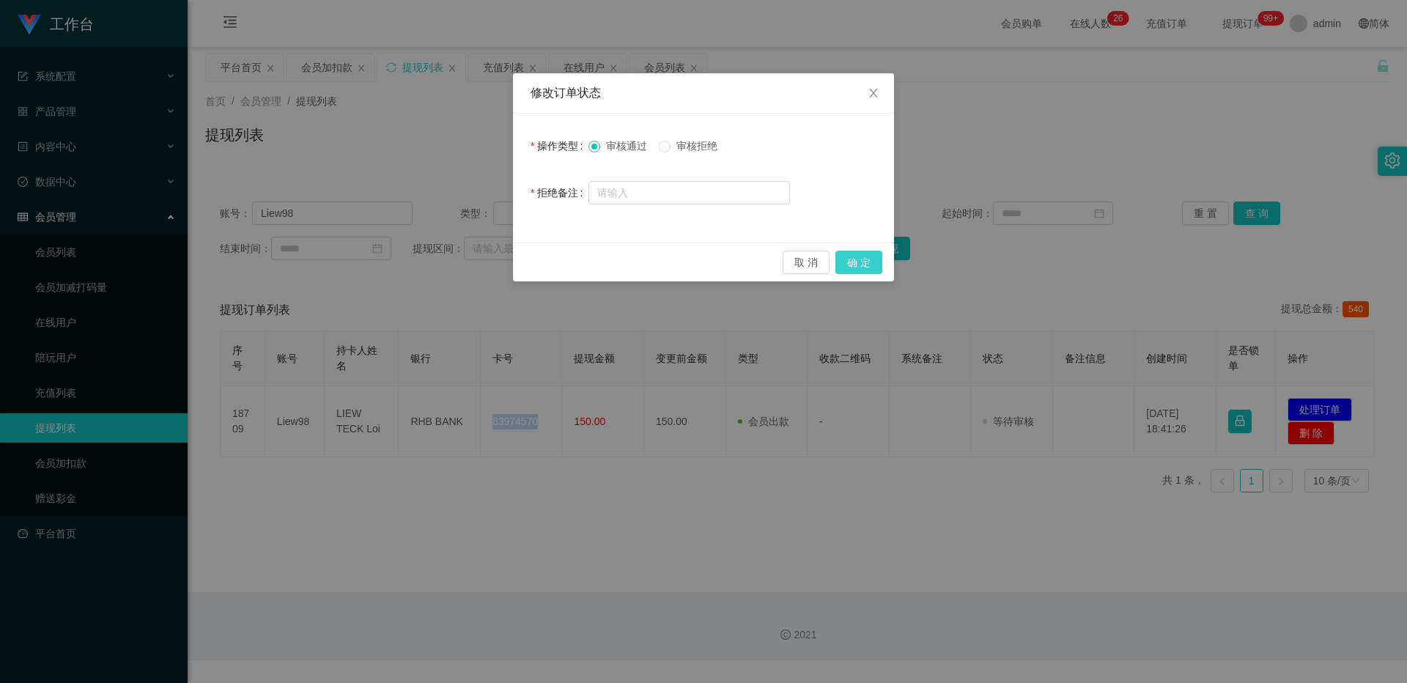
click at [521, 264] on button "确 定" at bounding box center [859, 262] width 47 height 23
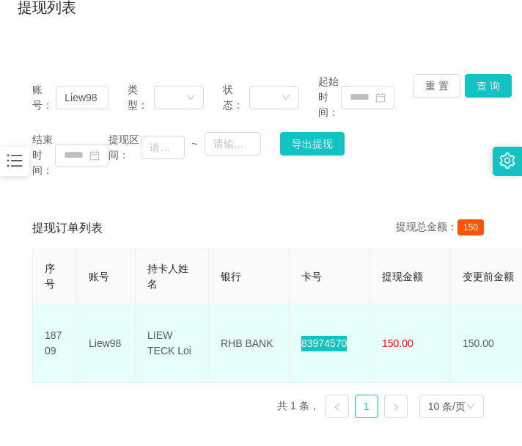
scroll to position [215, 0]
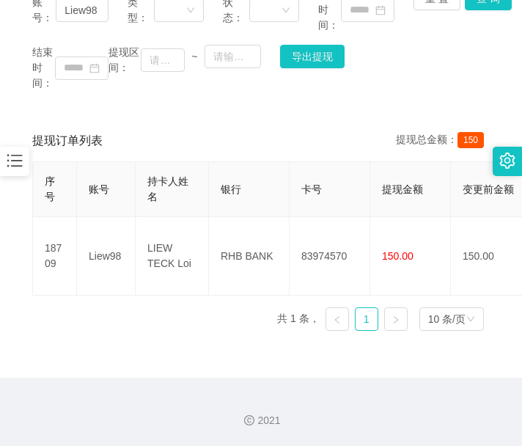
click at [156, 355] on main "关闭左侧 关闭右侧 关闭其它 刷新页面 平台首页 会员加扣款 提现列表 充值列表 在线用户 会员列表 首页 / 会员管理 / 提现列表 / 提现列表 账号： …" at bounding box center [261, 104] width 522 height 545
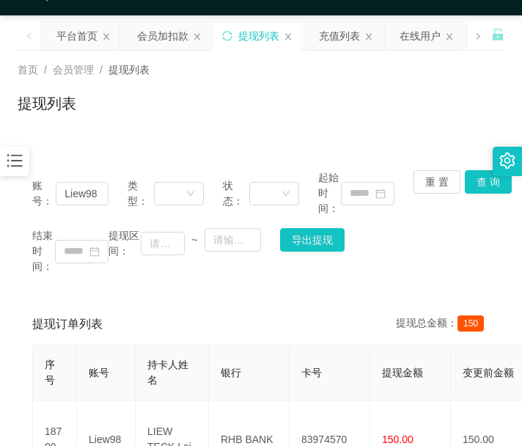
scroll to position [0, 0]
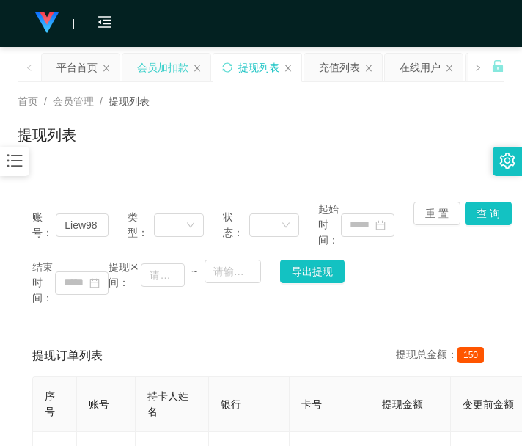
click at [150, 67] on div "会员加扣款" at bounding box center [162, 68] width 51 height 28
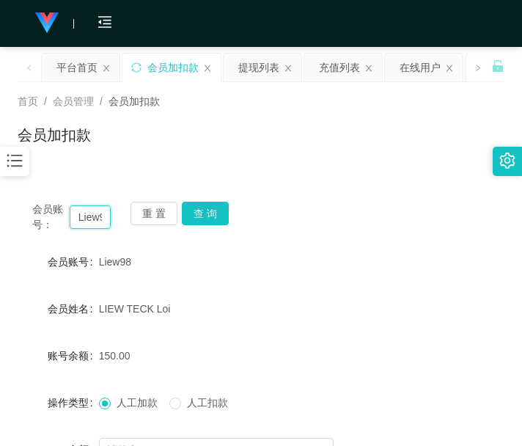
click at [95, 211] on input "Liew98" at bounding box center [91, 216] width 42 height 23
click at [207, 212] on button "查 询" at bounding box center [205, 213] width 47 height 23
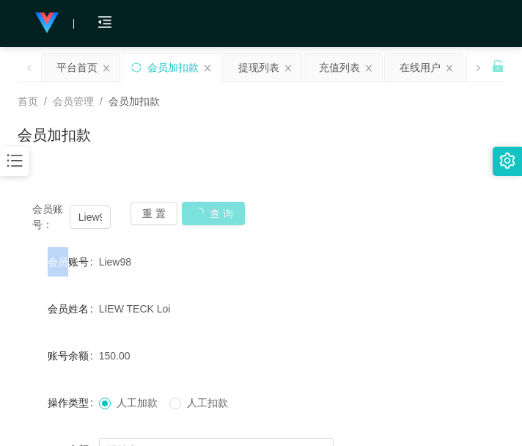
click at [207, 212] on div "会员账号： Liew98 重 置 查 询" at bounding box center [261, 217] width 487 height 31
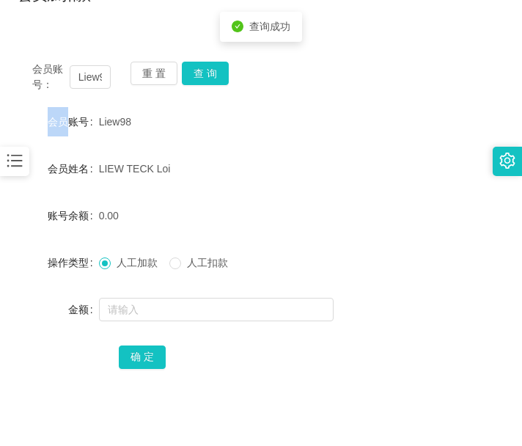
scroll to position [215, 0]
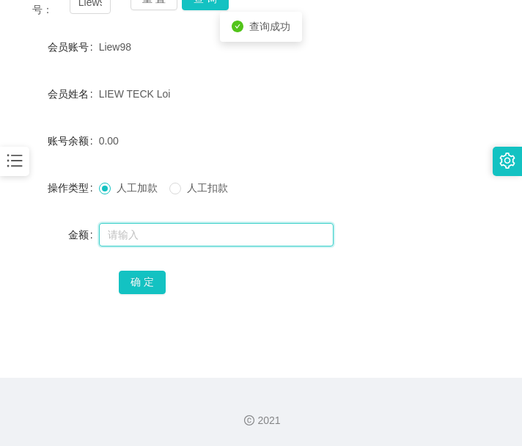
click at [215, 245] on input "text" at bounding box center [216, 234] width 235 height 23
type input "100"
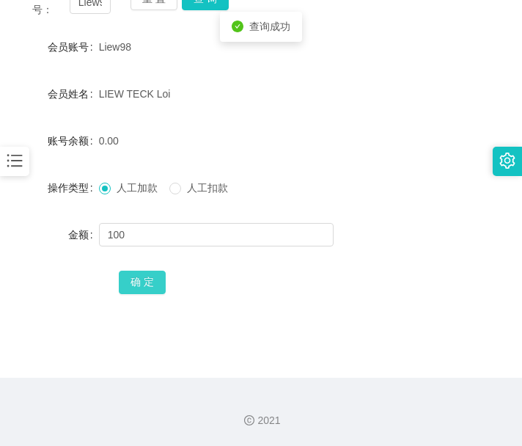
drag, startPoint x: 133, startPoint y: 288, endPoint x: 146, endPoint y: 267, distance: 24.6
click at [133, 288] on button "确 定" at bounding box center [142, 281] width 47 height 23
drag, startPoint x: 197, startPoint y: 368, endPoint x: 162, endPoint y: 317, distance: 62.2
click at [197, 368] on main "关闭左侧 关闭右侧 关闭其它 刷新页面 平台首页 会员加扣款 提现列表 充值列表 在线用户 会员列表 首页 / 会员管理 / 会员加扣款 / 会员加扣款 会员…" at bounding box center [261, 104] width 522 height 545
drag, startPoint x: 316, startPoint y: 342, endPoint x: 144, endPoint y: 182, distance: 234.9
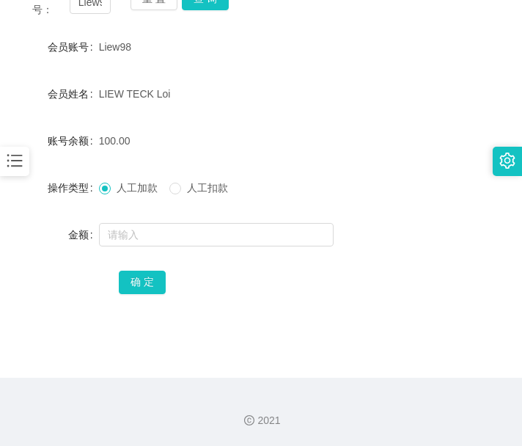
click at [312, 341] on main "关闭左侧 关闭右侧 关闭其它 刷新页面 平台首页 会员加扣款 提现列表 充值列表 在线用户 会员列表 首页 / 会员管理 / 会员加扣款 / 会员加扣款 会员…" at bounding box center [261, 104] width 522 height 545
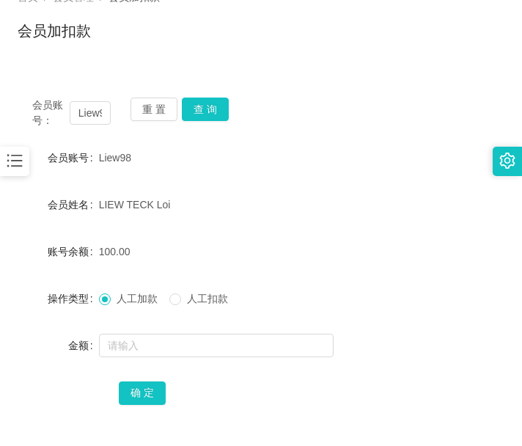
scroll to position [0, 0]
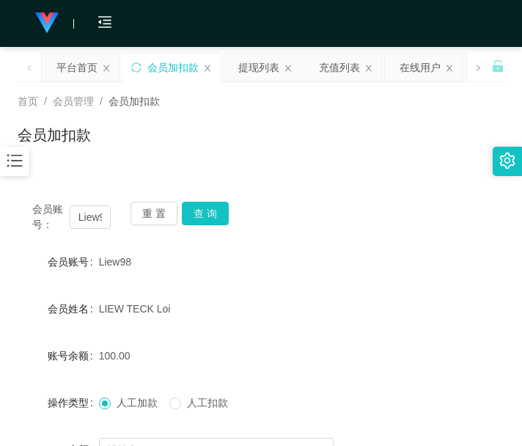
click at [216, 225] on div "会员账号： Liew98 重 置 查 询" at bounding box center [261, 217] width 487 height 31
click at [216, 214] on button "查 询" at bounding box center [205, 213] width 47 height 23
click at [216, 214] on div "会员账号： Liew98 重 置 查 询" at bounding box center [261, 217] width 487 height 31
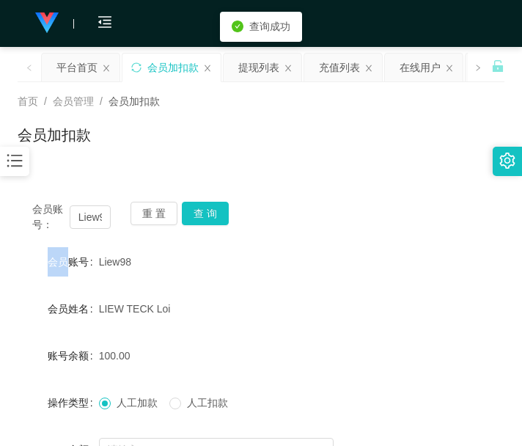
scroll to position [122, 0]
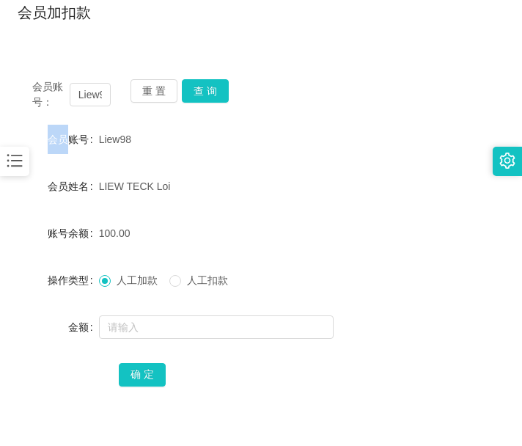
drag, startPoint x: 213, startPoint y: 345, endPoint x: 189, endPoint y: 212, distance: 135.6
click at [213, 346] on form "会员账号 Liew98 会员姓名 LIEW TECK Loi 账号余额 100.00 操作类型 人工加款 人工扣款 金额 确 定" at bounding box center [261, 257] width 487 height 264
click at [97, 97] on input "Liew98" at bounding box center [91, 94] width 42 height 23
paste input "Liew98"
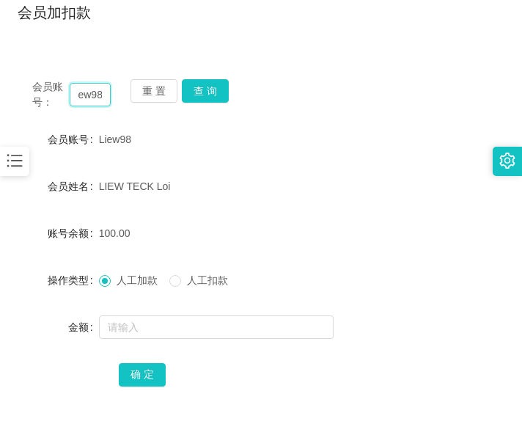
click at [95, 94] on input "LiewLiew9898" at bounding box center [91, 94] width 42 height 23
paste input "text"
type input "Liew98"
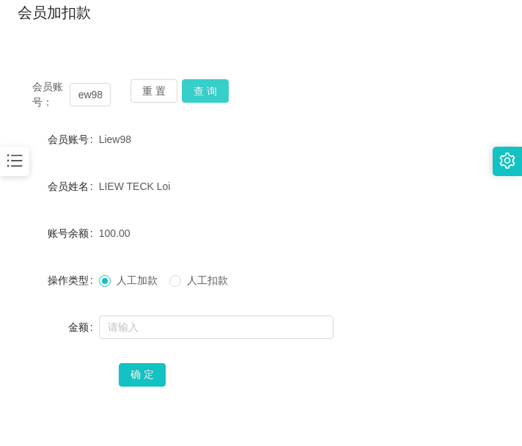
click at [217, 81] on button "查 询" at bounding box center [205, 90] width 47 height 23
click at [217, 81] on div "会员账号： Liew98 重 置 查 询" at bounding box center [261, 94] width 487 height 31
click at [193, 98] on button "查 询" at bounding box center [205, 90] width 47 height 23
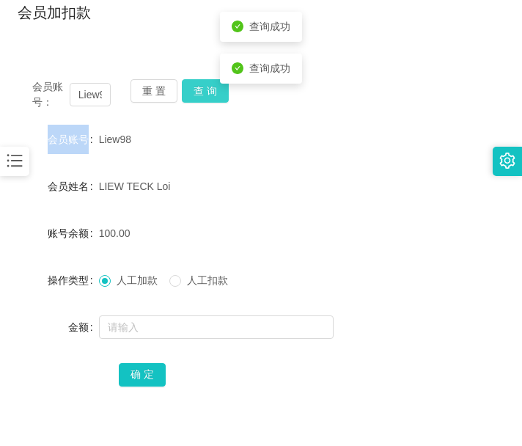
click at [193, 98] on div "重 置 查 询" at bounding box center [169, 94] width 78 height 31
click at [193, 98] on button "查 询" at bounding box center [205, 90] width 47 height 23
click at [193, 98] on div "重 置 查 询" at bounding box center [169, 94] width 78 height 31
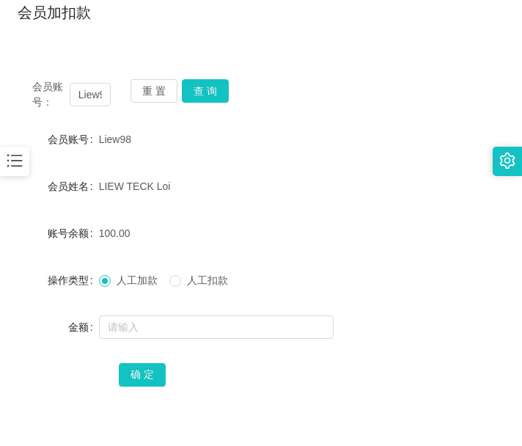
drag, startPoint x: 388, startPoint y: 353, endPoint x: 158, endPoint y: 415, distance: 237.7
click at [388, 353] on form "会员账号 Liew98 会员姓名 LIEW TECK Loi 账号余额 100.00 操作类型 人工加款 人工扣款 金额 确 定" at bounding box center [261, 257] width 487 height 264
click at [333, 342] on form "会员账号 Liew98 会员姓名 LIEW TECK Loi 账号余额 100.00 操作类型 人工加款 人工扣款 金额 确 定" at bounding box center [261, 257] width 487 height 264
click at [212, 97] on button "查 询" at bounding box center [205, 90] width 47 height 23
click at [212, 97] on div "会员账号： Liew98 重 置 查 询" at bounding box center [261, 94] width 487 height 31
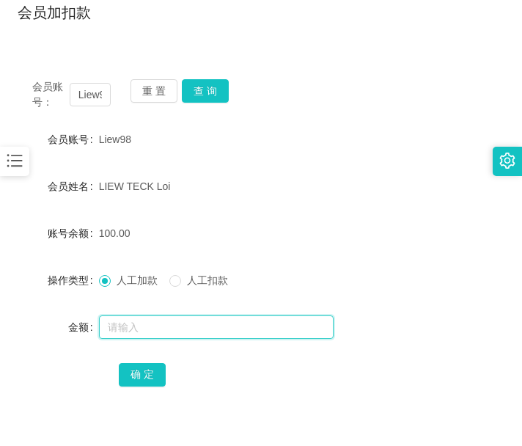
drag, startPoint x: 249, startPoint y: 317, endPoint x: 235, endPoint y: 282, distance: 38.1
click at [249, 317] on input "text" at bounding box center [216, 326] width 235 height 23
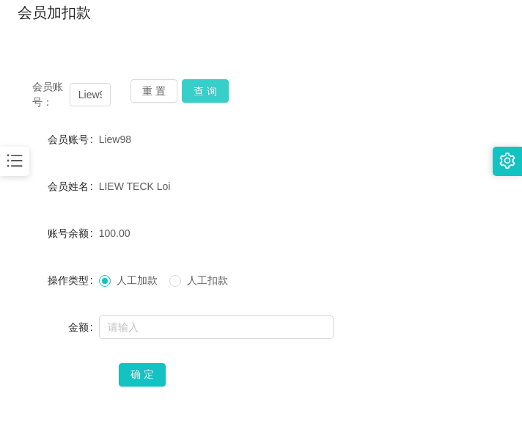
click at [209, 94] on button "查 询" at bounding box center [205, 90] width 47 height 23
click at [209, 94] on div "会员账号： Liew98 重 置 查 询" at bounding box center [261, 94] width 487 height 31
click at [210, 94] on button "查 询" at bounding box center [205, 90] width 47 height 23
click at [327, 347] on form "会员账号 Liew98 会员姓名 LIEW TECK Loi 账号余额 100.00 操作类型 人工加款 人工扣款 金额 确 定" at bounding box center [261, 257] width 487 height 264
click at [92, 99] on input "Liew98" at bounding box center [91, 94] width 42 height 23
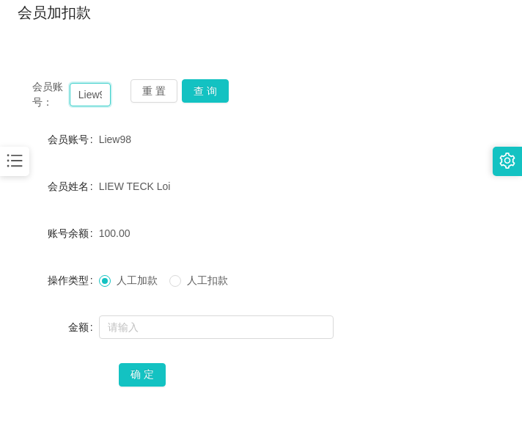
click at [92, 99] on input "Liew98" at bounding box center [91, 94] width 42 height 23
paste input "tarosad"
type input "tarosad"
click at [203, 94] on button "查 询" at bounding box center [205, 90] width 47 height 23
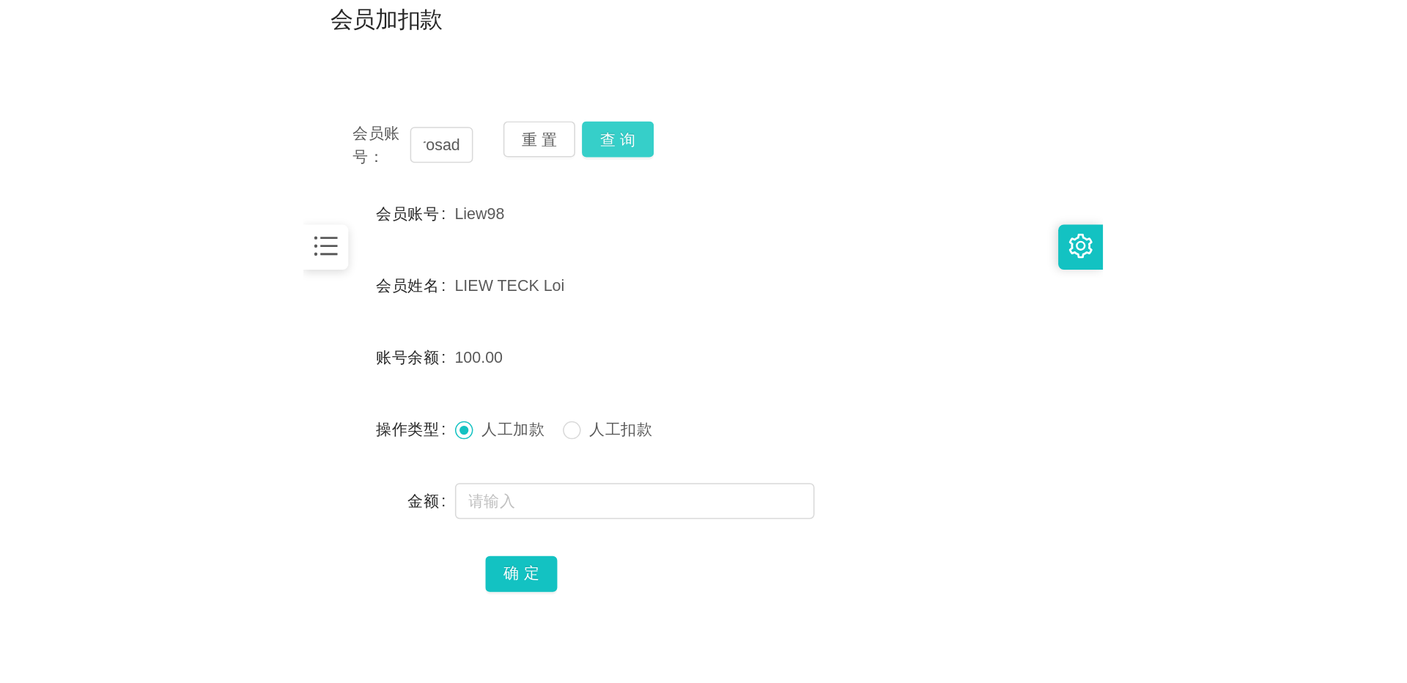
scroll to position [0, 0]
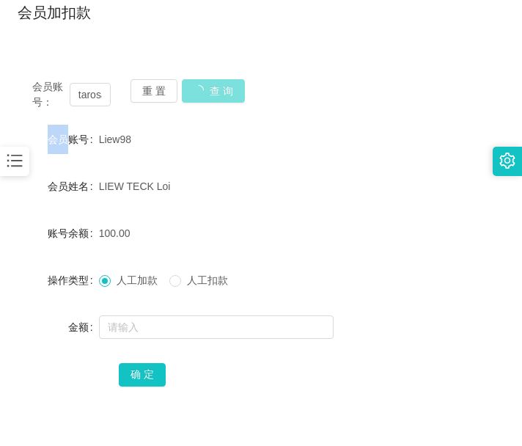
click at [203, 94] on div "重 置 查 询" at bounding box center [169, 94] width 78 height 31
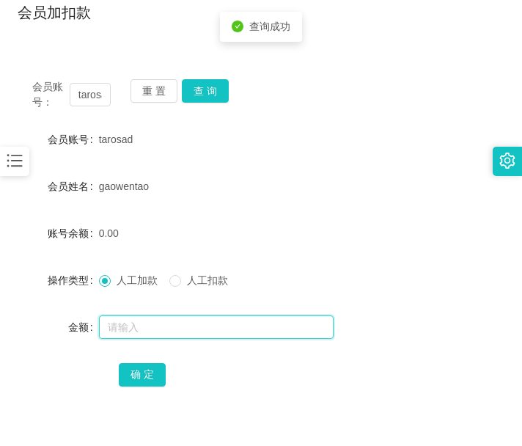
click at [189, 323] on input "text" at bounding box center [216, 326] width 235 height 23
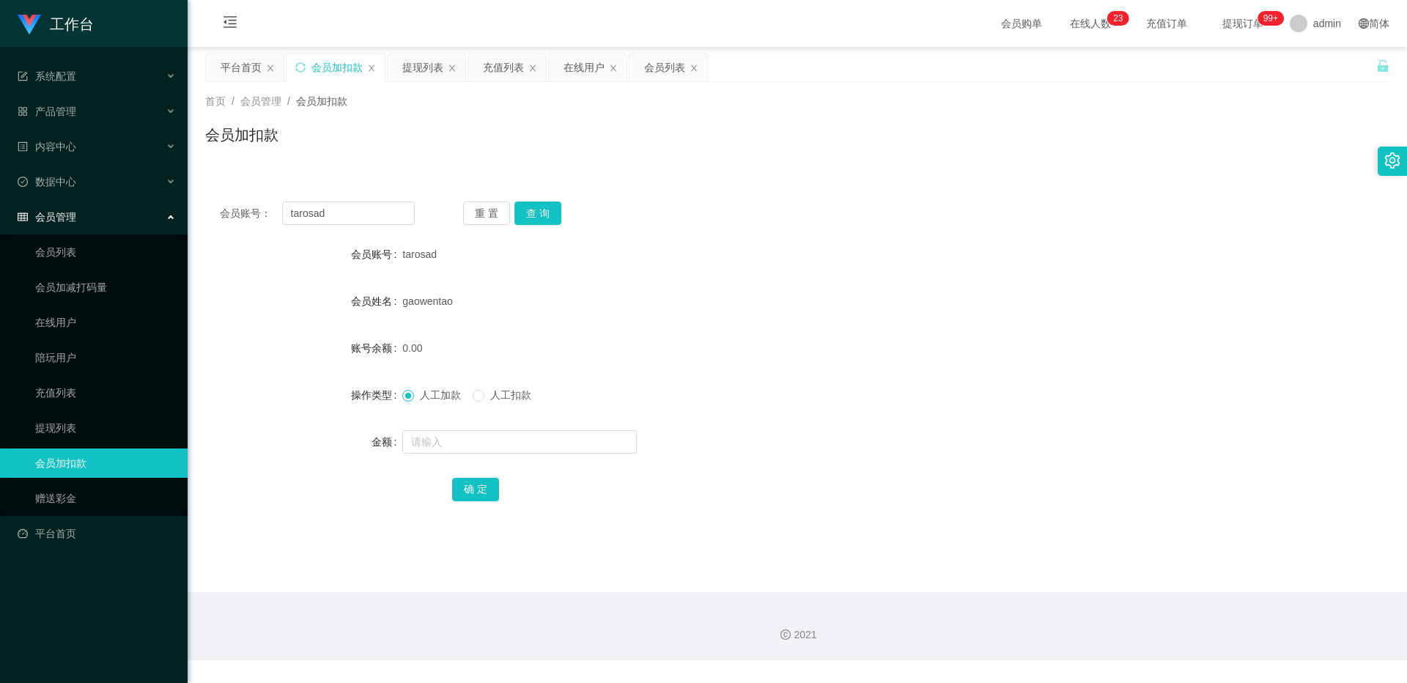
click at [85, 166] on ul "系统配置 产品管理 内容中心 数据中心 会员管理 会员列表 会员加减打码量 在线用户 陪玩用户 充值列表 提现列表 会员加扣款 赠送彩金 平台首页" at bounding box center [94, 305] width 188 height 516
click at [75, 197] on li "数据中心" at bounding box center [94, 183] width 188 height 32
click at [97, 171] on div "数据中心" at bounding box center [94, 181] width 188 height 29
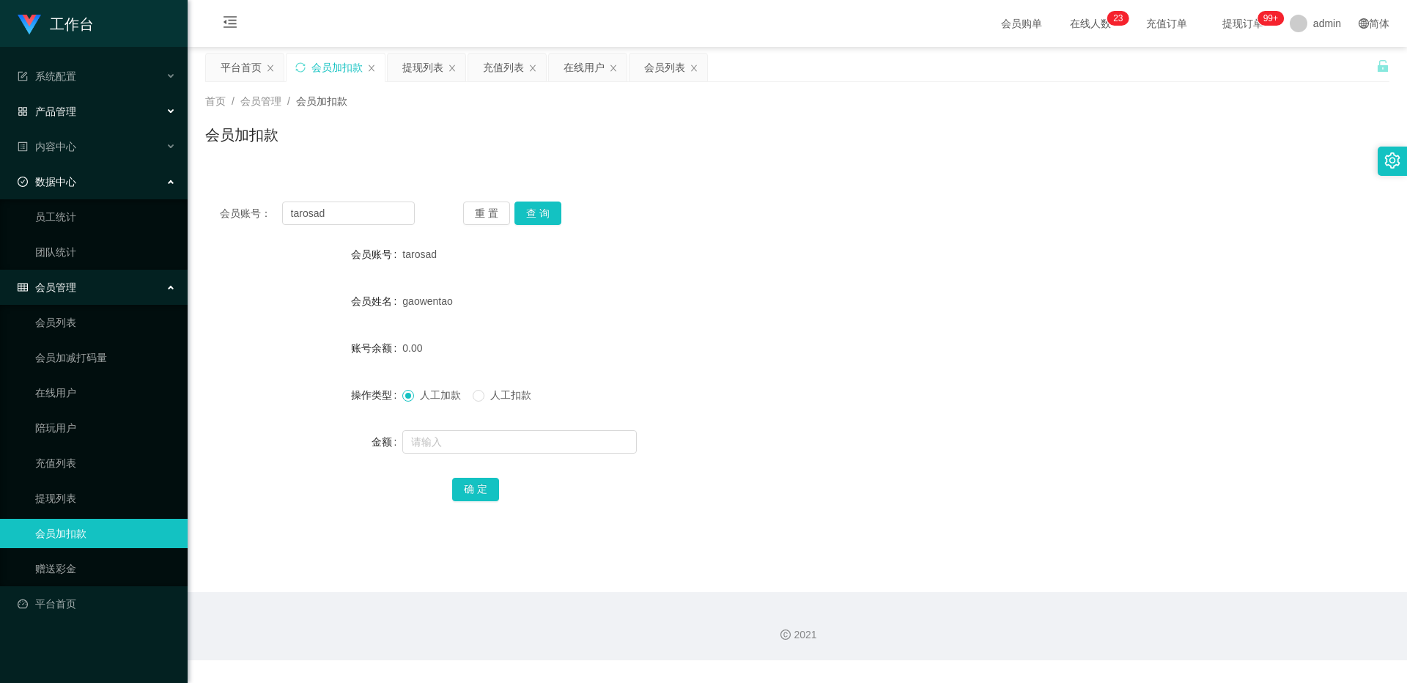
click at [100, 125] on div "产品管理" at bounding box center [94, 111] width 188 height 29
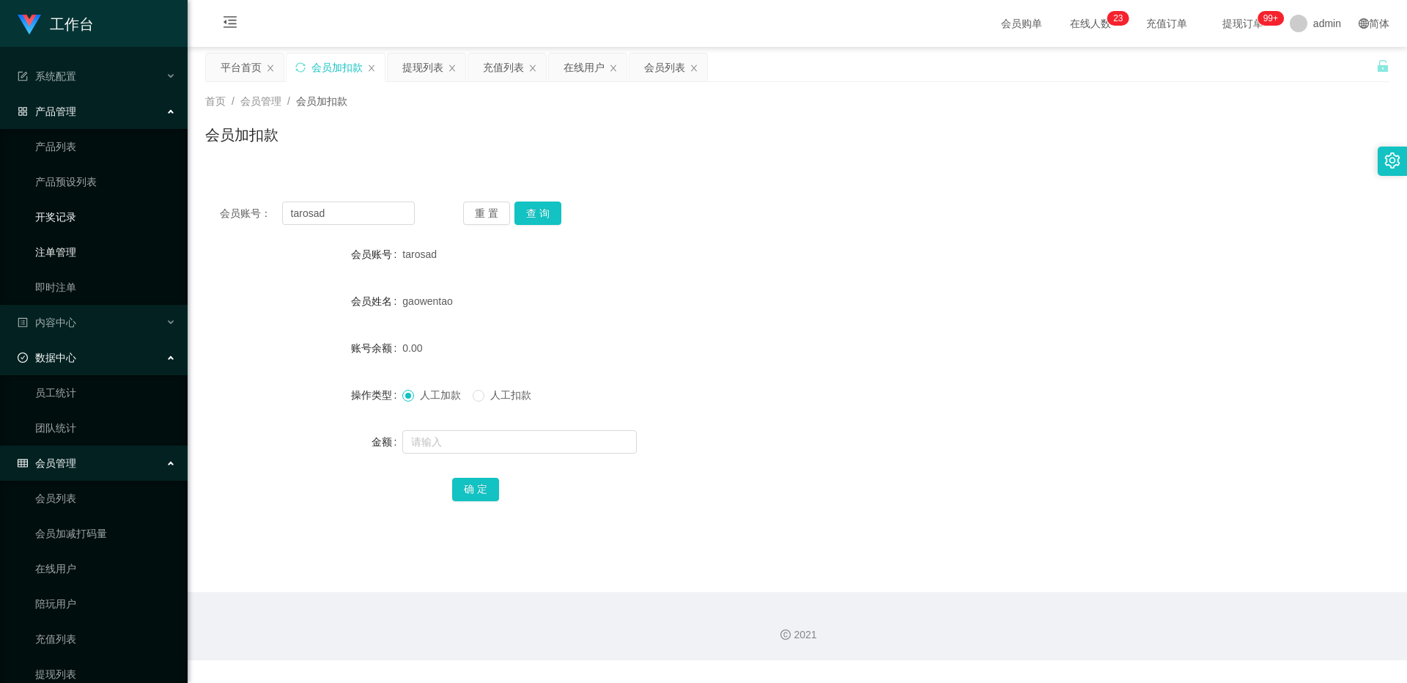
click at [100, 222] on link "开奖记录" at bounding box center [105, 216] width 141 height 29
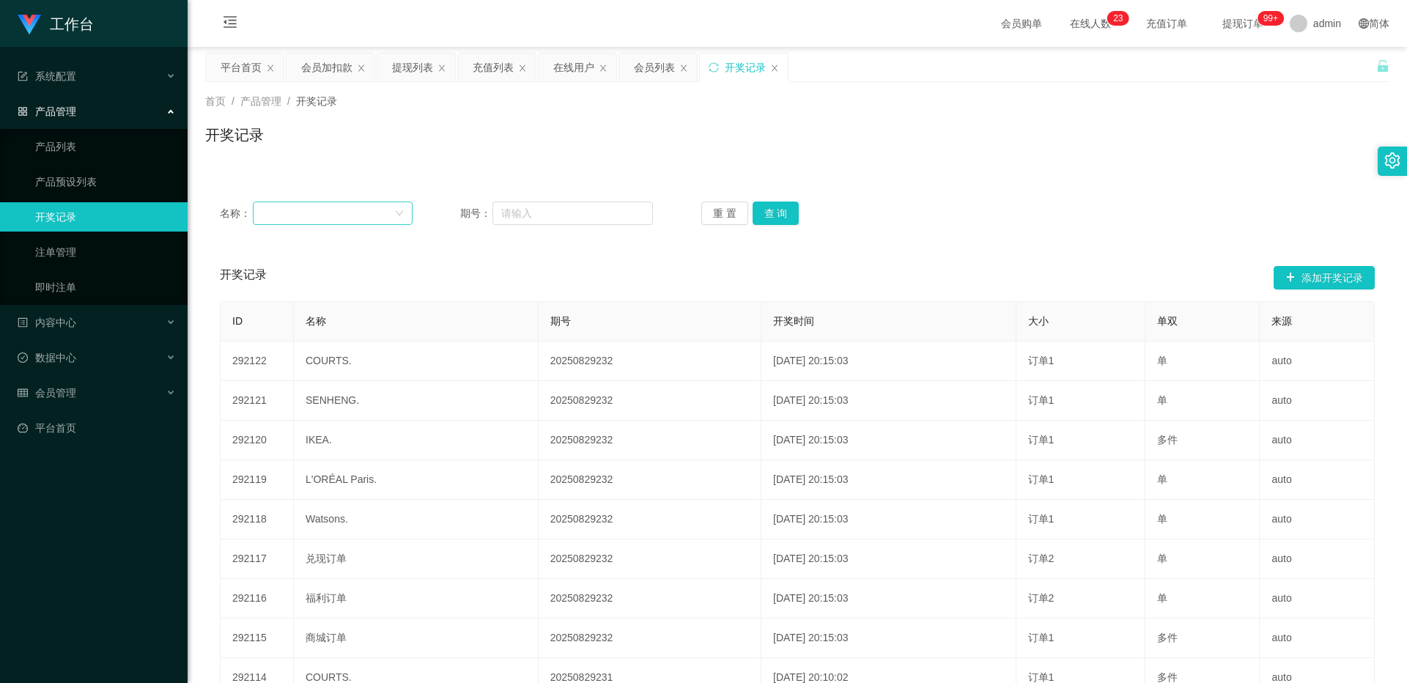
click at [320, 209] on div at bounding box center [328, 213] width 133 height 22
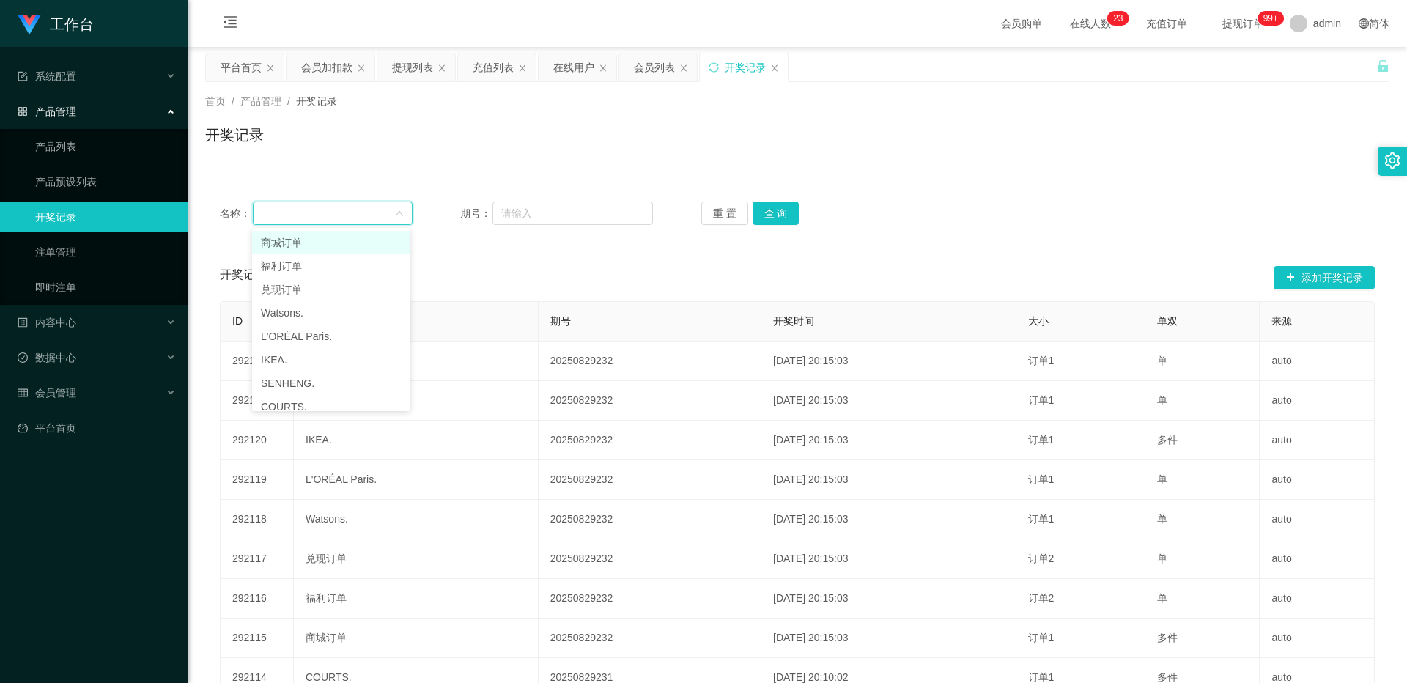
click at [296, 223] on div at bounding box center [328, 213] width 133 height 22
click at [96, 242] on link "注单管理" at bounding box center [105, 251] width 141 height 29
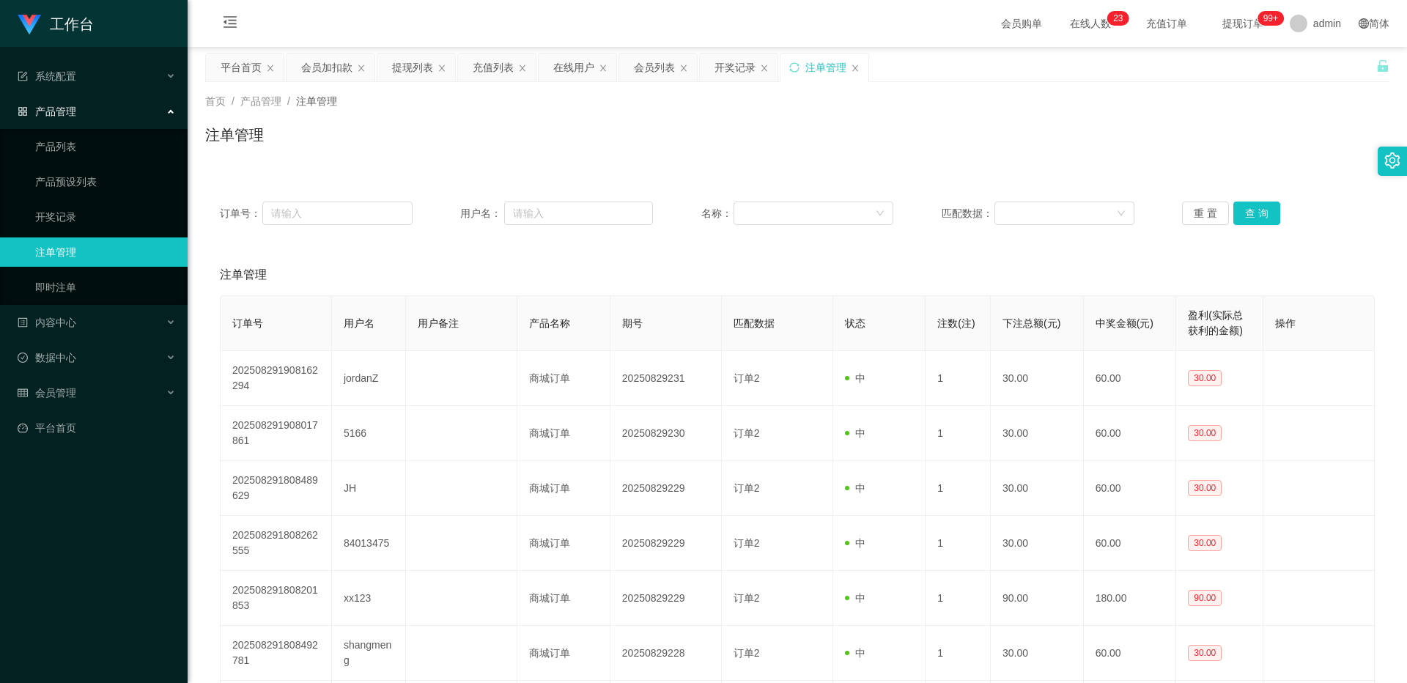
click at [515, 199] on div "订单号： 用户名： 名称： 匹配数据： 重 置 查 询" at bounding box center [797, 213] width 1184 height 53
click at [521, 225] on div "订单号： 用户名： 名称： 匹配数据： 重 置 查 询" at bounding box center [797, 213] width 1184 height 53
drag, startPoint x: 583, startPoint y: 218, endPoint x: 621, endPoint y: 207, distance: 39.0
click at [521, 218] on input "text" at bounding box center [578, 213] width 149 height 23
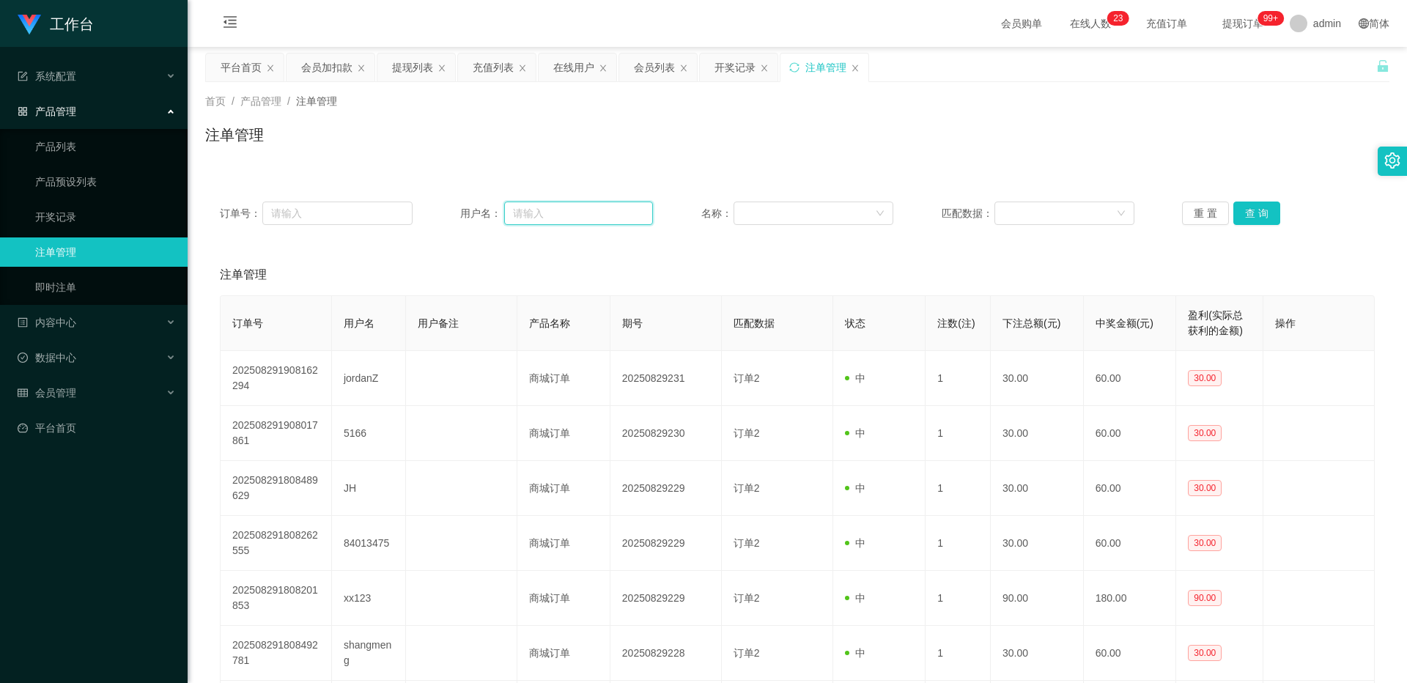
paste input "tarosad"
type input "tarosad"
click at [521, 221] on div "重 置 查 询" at bounding box center [1278, 213] width 193 height 23
click at [521, 219] on button "查 询" at bounding box center [1256, 213] width 47 height 23
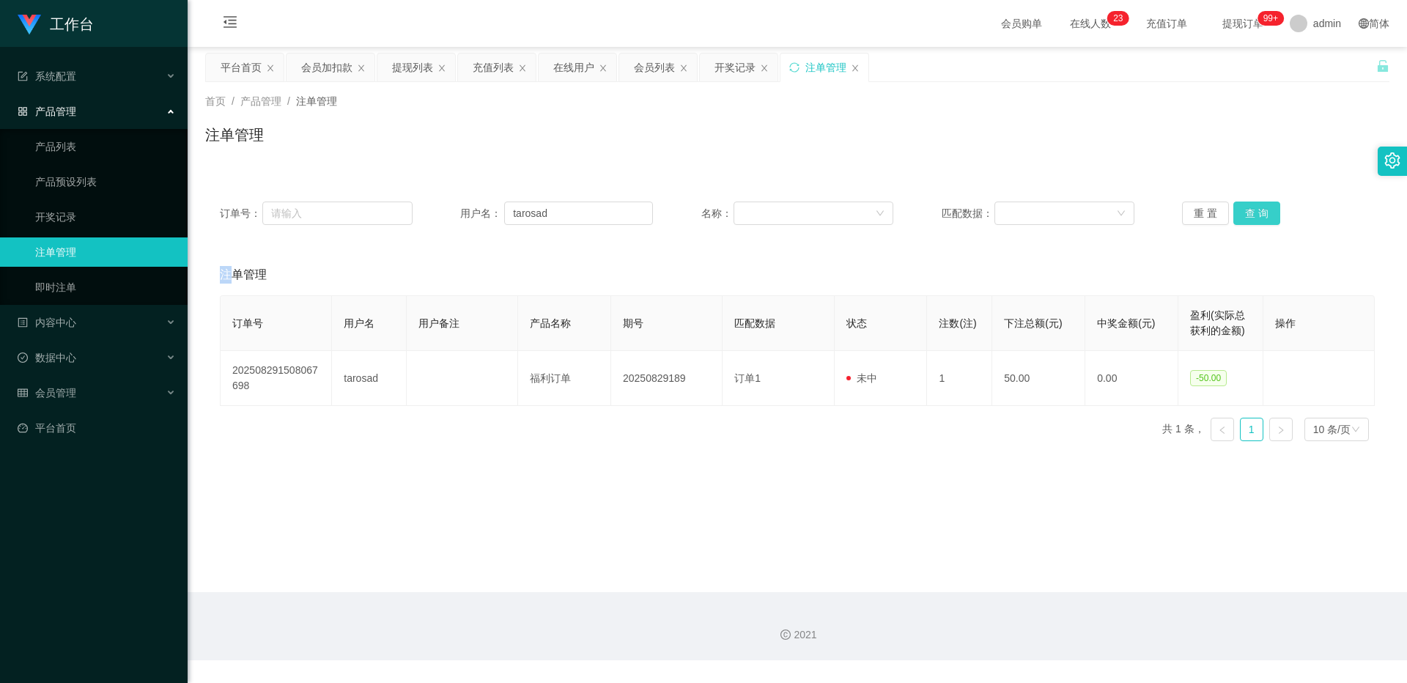
click at [521, 219] on div "重 置 查 询" at bounding box center [1278, 213] width 193 height 23
click at [521, 219] on button "查 询" at bounding box center [1256, 213] width 47 height 23
click at [70, 388] on span "会员管理" at bounding box center [47, 393] width 59 height 12
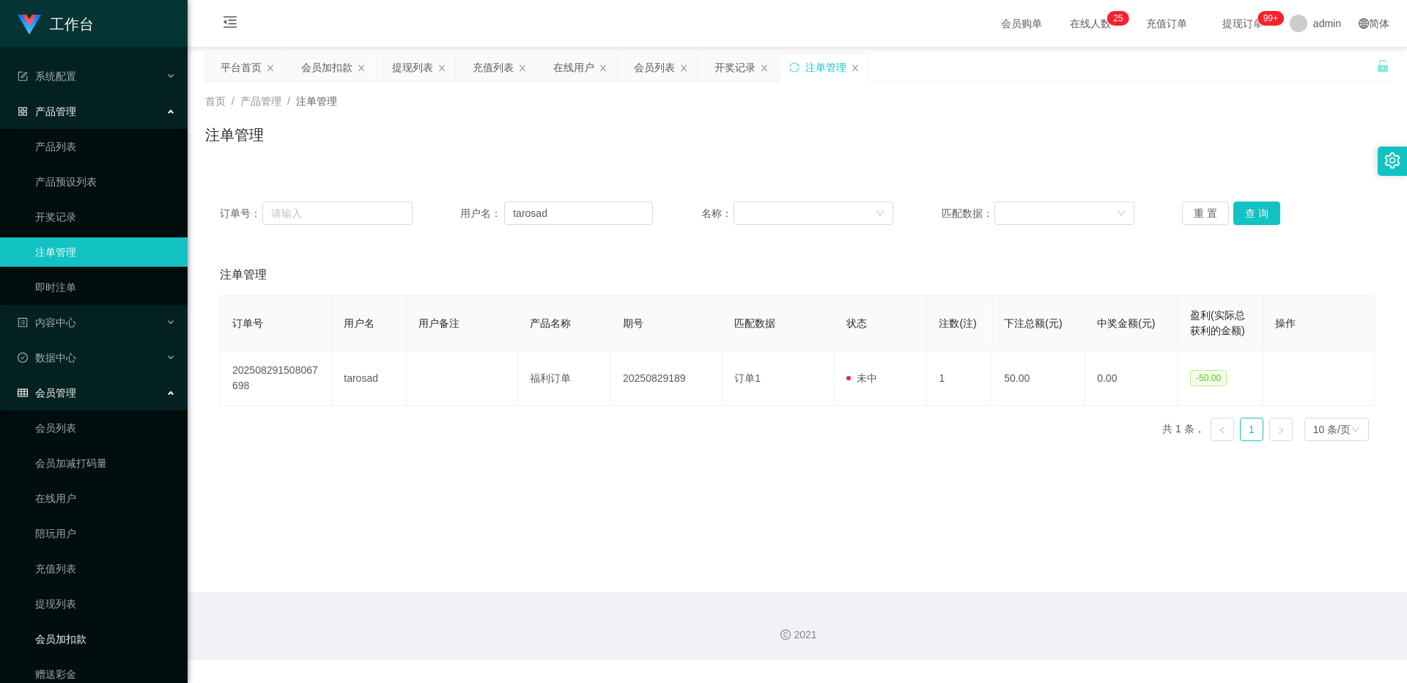
click at [62, 445] on link "会员加扣款" at bounding box center [105, 638] width 141 height 29
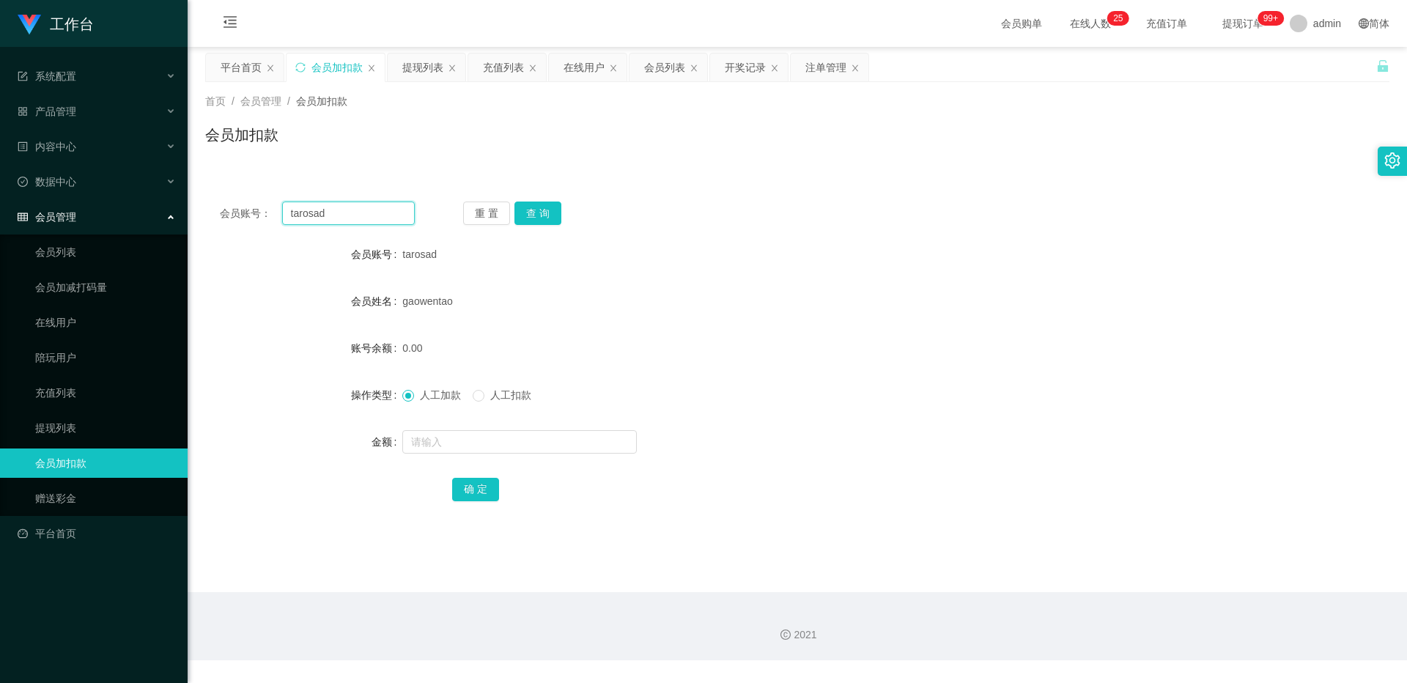
click at [346, 217] on input "tarosad" at bounding box center [348, 213] width 133 height 23
click at [521, 208] on button "查 询" at bounding box center [538, 213] width 47 height 23
drag, startPoint x: 534, startPoint y: 208, endPoint x: 495, endPoint y: 406, distance: 201.7
click at [521, 211] on div "重 置 查 询" at bounding box center [560, 213] width 195 height 23
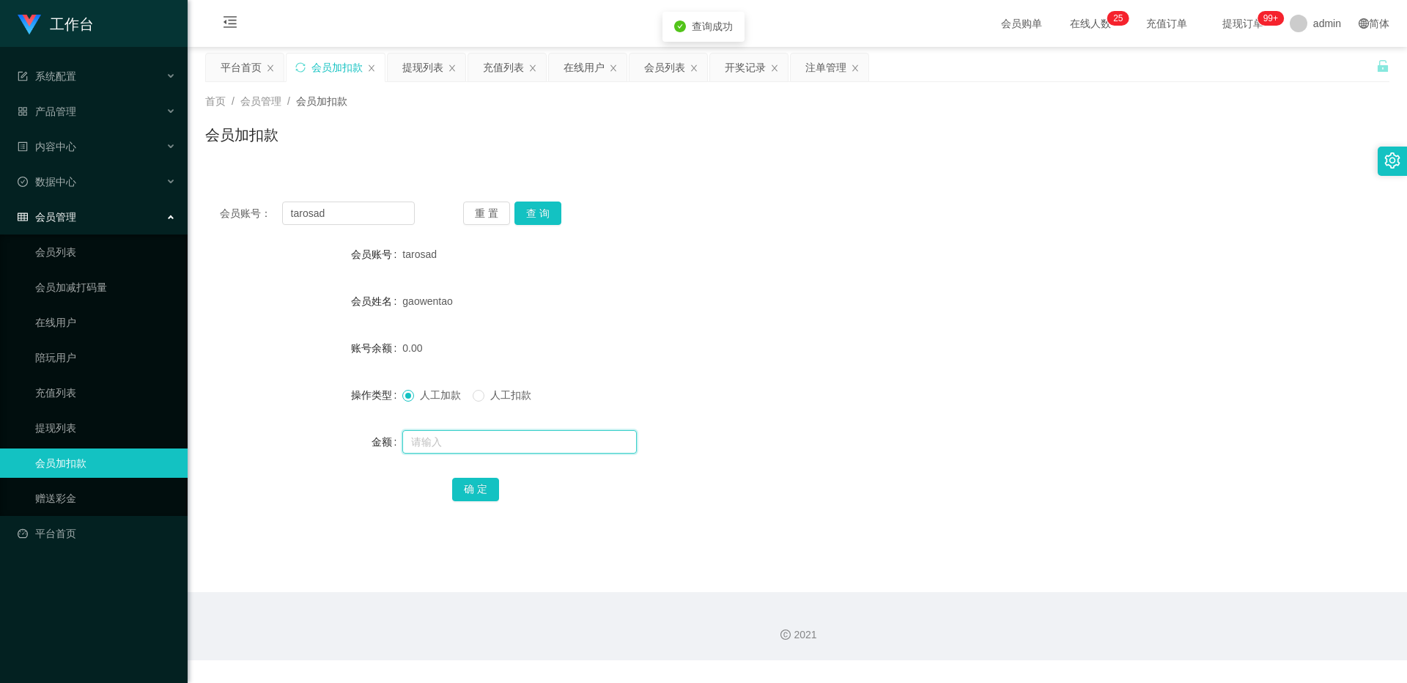
click at [488, 440] on input "text" at bounding box center [519, 441] width 235 height 23
type input "100"
click at [466, 445] on div "会员账号： tarosad 重 置 查 询 会员账号 tarosad 会员姓名 gaowentao 账号余额 0.00 操作类型 人工加款 人工扣款 金额 1…" at bounding box center [797, 361] width 1184 height 349
click at [482, 445] on form "会员账号 tarosad 会员姓名 gaowentao 账号余额 0.00 操作类型 人工加款 人工扣款 金额 100 确 定" at bounding box center [797, 372] width 1184 height 264
click at [478, 445] on button "确 定" at bounding box center [475, 489] width 47 height 23
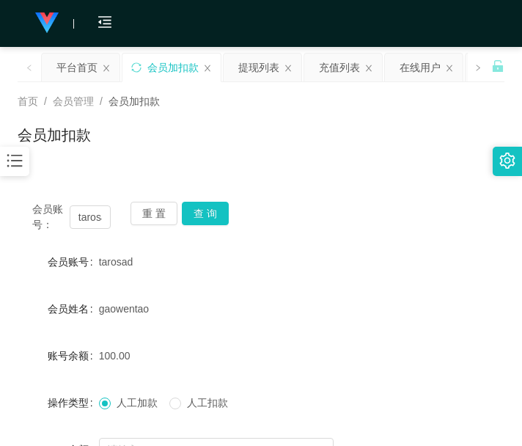
click at [282, 326] on form "会员账号 tarosad 会员姓名 gaowentao 账号余额 100.00 操作类型 人工加款 人工扣款 金额 确 定" at bounding box center [261, 379] width 487 height 264
click at [224, 208] on button "查 询" at bounding box center [205, 213] width 47 height 23
click at [224, 208] on div "会员账号： tarosad 重 置 查 询" at bounding box center [261, 217] width 487 height 31
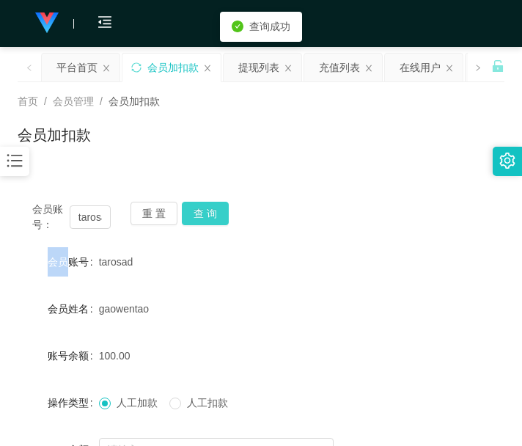
click at [224, 208] on button "查 询" at bounding box center [205, 213] width 47 height 23
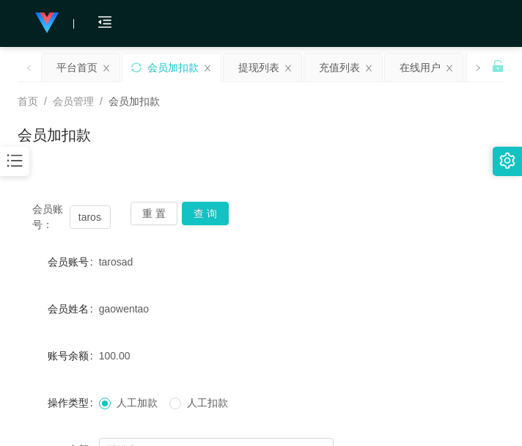
drag, startPoint x: 411, startPoint y: 328, endPoint x: 357, endPoint y: 297, distance: 62.7
click at [409, 328] on form "会员账号 tarosad 会员姓名 gaowentao 账号余额 100.00 操作类型 人工加款 人工扣款 金额 确 定" at bounding box center [261, 379] width 487 height 264
click at [207, 197] on div "会员账号： tarosad 重 置 查 询 会员账号 tarosad 会员姓名 gaowentao 账号余额 100.00 操作类型 人工加款 人工扣款 金额…" at bounding box center [261, 365] width 487 height 356
click at [207, 201] on div "会员账号： tarosad 重 置 查 询 会员账号 tarosad 会员姓名 gaowentao 账号余额 100.00 操作类型 人工加款 人工扣款 金额…" at bounding box center [261, 365] width 487 height 356
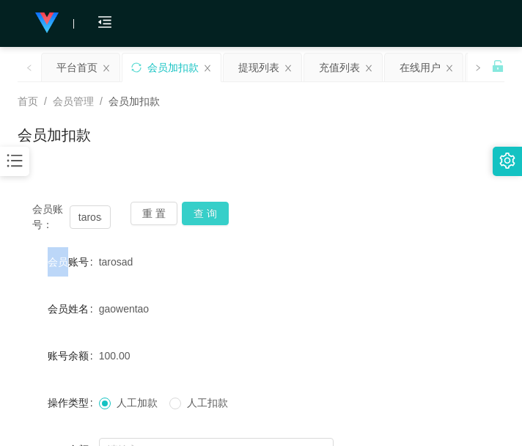
click at [207, 213] on button "查 询" at bounding box center [205, 213] width 47 height 23
click at [207, 214] on div "会员账号： tarosad 重 置 查 询" at bounding box center [261, 217] width 487 height 31
click at [207, 214] on button "查 询" at bounding box center [205, 213] width 47 height 23
drag, startPoint x: 344, startPoint y: 352, endPoint x: 238, endPoint y: 215, distance: 172.4
click at [344, 352] on div "130.00" at bounding box center [241, 355] width 284 height 29
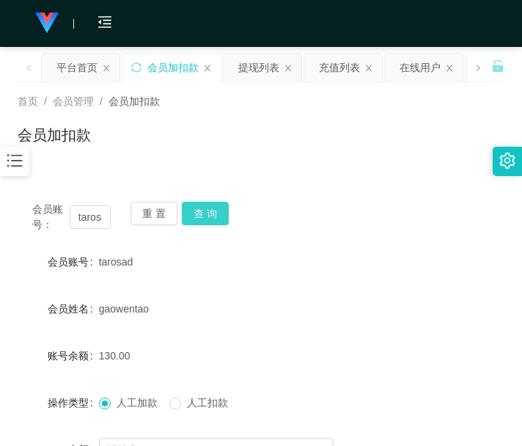
click at [213, 210] on button "查 询" at bounding box center [205, 213] width 47 height 23
click at [213, 210] on div "会员账号： tarosad 重 置 查 询" at bounding box center [261, 217] width 487 height 31
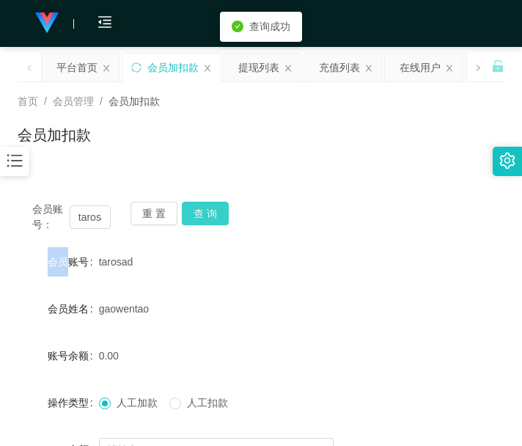
click at [213, 210] on button "查 询" at bounding box center [205, 213] width 47 height 23
click at [213, 210] on button "查 询" at bounding box center [213, 213] width 63 height 23
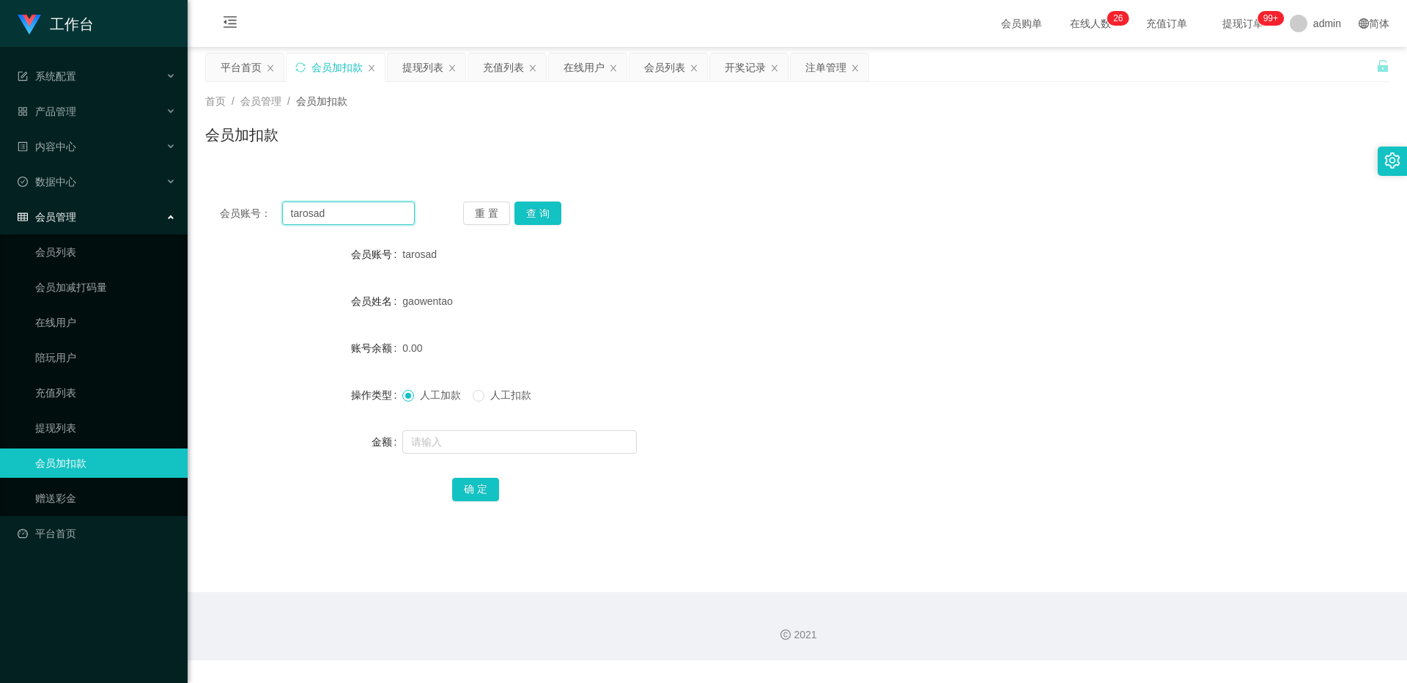
click at [366, 215] on input "tarosad" at bounding box center [348, 213] width 133 height 23
click at [410, 78] on div "提现列表" at bounding box center [422, 68] width 41 height 28
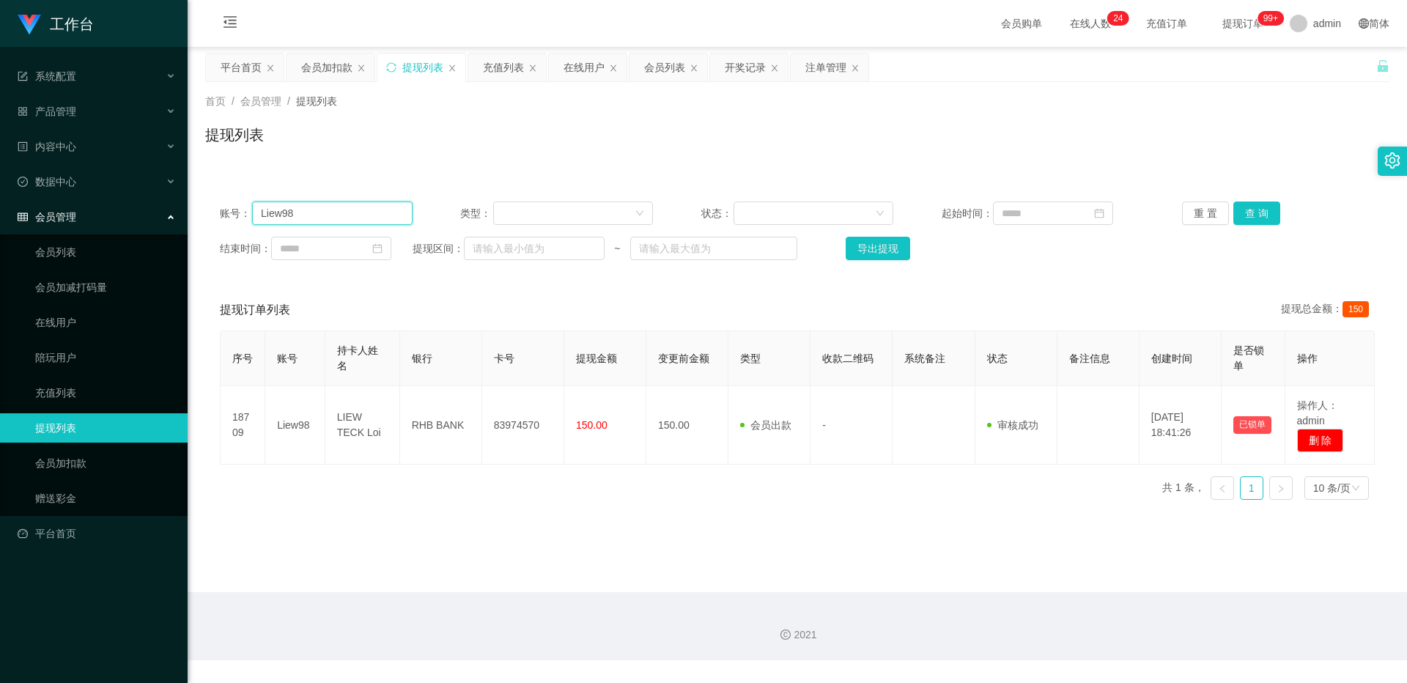
click at [328, 212] on input "Liew98" at bounding box center [332, 213] width 161 height 23
paste input "tarosad"
click at [521, 204] on button "查 询" at bounding box center [1256, 213] width 47 height 23
click at [521, 204] on div "重 置 查 询" at bounding box center [1278, 213] width 193 height 23
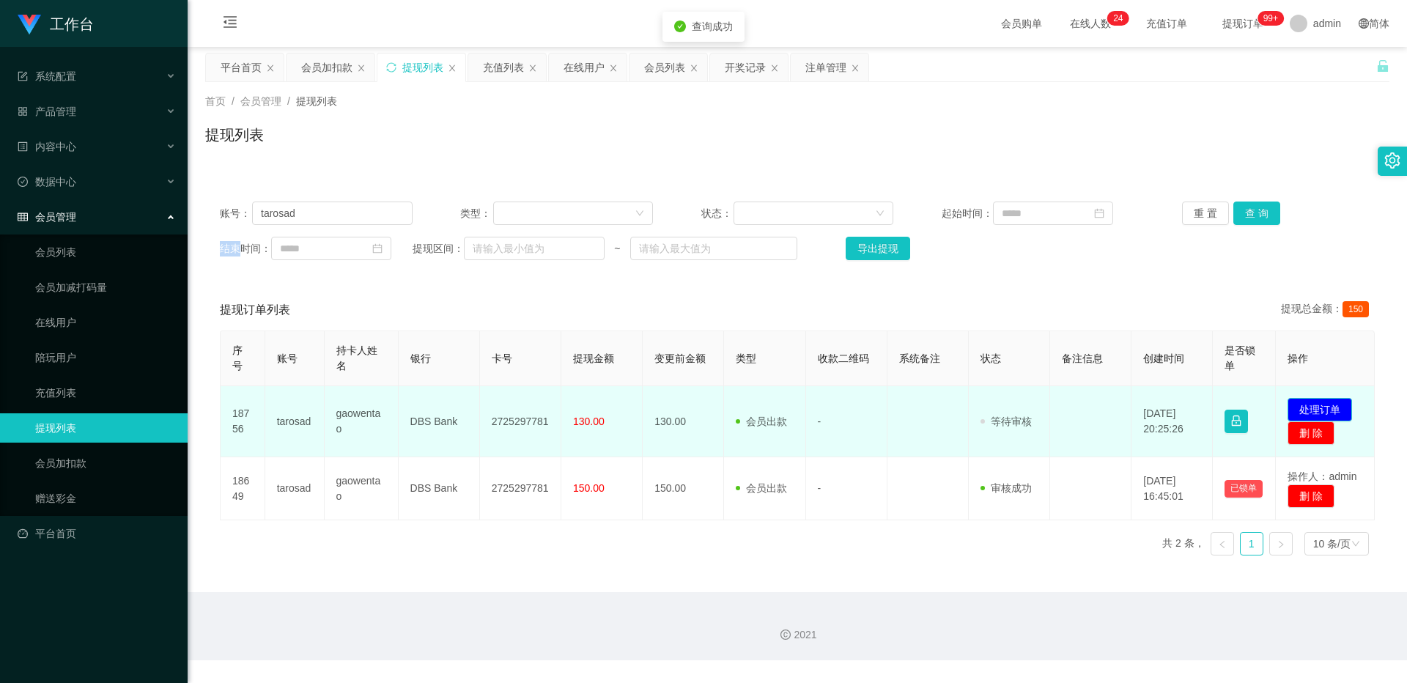
click at [521, 414] on button "处理订单" at bounding box center [1320, 409] width 64 height 23
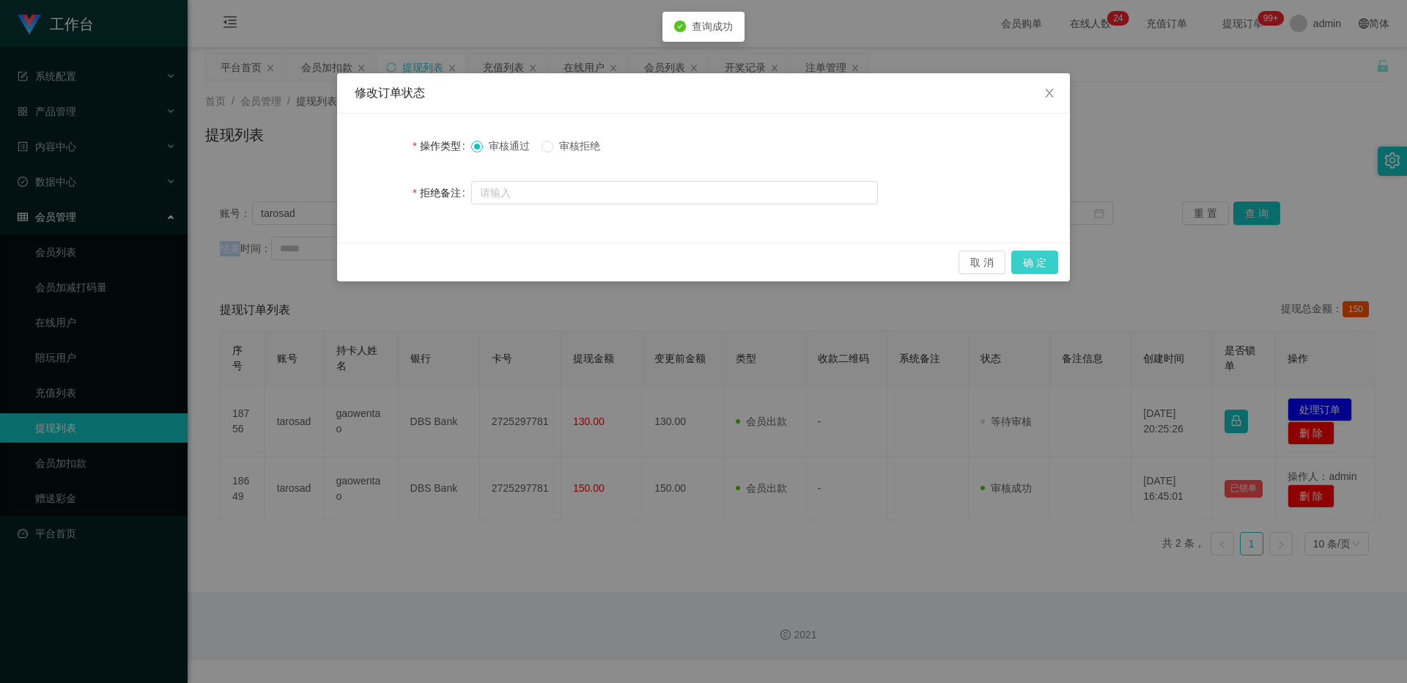
click at [521, 265] on button "确 定" at bounding box center [1034, 262] width 47 height 23
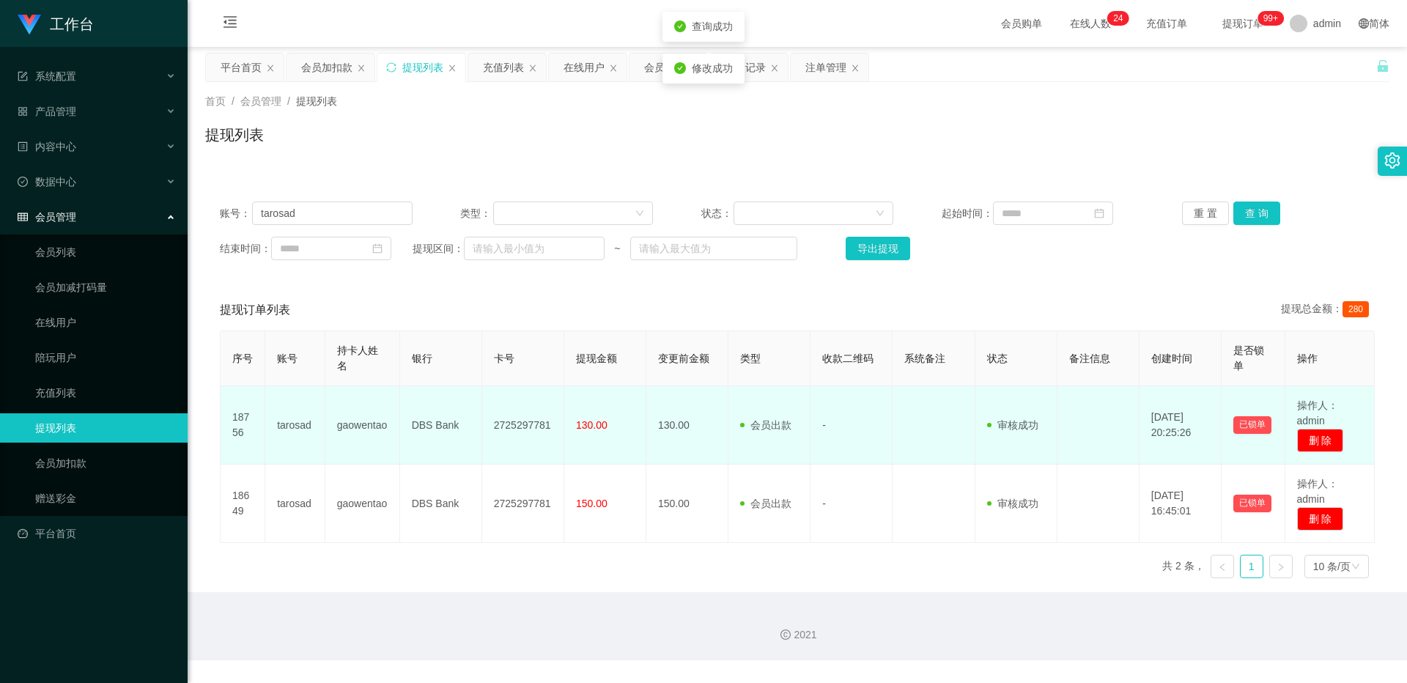
click at [521, 405] on td "2725297781" at bounding box center [523, 425] width 82 height 78
click at [521, 404] on td "2725297781" at bounding box center [523, 425] width 82 height 78
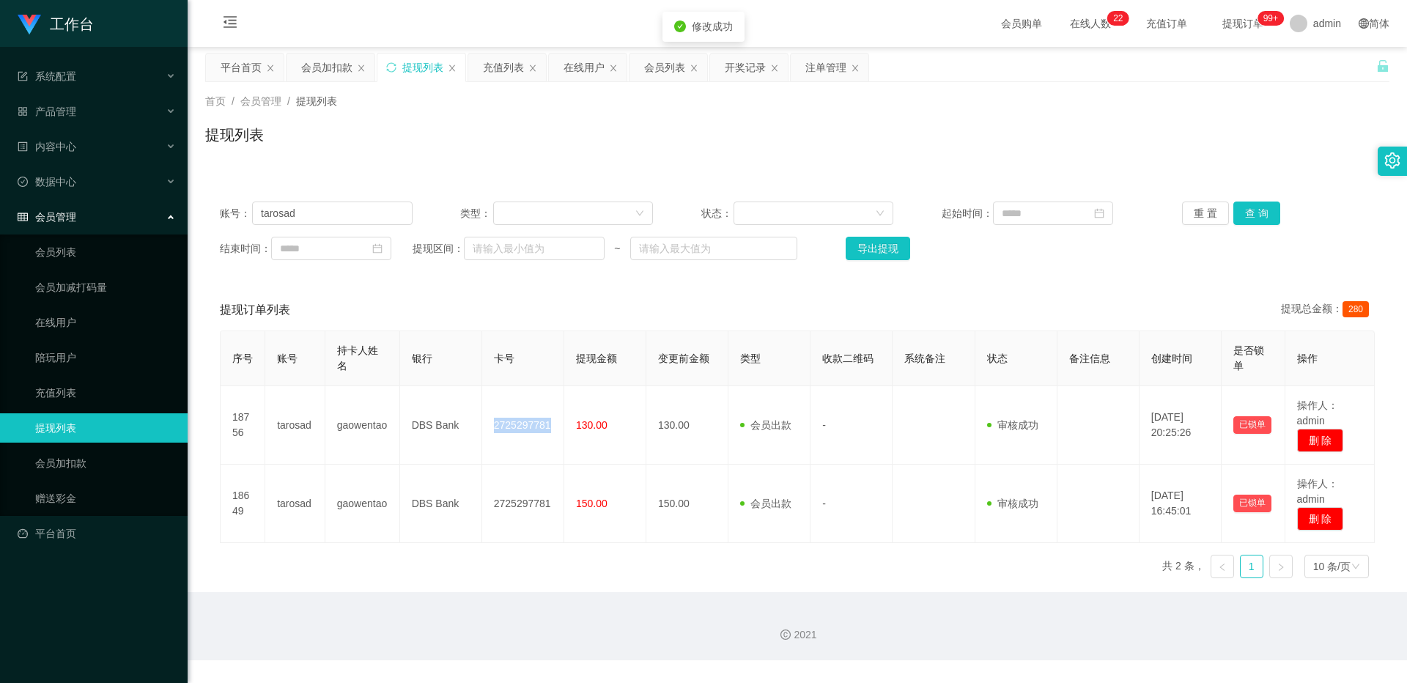
copy td "2725297781"
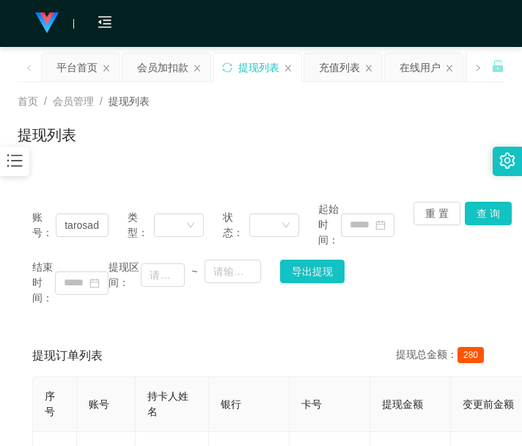
click at [104, 341] on div "提现订单列表 提现总金额： 280" at bounding box center [260, 355] width 457 height 41
click at [102, 224] on input "tarosad" at bounding box center [82, 224] width 53 height 23
paste input "Liew98"
type input "Liew98"
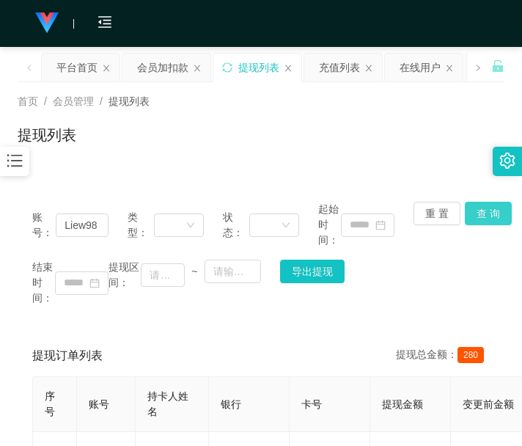
click at [490, 205] on button "查 询" at bounding box center [488, 213] width 47 height 23
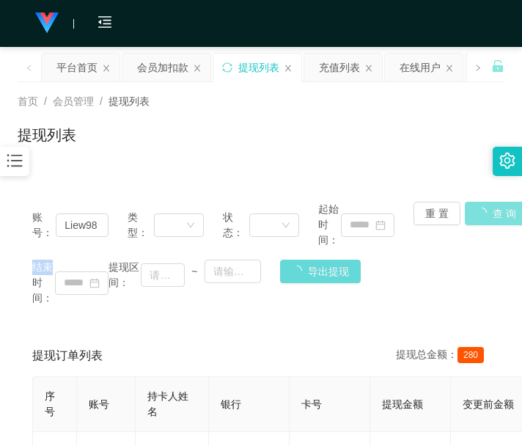
click at [487, 205] on div "账号： Liew98 类型： 状态： 起始时间： 重 置 查 询 结束时间： 提现区间： ~ 导出提现" at bounding box center [261, 253] width 487 height 133
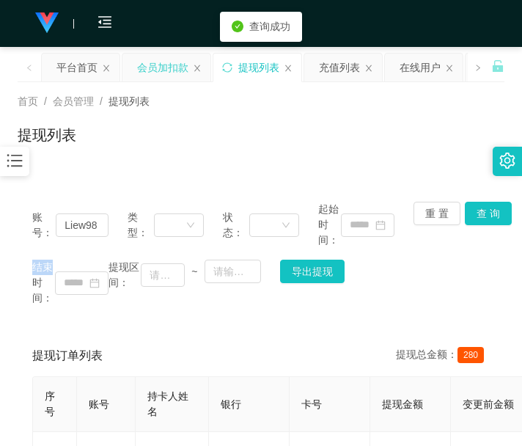
click at [142, 75] on div "会员加扣款" at bounding box center [162, 68] width 51 height 28
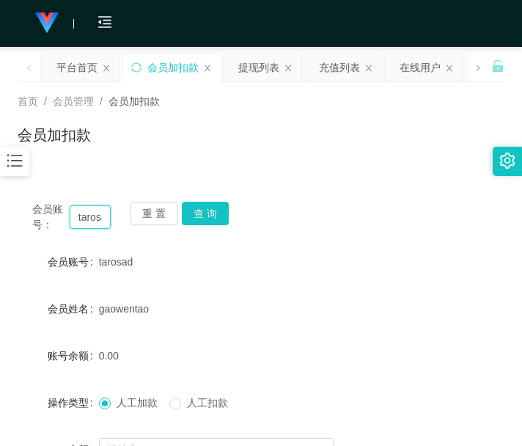
click at [100, 219] on input "tarosad" at bounding box center [91, 216] width 42 height 23
paste input "Liew98"
type input "Liew98"
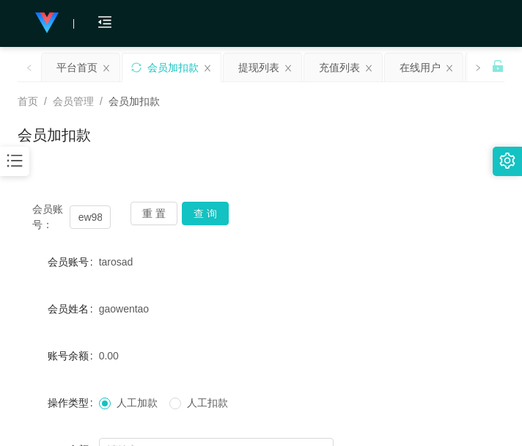
scroll to position [0, 0]
click at [222, 201] on div "会员账号： Liew98 重 置 查 询 会员账号 tarosad 会员姓名 gaowentao 账号余额 0.00 操作类型 人工加款 人工扣款 金额 确 定" at bounding box center [261, 365] width 487 height 356
drag, startPoint x: 222, startPoint y: 201, endPoint x: 224, endPoint y: 210, distance: 9.1
click at [224, 207] on div "会员账号： Liew98 重 置 查 询 会员账号 tarosad 会员姓名 gaowentao 账号余额 0.00 操作类型 人工加款 人工扣款 金额 确 定" at bounding box center [261, 365] width 487 height 356
click at [224, 210] on button "查 询" at bounding box center [205, 213] width 47 height 23
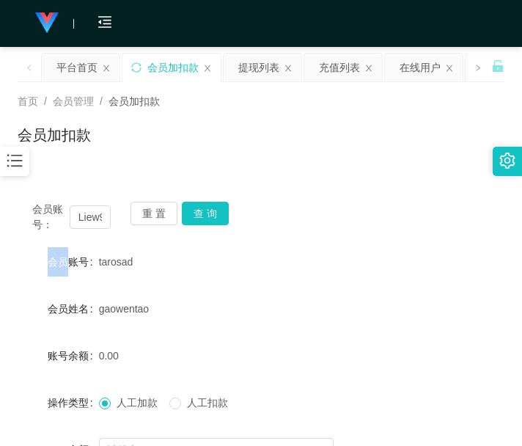
click at [224, 210] on div "会员账号： Liew98 重 置 查 询" at bounding box center [261, 217] width 487 height 31
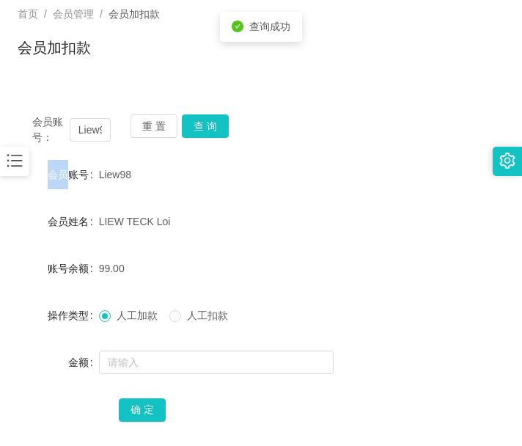
scroll to position [122, 0]
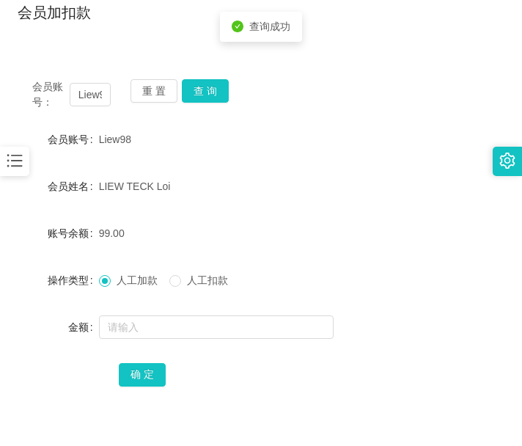
click at [292, 148] on div "Liew98" at bounding box center [241, 139] width 284 height 29
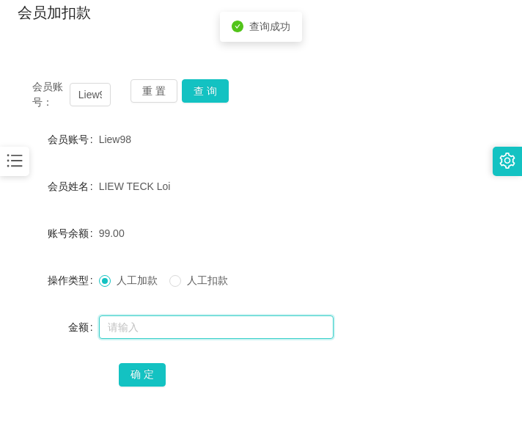
click at [214, 320] on input "text" at bounding box center [216, 326] width 235 height 23
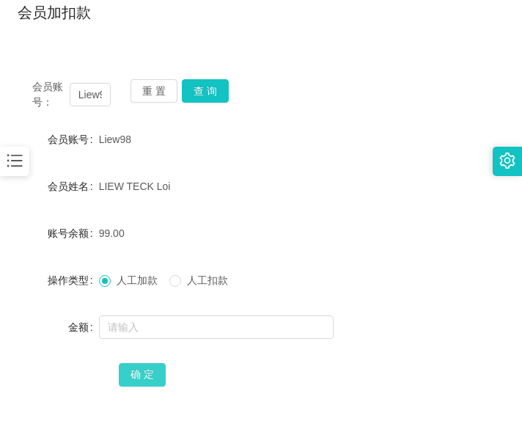
click at [150, 370] on button "确 定" at bounding box center [142, 374] width 47 height 23
click at [150, 370] on span "确 定" at bounding box center [142, 374] width 47 height 12
click at [150, 370] on button "确 定" at bounding box center [142, 374] width 47 height 23
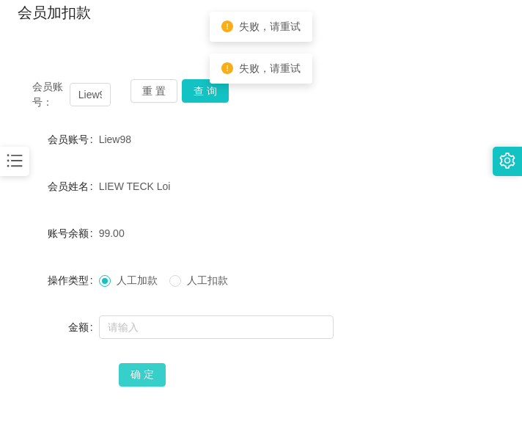
click at [150, 370] on span "确 定" at bounding box center [142, 374] width 47 height 12
click at [150, 370] on button "确 定" at bounding box center [142, 374] width 47 height 23
click at [150, 370] on span "确 定" at bounding box center [150, 374] width 63 height 12
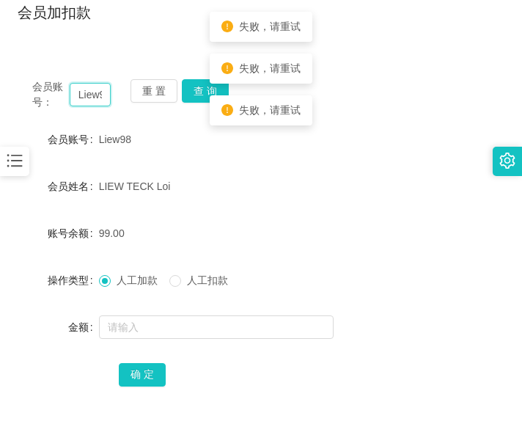
click at [89, 100] on input "Liew98" at bounding box center [91, 94] width 42 height 23
click at [161, 86] on button "重 置" at bounding box center [153, 90] width 47 height 23
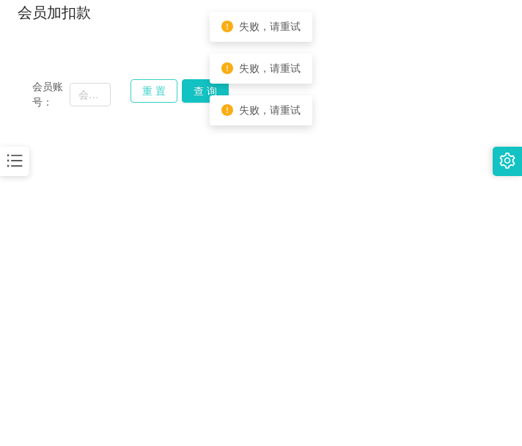
click at [161, 86] on button "重 置" at bounding box center [153, 90] width 47 height 23
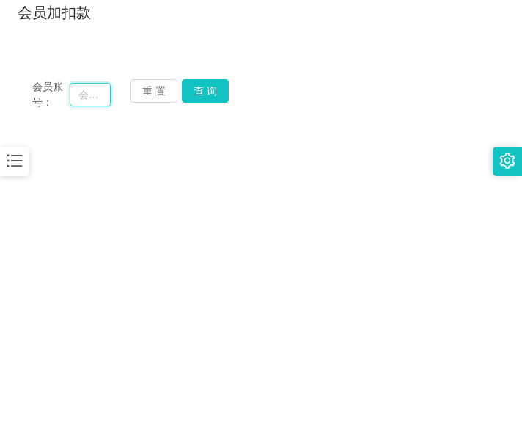
click at [88, 89] on input "text" at bounding box center [91, 94] width 42 height 23
paste input "Liew98"
type input "Liew98"
click at [214, 85] on button "查 询" at bounding box center [205, 90] width 47 height 23
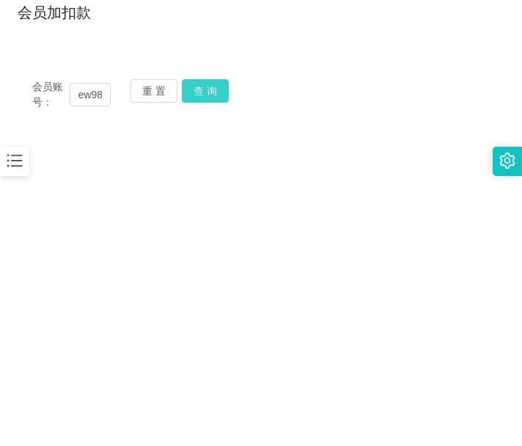
scroll to position [0, 0]
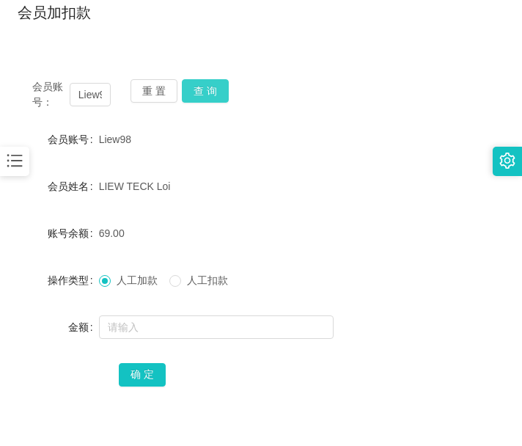
click at [214, 85] on div "会员账号： Liew98 重 置 查 询" at bounding box center [261, 94] width 487 height 31
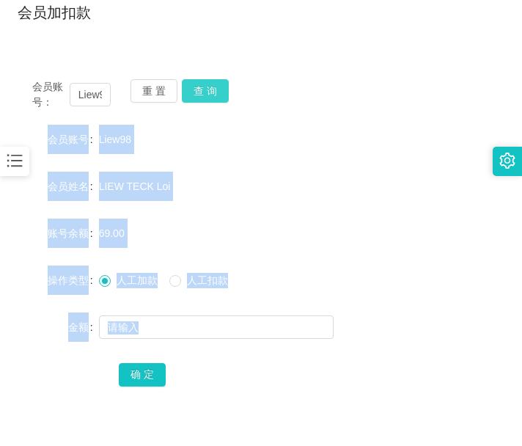
click at [214, 85] on button "查 询" at bounding box center [205, 90] width 47 height 23
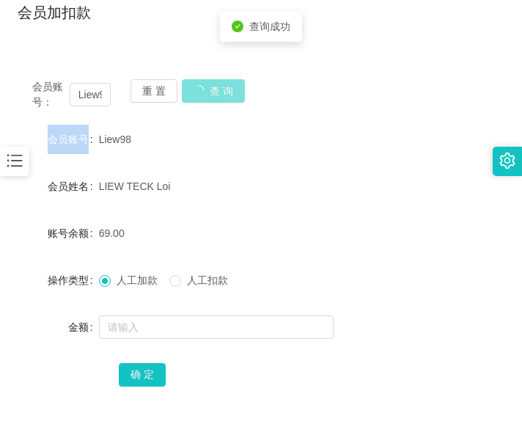
click at [214, 85] on div "会员账号： Liew98 重 置 查 询" at bounding box center [261, 94] width 487 height 31
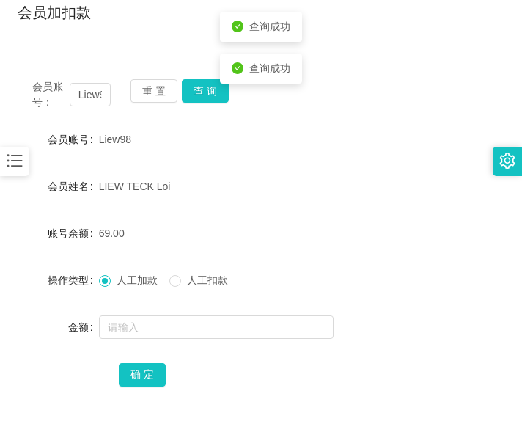
click at [325, 198] on div "LIEW TECK Loi" at bounding box center [241, 186] width 284 height 29
drag, startPoint x: 347, startPoint y: 412, endPoint x: 265, endPoint y: 251, distance: 180.6
click at [346, 401] on div "会员账号： Liew98 重 置 查 询 会员账号 Liew98 会员姓名 LIEW TECK Loi 账号余额 69.00 操作类型 人工加款 人工扣款 金…" at bounding box center [261, 242] width 487 height 356
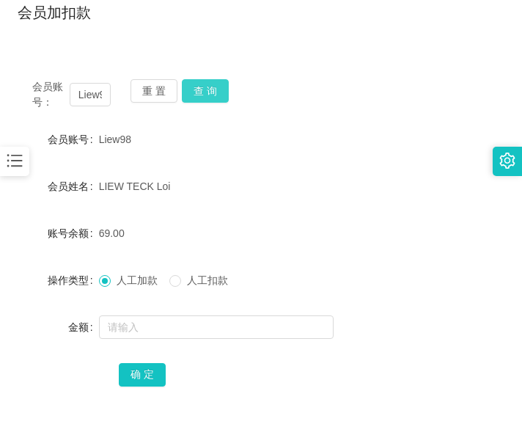
click at [209, 94] on button "查 询" at bounding box center [205, 90] width 47 height 23
click at [209, 94] on div "会员账号： Liew98 重 置 查 询" at bounding box center [261, 94] width 487 height 31
click at [209, 94] on button "查 询" at bounding box center [205, 90] width 47 height 23
click at [209, 94] on div "会员账号： Liew98 重 置 查 询" at bounding box center [261, 94] width 487 height 31
